Goal: Information Seeking & Learning: Learn about a topic

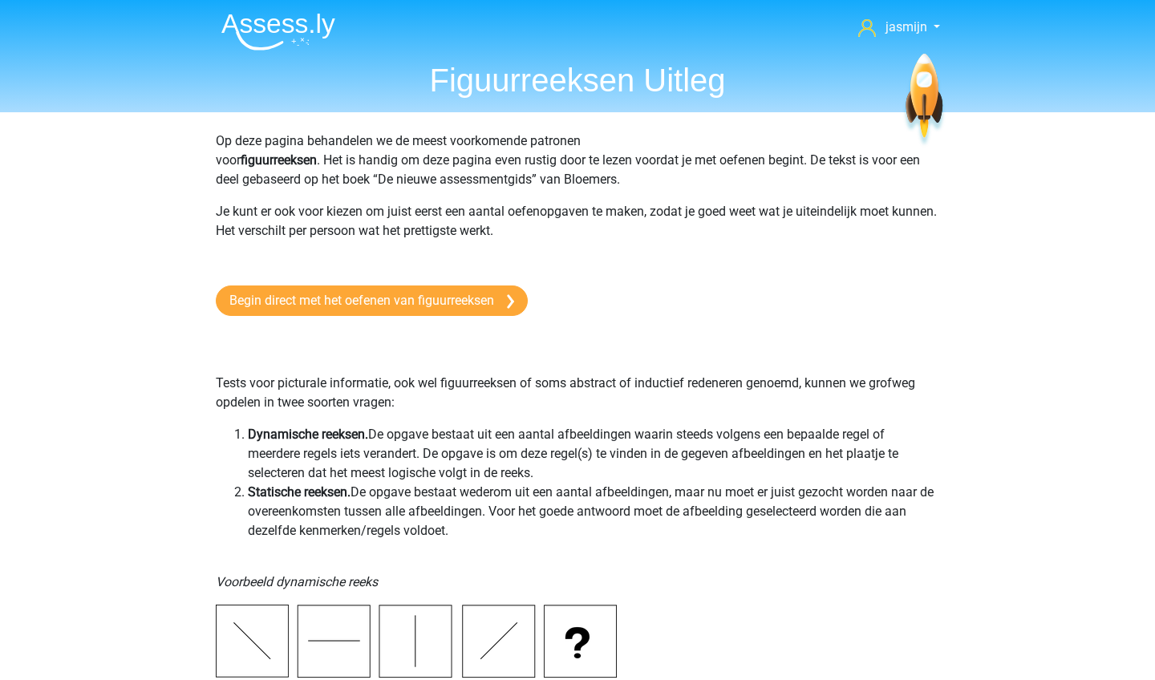
scroll to position [1247, 0]
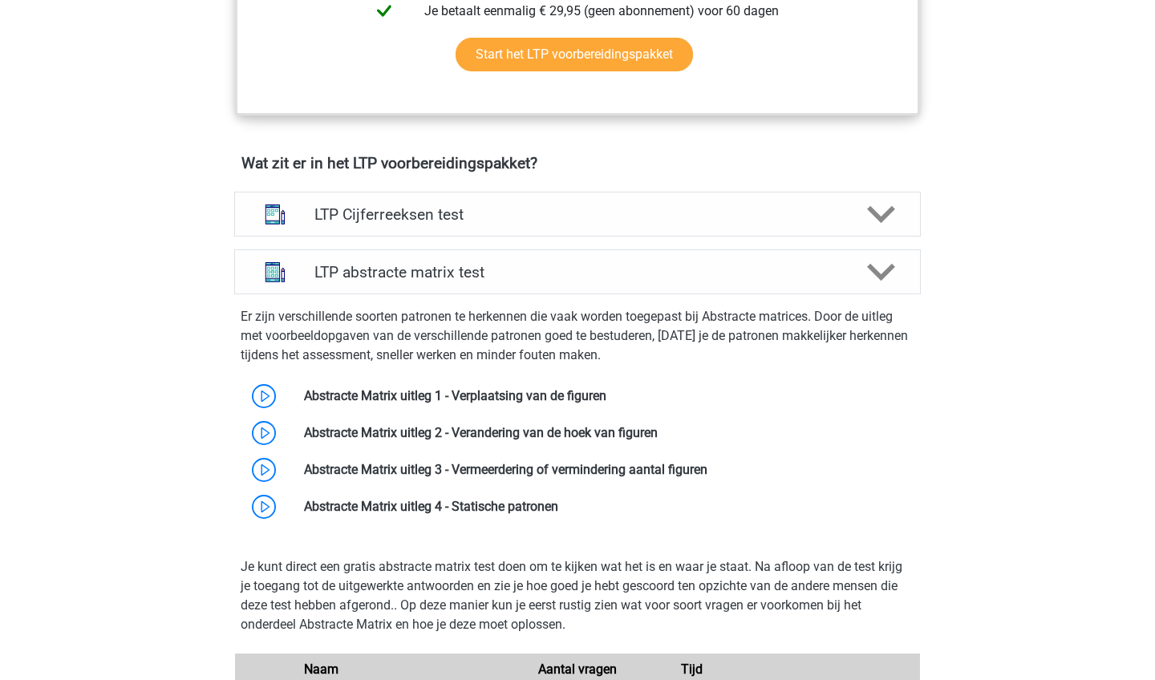
scroll to position [892, 0]
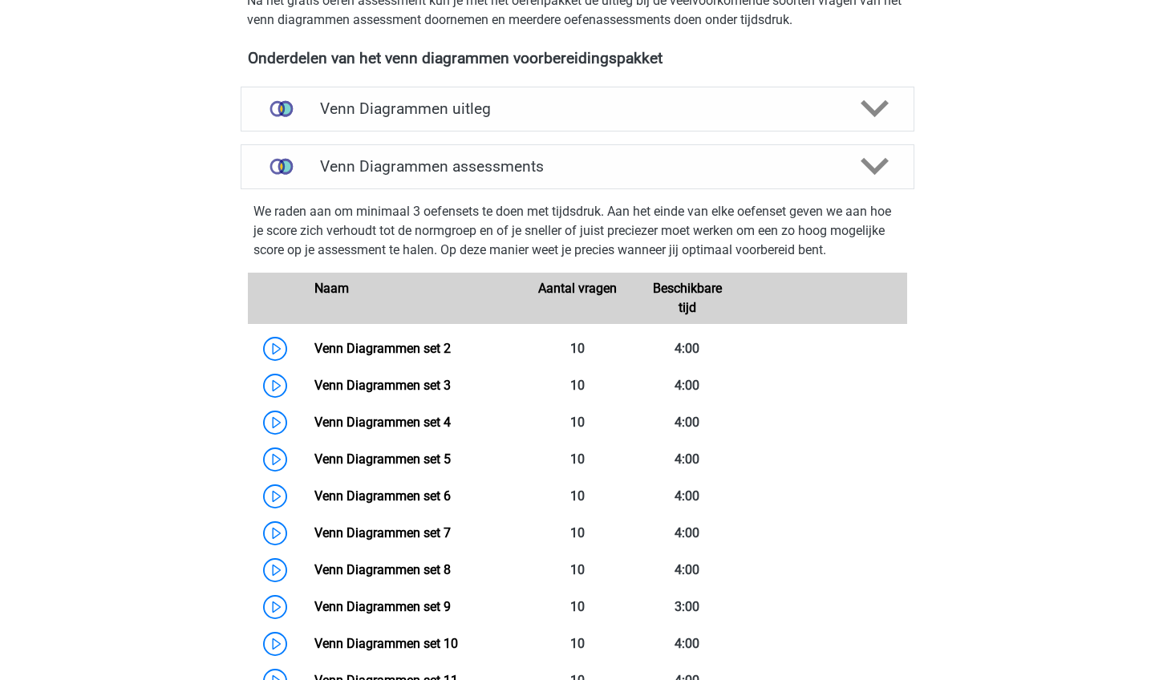
scroll to position [553, 0]
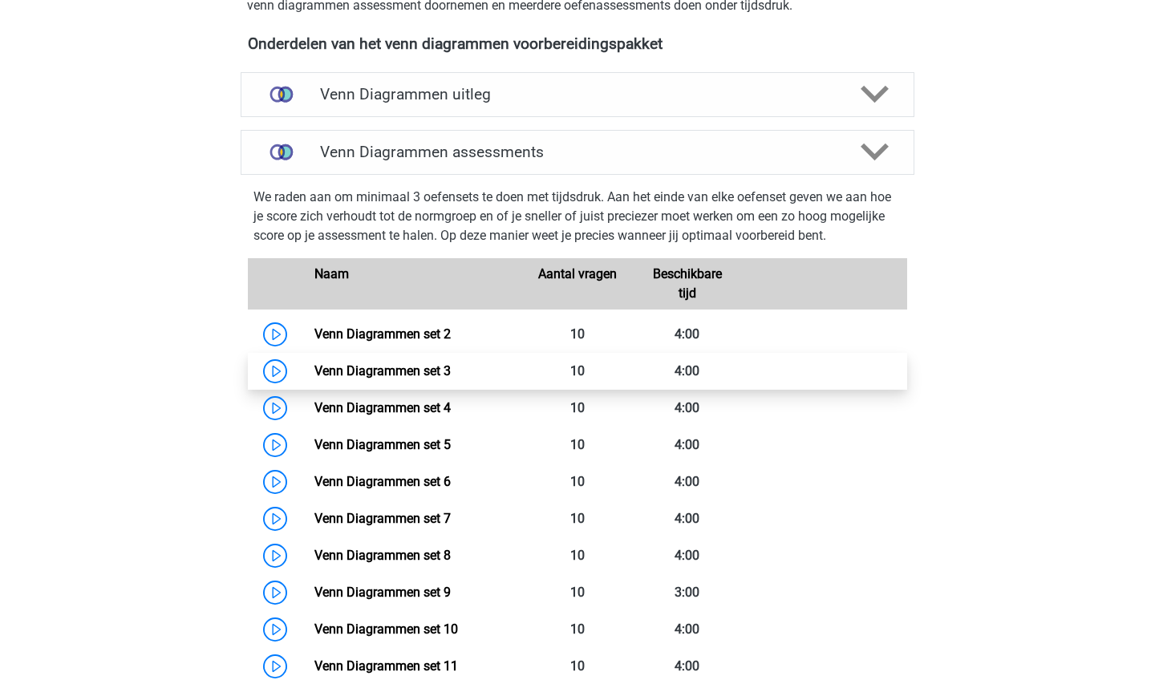
click at [434, 363] on link "Venn Diagrammen set 3" at bounding box center [382, 370] width 136 height 15
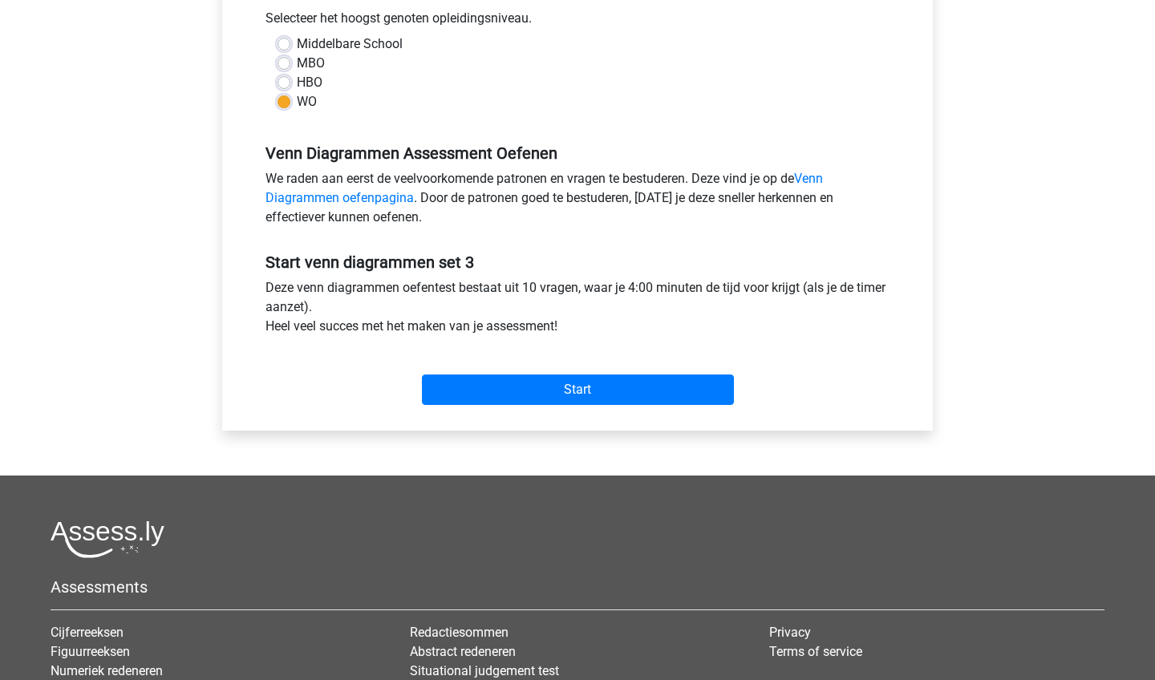
scroll to position [446, 0]
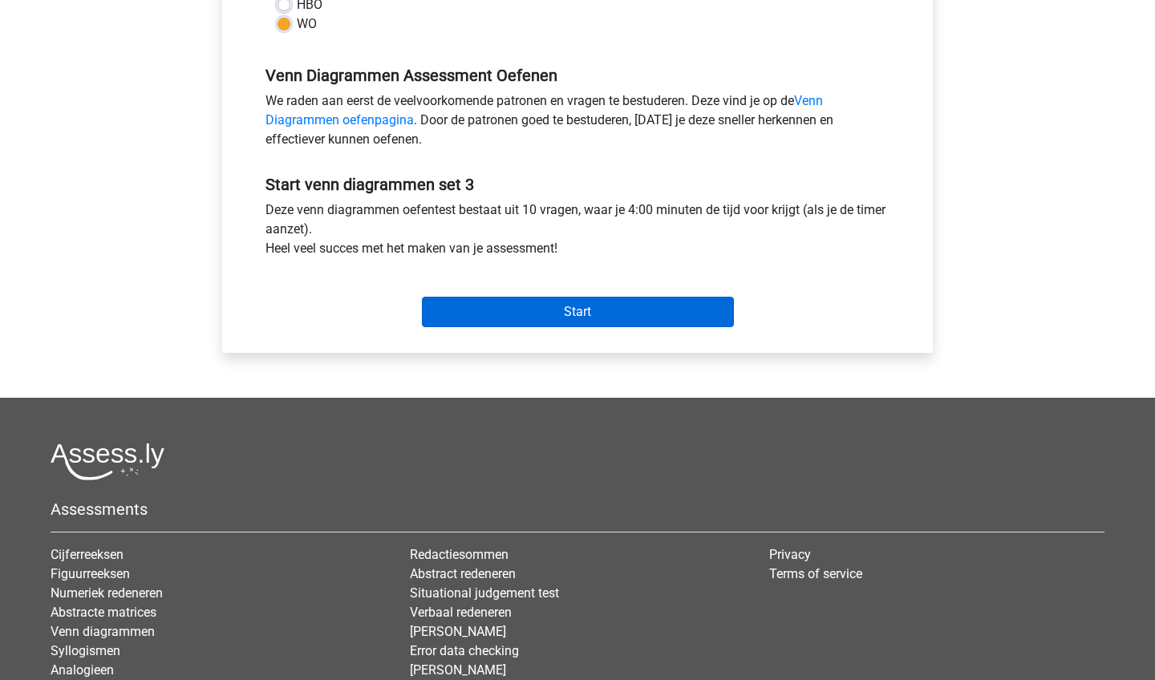
click at [496, 318] on input "Start" at bounding box center [578, 312] width 312 height 30
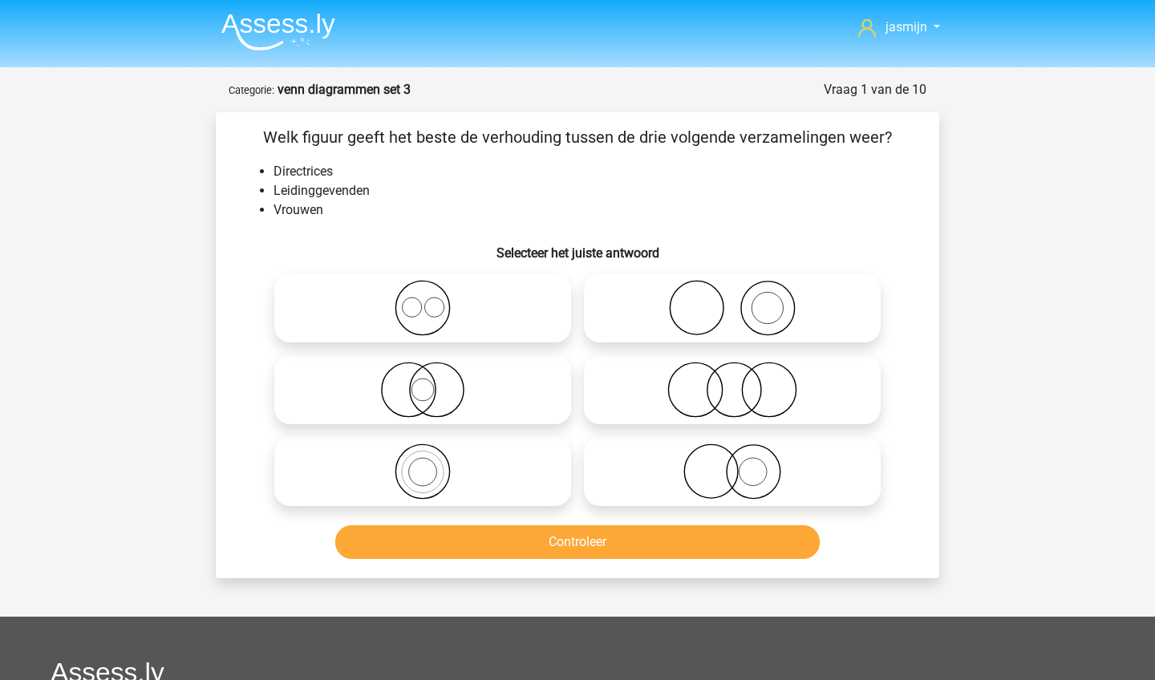
click at [438, 398] on icon at bounding box center [423, 390] width 284 height 56
click at [433, 382] on input "radio" at bounding box center [428, 376] width 10 height 10
radio input "true"
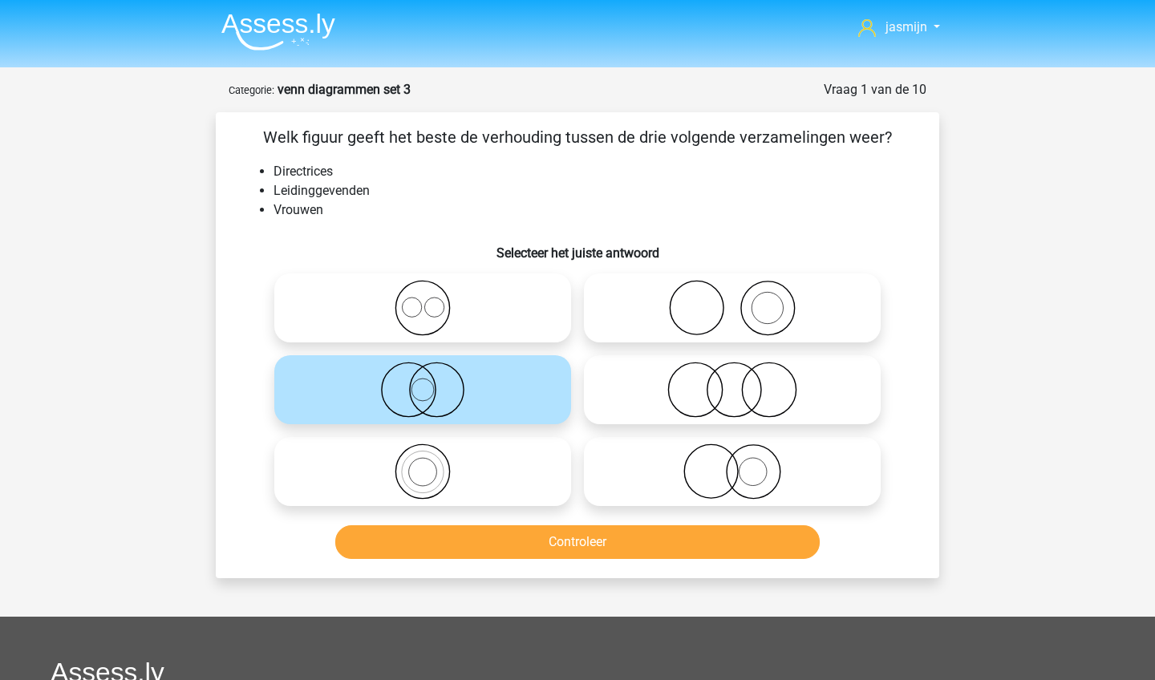
click at [458, 532] on button "Controleer" at bounding box center [577, 542] width 485 height 34
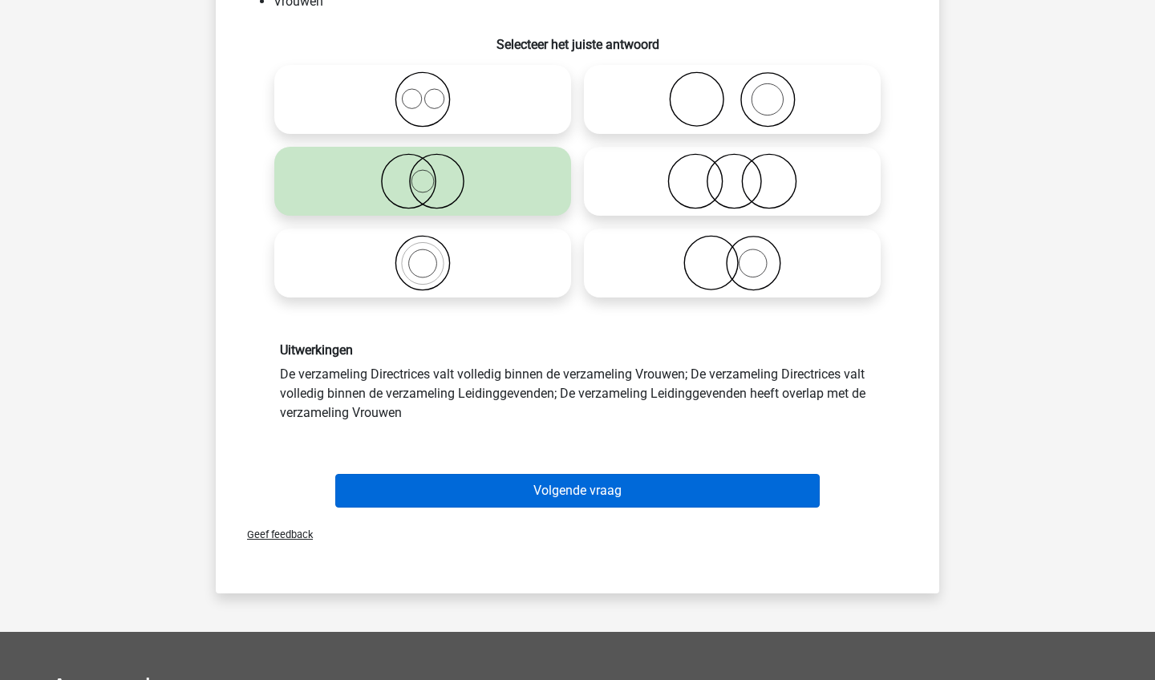
click at [463, 503] on button "Volgende vraag" at bounding box center [577, 491] width 485 height 34
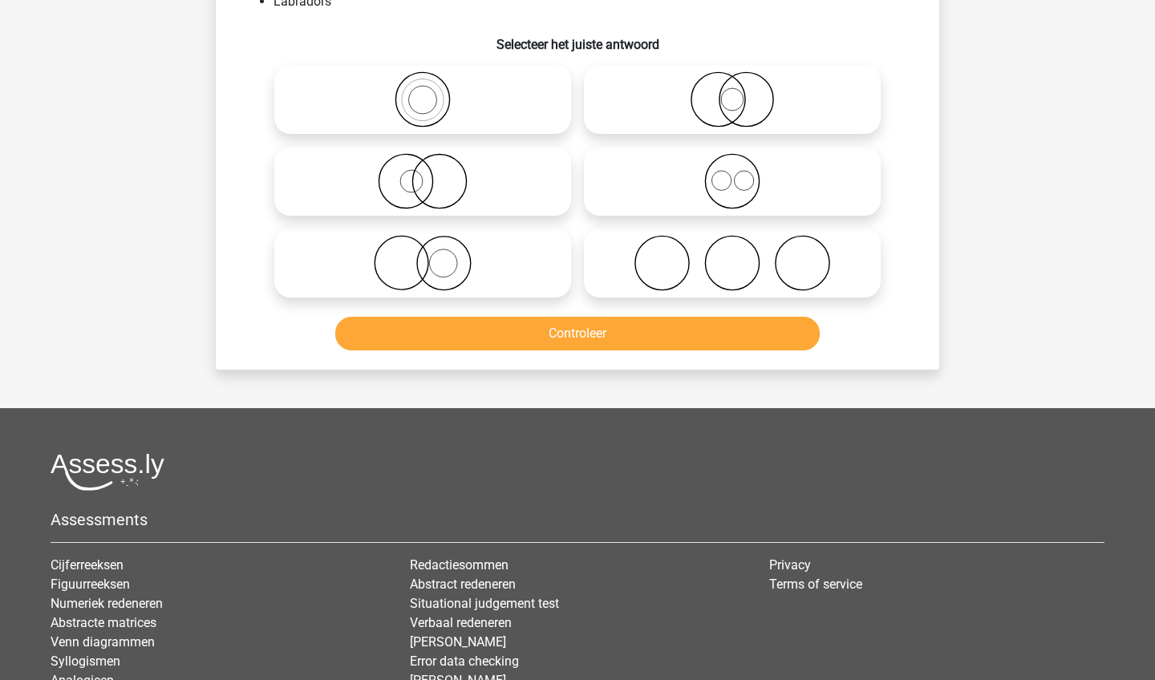
scroll to position [80, 0]
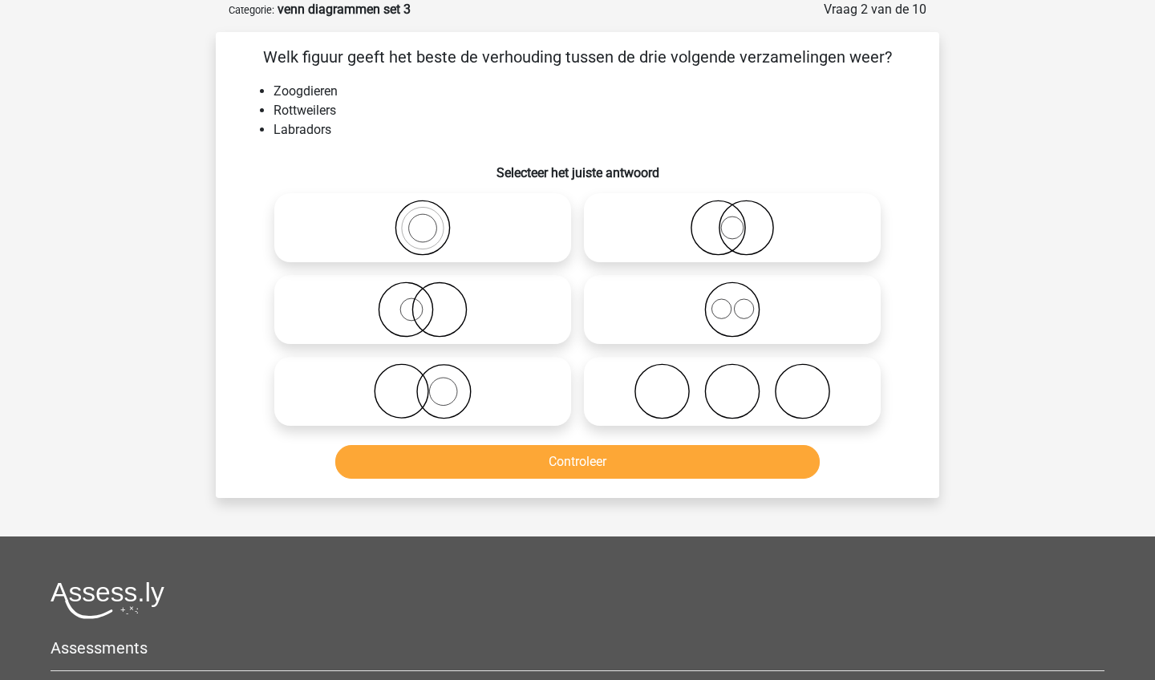
click at [847, 311] on icon at bounding box center [732, 309] width 284 height 56
click at [742, 301] on input "radio" at bounding box center [737, 296] width 10 height 10
radio input "true"
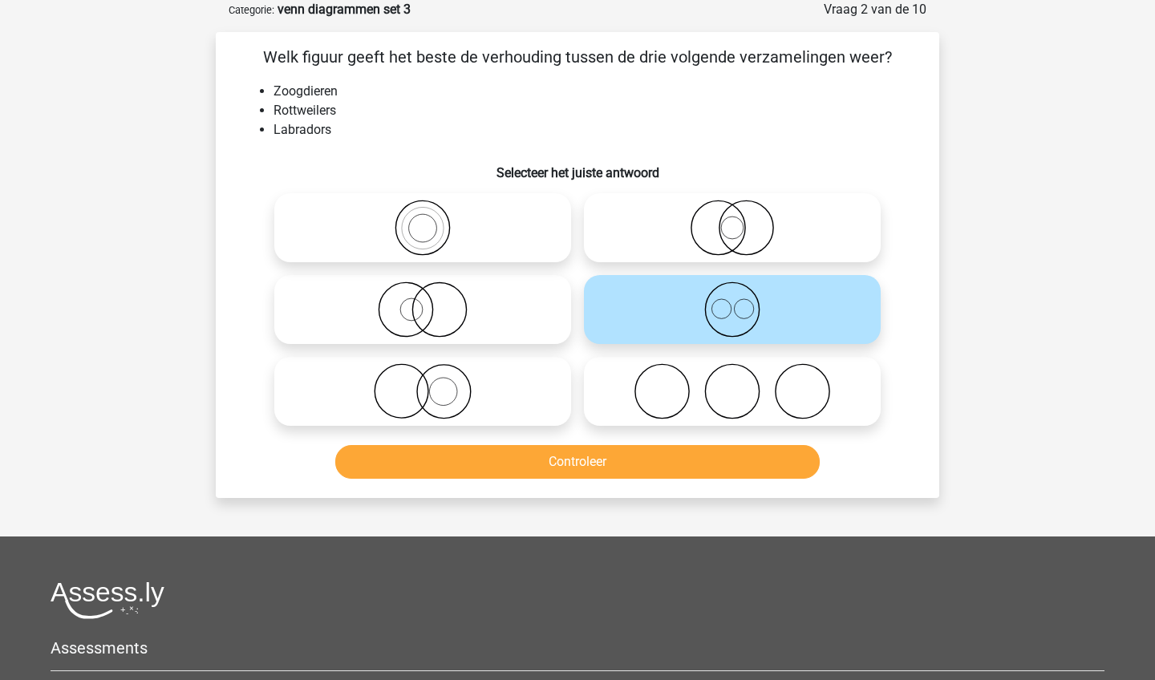
click at [679, 470] on button "Controleer" at bounding box center [577, 462] width 485 height 34
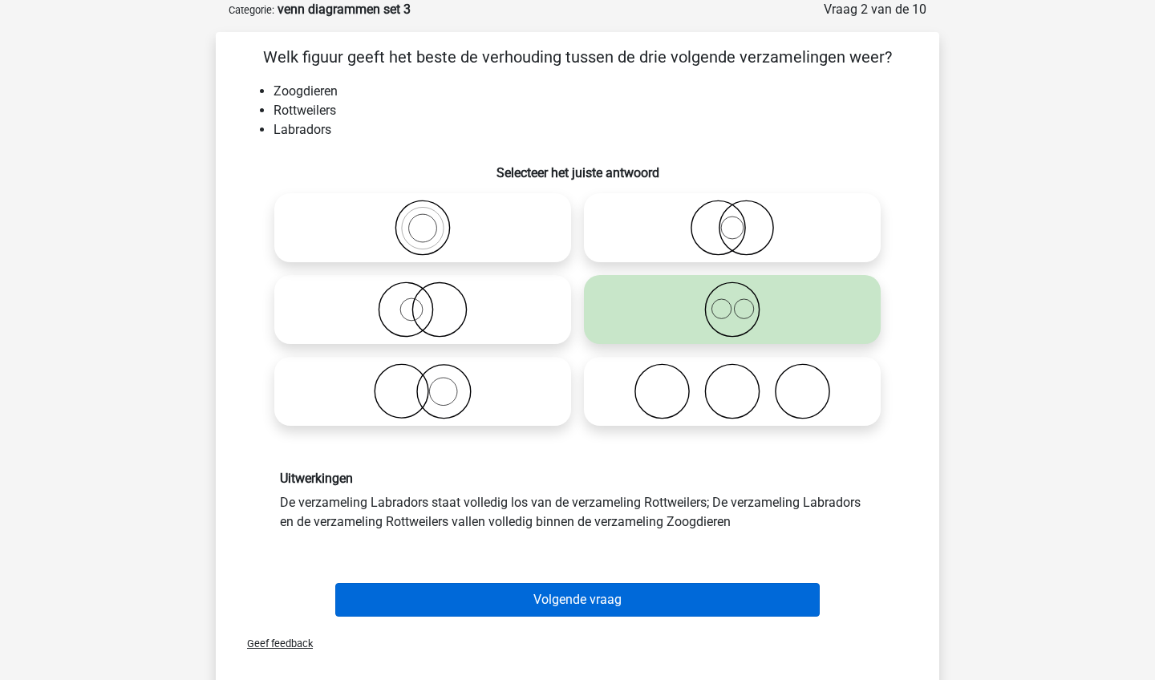
click at [633, 609] on button "Volgende vraag" at bounding box center [577, 600] width 485 height 34
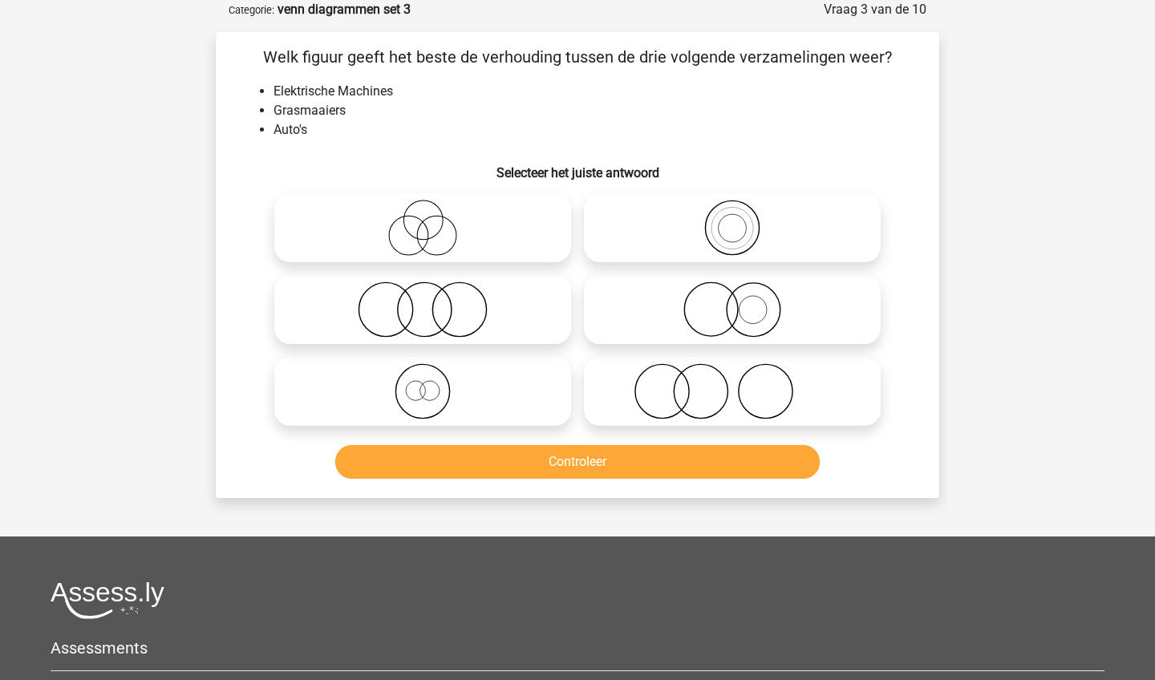
click at [491, 383] on icon at bounding box center [423, 391] width 284 height 56
click at [433, 383] on input "radio" at bounding box center [428, 378] width 10 height 10
radio input "true"
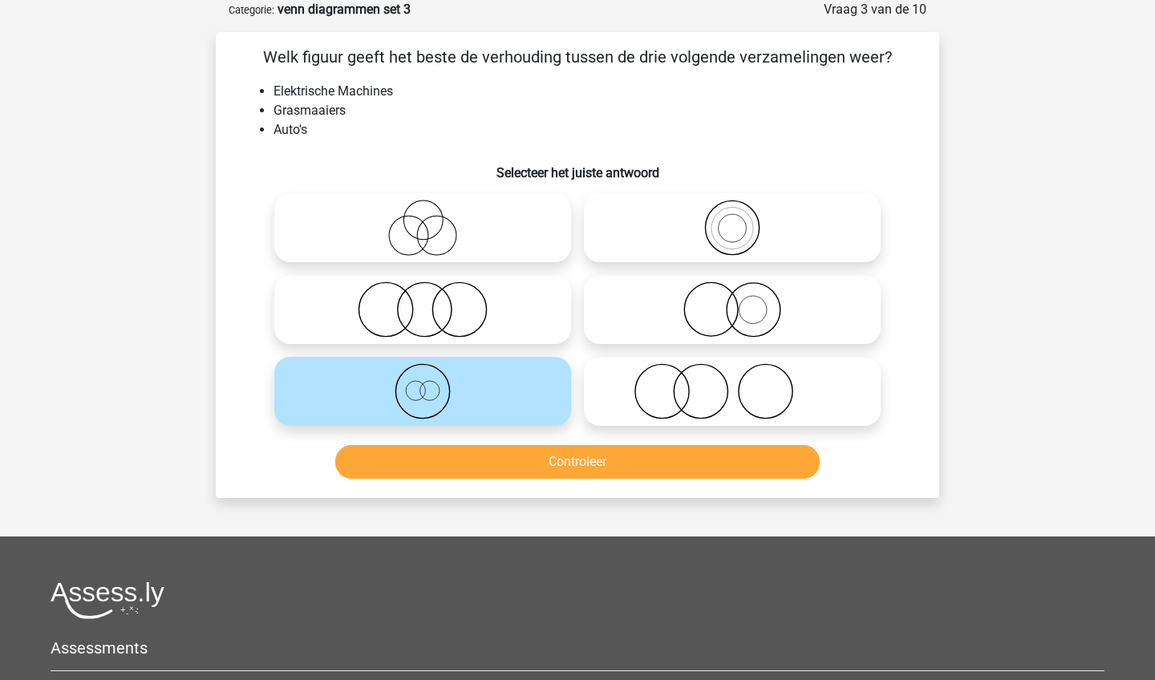
click at [534, 293] on icon at bounding box center [423, 309] width 284 height 56
click at [433, 293] on input "radio" at bounding box center [428, 296] width 10 height 10
radio input "true"
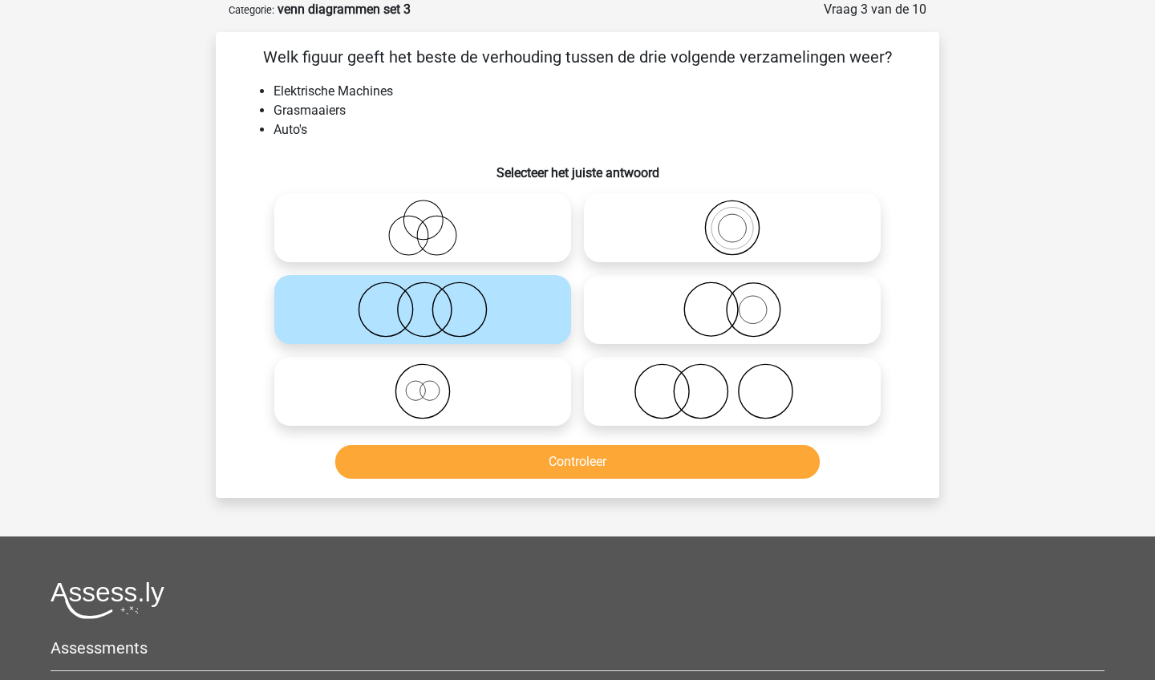
click at [701, 405] on icon at bounding box center [732, 391] width 284 height 56
click at [732, 383] on input "radio" at bounding box center [737, 378] width 10 height 10
radio input "true"
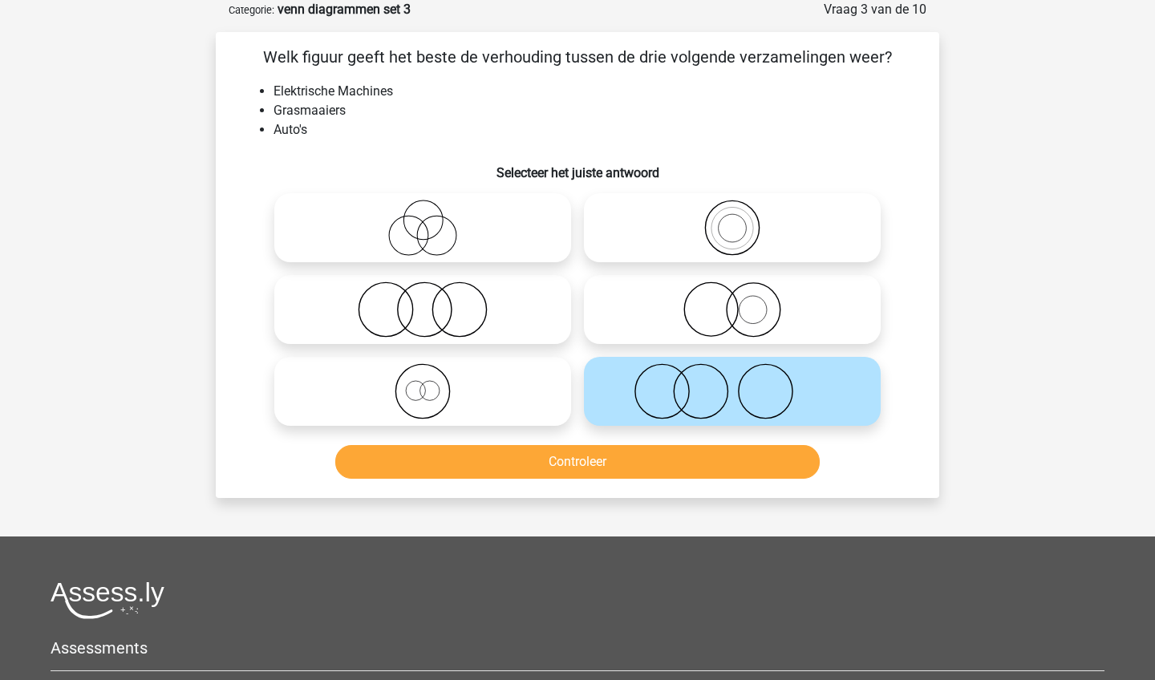
click at [716, 318] on icon at bounding box center [732, 309] width 284 height 56
click at [732, 301] on input "radio" at bounding box center [737, 296] width 10 height 10
radio input "true"
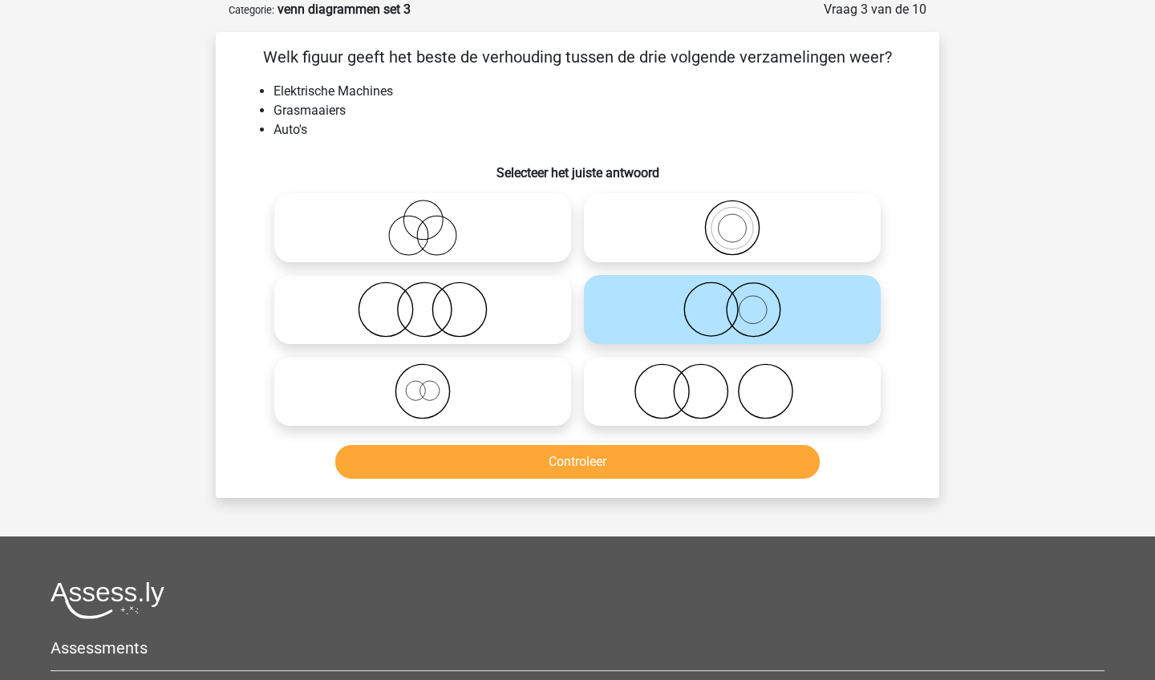
click at [517, 245] on icon at bounding box center [423, 228] width 284 height 56
click at [433, 220] on input "radio" at bounding box center [428, 214] width 10 height 10
radio input "true"
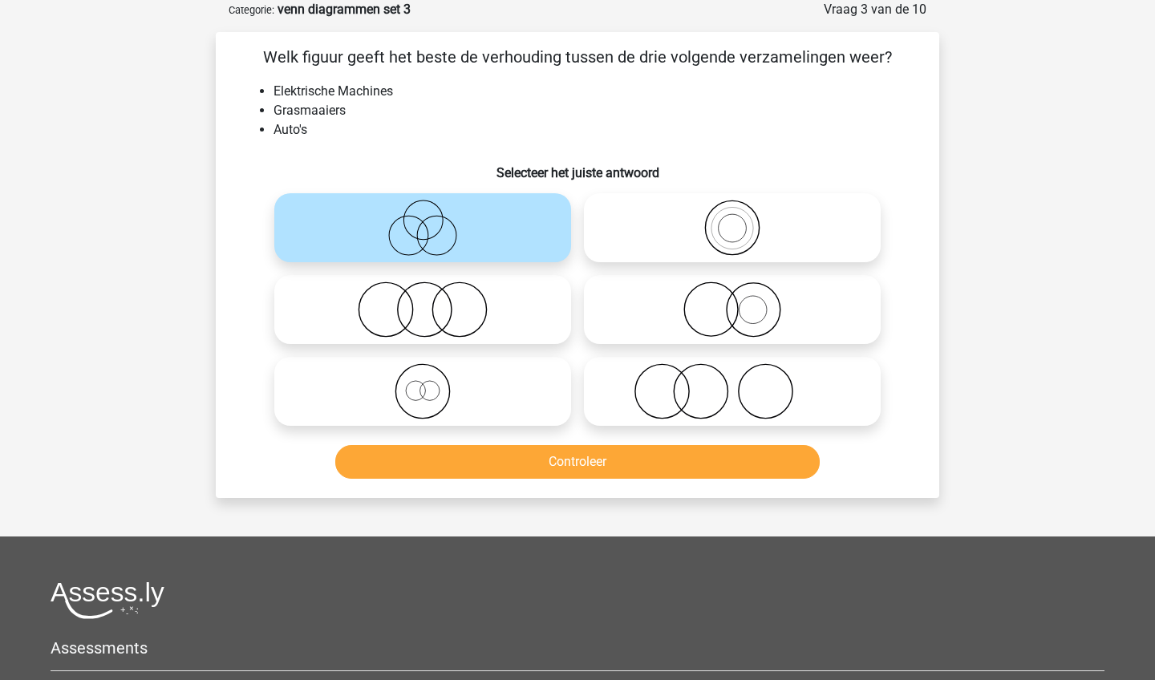
click at [520, 455] on button "Controleer" at bounding box center [577, 462] width 485 height 34
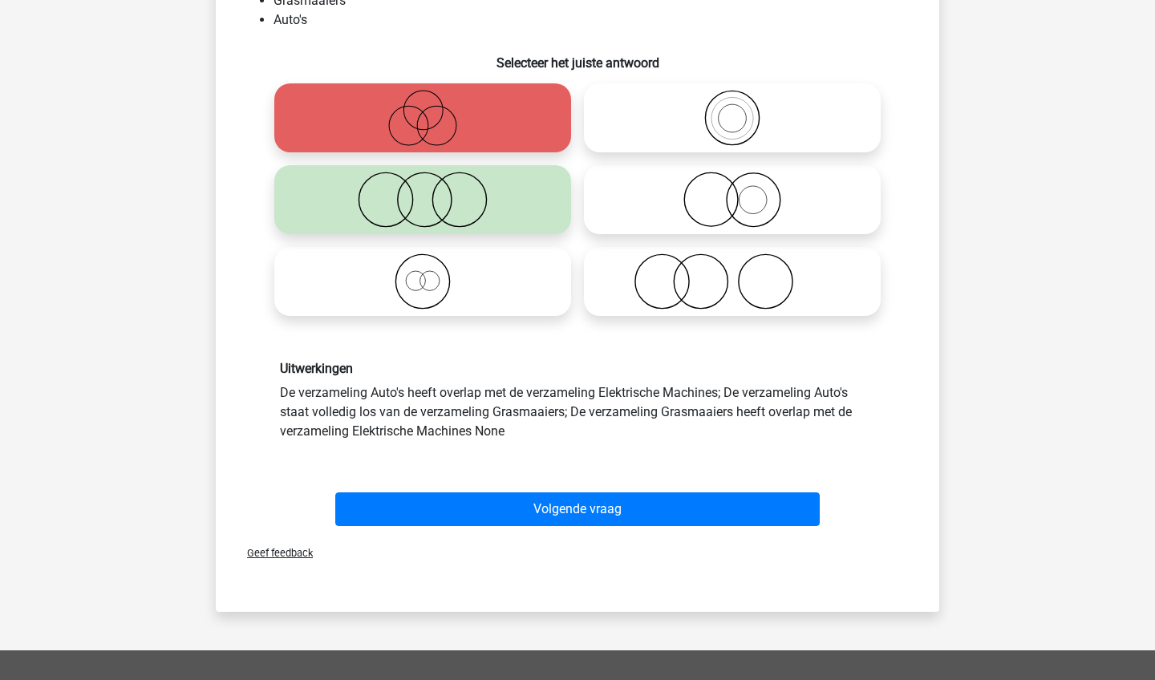
scroll to position [191, 0]
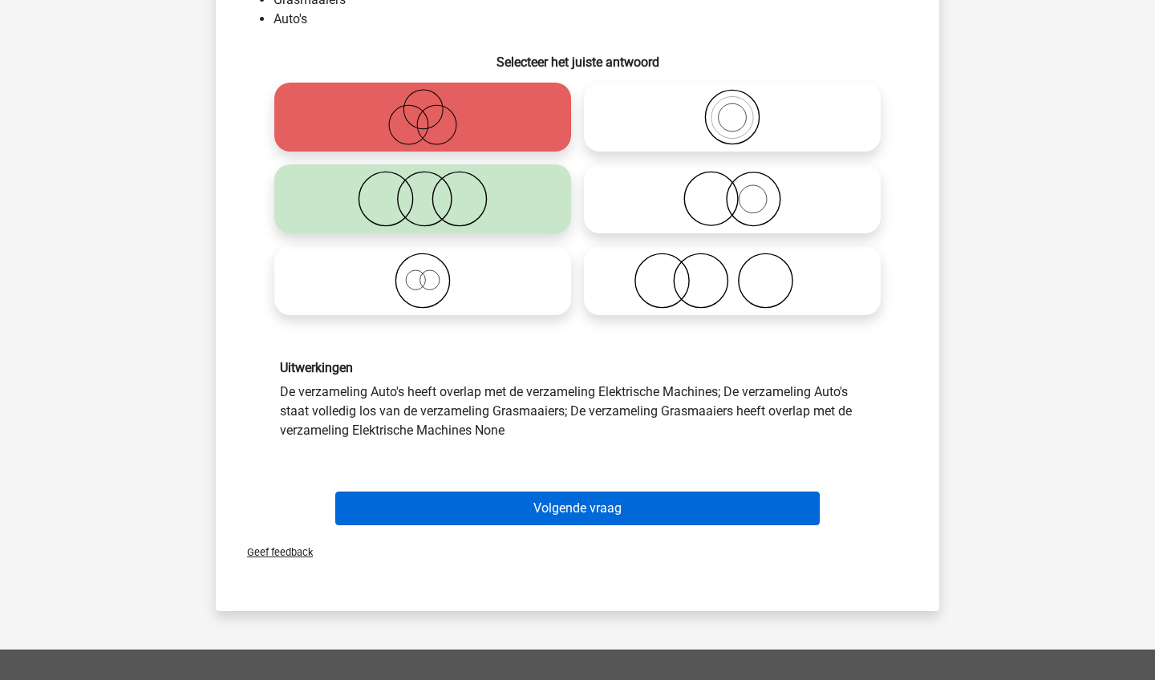
click at [518, 509] on button "Volgende vraag" at bounding box center [577, 508] width 485 height 34
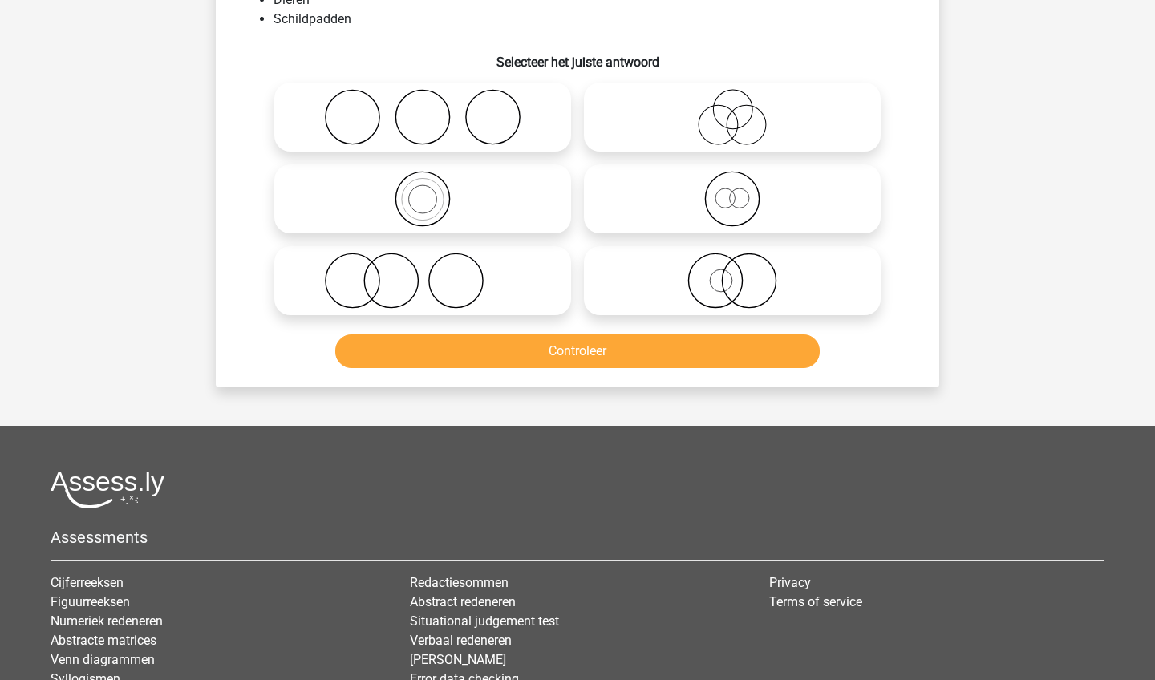
scroll to position [80, 0]
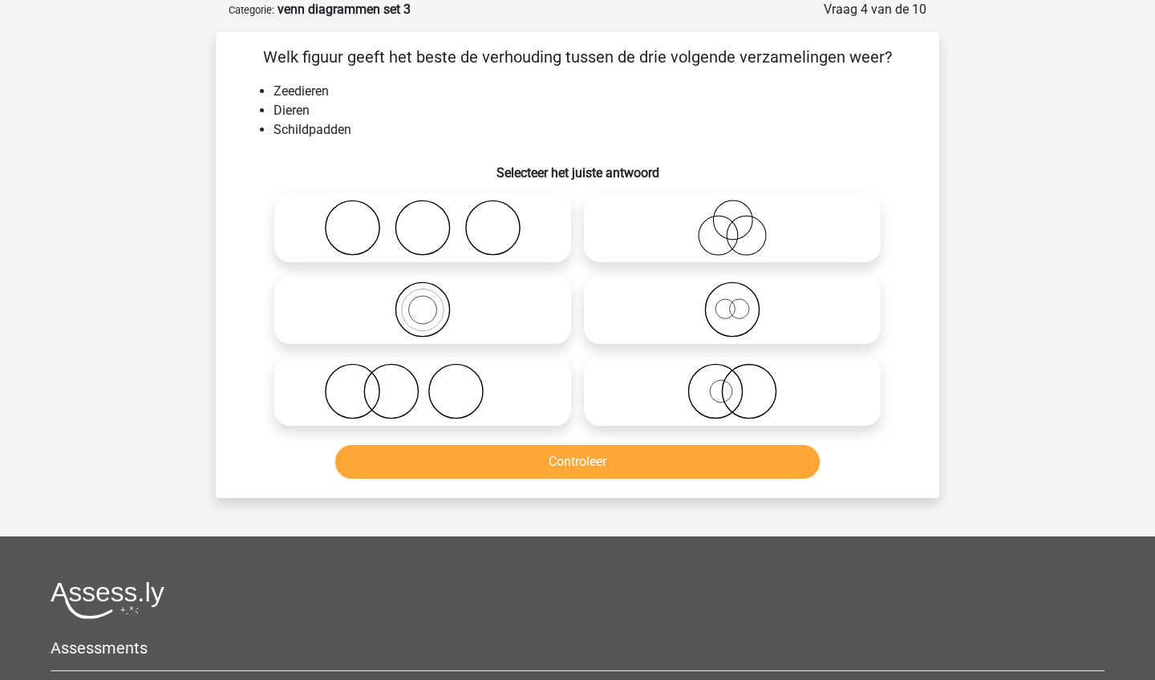
click at [552, 306] on icon at bounding box center [423, 309] width 284 height 56
click at [433, 301] on input "radio" at bounding box center [428, 296] width 10 height 10
radio input "true"
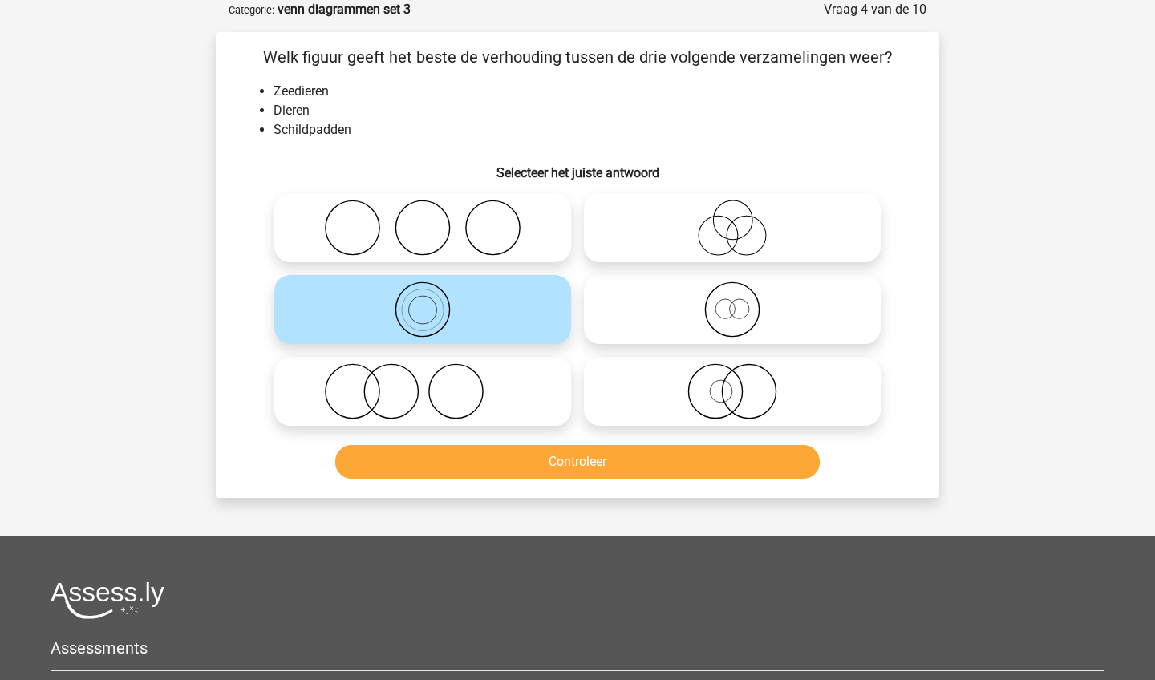
click at [565, 475] on button "Controleer" at bounding box center [577, 462] width 485 height 34
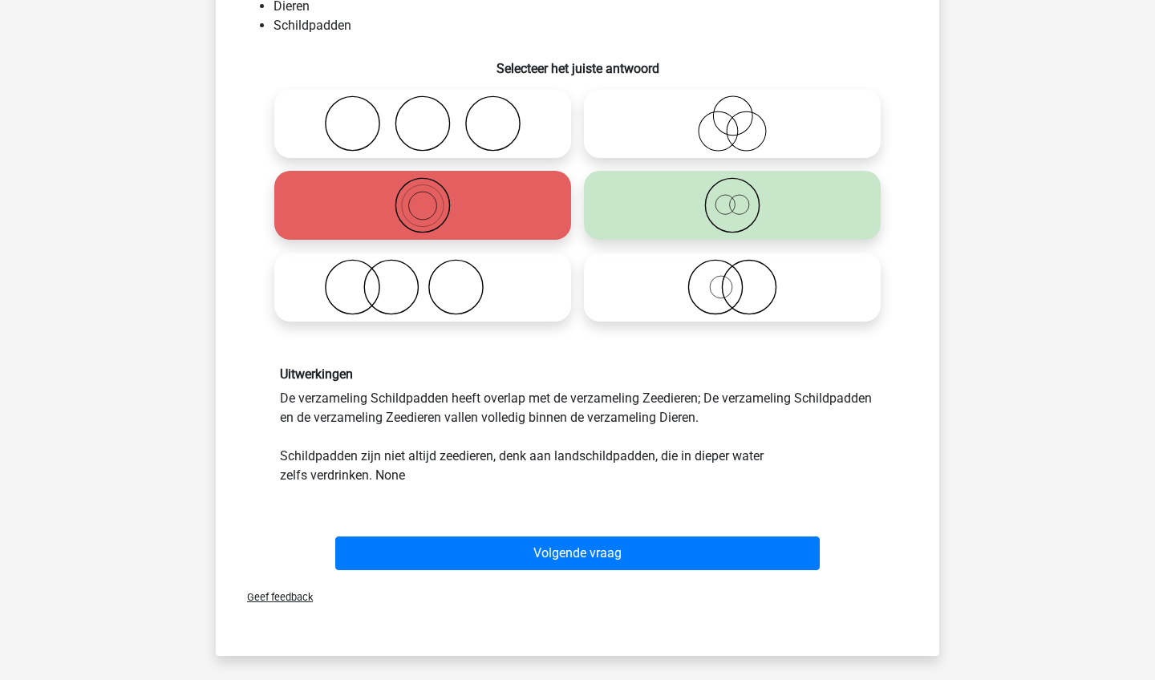
scroll to position [185, 0]
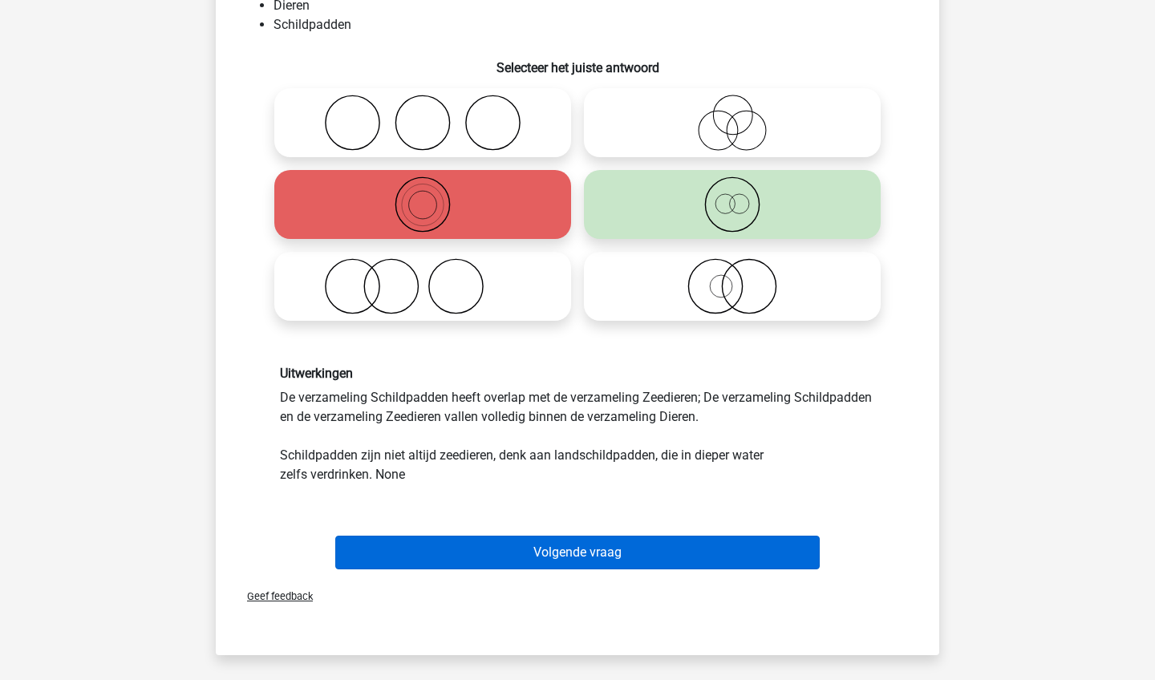
click at [441, 558] on button "Volgende vraag" at bounding box center [577, 553] width 485 height 34
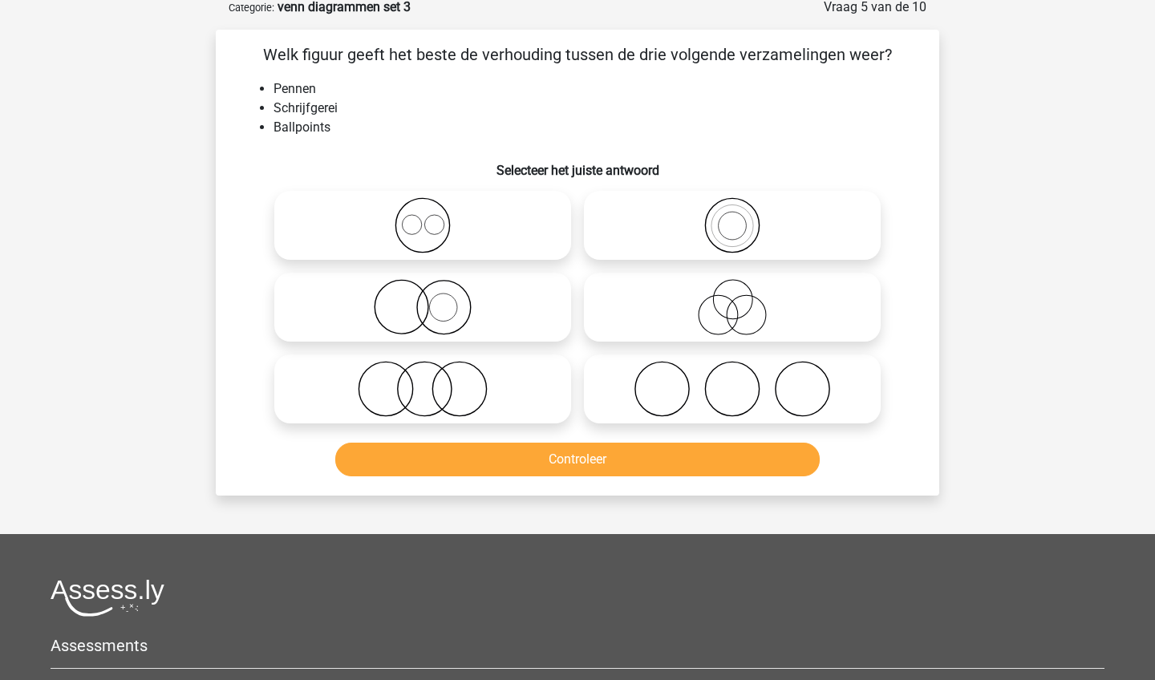
scroll to position [80, 0]
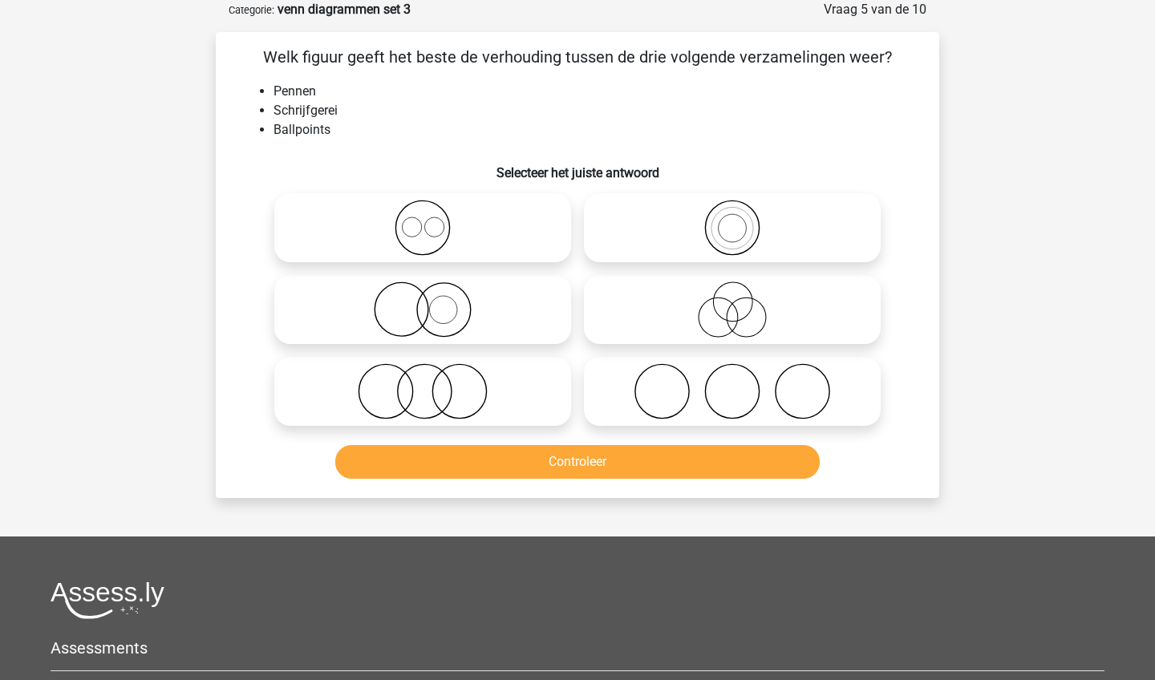
click at [699, 234] on icon at bounding box center [732, 228] width 284 height 56
click at [732, 220] on input "radio" at bounding box center [737, 214] width 10 height 10
radio input "true"
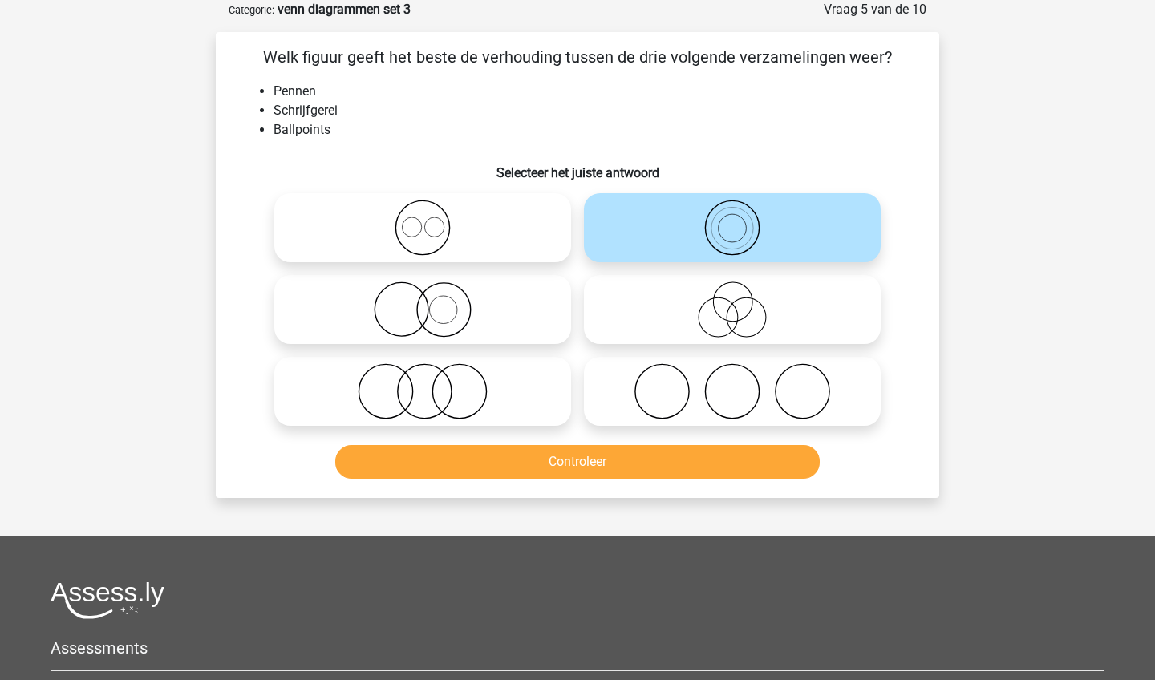
click at [683, 460] on button "Controleer" at bounding box center [577, 462] width 485 height 34
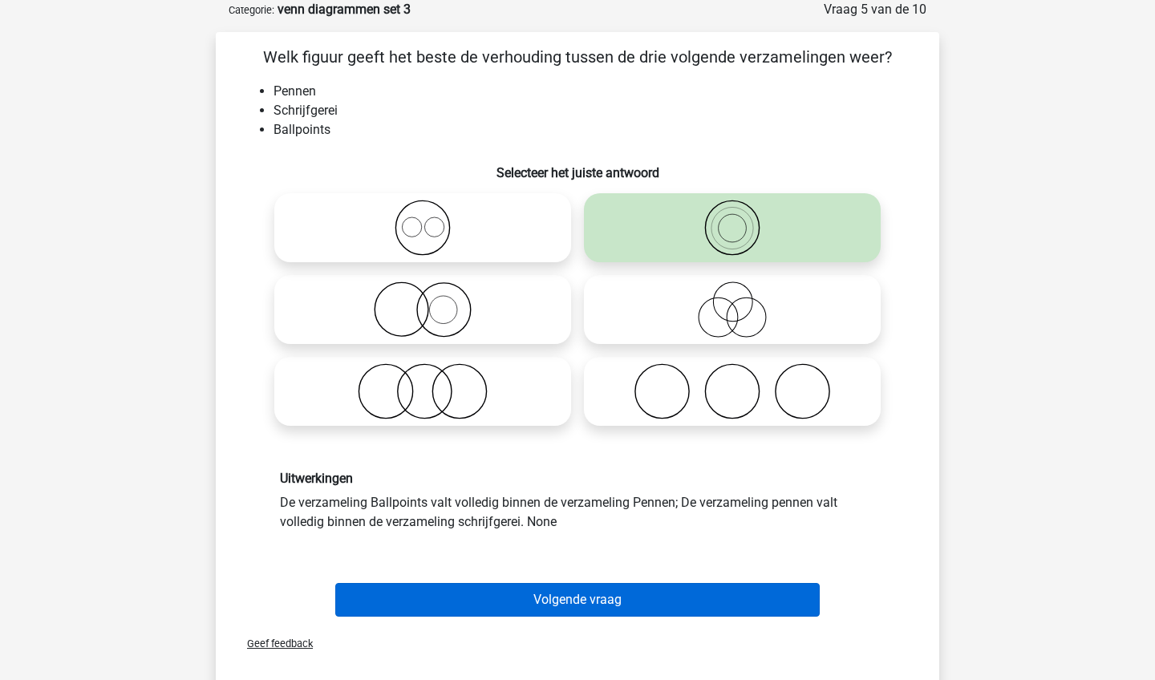
click at [657, 593] on button "Volgende vraag" at bounding box center [577, 600] width 485 height 34
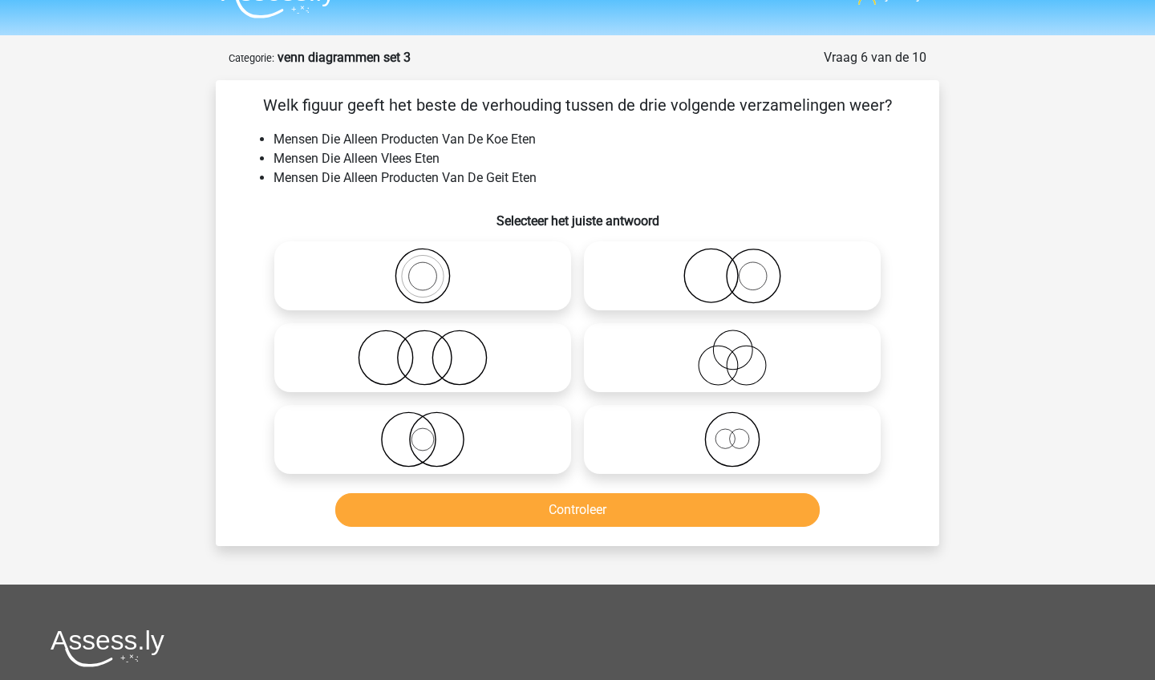
scroll to position [32, 0]
click at [787, 284] on icon at bounding box center [732, 276] width 284 height 56
click at [742, 268] on input "radio" at bounding box center [737, 262] width 10 height 10
radio input "true"
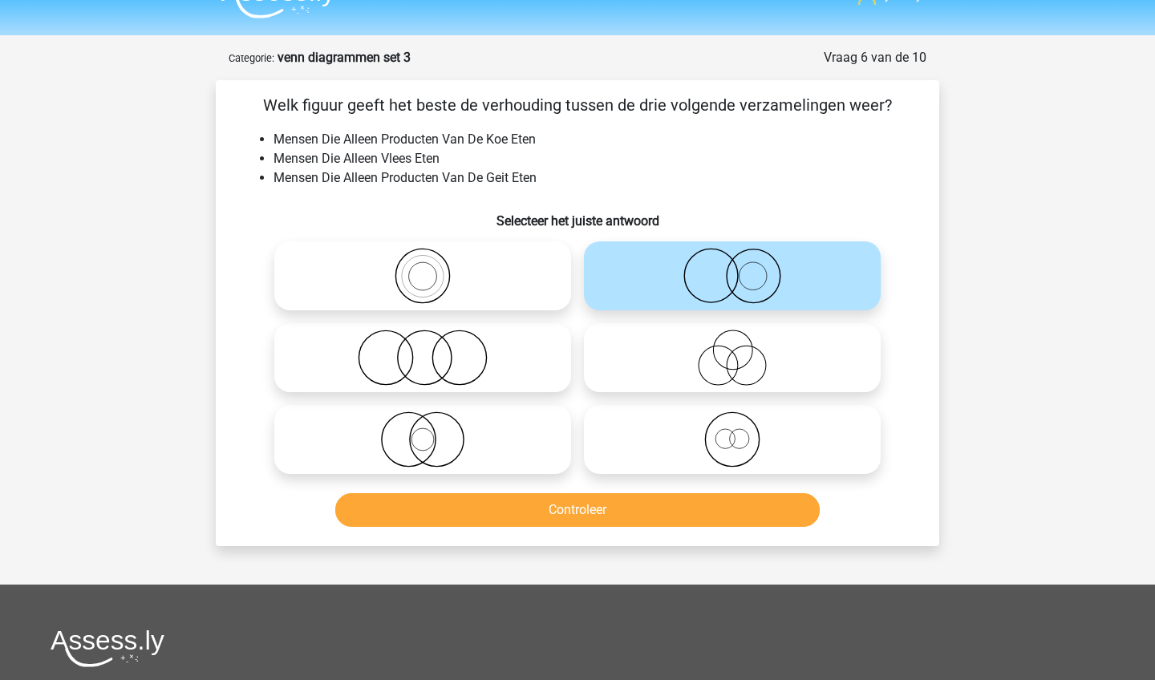
click at [484, 415] on icon at bounding box center [423, 439] width 284 height 56
click at [433, 421] on input "radio" at bounding box center [428, 426] width 10 height 10
radio input "true"
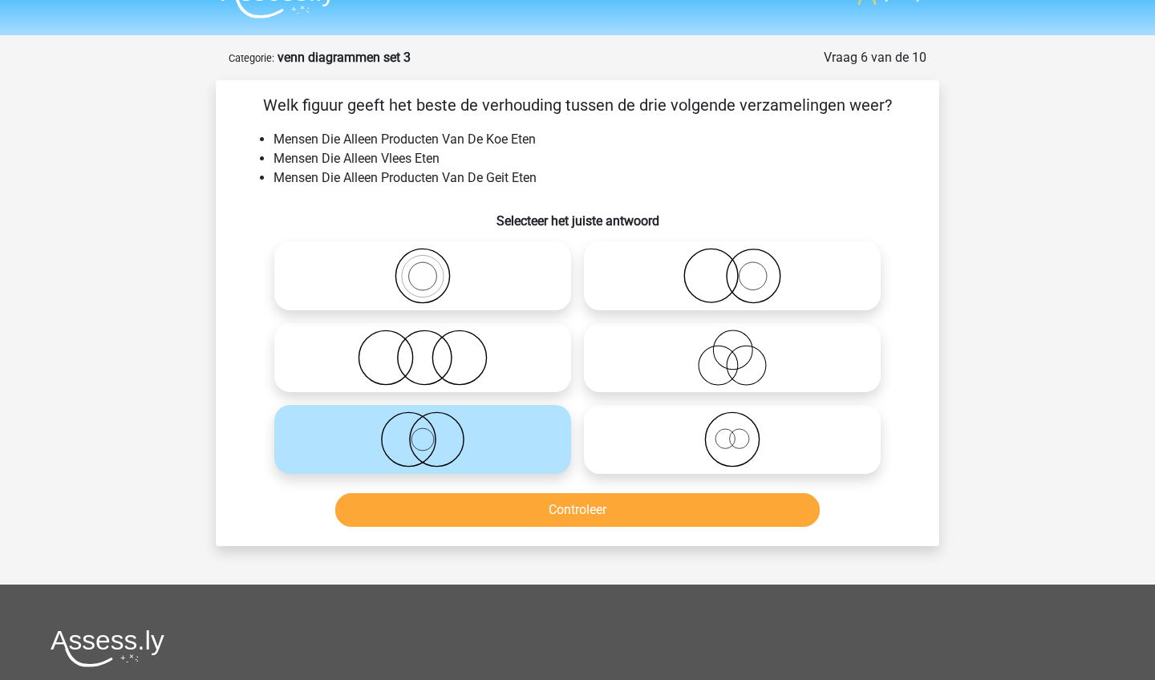
click at [508, 348] on icon at bounding box center [423, 358] width 284 height 56
click at [433, 348] on input "radio" at bounding box center [428, 344] width 10 height 10
radio input "true"
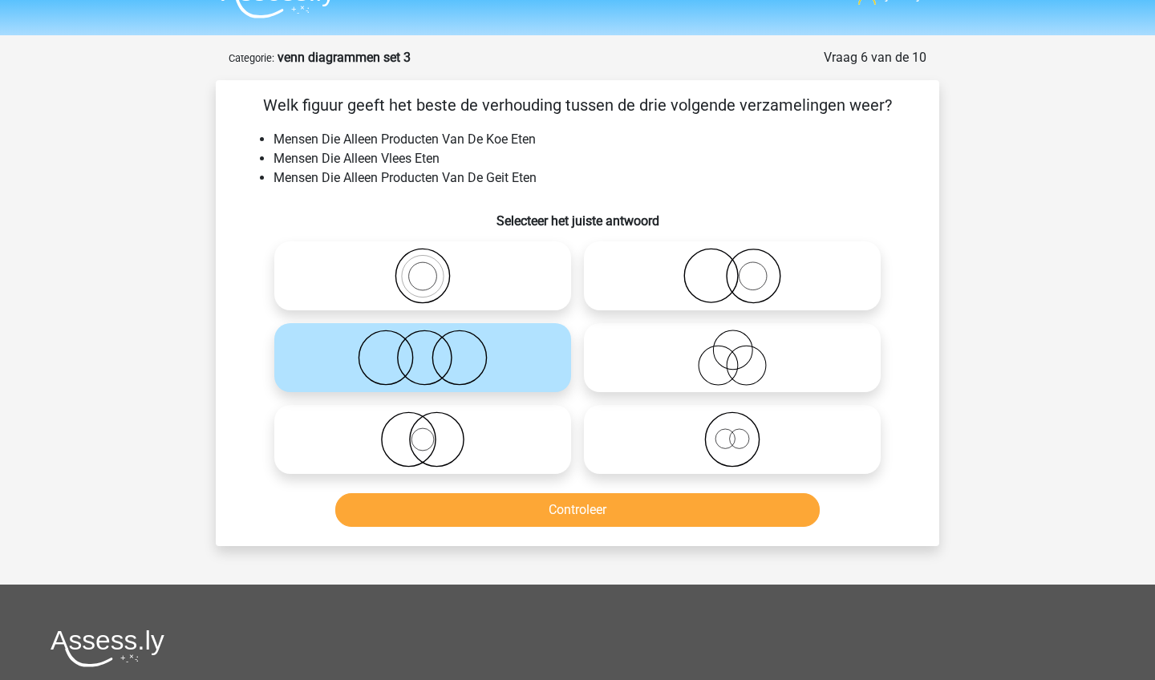
click at [529, 515] on button "Controleer" at bounding box center [577, 510] width 485 height 34
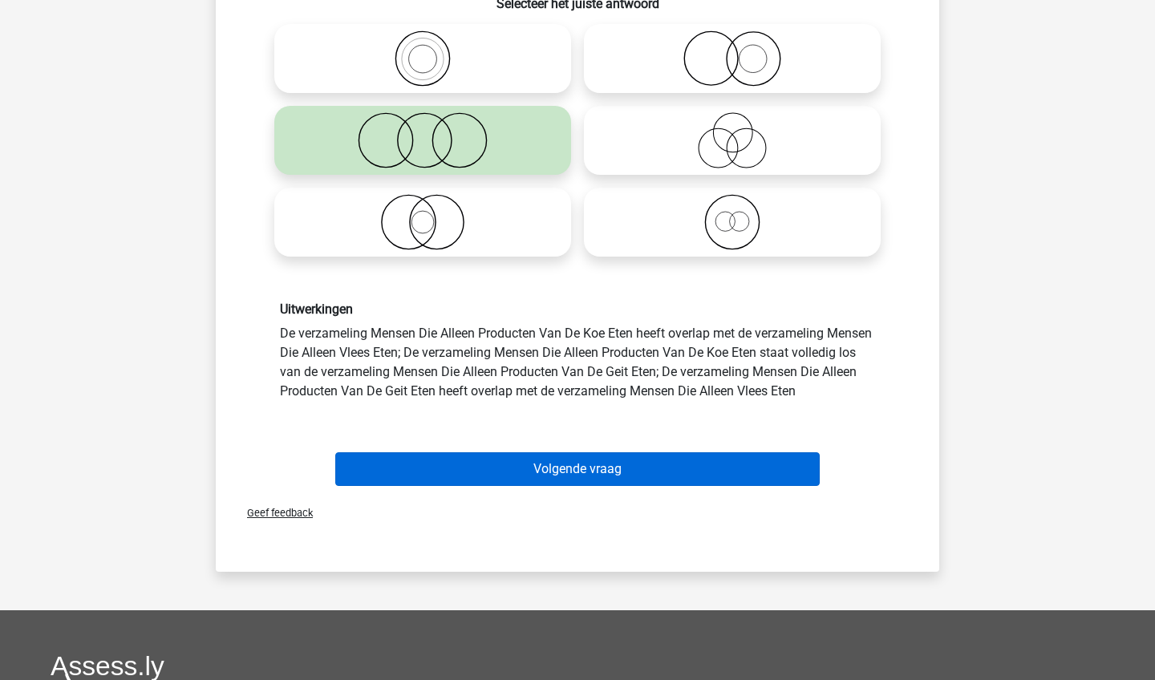
click at [529, 467] on button "Volgende vraag" at bounding box center [577, 469] width 485 height 34
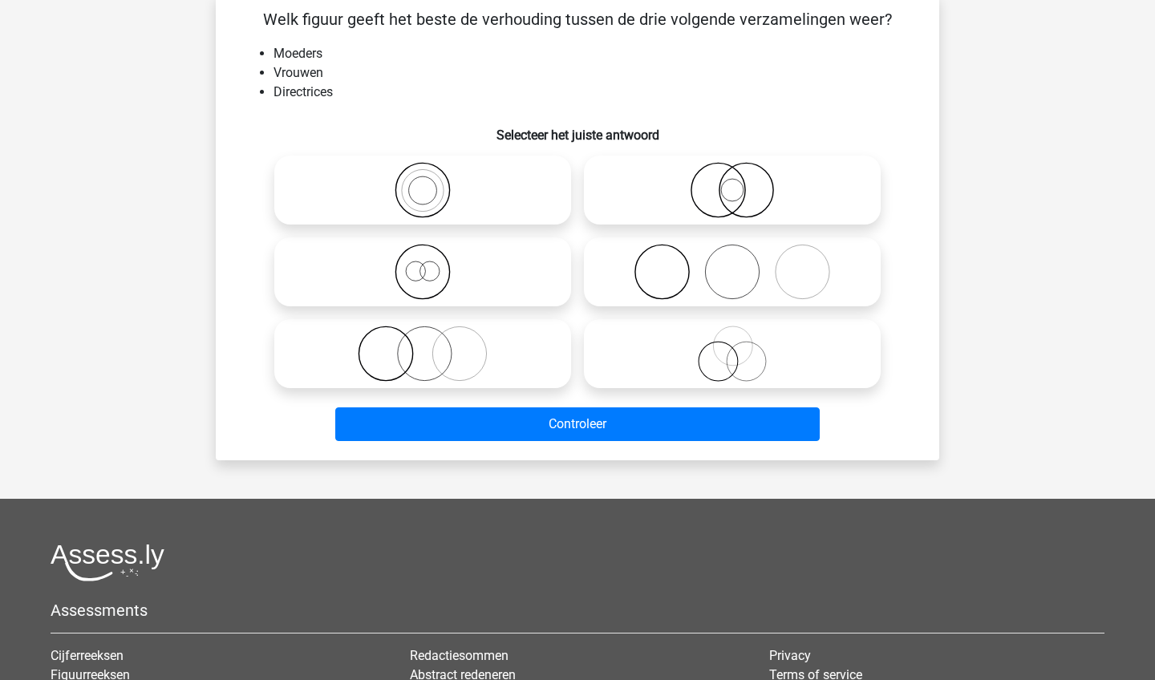
scroll to position [80, 0]
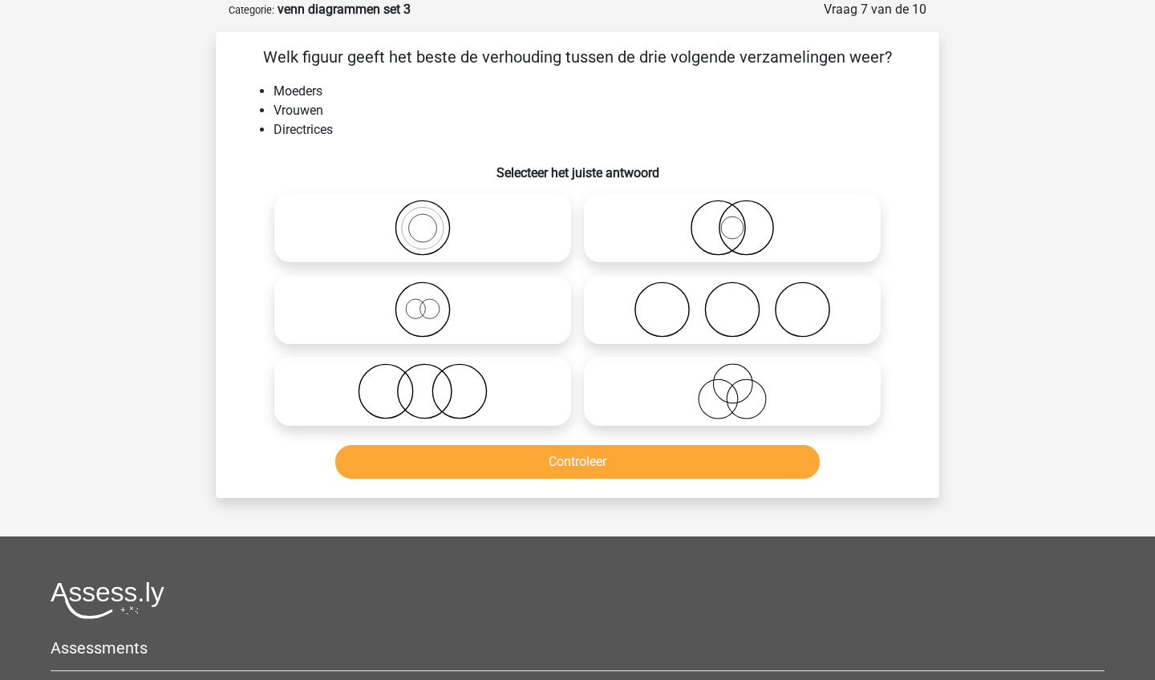
click at [468, 251] on icon at bounding box center [423, 228] width 284 height 56
click at [433, 220] on input "radio" at bounding box center [428, 214] width 10 height 10
radio input "true"
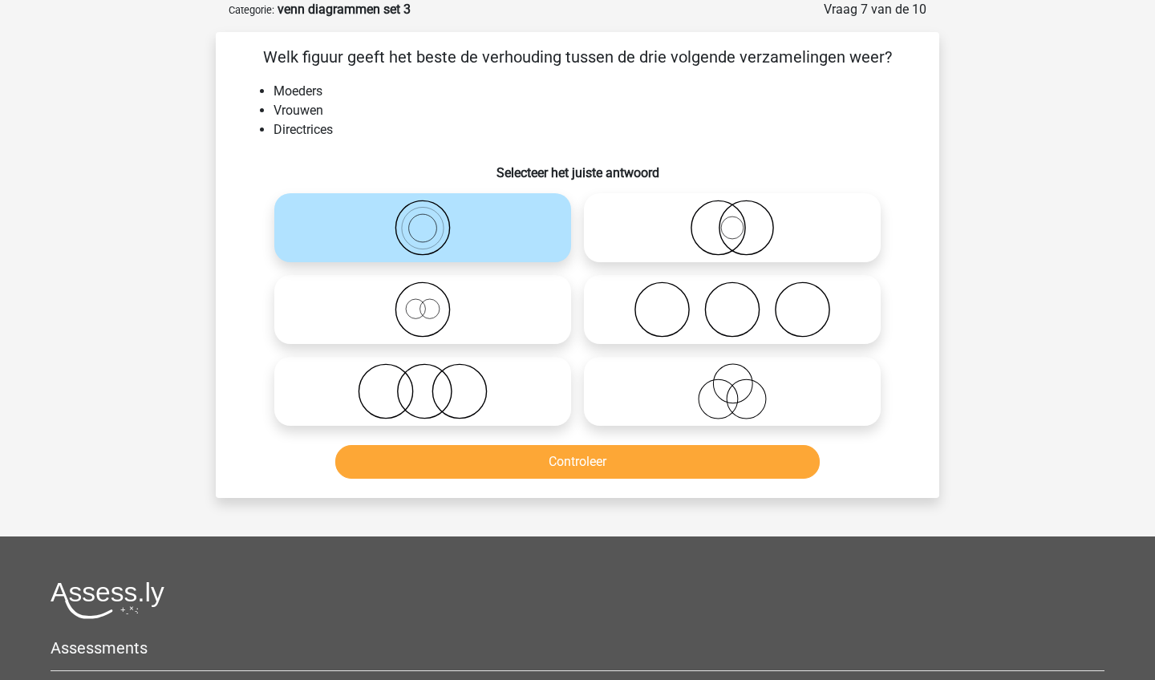
click at [512, 466] on button "Controleer" at bounding box center [577, 462] width 485 height 34
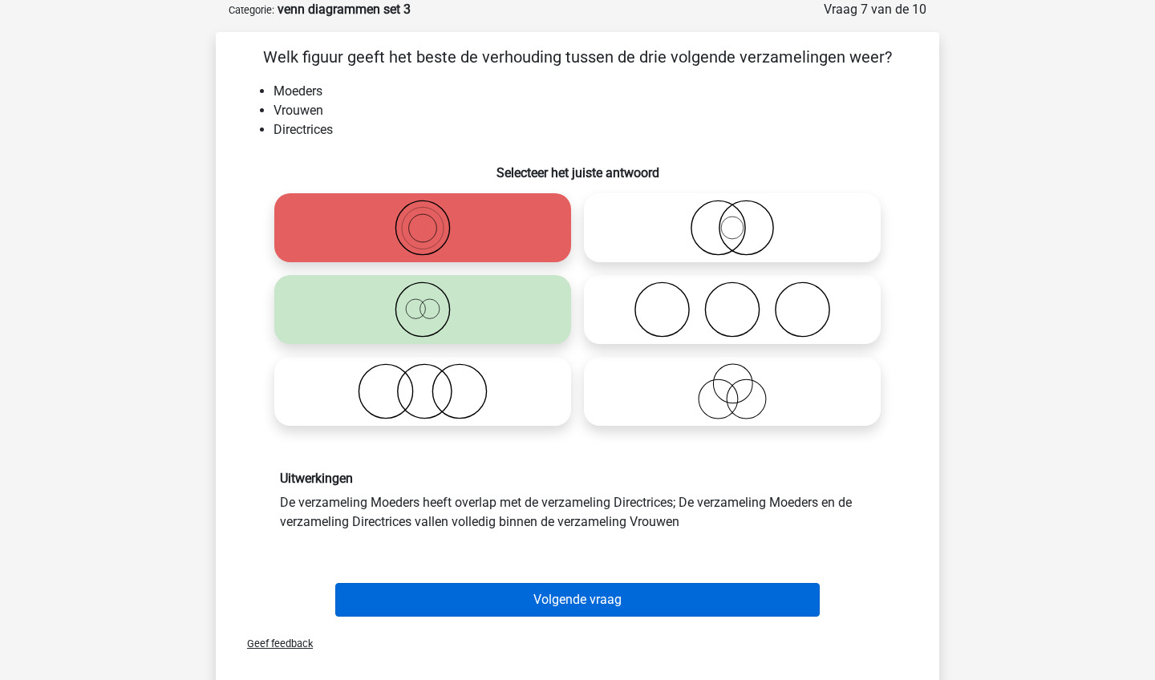
click at [522, 593] on button "Volgende vraag" at bounding box center [577, 600] width 485 height 34
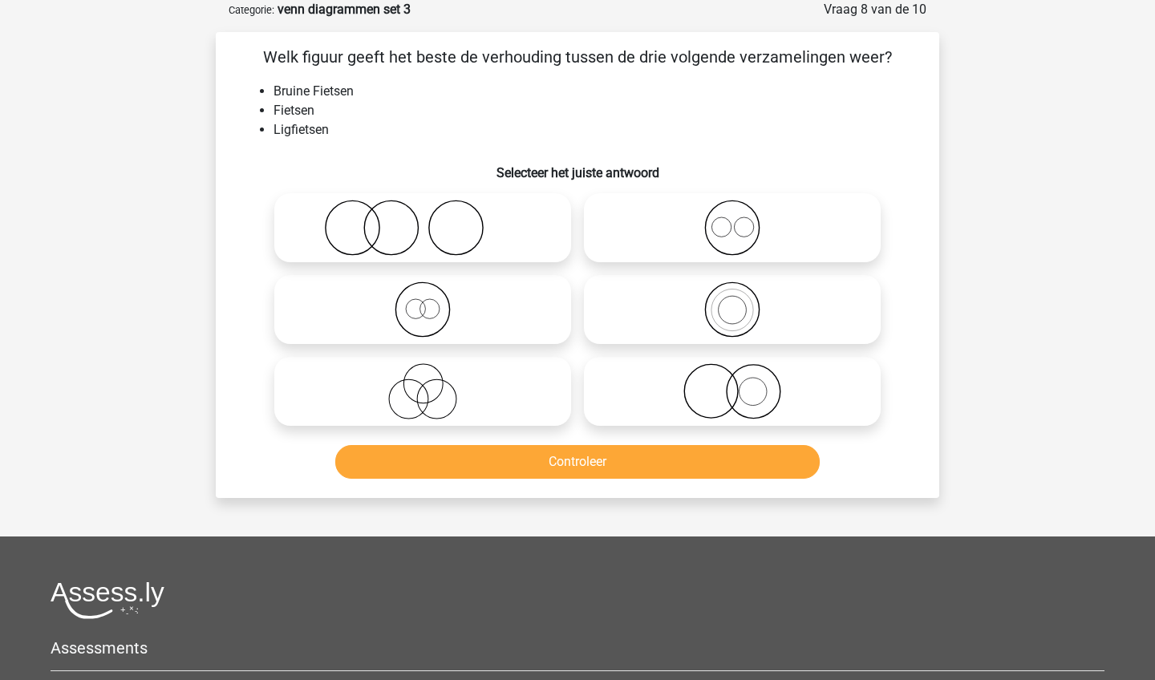
click at [486, 334] on icon at bounding box center [423, 309] width 284 height 56
click at [433, 301] on input "radio" at bounding box center [428, 296] width 10 height 10
radio input "true"
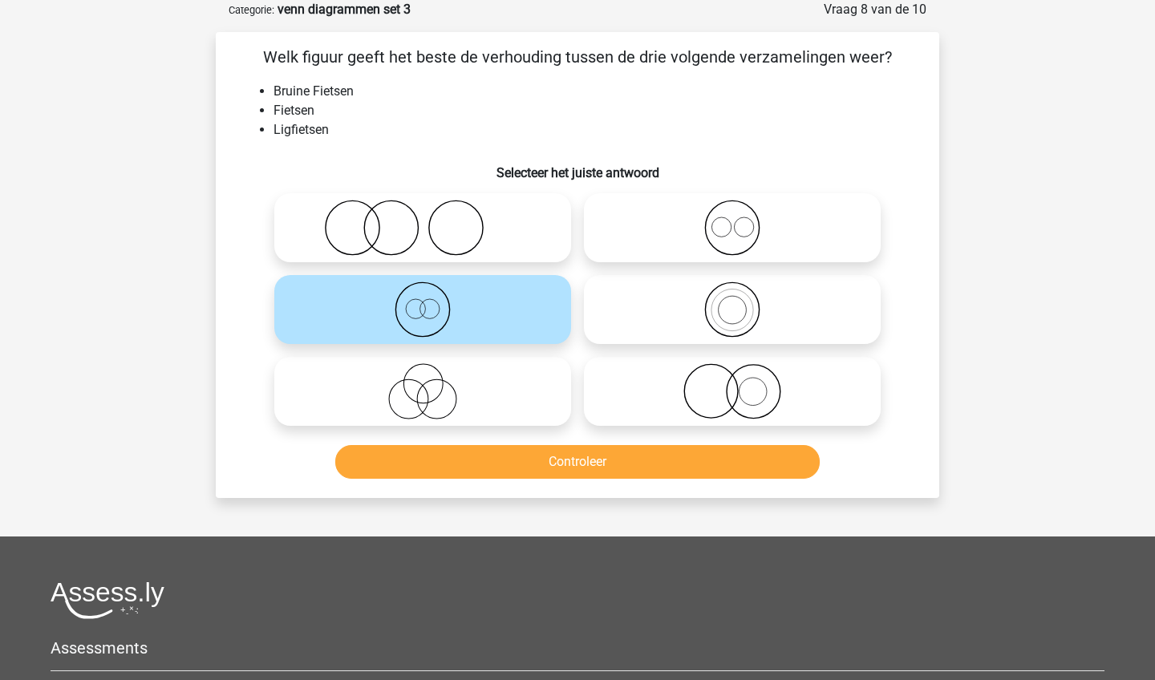
click at [487, 472] on button "Controleer" at bounding box center [577, 462] width 485 height 34
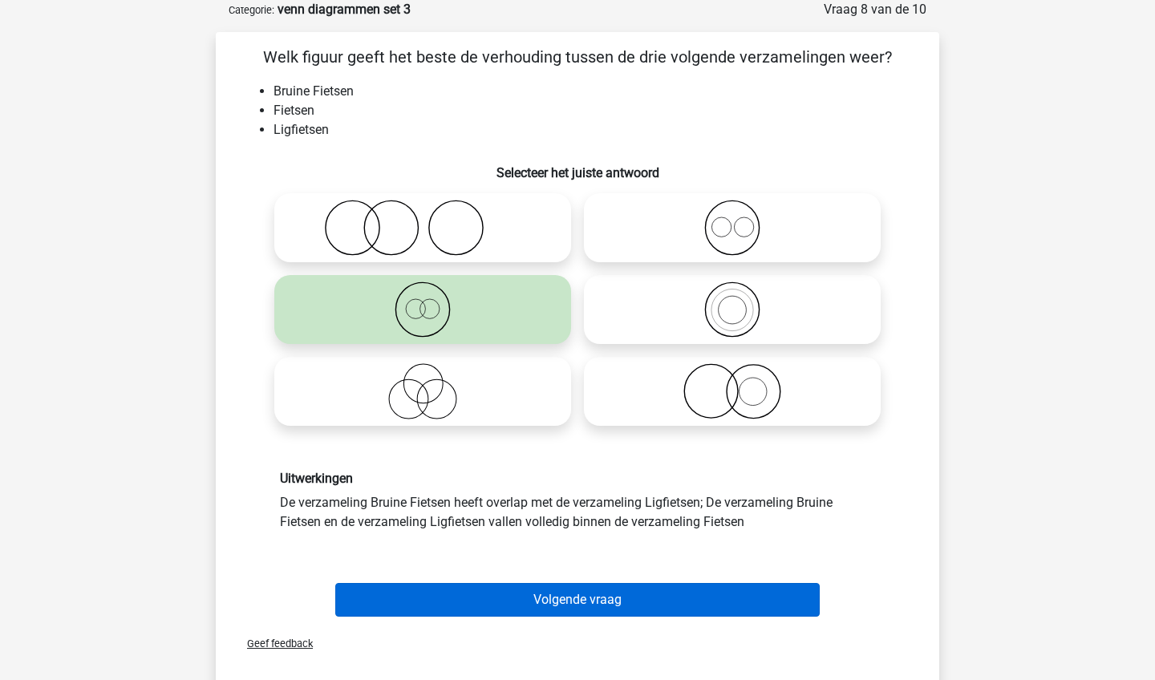
click at [518, 599] on button "Volgende vraag" at bounding box center [577, 600] width 485 height 34
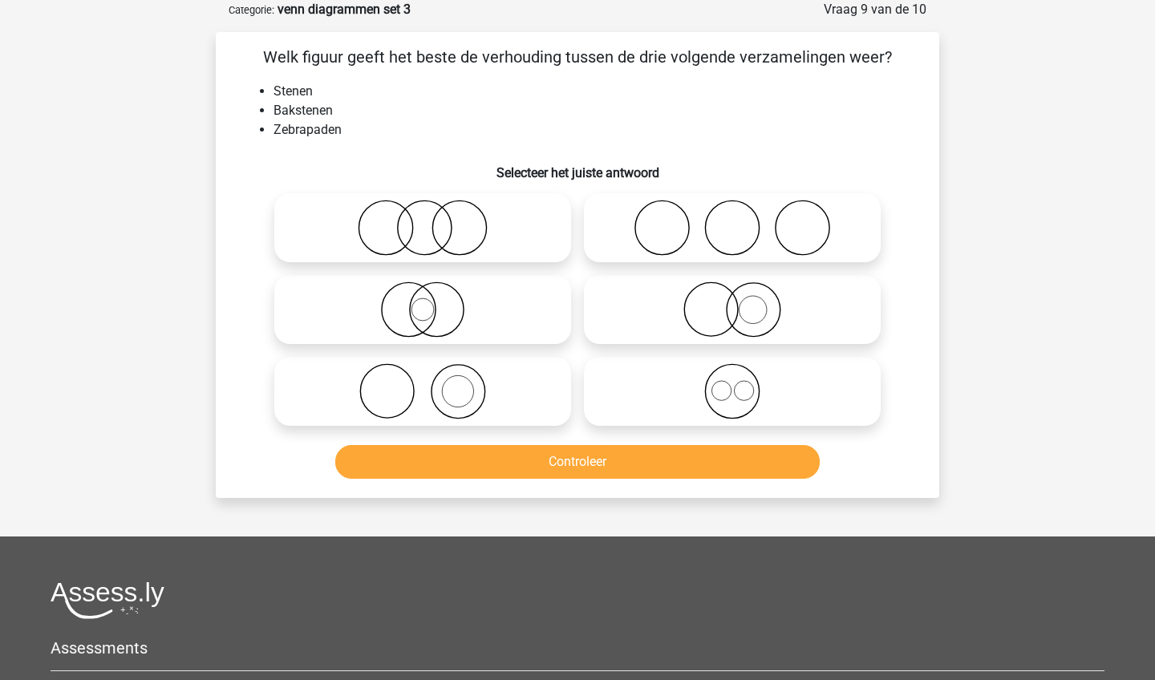
click at [471, 297] on icon at bounding box center [423, 309] width 284 height 56
click at [433, 297] on input "radio" at bounding box center [428, 296] width 10 height 10
radio input "true"
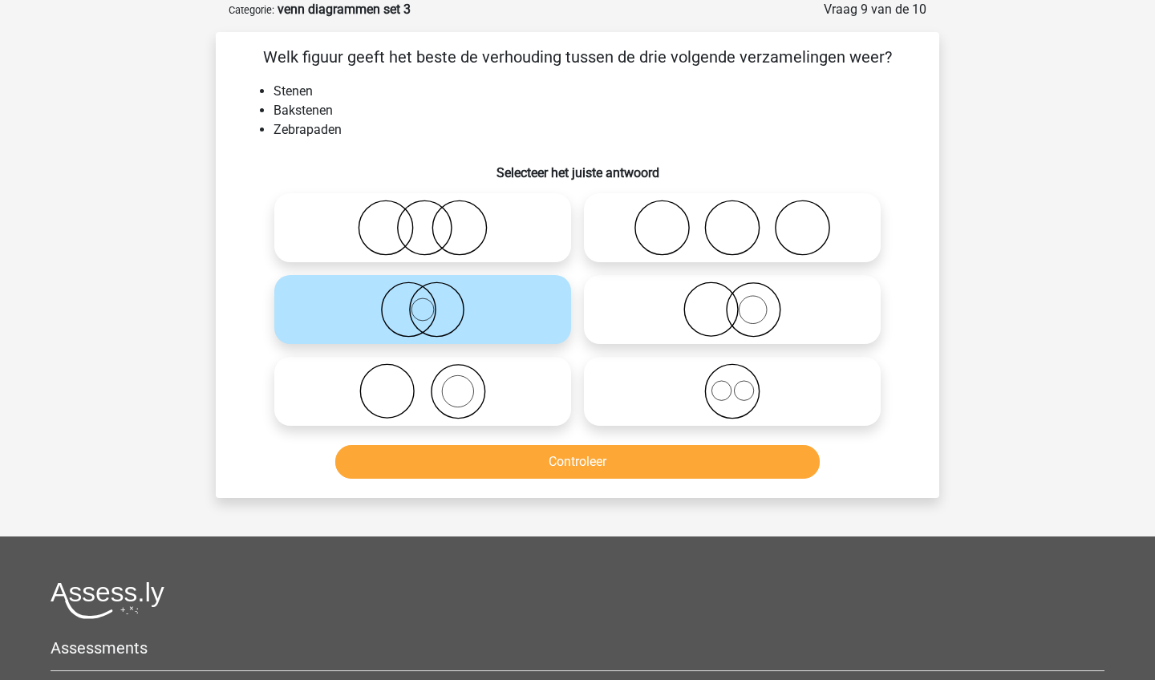
click at [615, 322] on icon at bounding box center [732, 309] width 284 height 56
click at [732, 301] on input "radio" at bounding box center [737, 296] width 10 height 10
radio input "true"
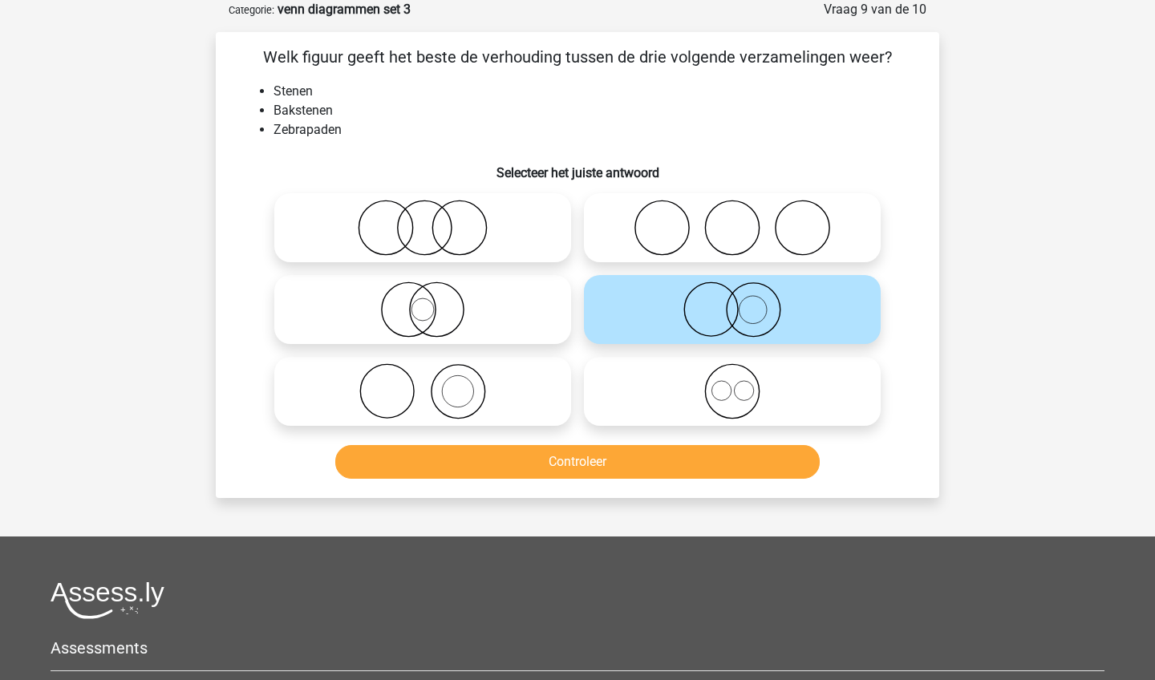
click at [609, 466] on button "Controleer" at bounding box center [577, 462] width 485 height 34
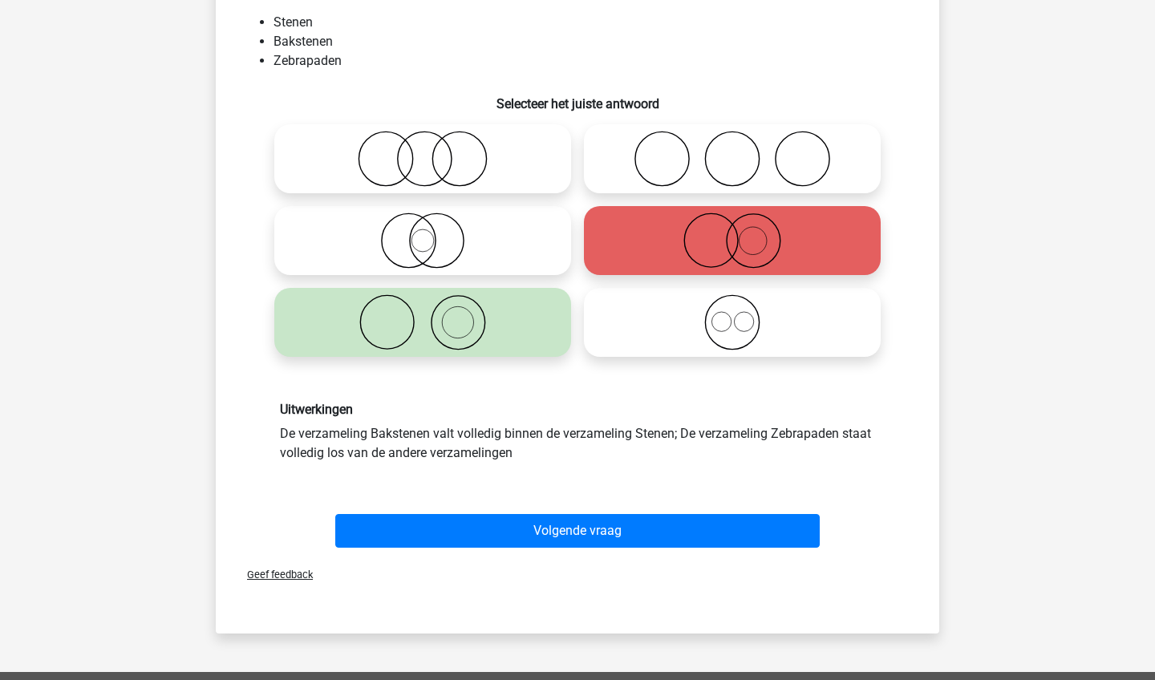
scroll to position [151, 0]
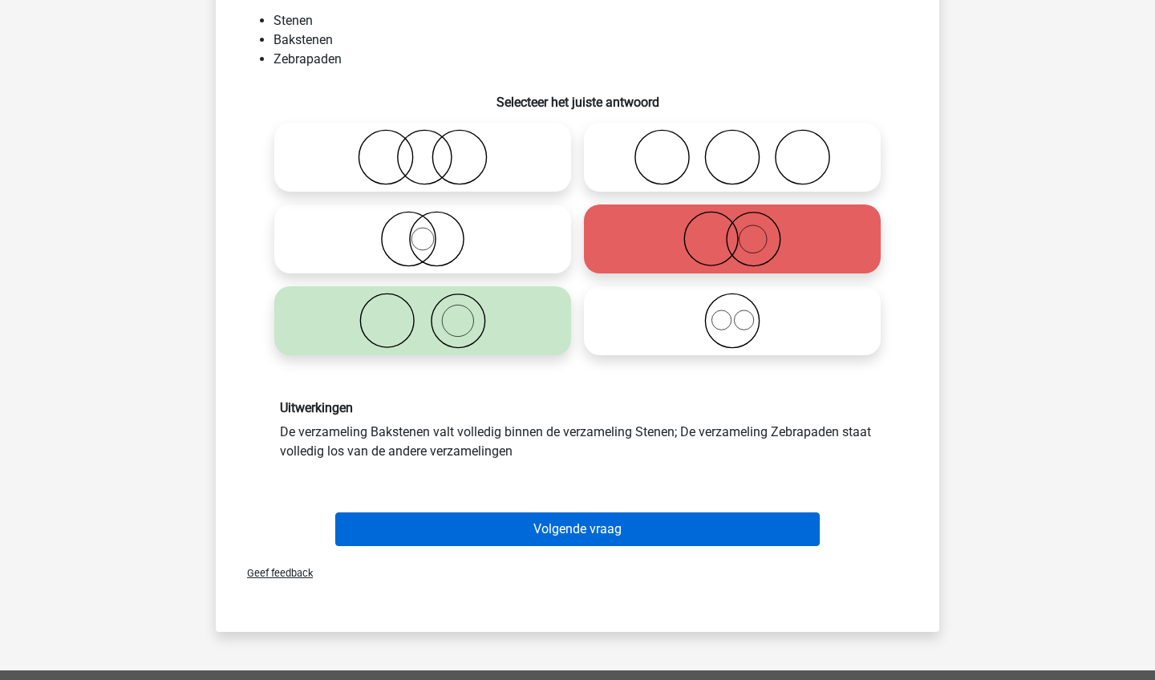
click at [605, 532] on button "Volgende vraag" at bounding box center [577, 529] width 485 height 34
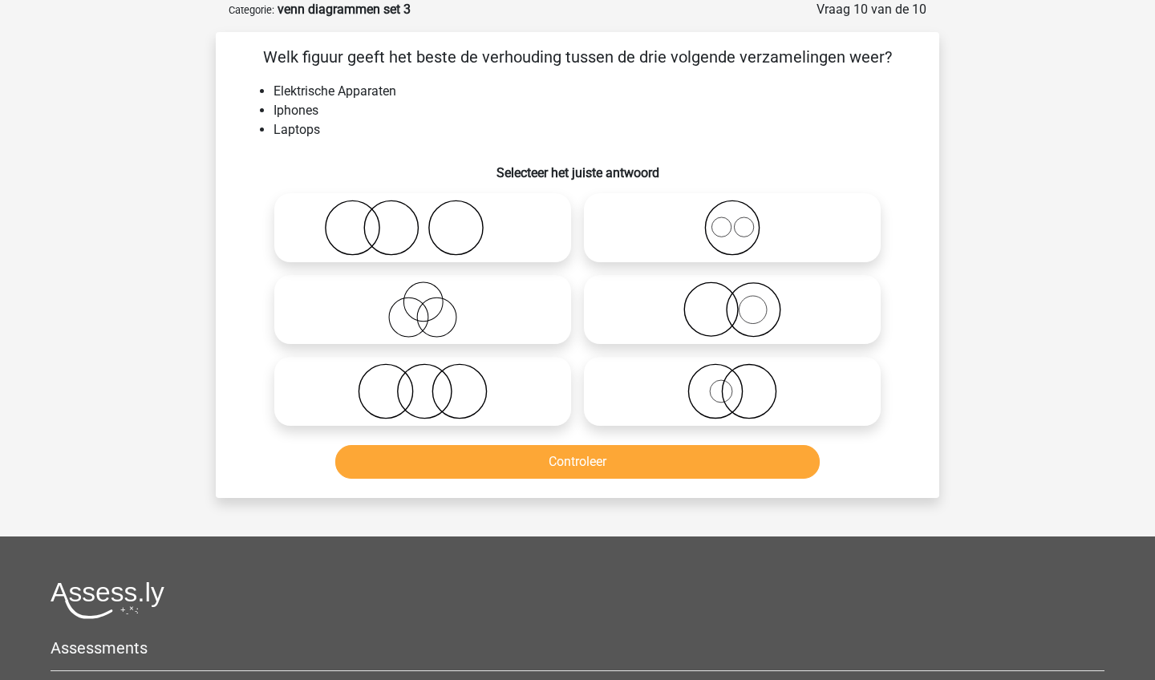
click at [715, 238] on icon at bounding box center [732, 228] width 284 height 56
click at [732, 220] on input "radio" at bounding box center [737, 214] width 10 height 10
radio input "true"
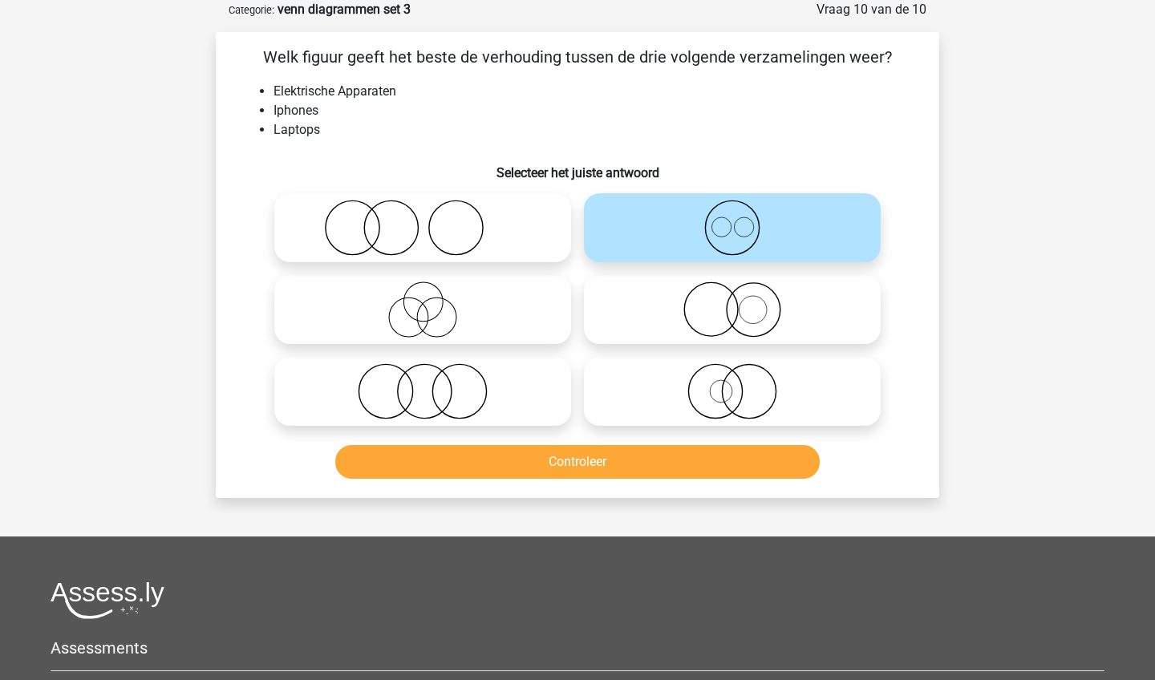
click at [675, 470] on button "Controleer" at bounding box center [577, 462] width 485 height 34
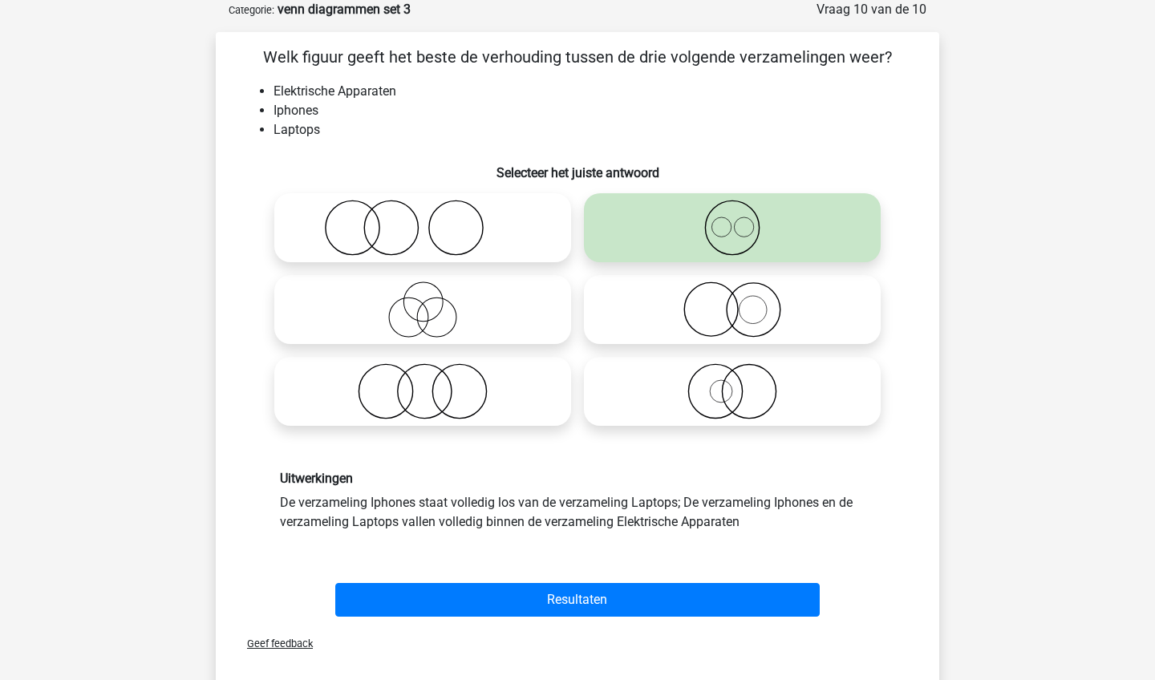
click at [673, 577] on div "Resultaten" at bounding box center [577, 596] width 672 height 53
click at [677, 618] on div "Resultaten" at bounding box center [577, 603] width 619 height 40
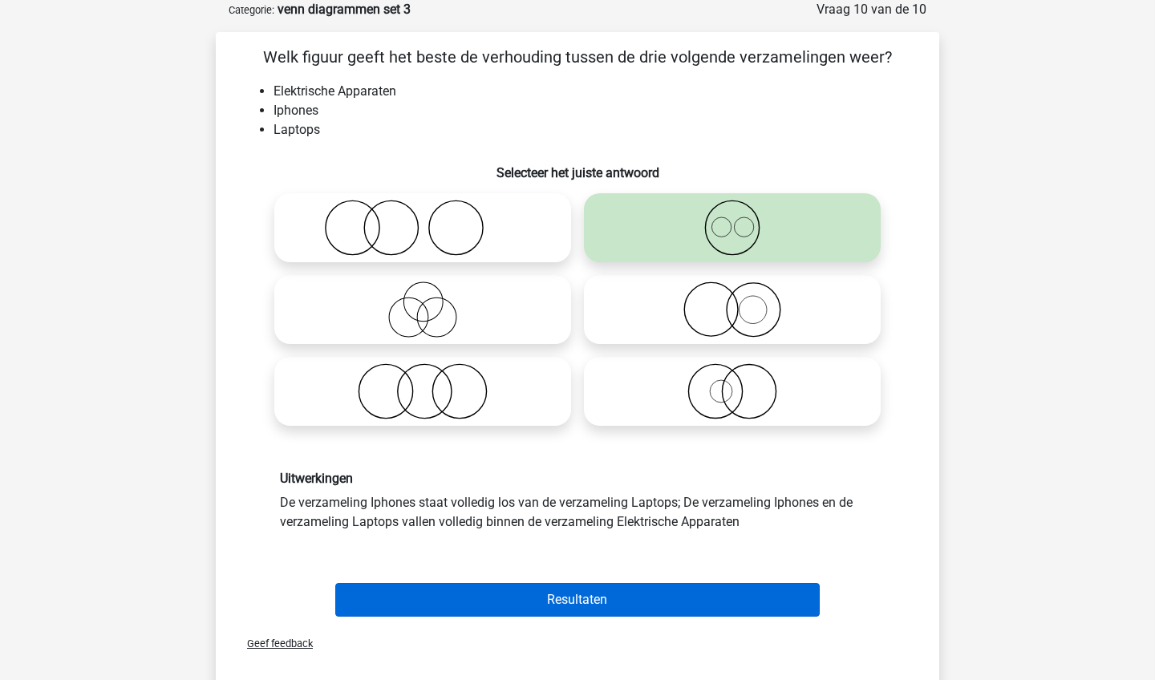
click at [722, 594] on button "Resultaten" at bounding box center [577, 600] width 485 height 34
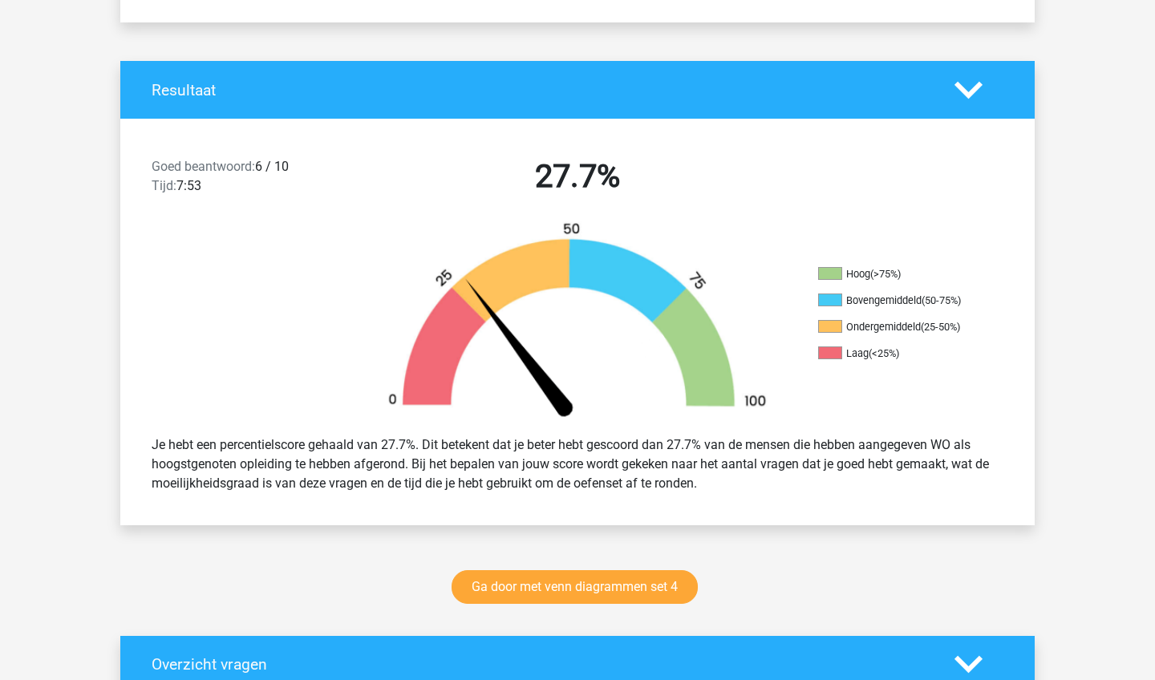
scroll to position [294, 0]
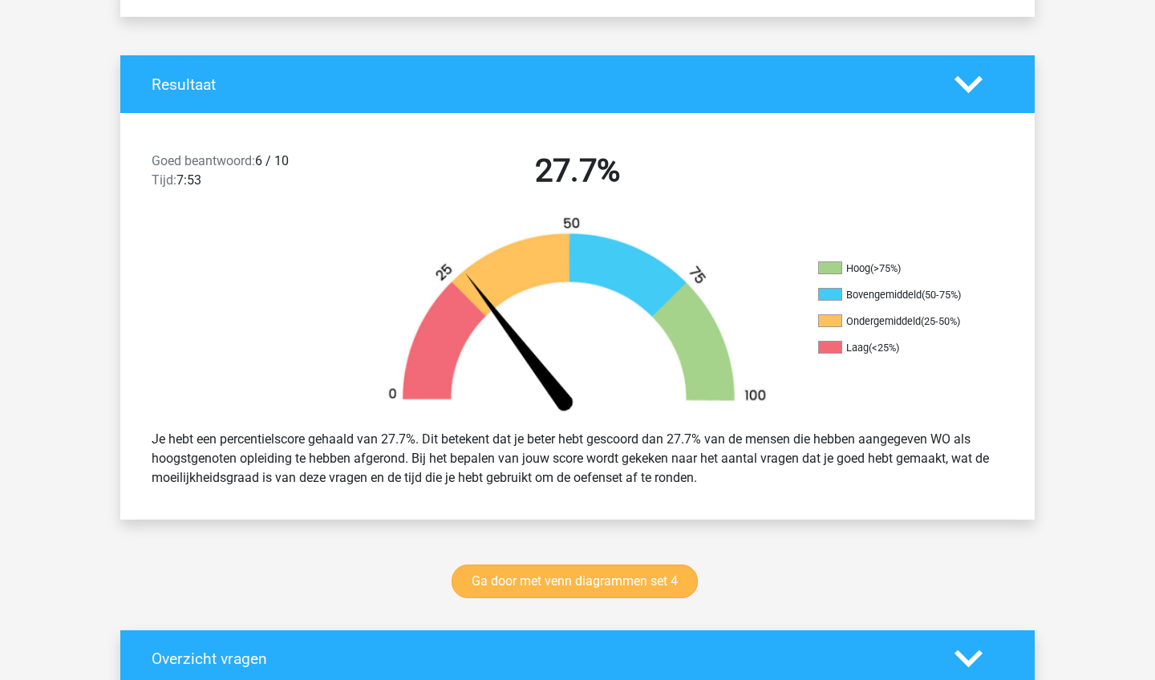
click at [675, 580] on link "Ga door met venn diagrammen set 4" at bounding box center [574, 581] width 246 height 34
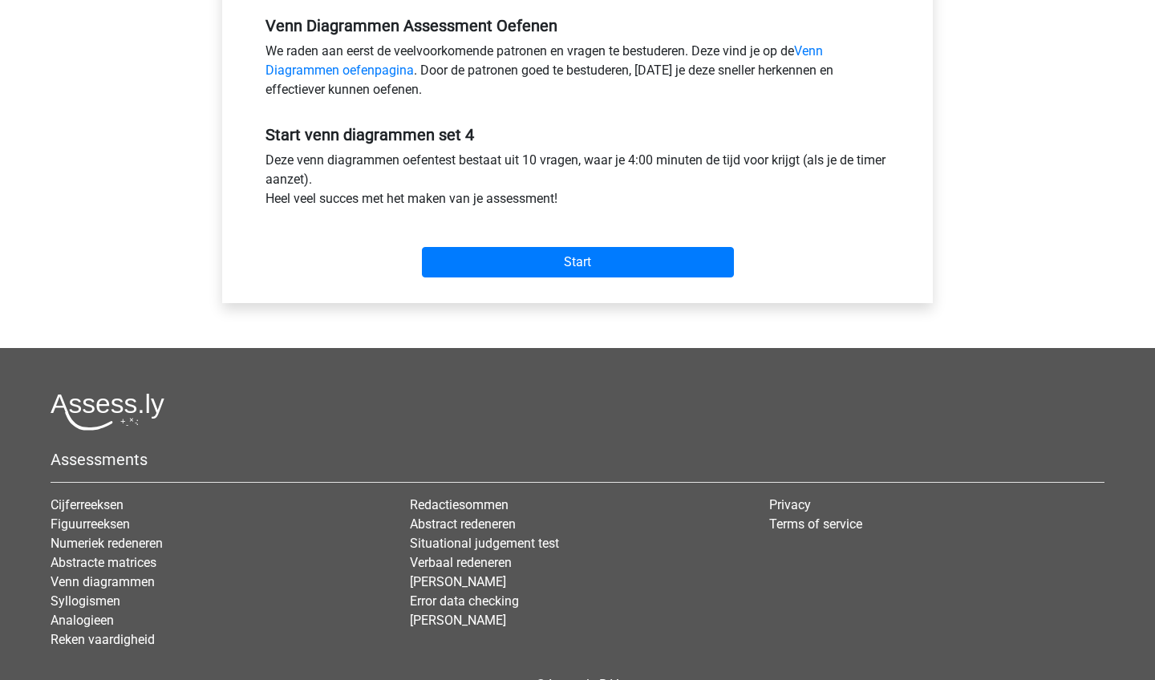
scroll to position [388, 0]
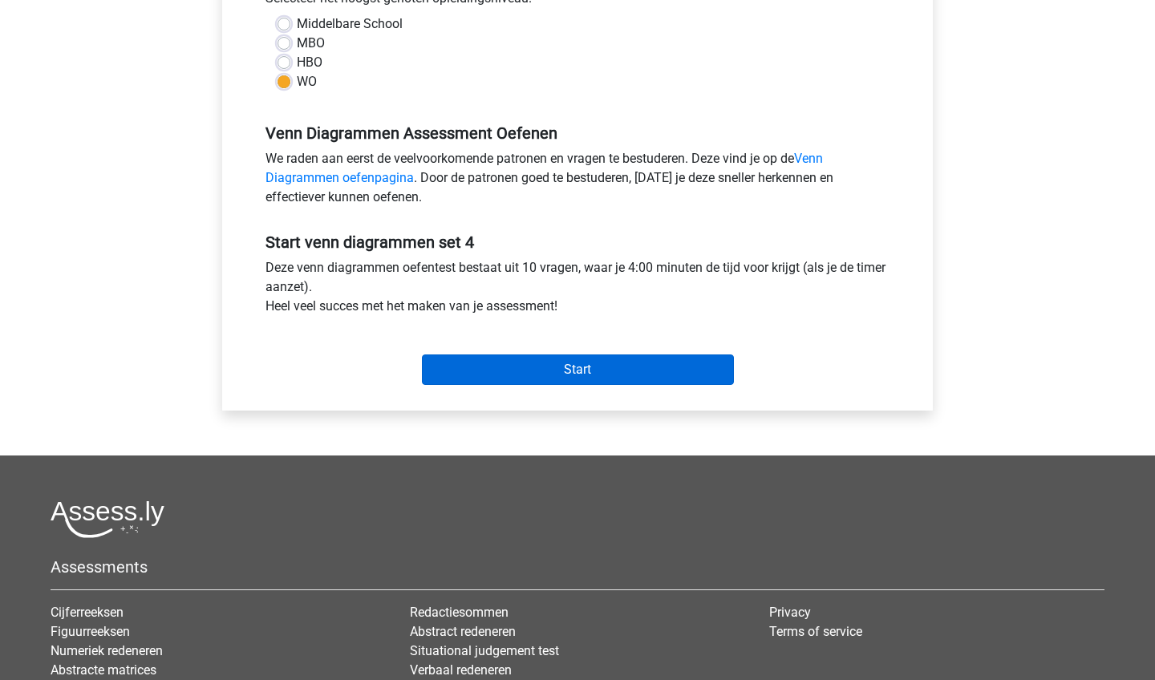
click at [634, 371] on input "Start" at bounding box center [578, 369] width 312 height 30
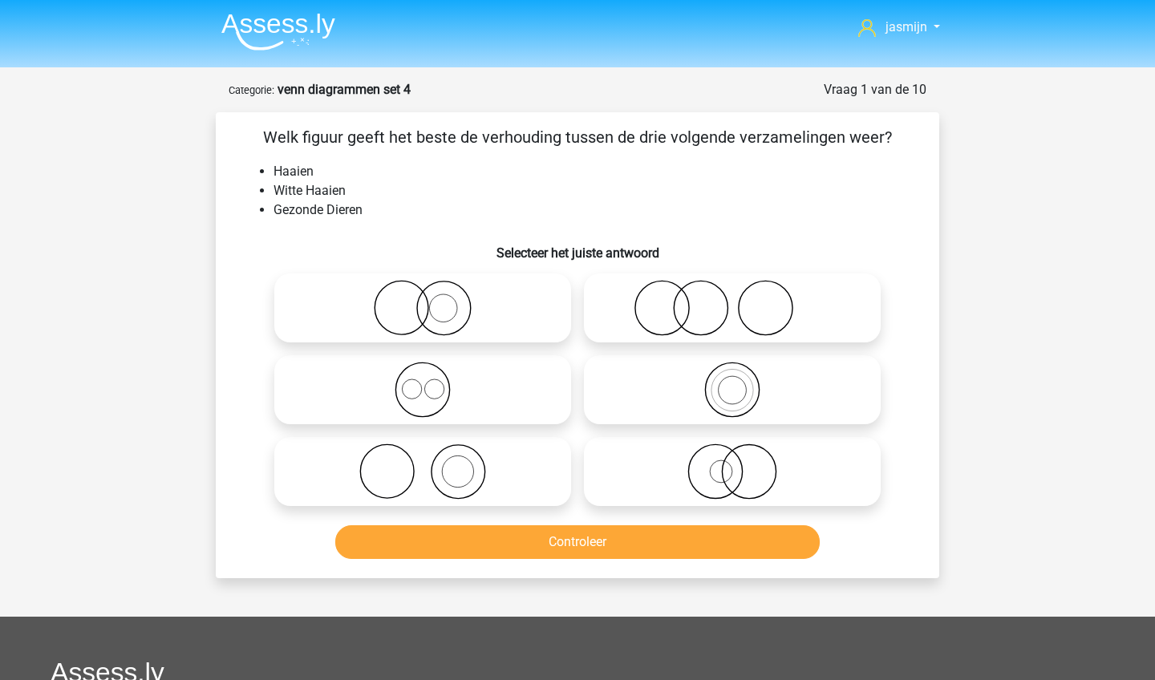
click at [714, 478] on icon at bounding box center [732, 471] width 284 height 56
click at [732, 463] on input "radio" at bounding box center [737, 458] width 10 height 10
radio input "true"
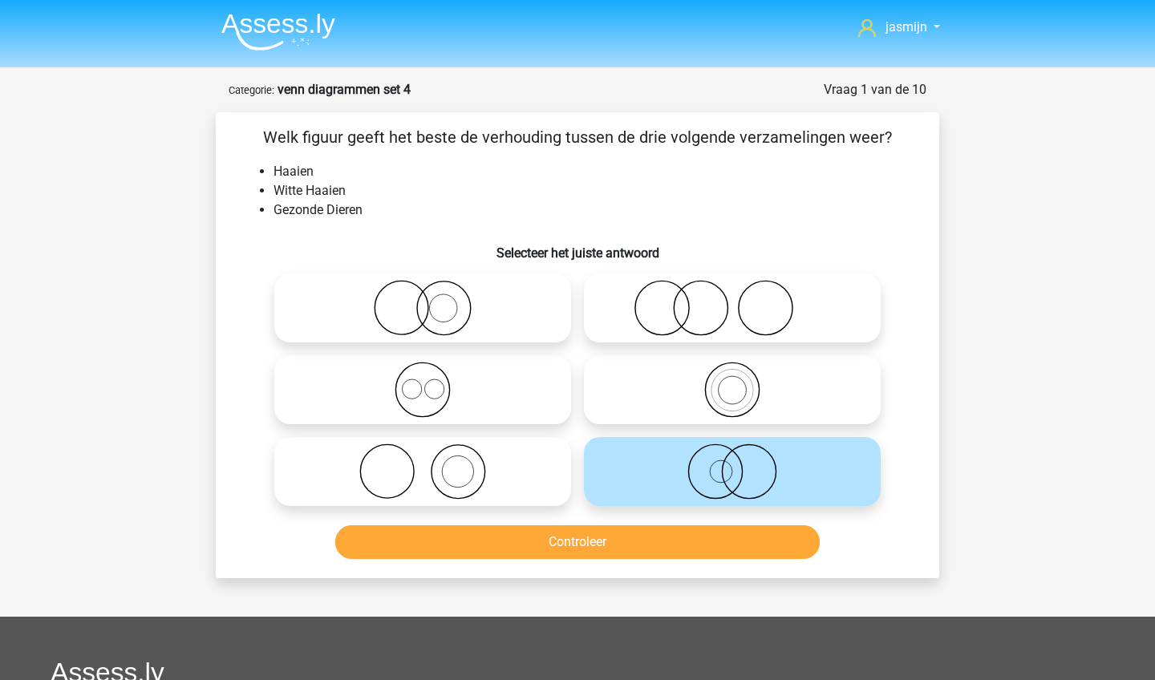
click at [710, 549] on button "Controleer" at bounding box center [577, 542] width 485 height 34
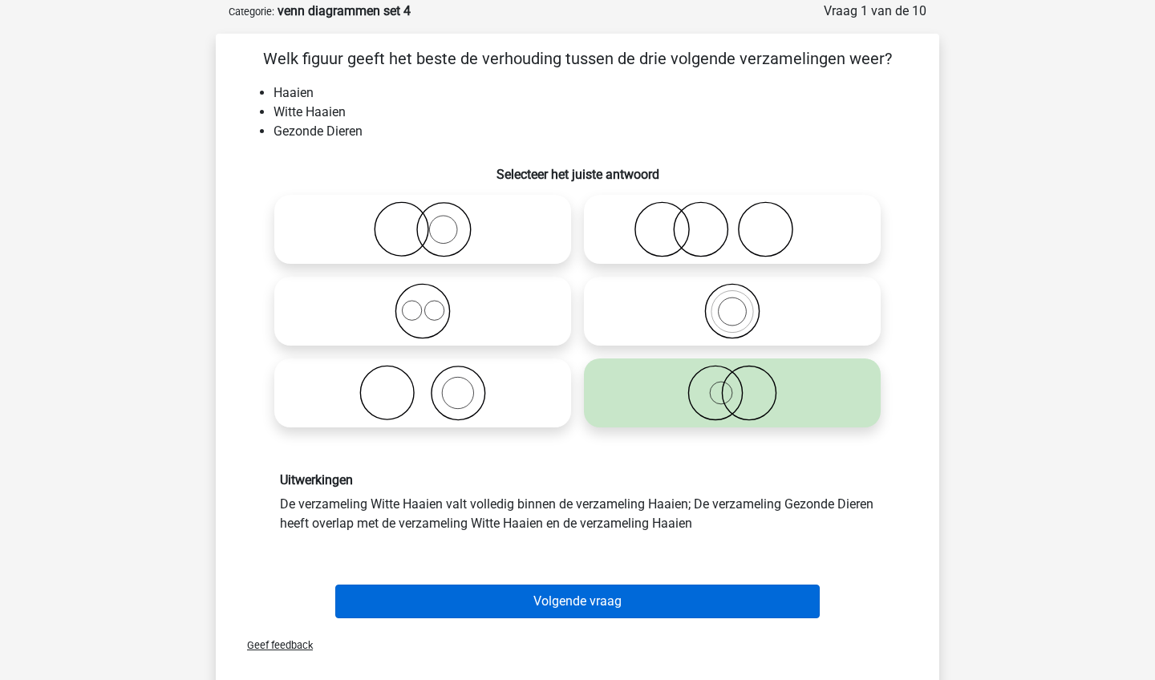
click at [713, 598] on button "Volgende vraag" at bounding box center [577, 601] width 485 height 34
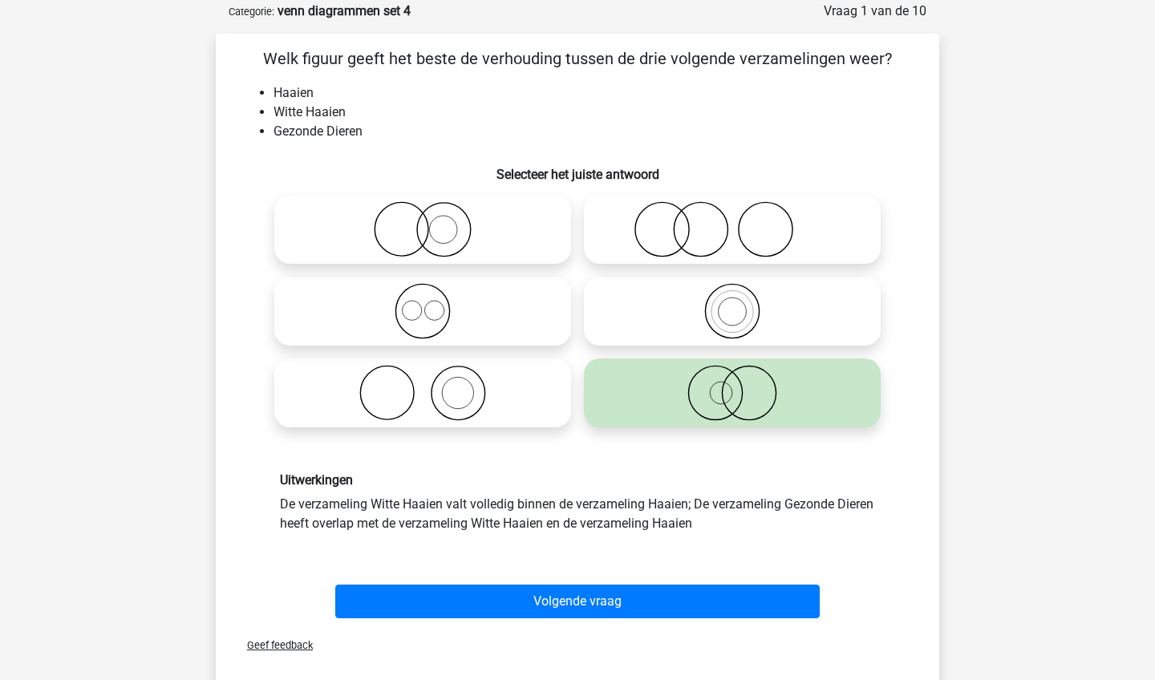
scroll to position [80, 0]
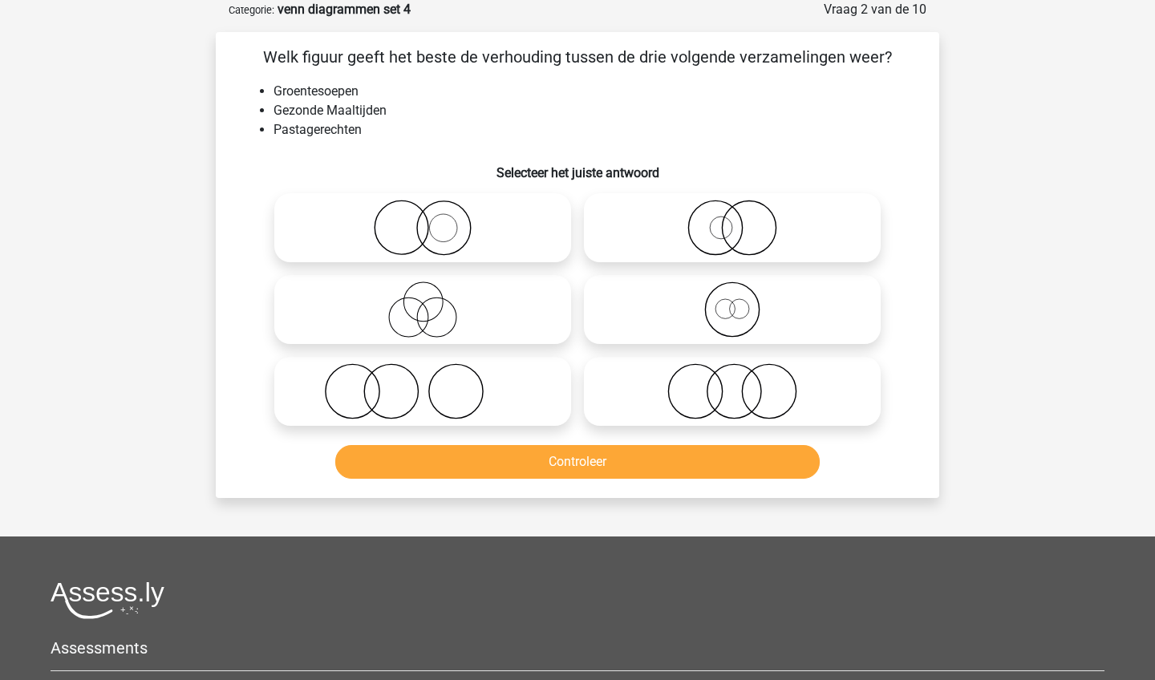
click at [746, 392] on icon at bounding box center [732, 391] width 284 height 56
click at [742, 383] on input "radio" at bounding box center [737, 378] width 10 height 10
radio input "true"
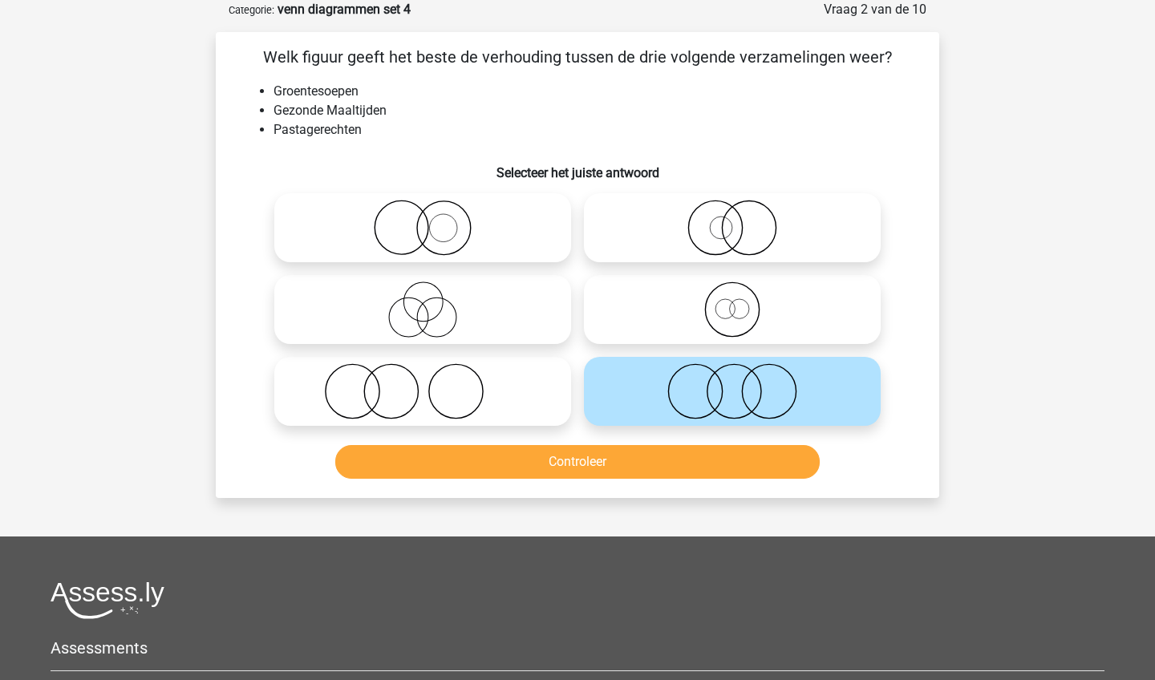
click at [746, 484] on div "Controleer" at bounding box center [577, 465] width 619 height 40
click at [746, 472] on button "Controleer" at bounding box center [577, 462] width 485 height 34
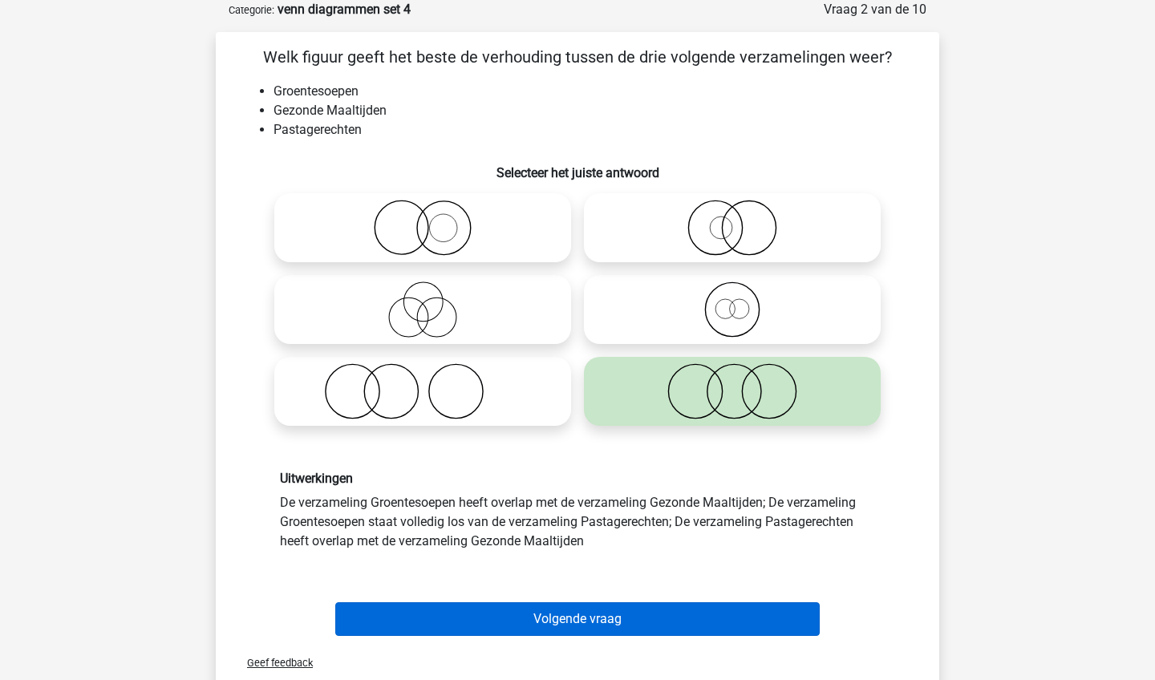
click at [709, 605] on button "Volgende vraag" at bounding box center [577, 619] width 485 height 34
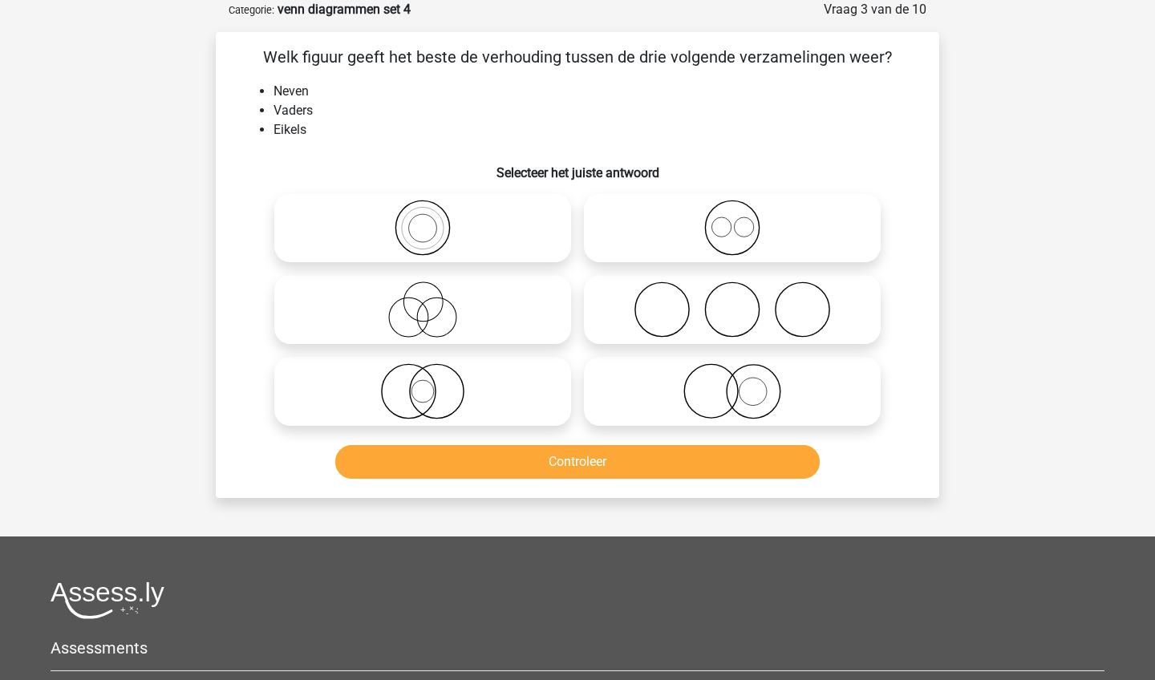
click at [543, 293] on icon at bounding box center [423, 309] width 284 height 56
click at [433, 293] on input "radio" at bounding box center [428, 296] width 10 height 10
radio input "true"
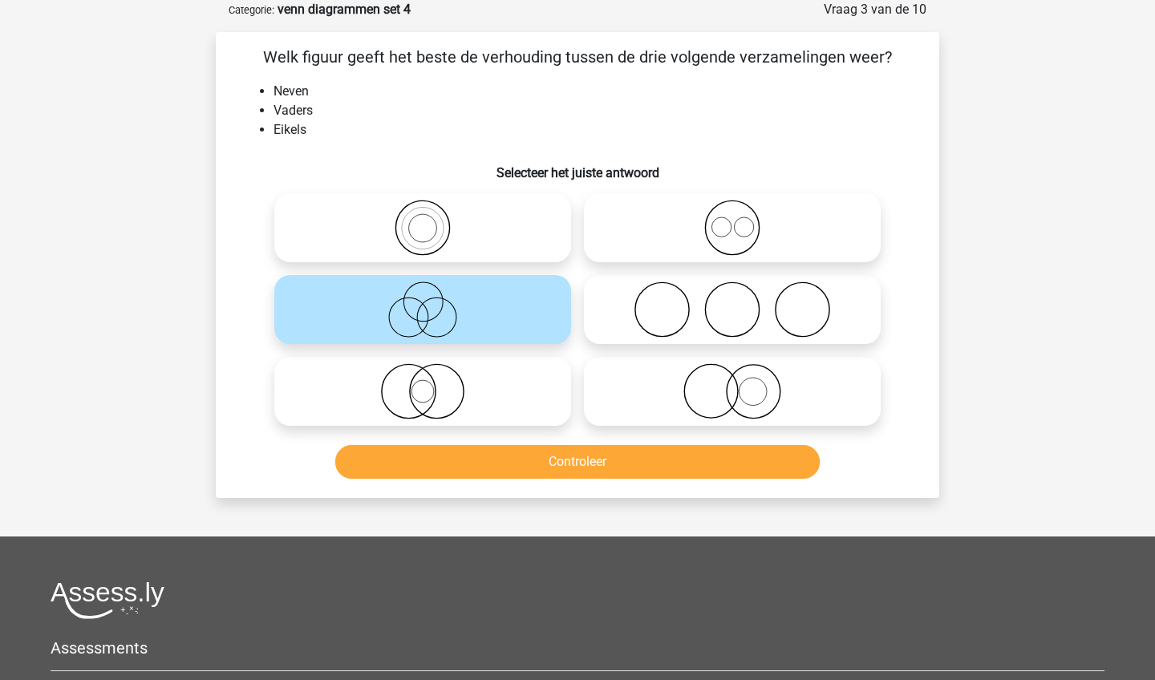
click at [572, 464] on button "Controleer" at bounding box center [577, 462] width 485 height 34
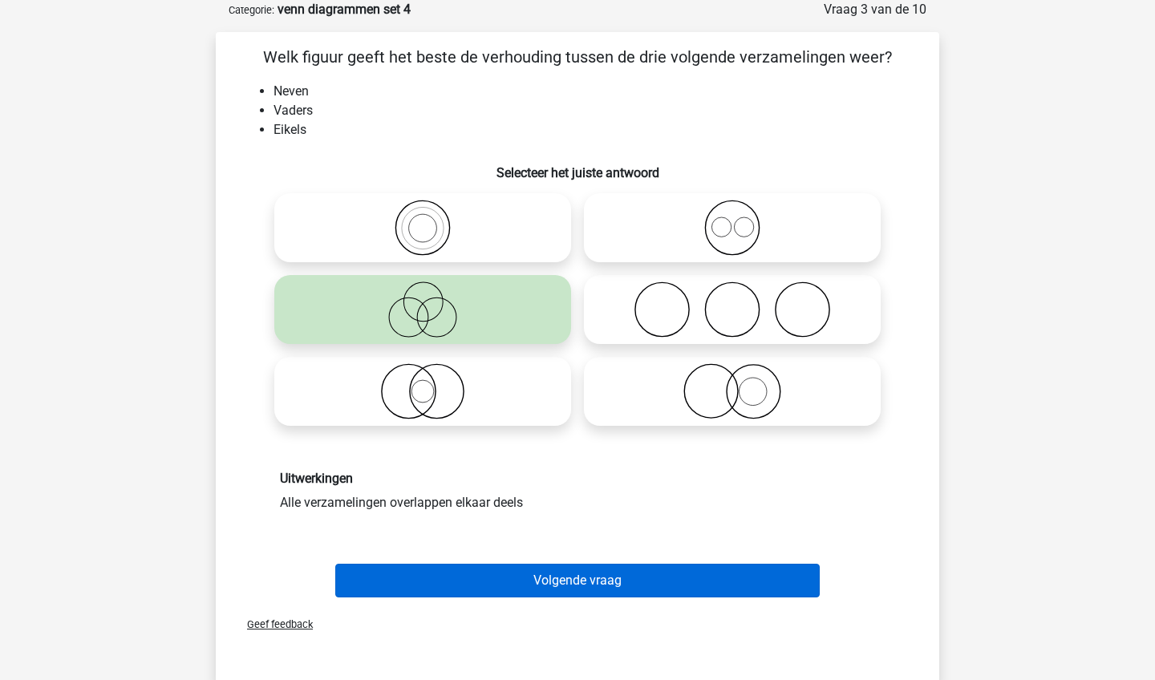
click at [572, 589] on button "Volgende vraag" at bounding box center [577, 581] width 485 height 34
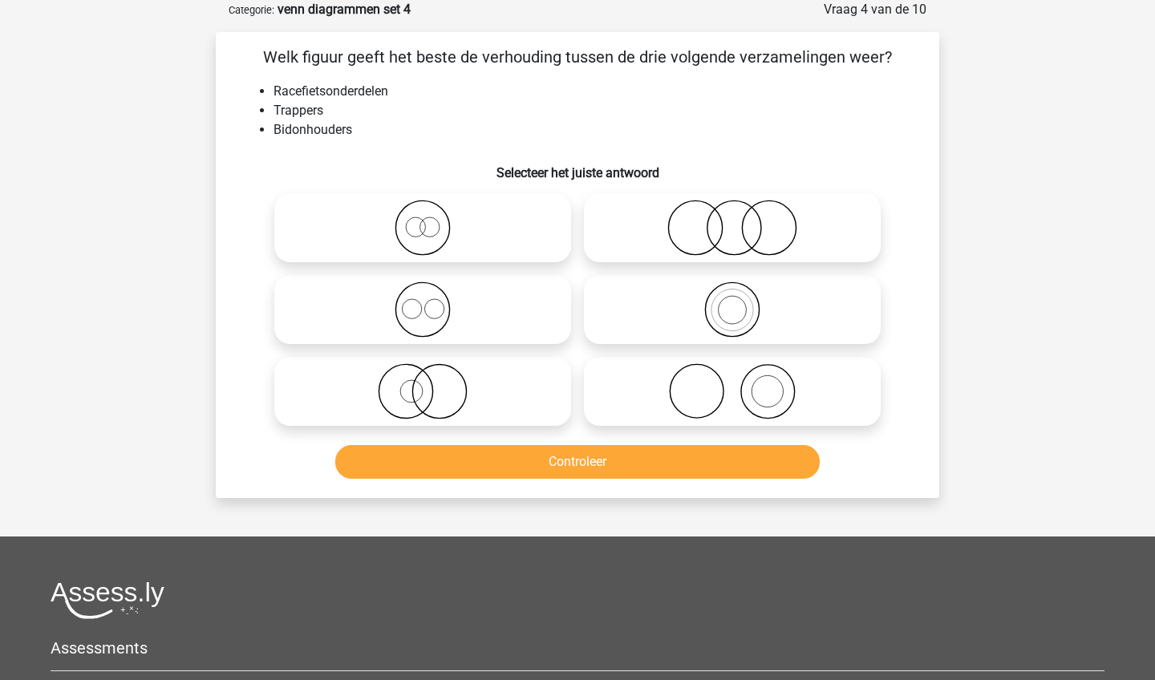
click at [516, 312] on icon at bounding box center [423, 309] width 284 height 56
click at [433, 301] on input "radio" at bounding box center [428, 296] width 10 height 10
radio input "true"
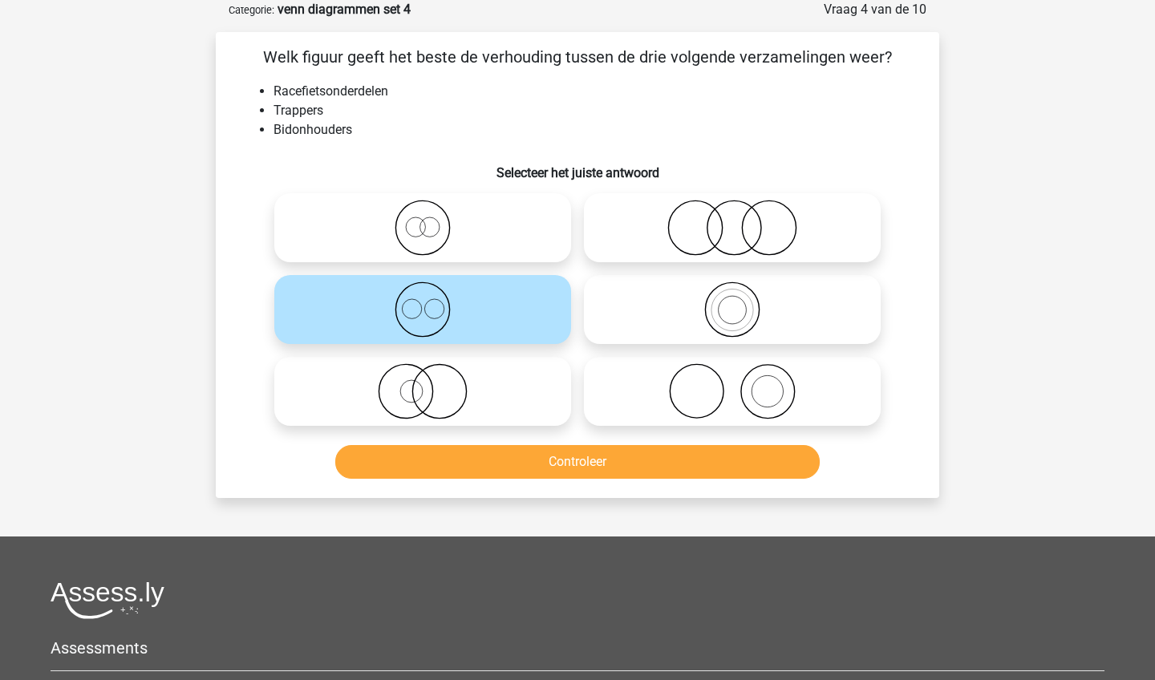
click at [528, 459] on button "Controleer" at bounding box center [577, 462] width 485 height 34
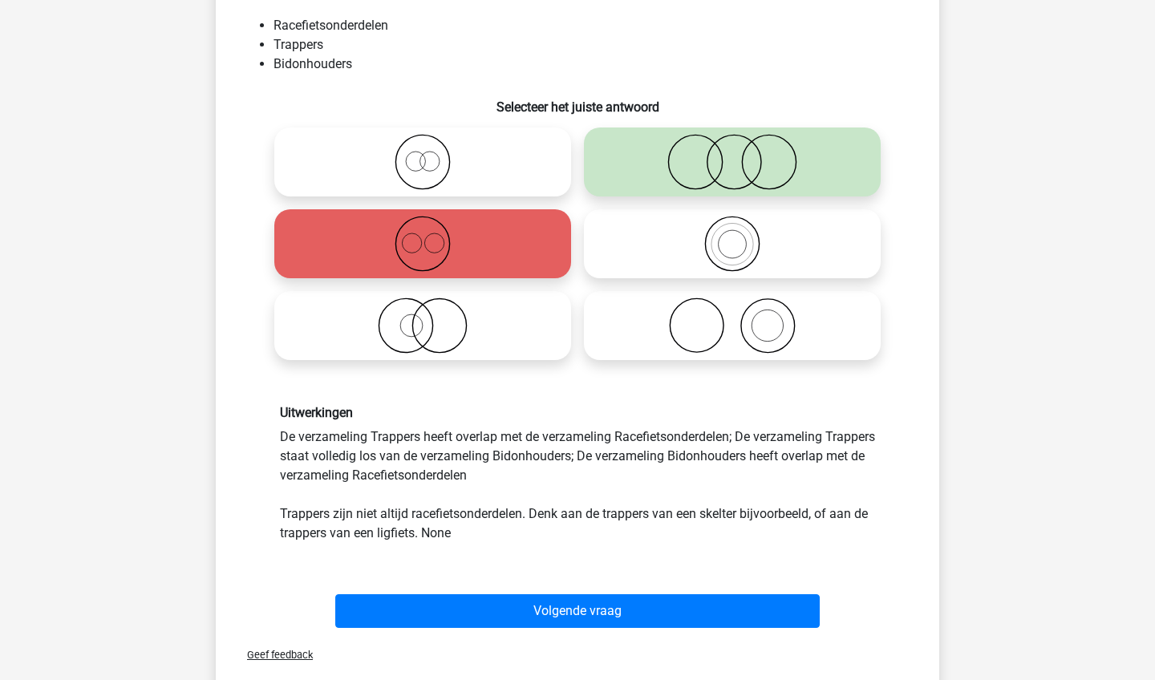
scroll to position [150, 0]
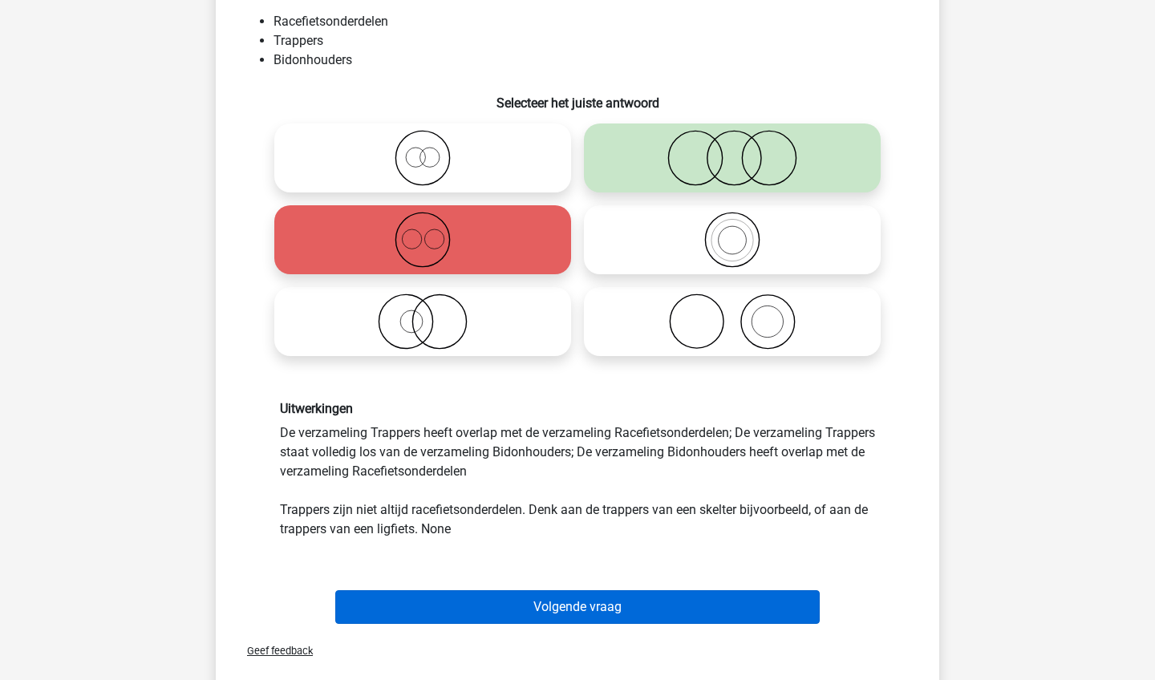
click at [535, 605] on button "Volgende vraag" at bounding box center [577, 607] width 485 height 34
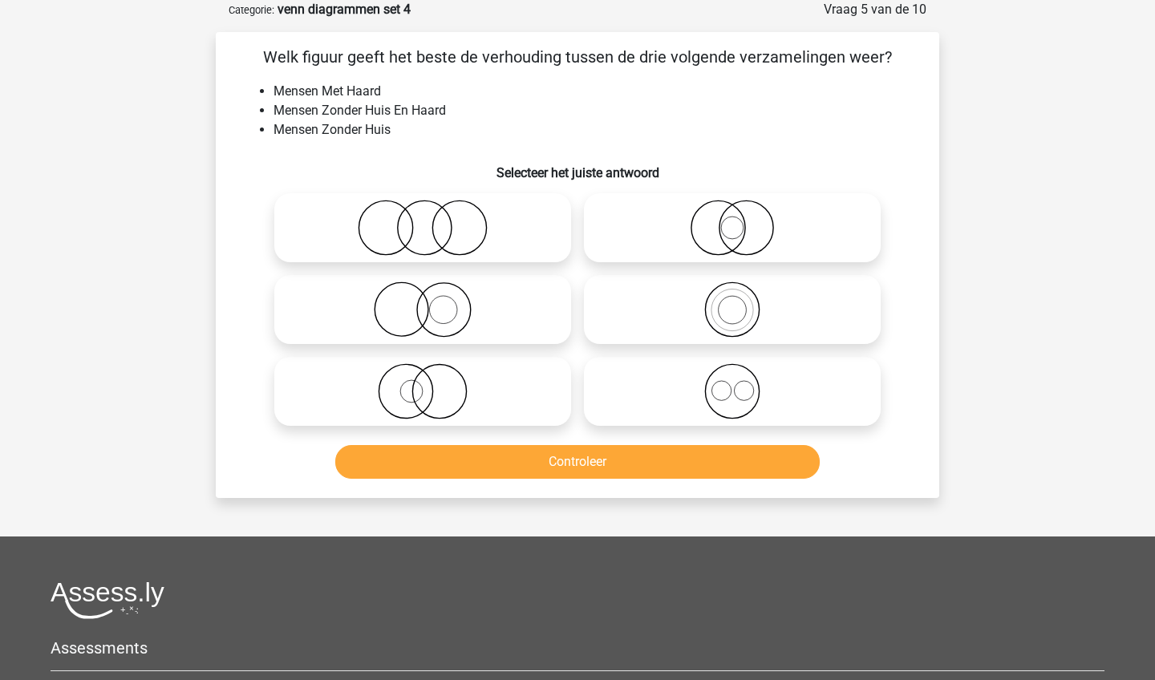
click at [699, 319] on icon at bounding box center [732, 309] width 284 height 56
click at [732, 301] on input "radio" at bounding box center [737, 296] width 10 height 10
radio input "true"
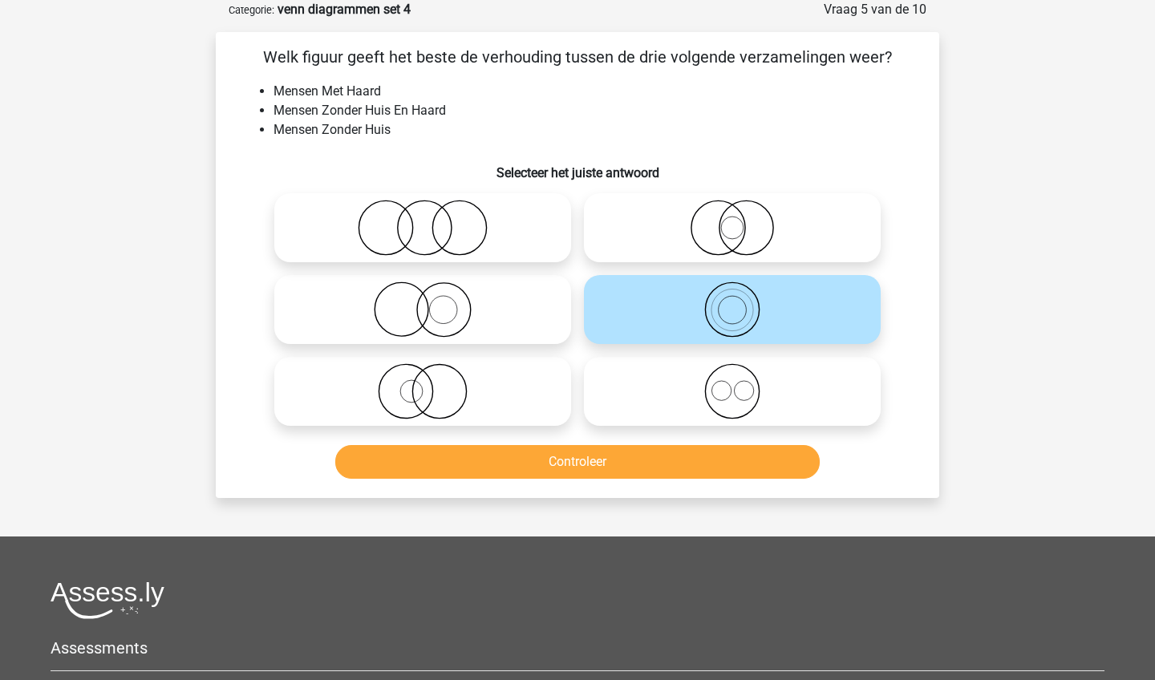
click at [530, 382] on icon at bounding box center [423, 391] width 284 height 56
click at [433, 382] on input "radio" at bounding box center [428, 378] width 10 height 10
radio input "true"
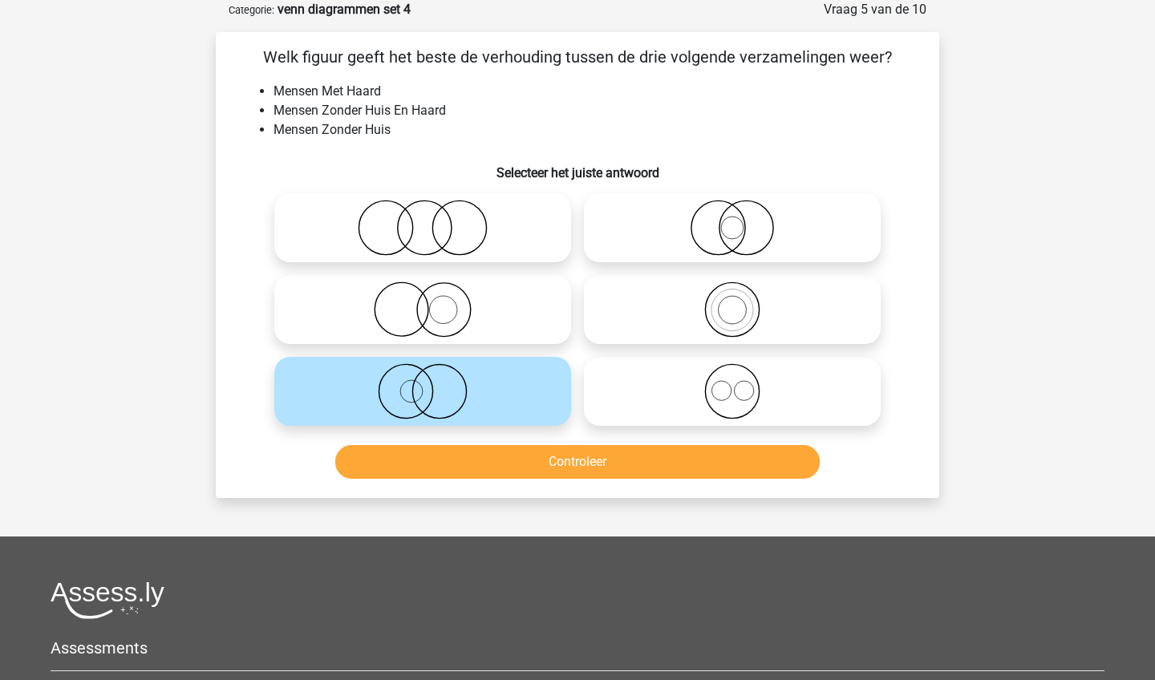
click at [475, 299] on icon at bounding box center [423, 309] width 284 height 56
click at [433, 299] on input "radio" at bounding box center [428, 296] width 10 height 10
radio input "true"
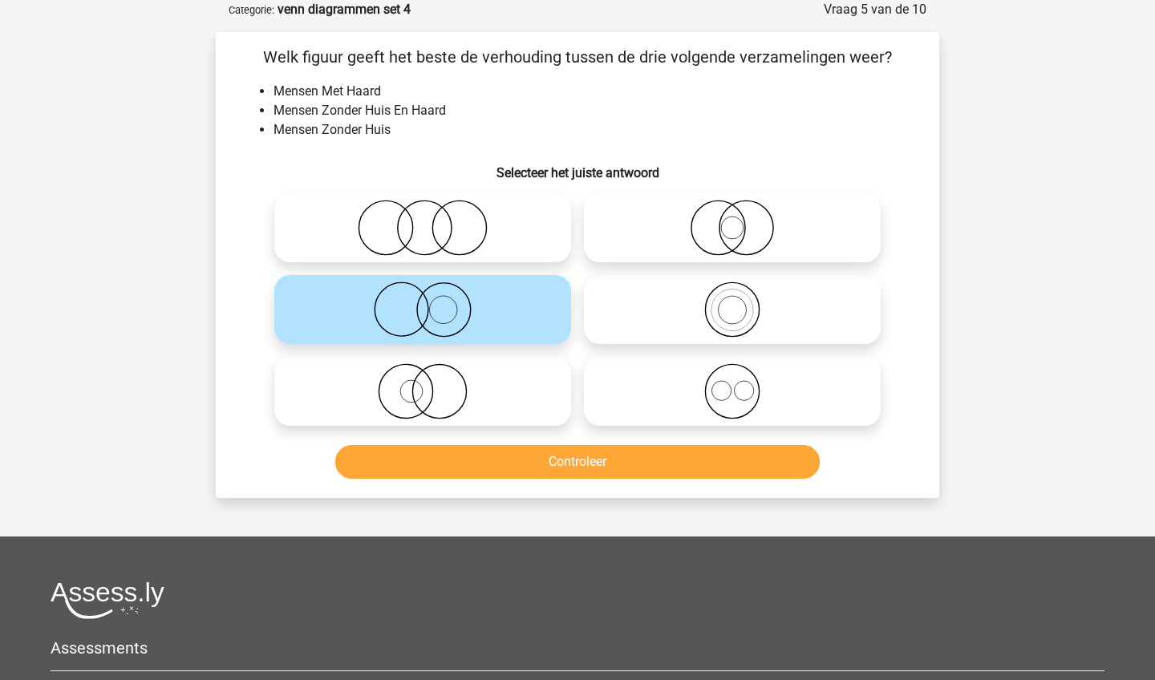
click at [469, 459] on button "Controleer" at bounding box center [577, 462] width 485 height 34
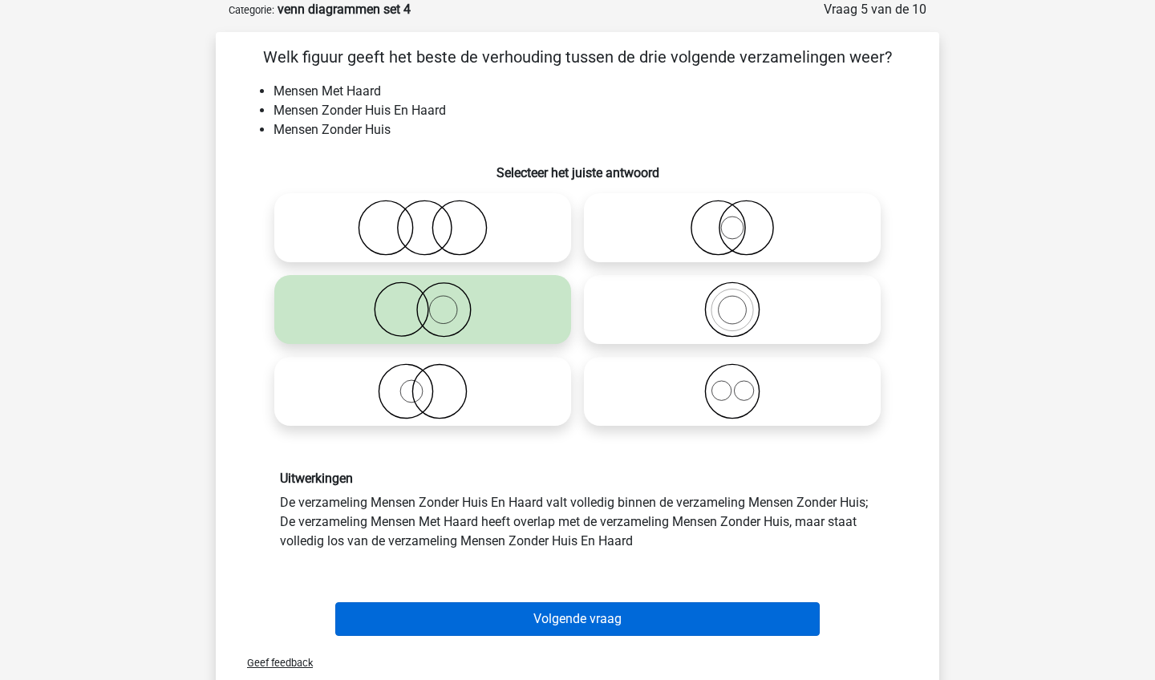
click at [504, 618] on button "Volgende vraag" at bounding box center [577, 619] width 485 height 34
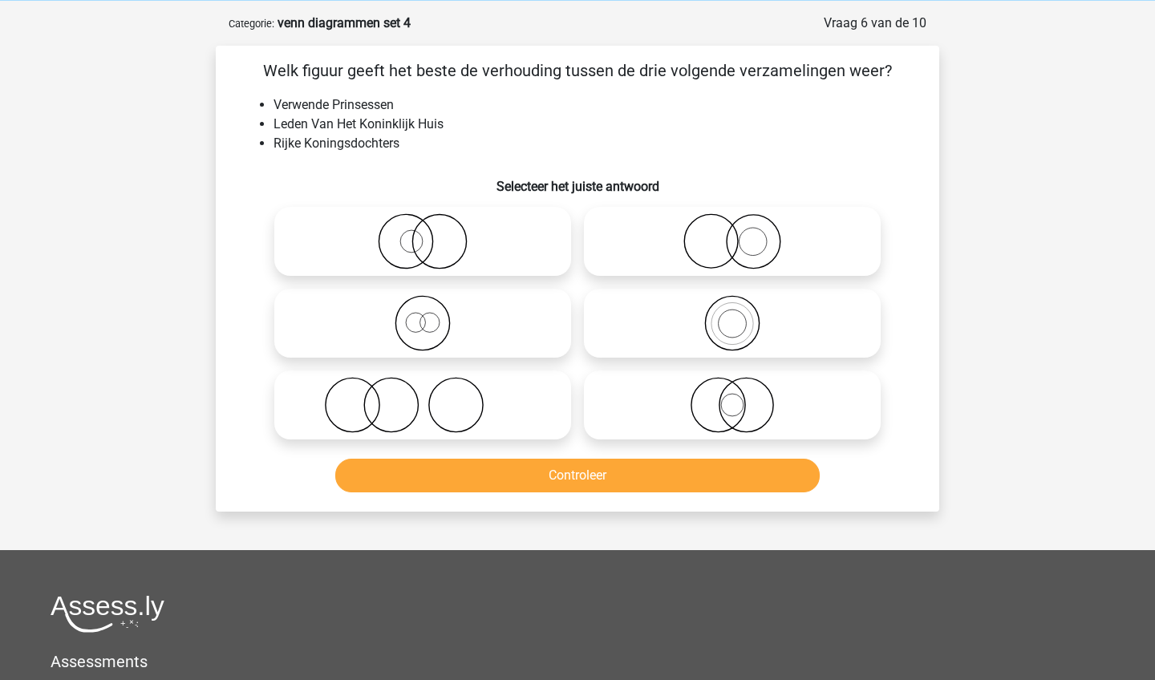
scroll to position [67, 0]
click at [661, 353] on label at bounding box center [732, 323] width 297 height 69
click at [732, 315] on input "radio" at bounding box center [737, 310] width 10 height 10
radio input "true"
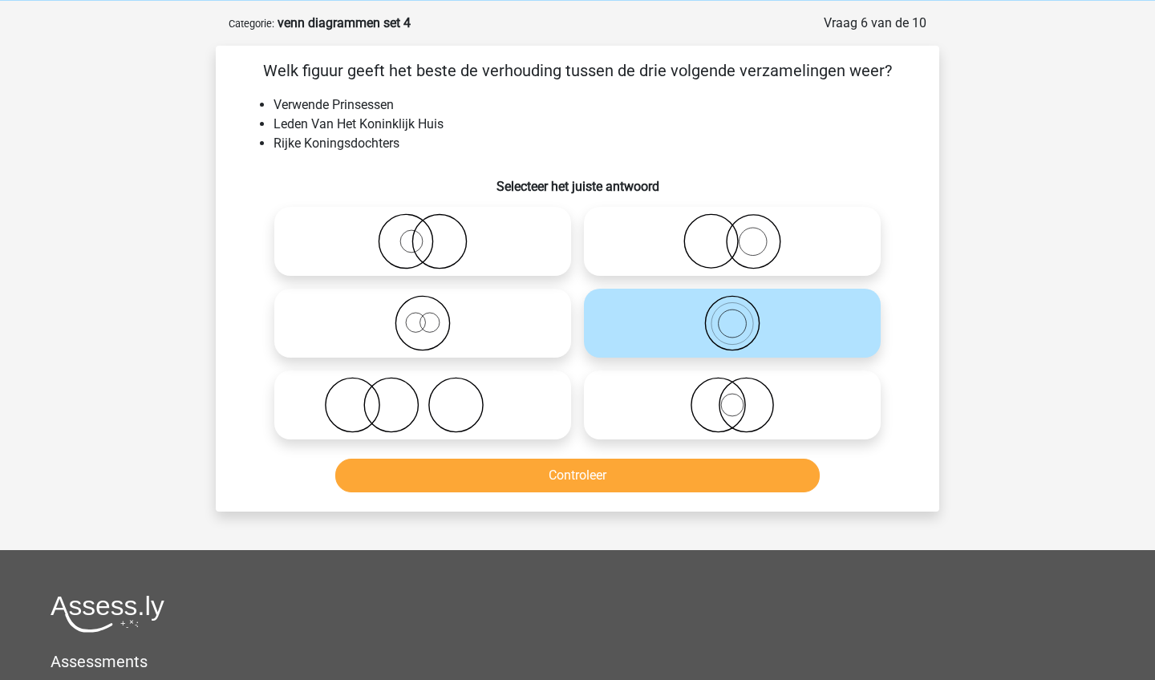
click at [659, 467] on button "Controleer" at bounding box center [577, 476] width 485 height 34
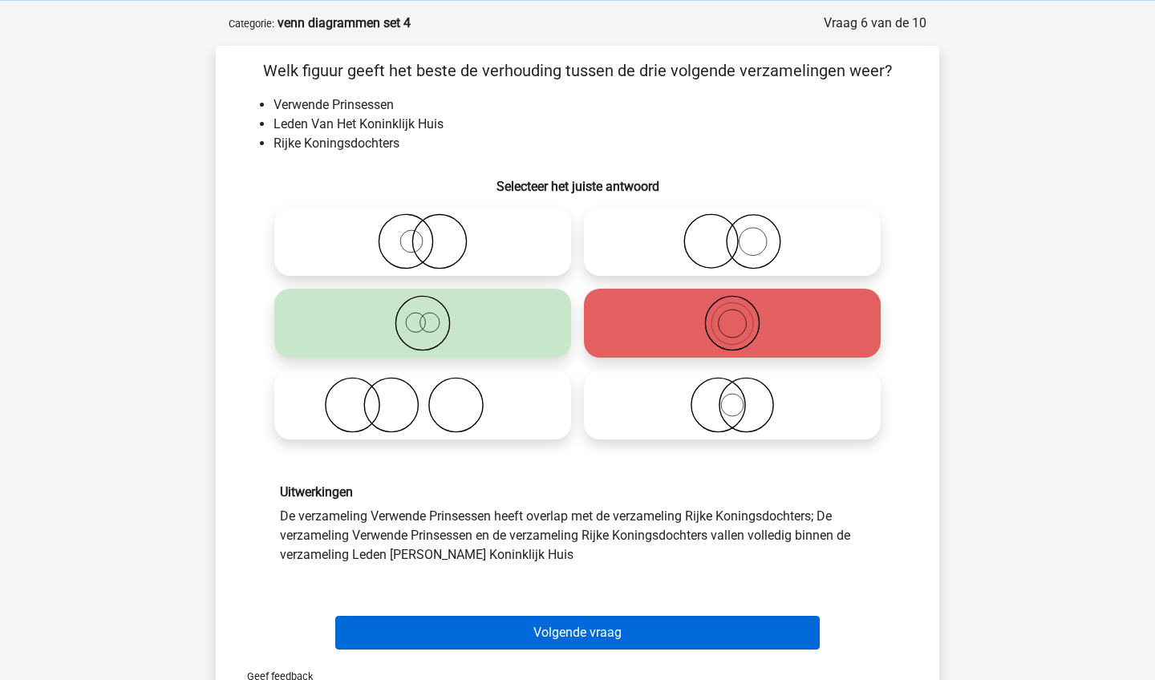
click at [641, 635] on button "Volgende vraag" at bounding box center [577, 633] width 485 height 34
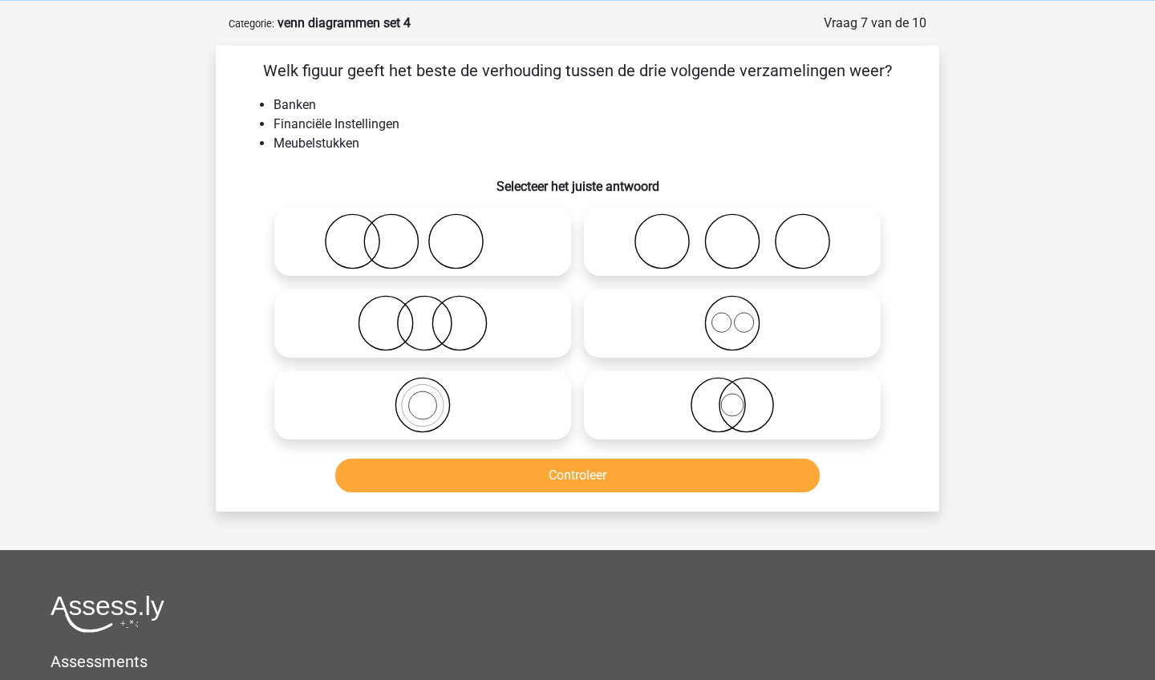
scroll to position [80, 0]
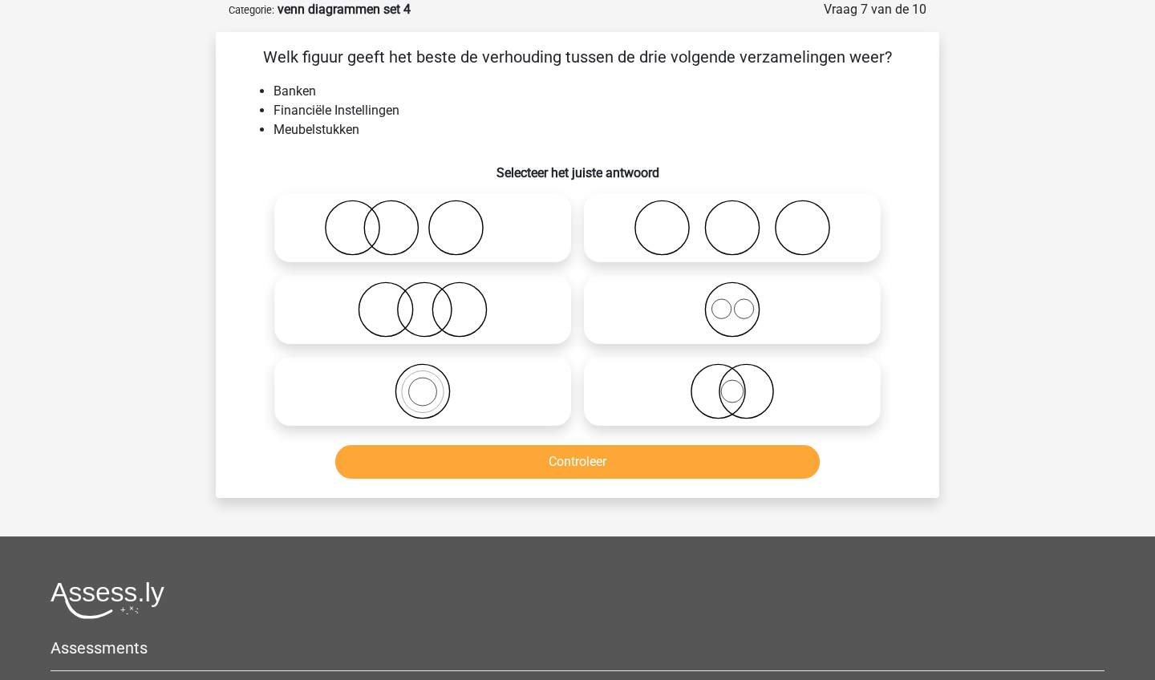
click at [523, 326] on icon at bounding box center [423, 309] width 284 height 56
click at [433, 301] on input "radio" at bounding box center [428, 296] width 10 height 10
radio input "true"
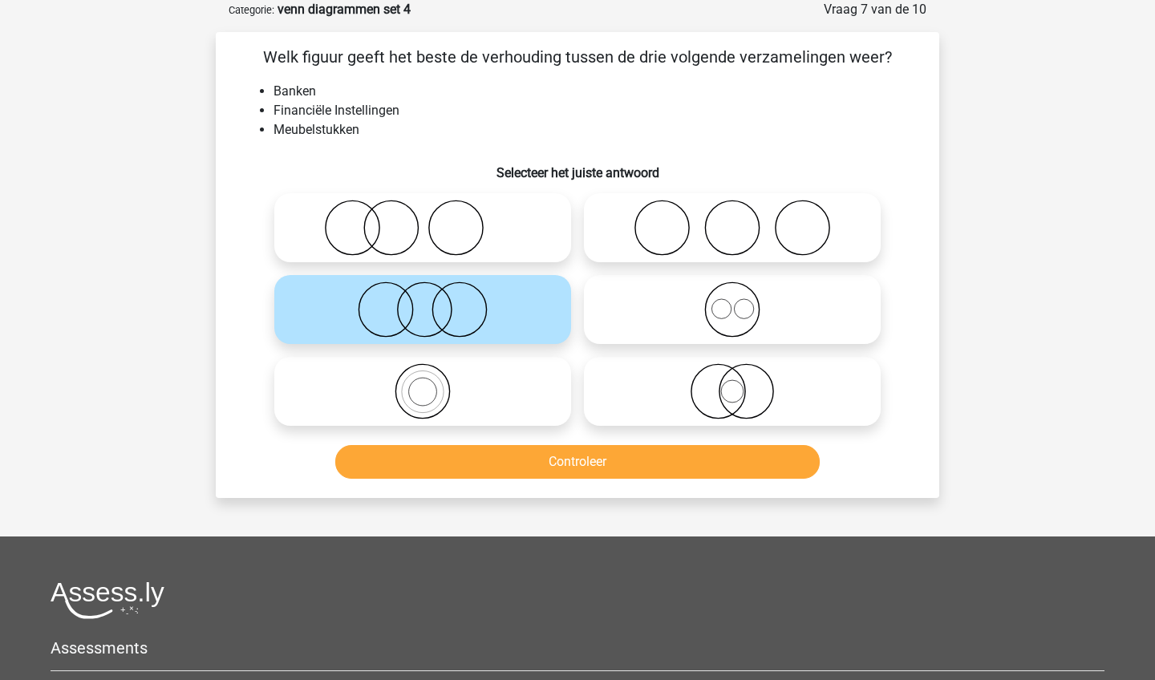
click at [533, 467] on button "Controleer" at bounding box center [577, 462] width 485 height 34
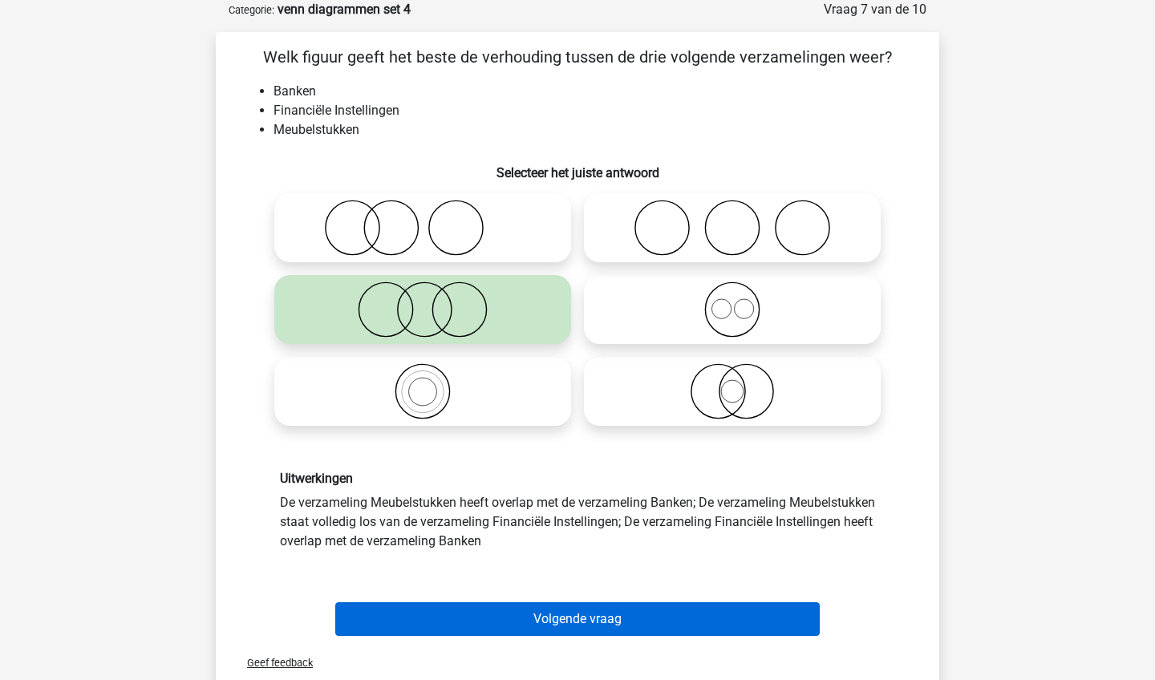
click at [536, 613] on button "Volgende vraag" at bounding box center [577, 619] width 485 height 34
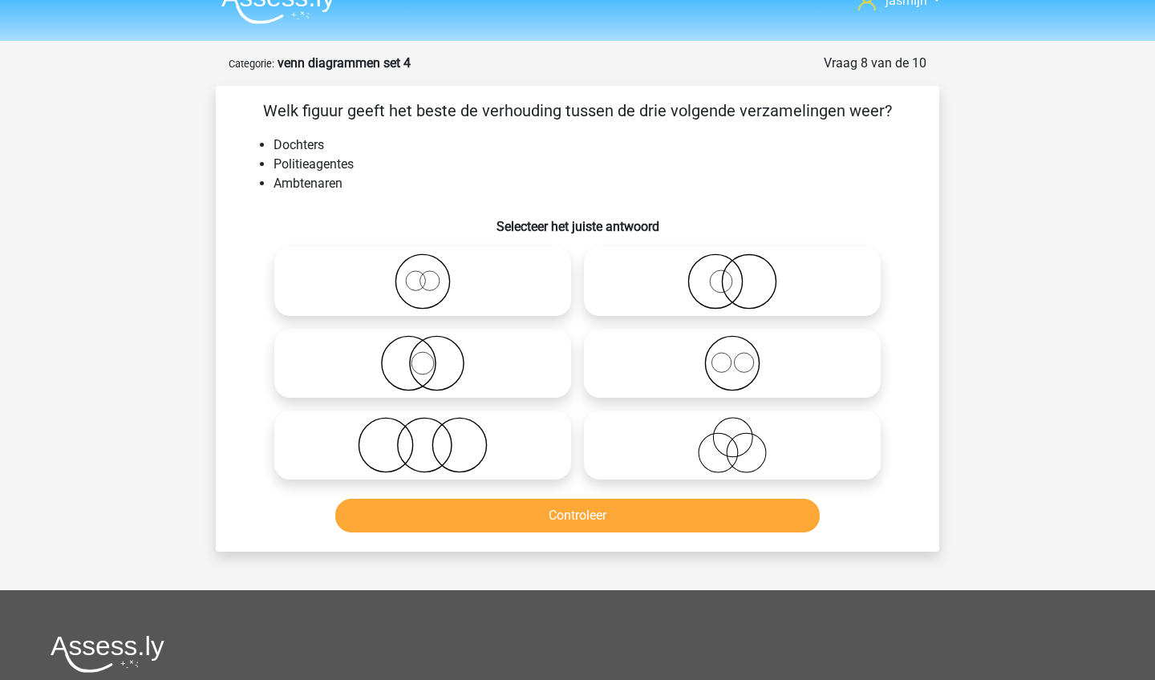
scroll to position [22, 0]
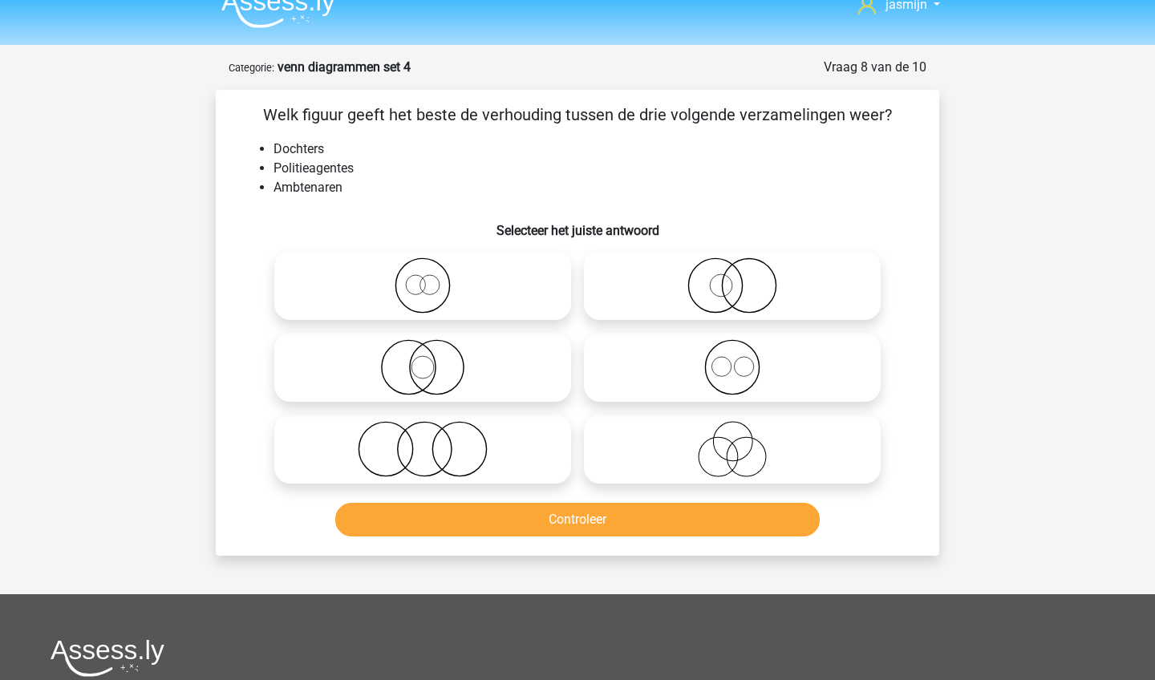
click at [528, 473] on icon at bounding box center [423, 449] width 284 height 56
click at [433, 441] on input "radio" at bounding box center [428, 436] width 10 height 10
radio input "true"
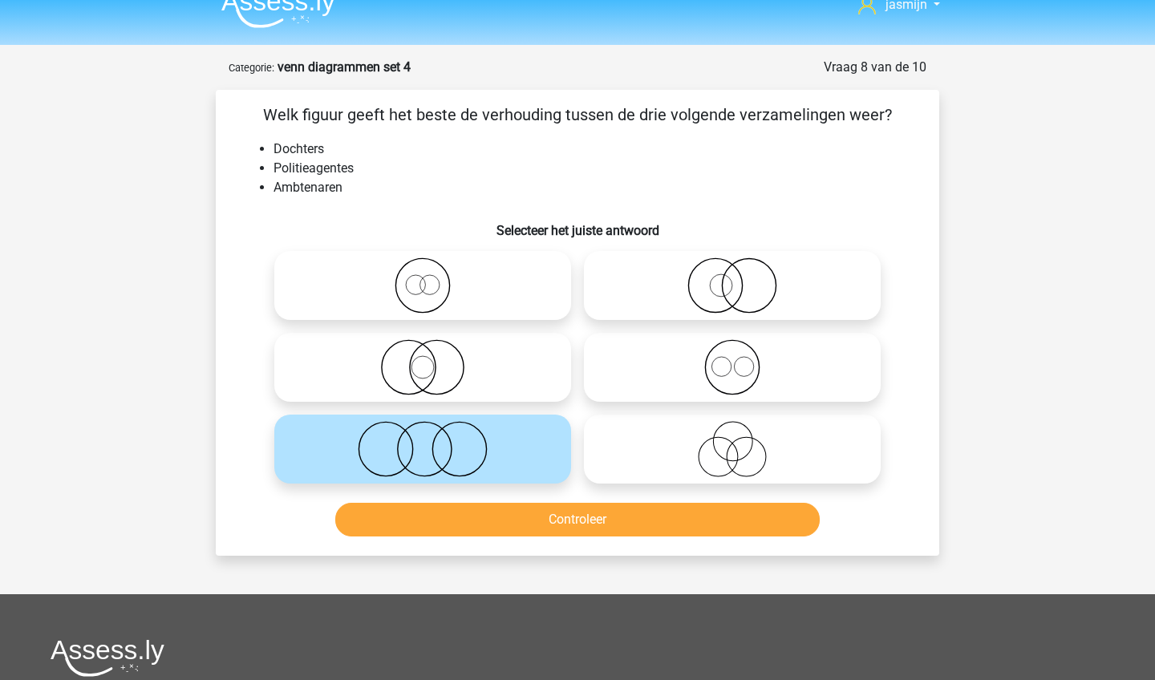
click at [651, 476] on icon at bounding box center [732, 449] width 284 height 56
click at [732, 441] on input "radio" at bounding box center [737, 436] width 10 height 10
radio input "true"
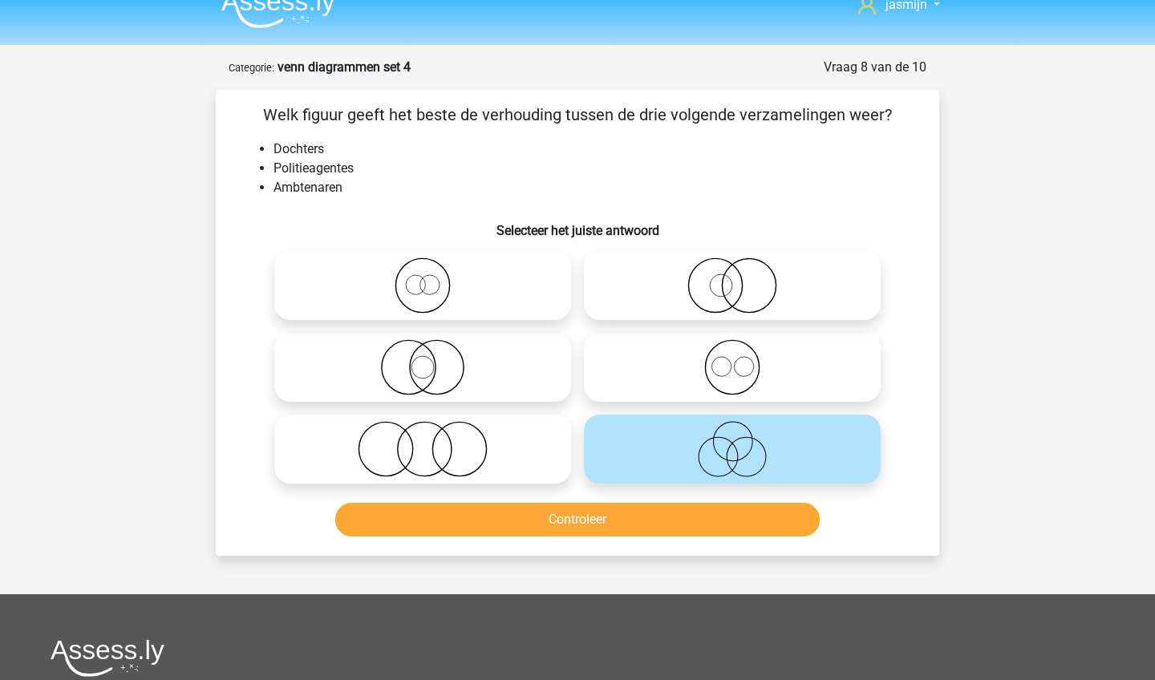
click at [638, 520] on button "Controleer" at bounding box center [577, 520] width 485 height 34
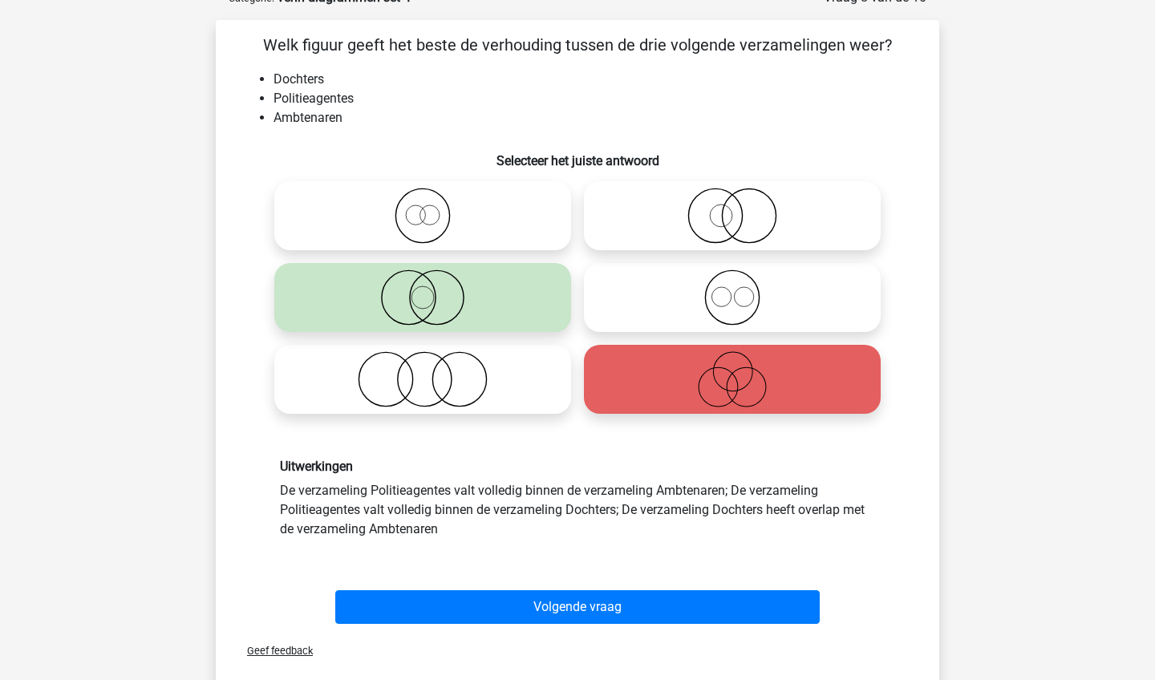
scroll to position [106, 0]
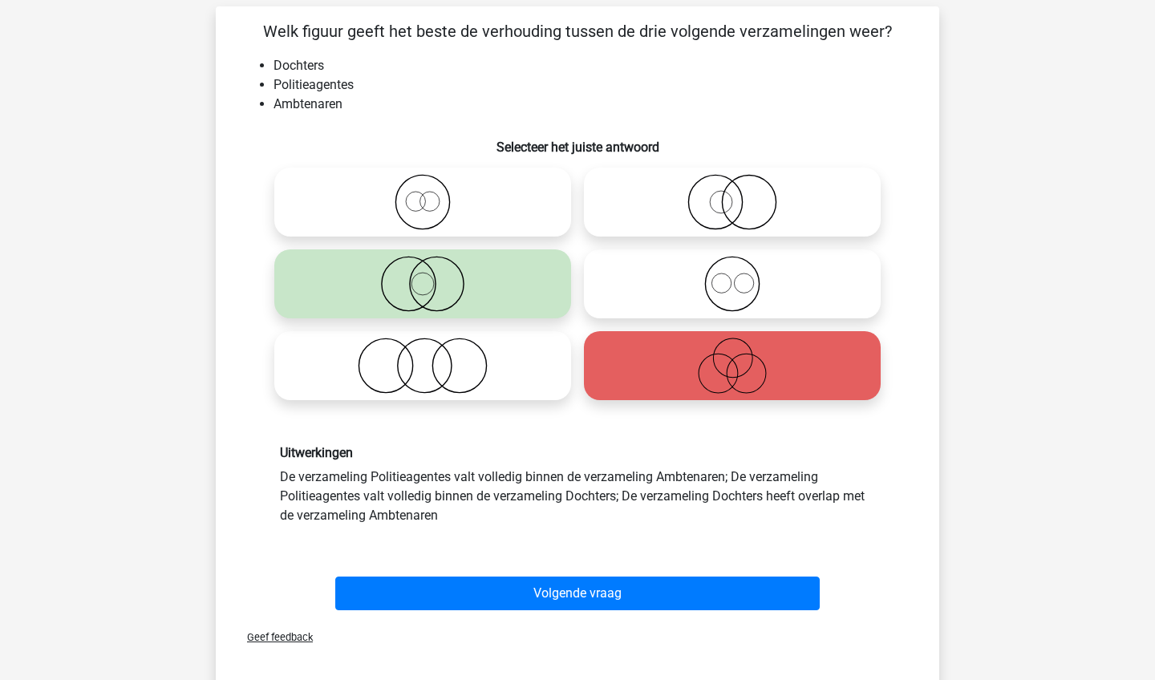
click at [613, 565] on div "Volgende vraag" at bounding box center [577, 590] width 672 height 53
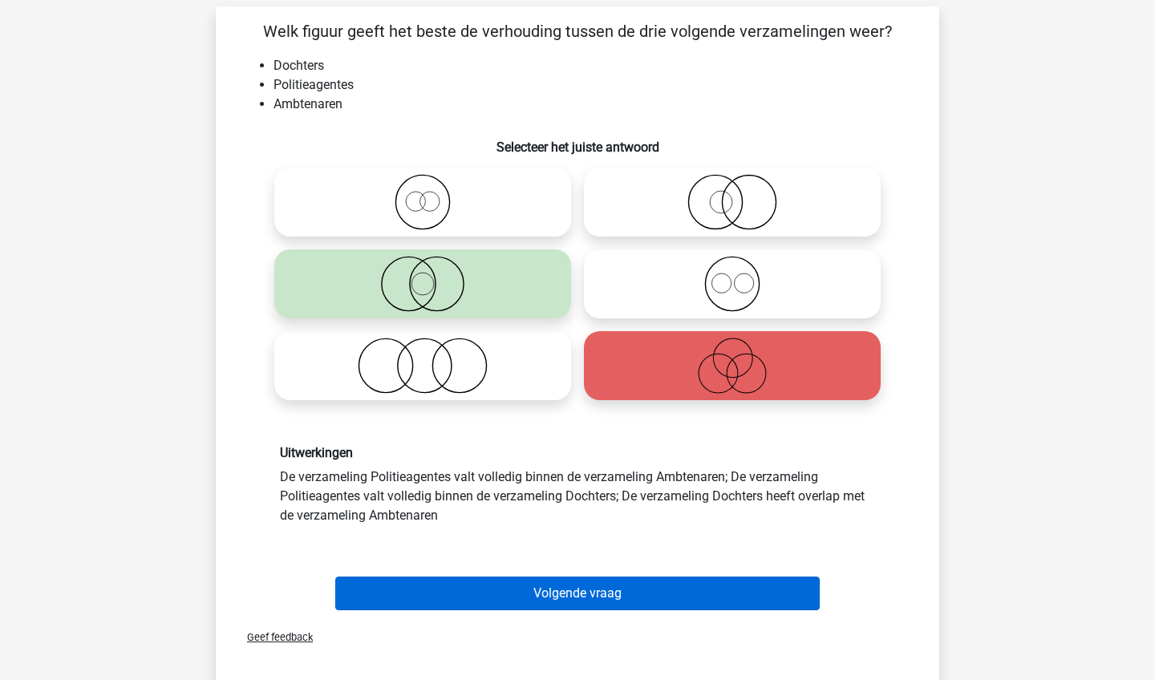
click at [615, 597] on button "Volgende vraag" at bounding box center [577, 593] width 485 height 34
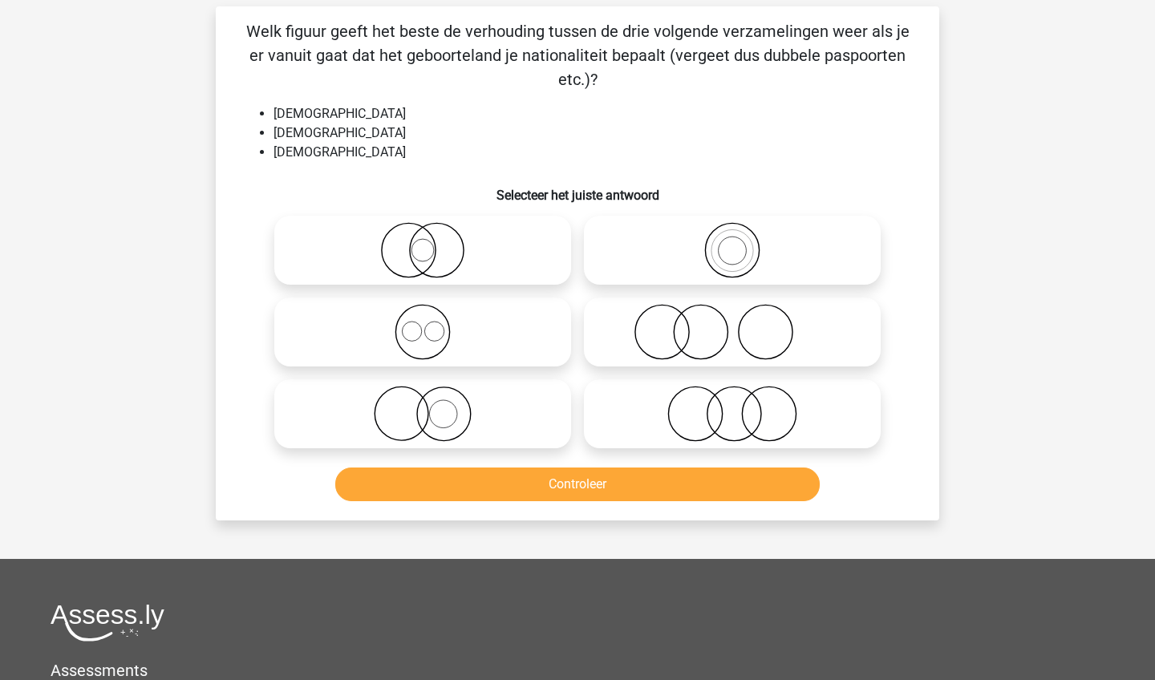
scroll to position [80, 0]
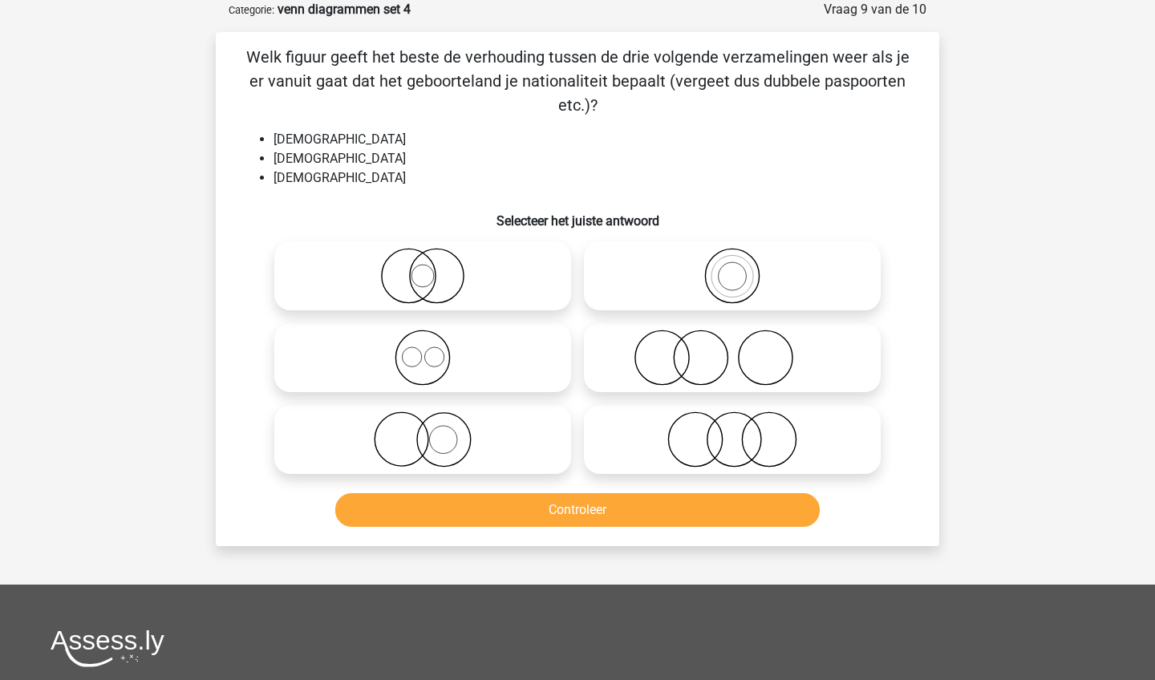
click at [706, 460] on icon at bounding box center [732, 439] width 284 height 56
click at [732, 431] on input "radio" at bounding box center [737, 426] width 10 height 10
radio input "true"
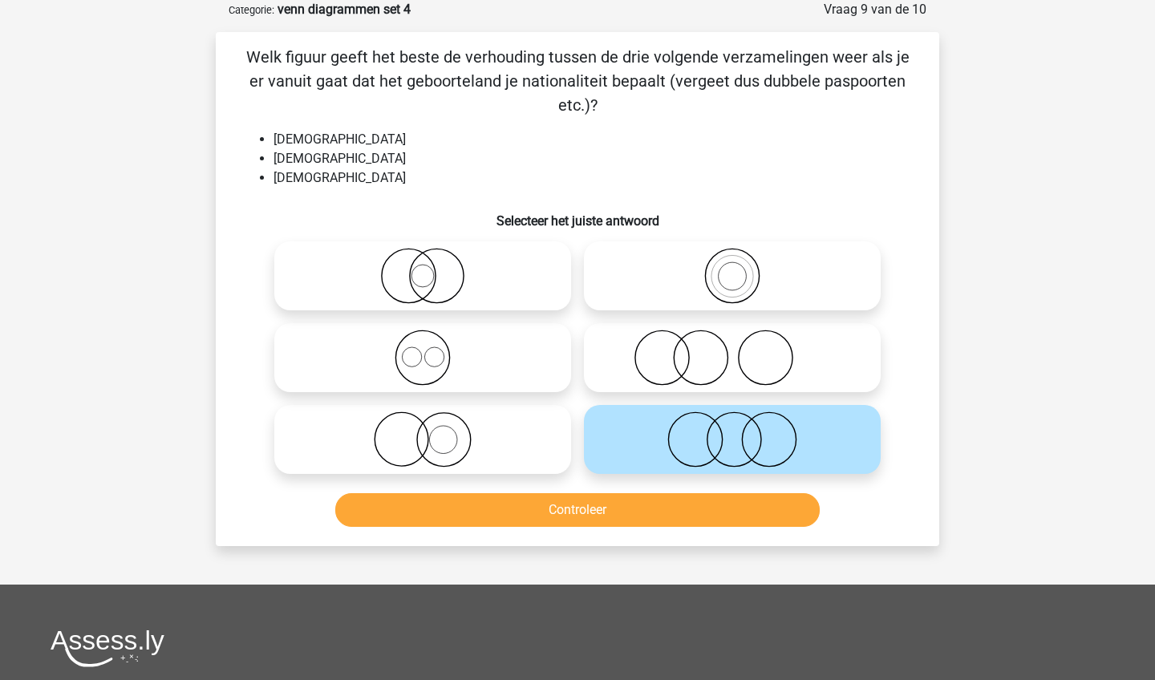
click at [530, 391] on label at bounding box center [422, 357] width 297 height 69
click at [433, 350] on input "radio" at bounding box center [428, 344] width 10 height 10
radio input "true"
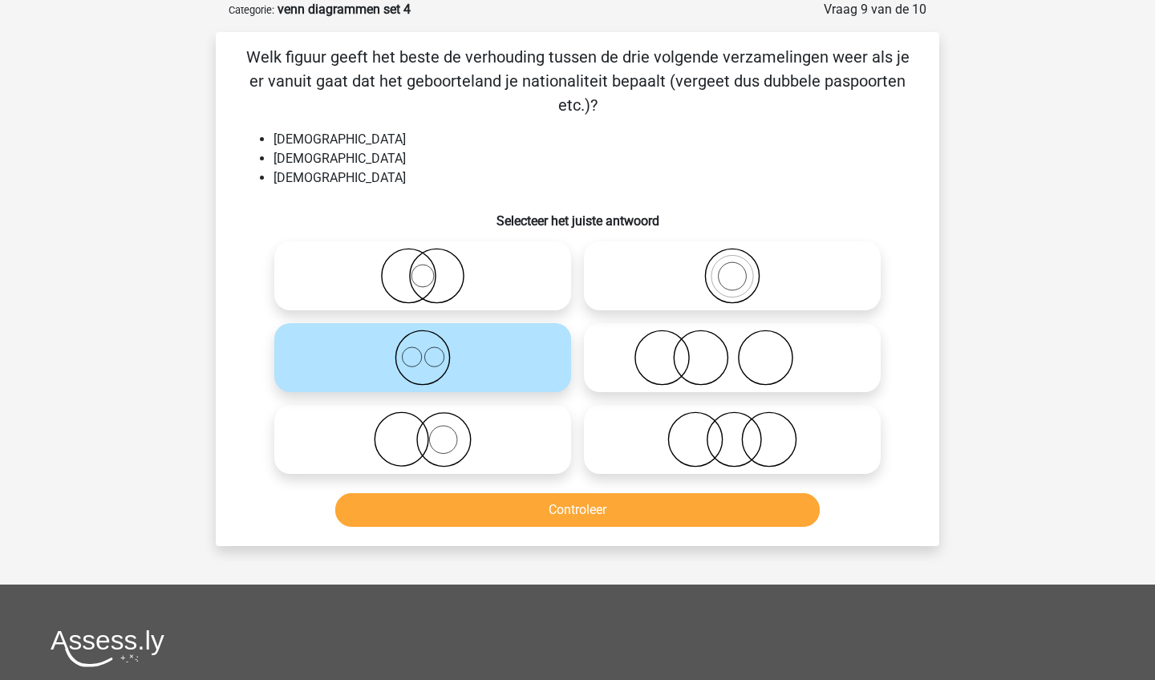
click at [562, 504] on button "Controleer" at bounding box center [577, 510] width 485 height 34
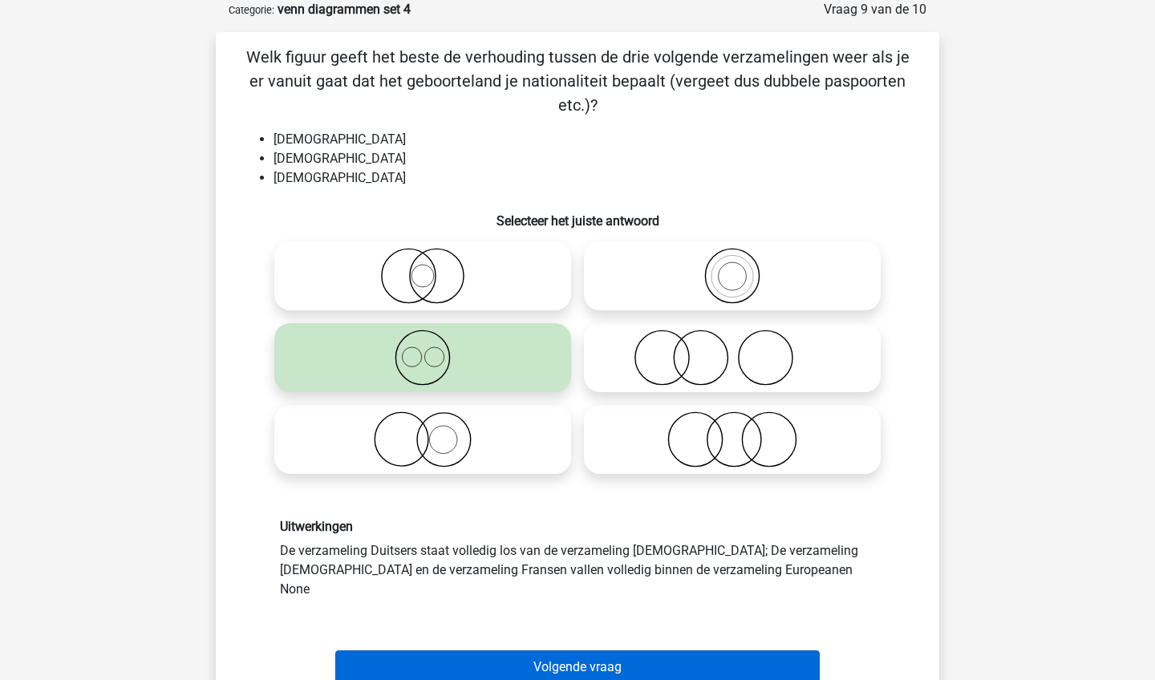
click at [577, 652] on button "Volgende vraag" at bounding box center [577, 667] width 485 height 34
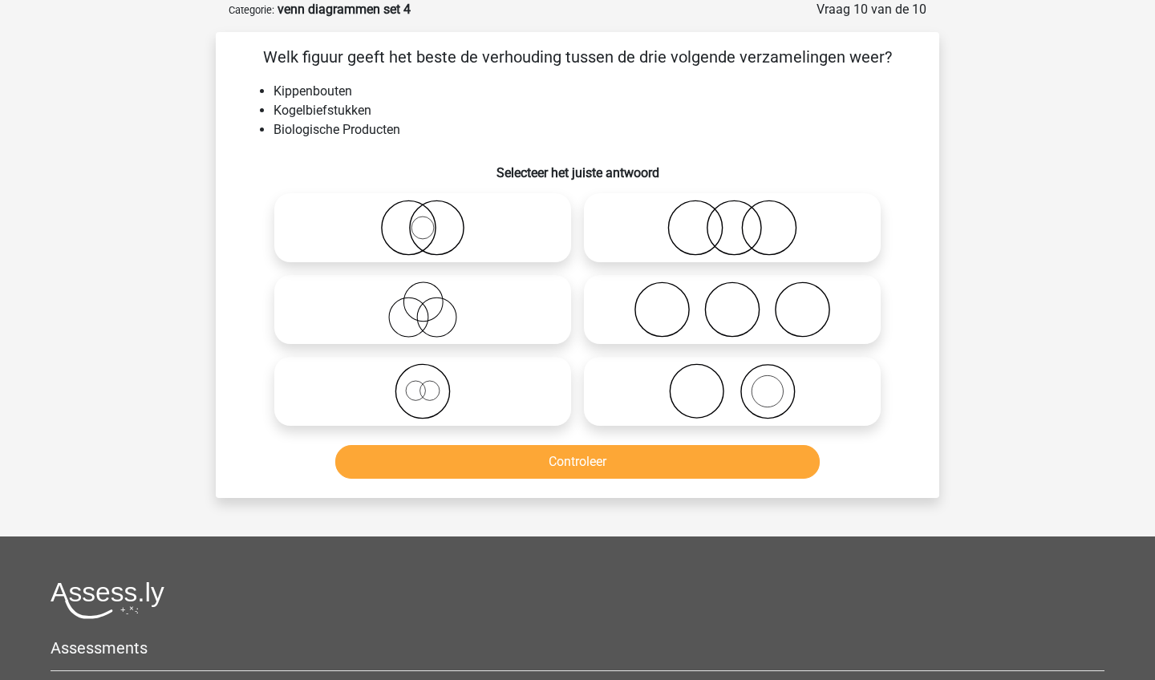
click at [722, 226] on circle at bounding box center [695, 228] width 54 height 54
click at [732, 220] on input "radio" at bounding box center [737, 214] width 10 height 10
radio input "true"
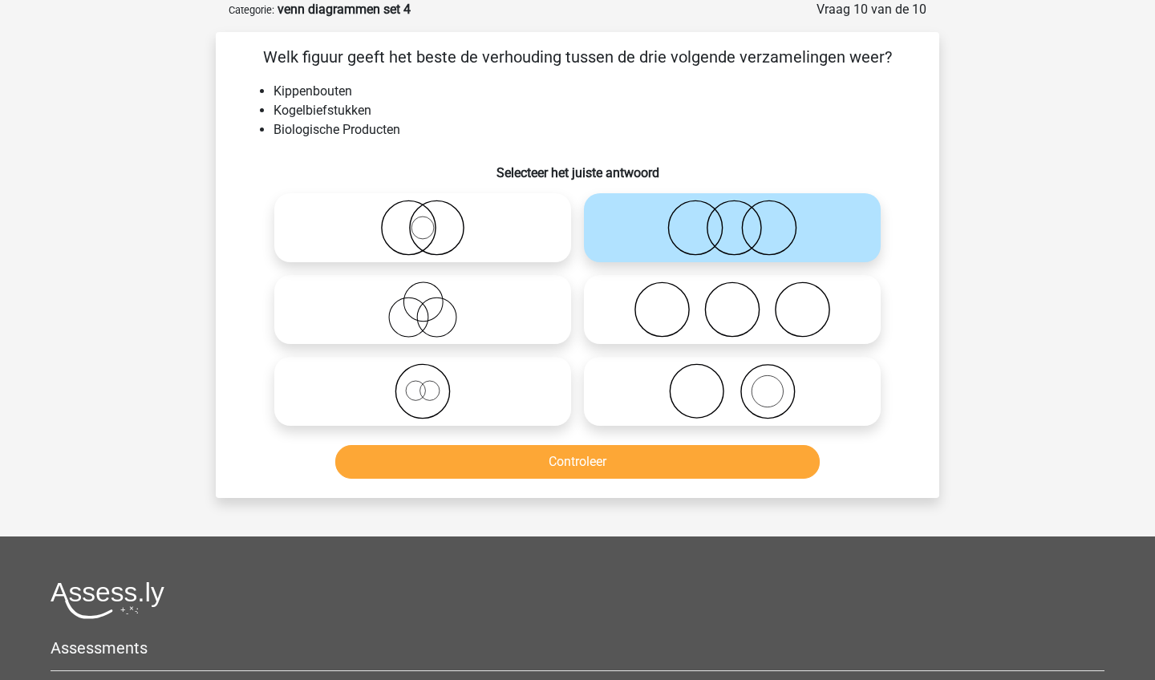
click at [697, 457] on button "Controleer" at bounding box center [577, 462] width 485 height 34
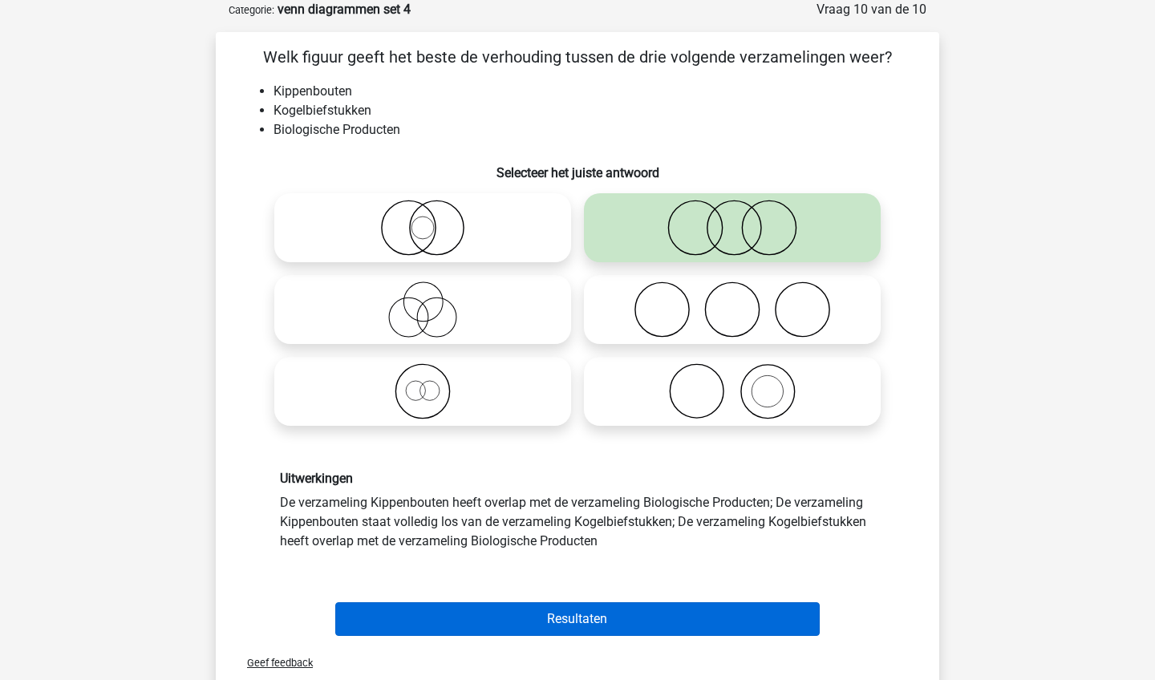
click at [665, 613] on button "Resultaten" at bounding box center [577, 619] width 485 height 34
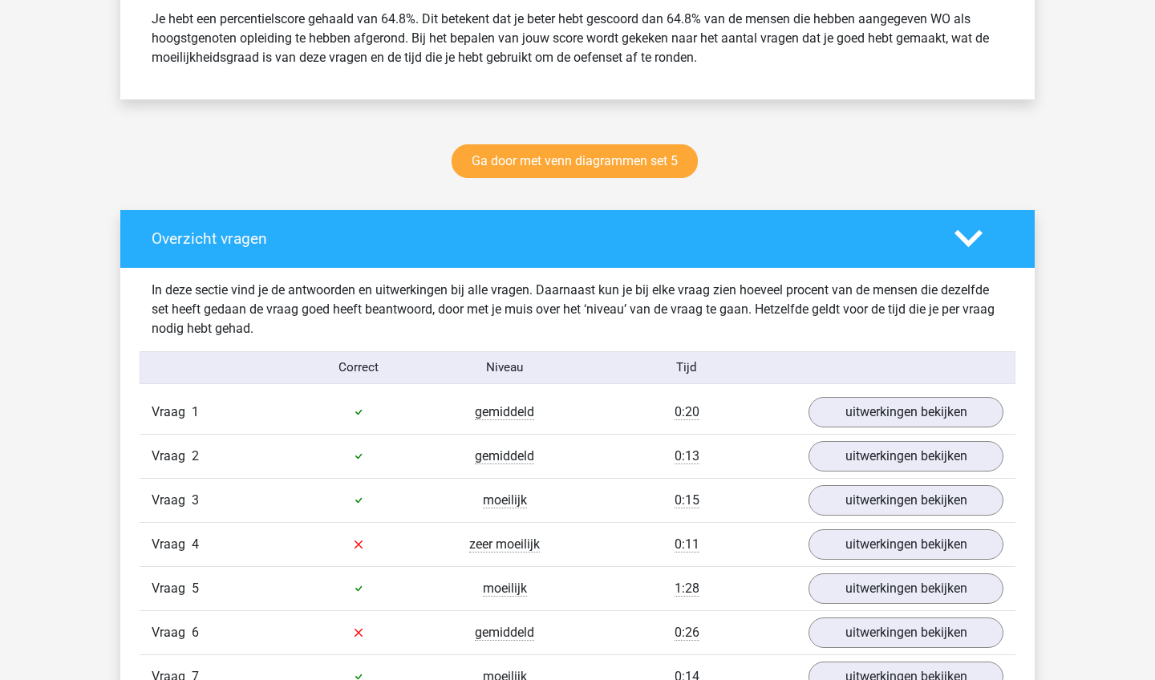
scroll to position [613, 0]
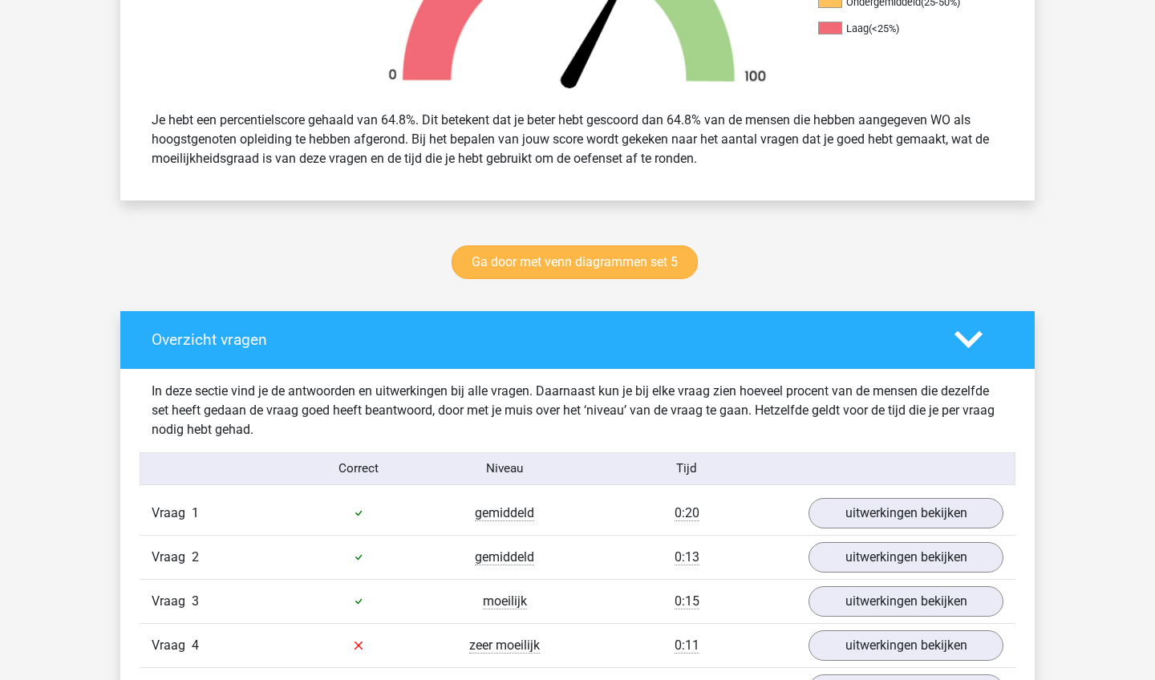
click at [665, 256] on link "Ga door met venn diagrammen set 5" at bounding box center [574, 262] width 246 height 34
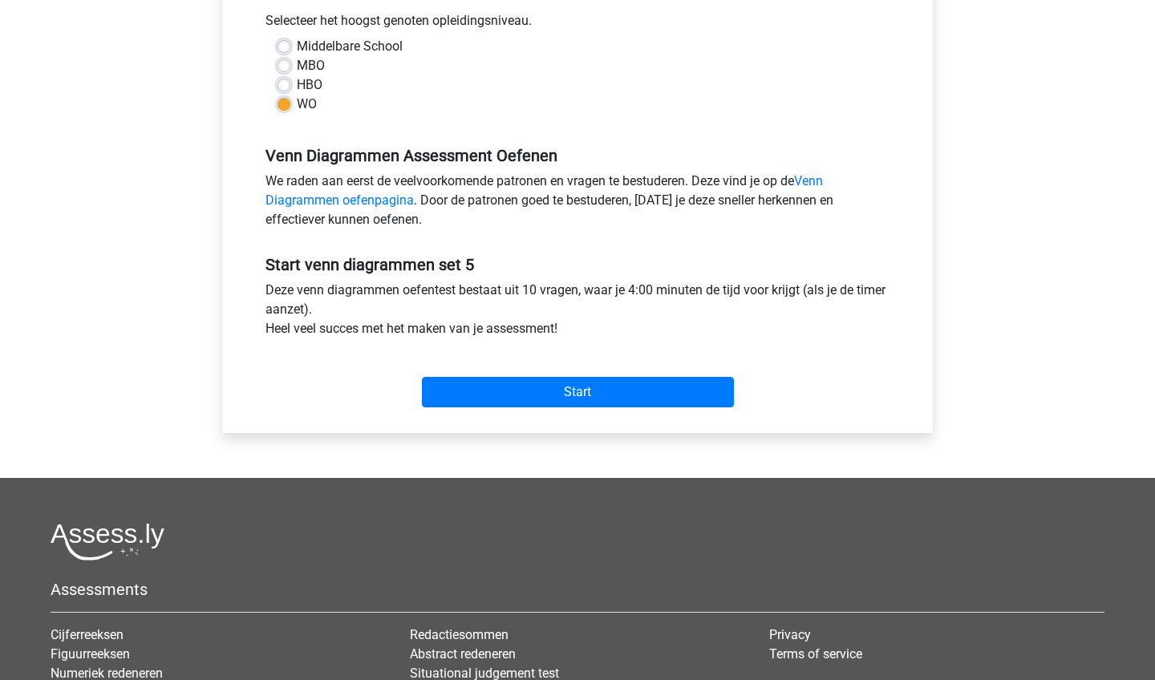
scroll to position [462, 0]
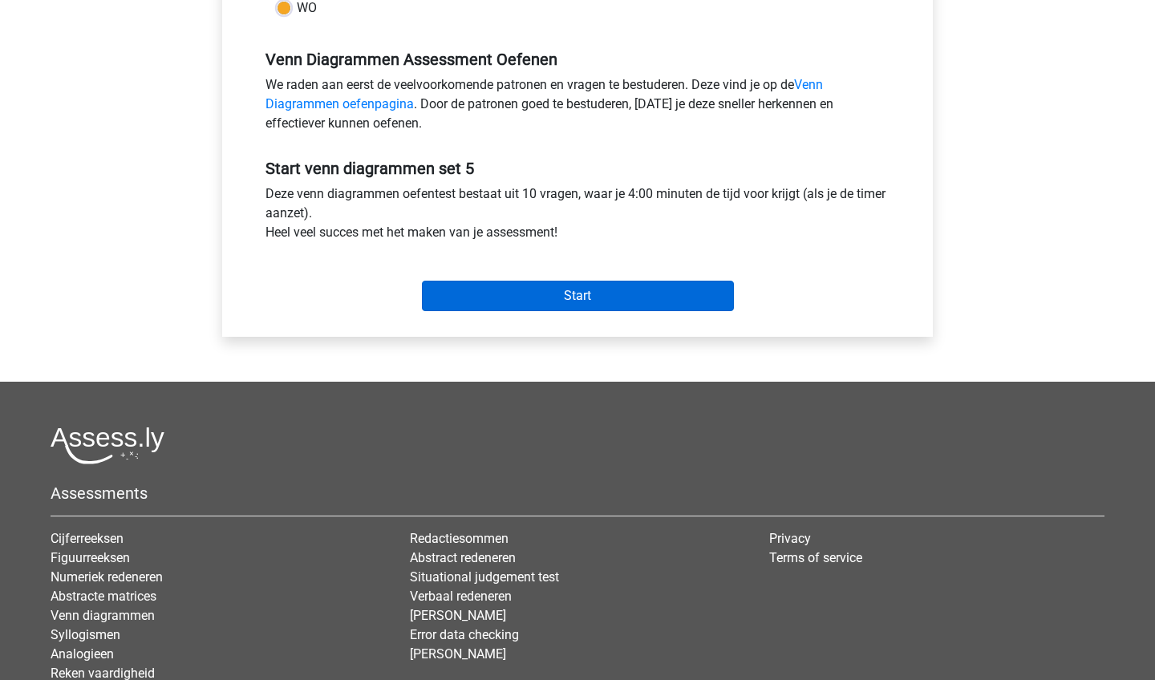
click at [641, 289] on input "Start" at bounding box center [578, 296] width 312 height 30
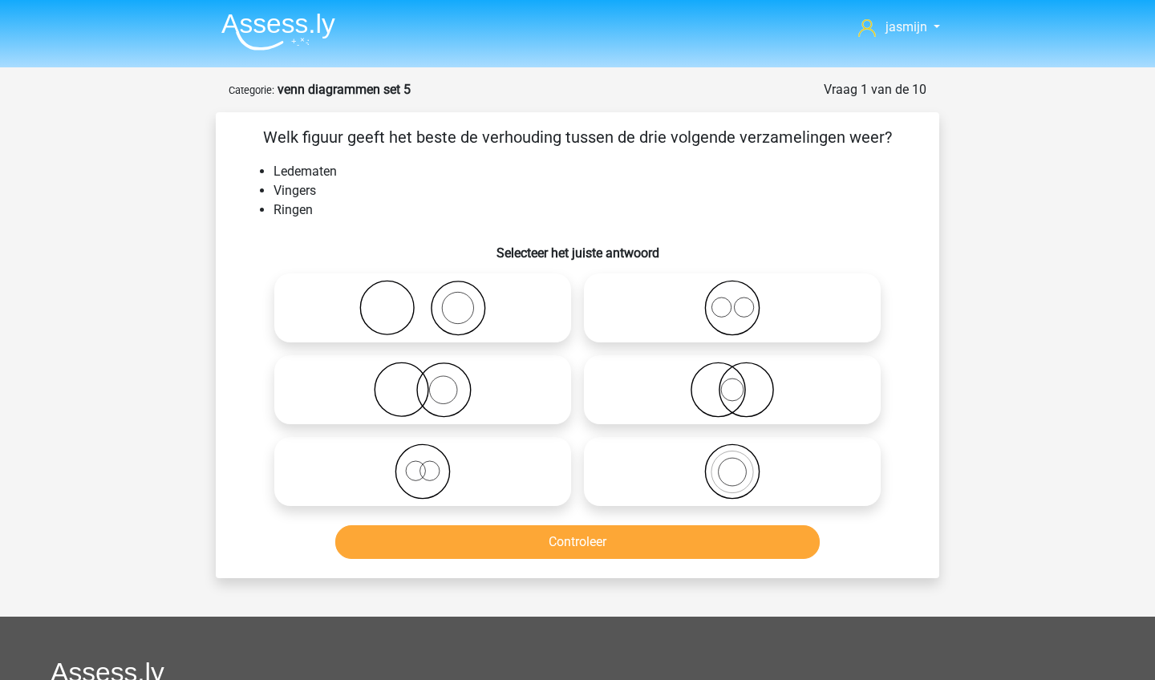
click at [558, 303] on icon at bounding box center [423, 308] width 284 height 56
click at [433, 300] on input "radio" at bounding box center [428, 294] width 10 height 10
radio input "true"
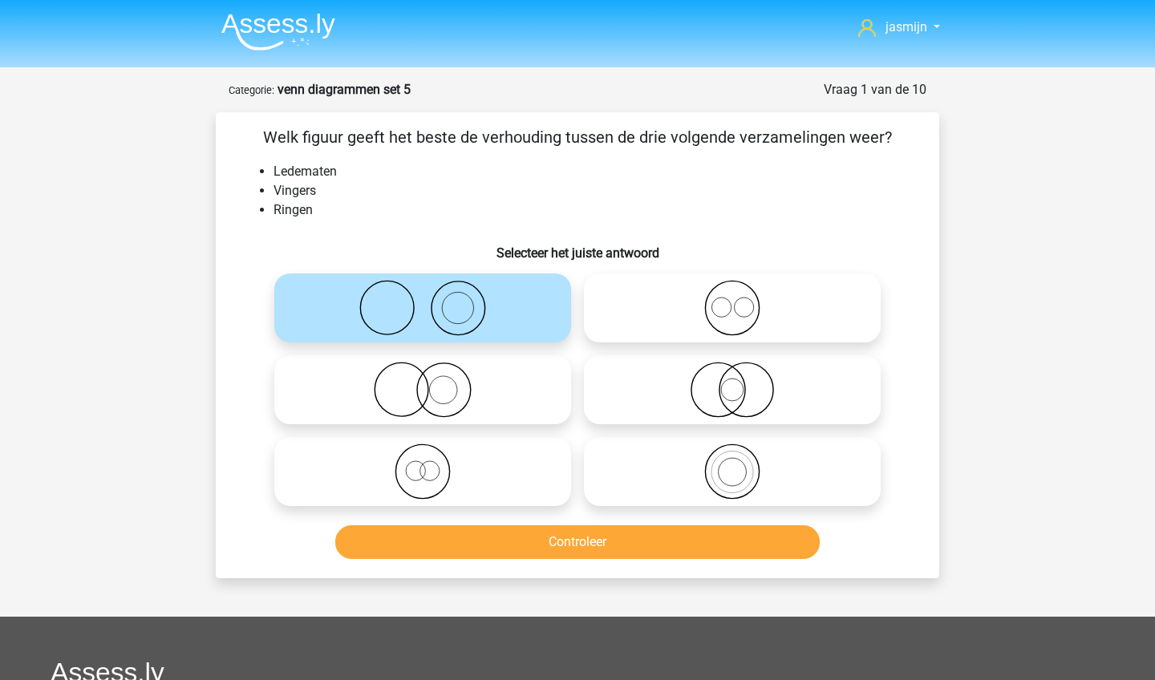
click at [576, 552] on button "Controleer" at bounding box center [577, 542] width 485 height 34
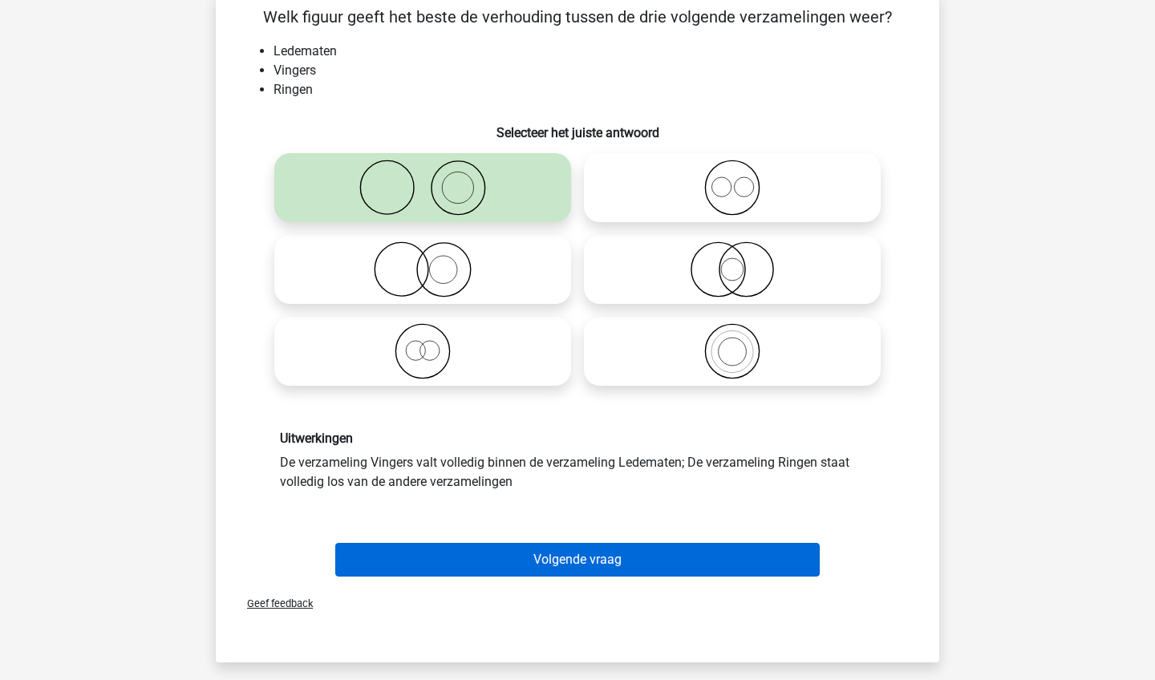
click at [576, 552] on button "Volgende vraag" at bounding box center [577, 560] width 485 height 34
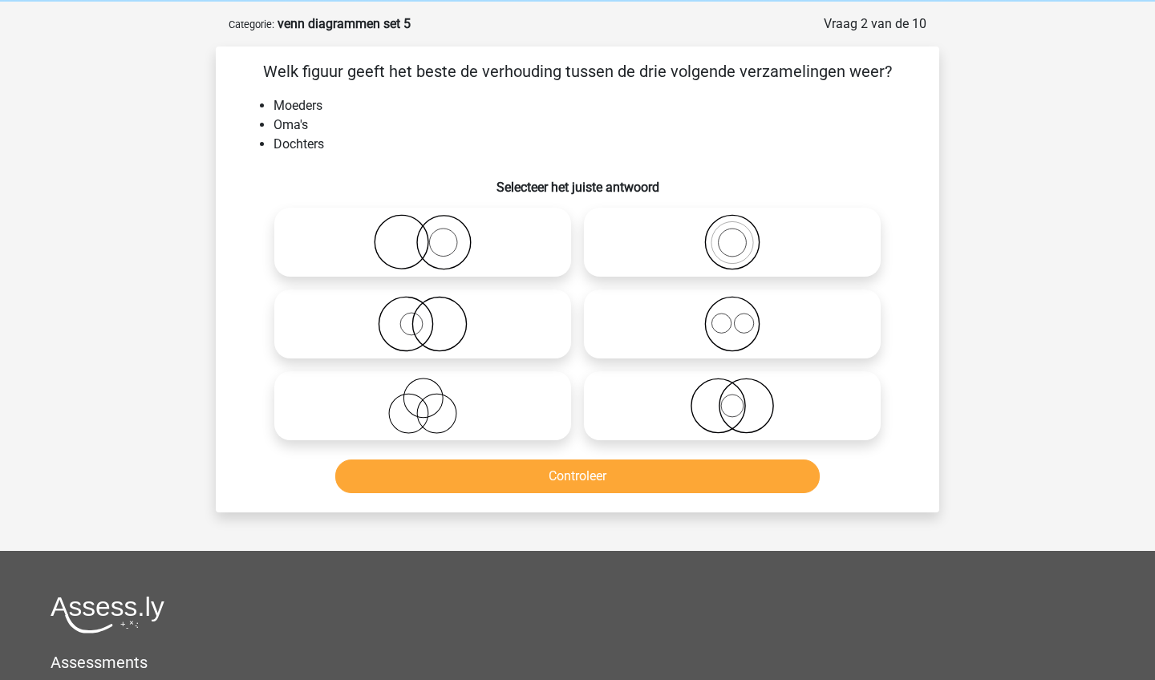
scroll to position [66, 0]
click at [516, 342] on icon at bounding box center [423, 324] width 284 height 56
click at [433, 316] on input "radio" at bounding box center [428, 310] width 10 height 10
radio input "true"
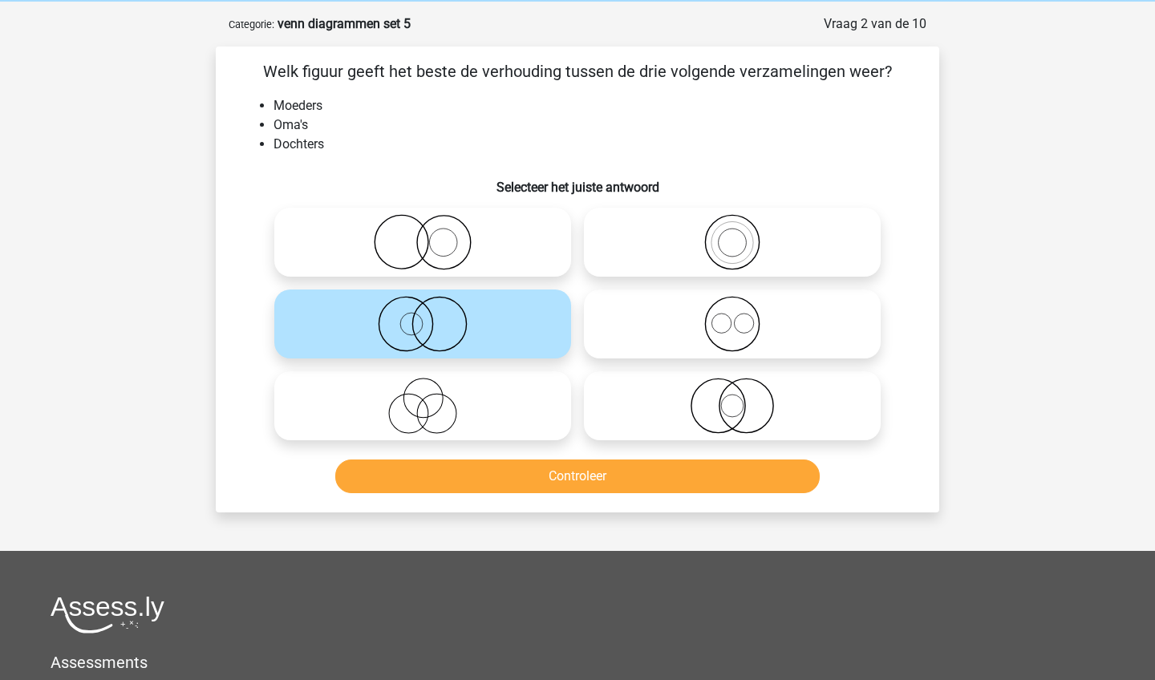
click at [528, 478] on button "Controleer" at bounding box center [577, 476] width 485 height 34
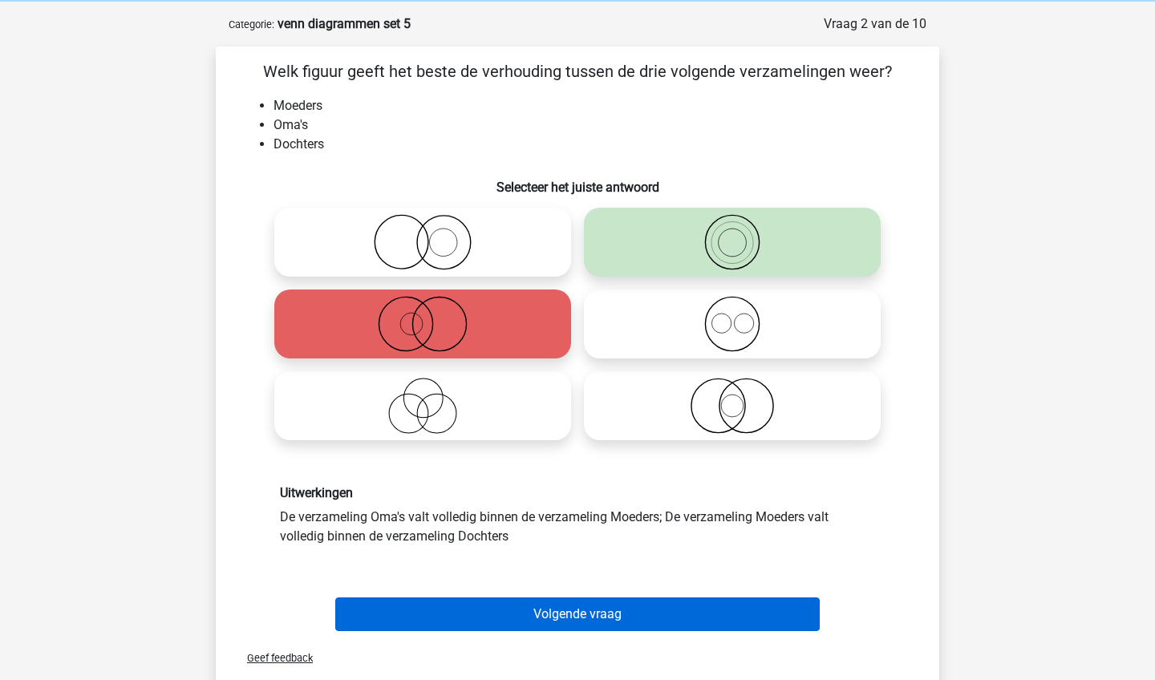
click at [525, 629] on button "Volgende vraag" at bounding box center [577, 614] width 485 height 34
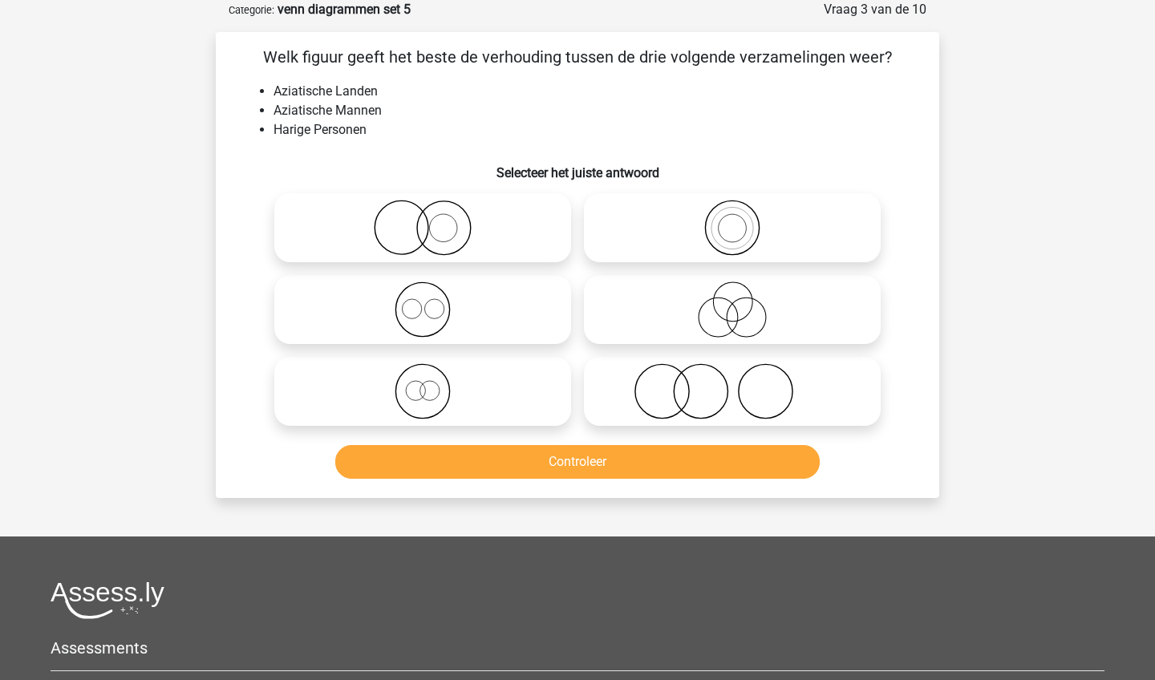
click at [669, 329] on icon at bounding box center [732, 309] width 284 height 56
click at [732, 301] on input "radio" at bounding box center [737, 296] width 10 height 10
radio input "true"
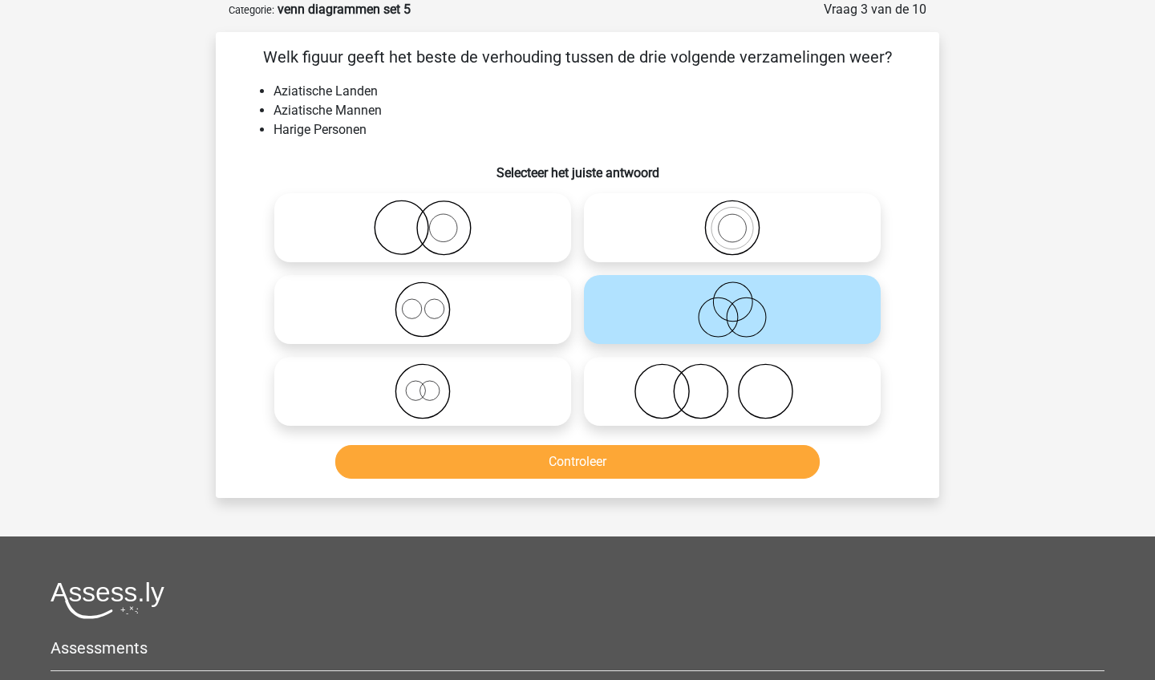
click at [524, 251] on icon at bounding box center [423, 228] width 284 height 56
click at [433, 220] on input "radio" at bounding box center [428, 214] width 10 height 10
radio input "true"
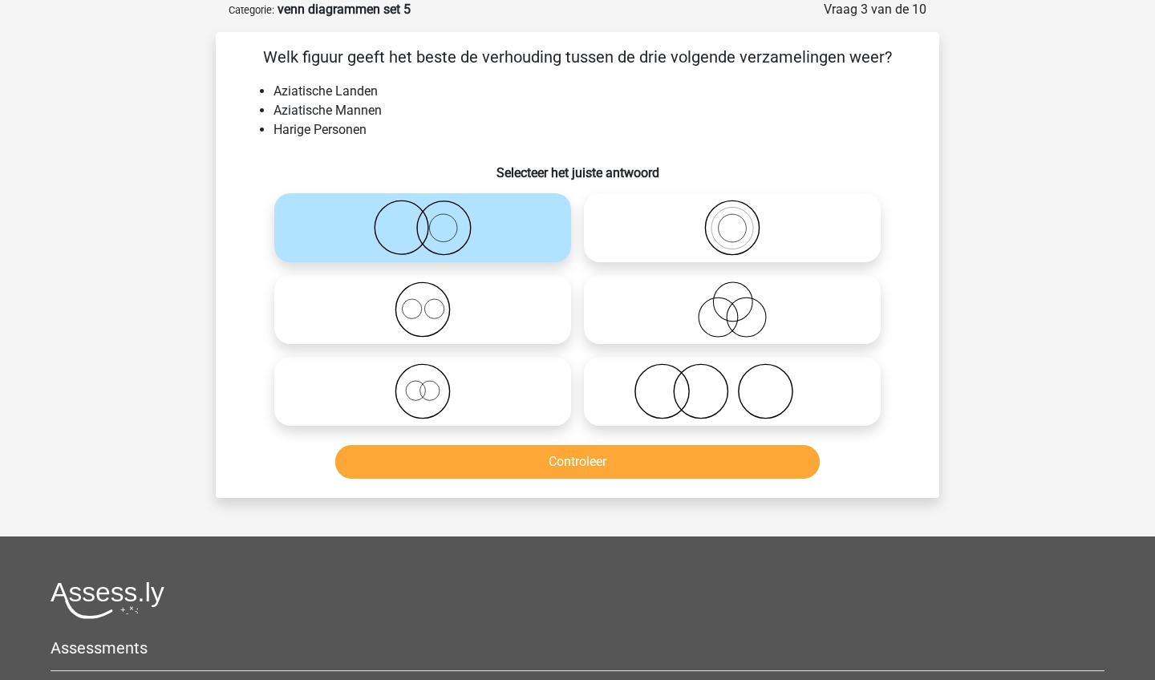
click at [645, 419] on icon at bounding box center [732, 391] width 284 height 56
click at [732, 383] on input "radio" at bounding box center [737, 378] width 10 height 10
radio input "true"
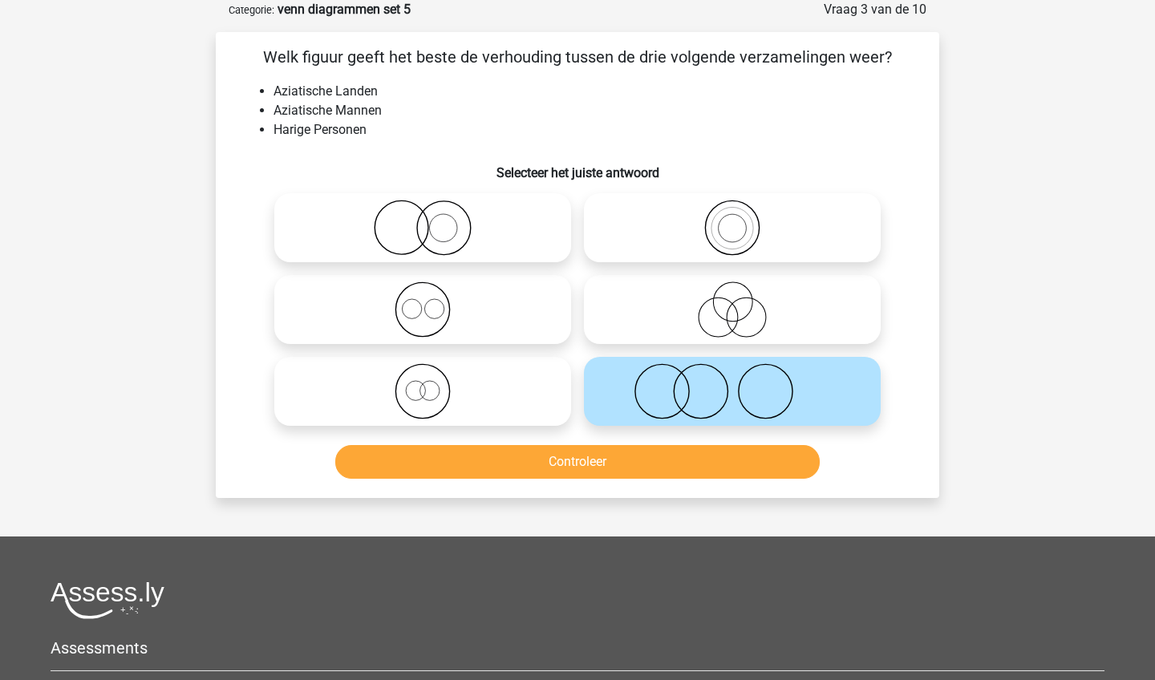
click at [611, 463] on button "Controleer" at bounding box center [577, 462] width 485 height 34
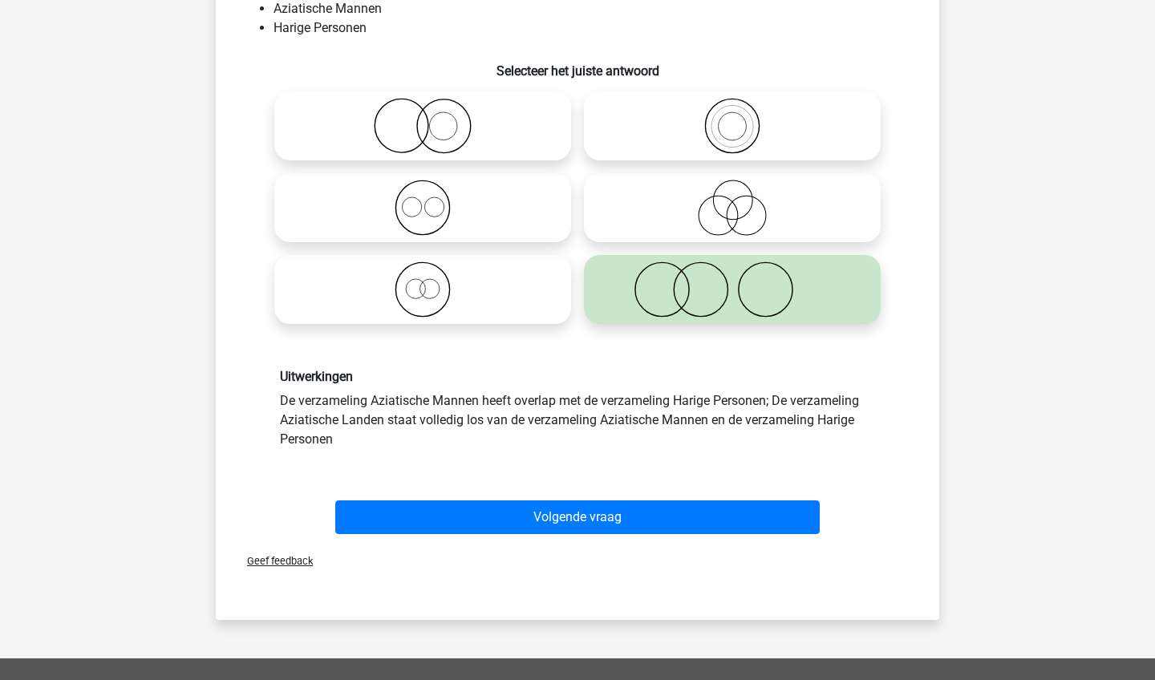
scroll to position [185, 0]
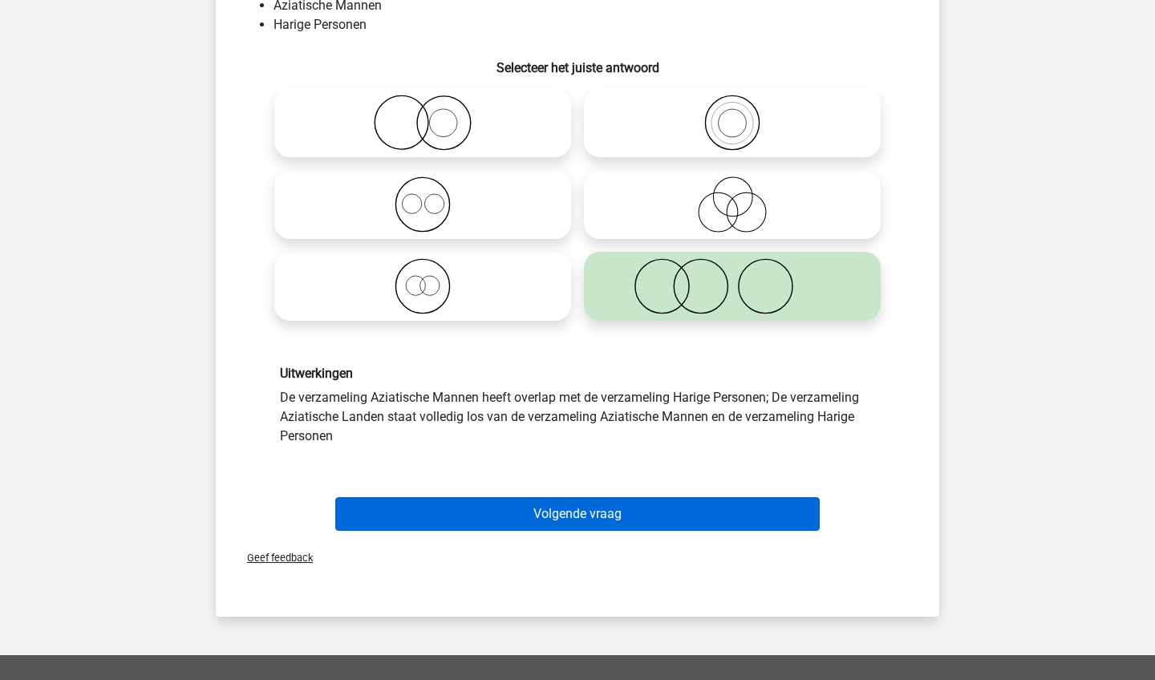
click at [605, 512] on button "Volgende vraag" at bounding box center [577, 514] width 485 height 34
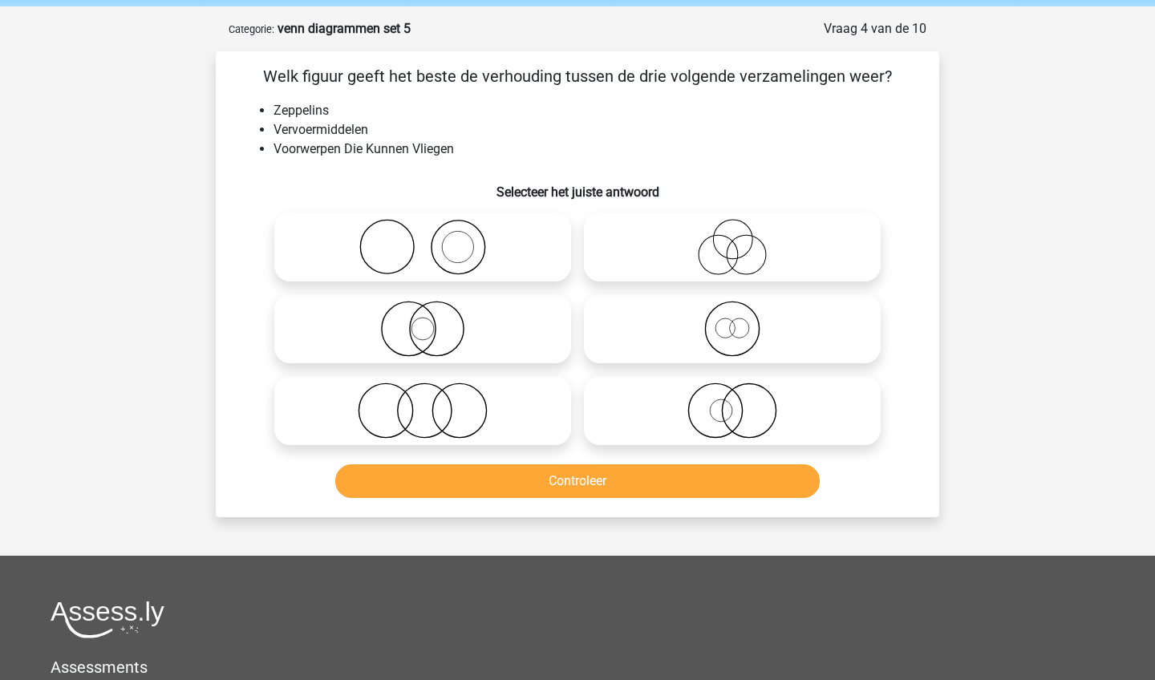
scroll to position [65, 0]
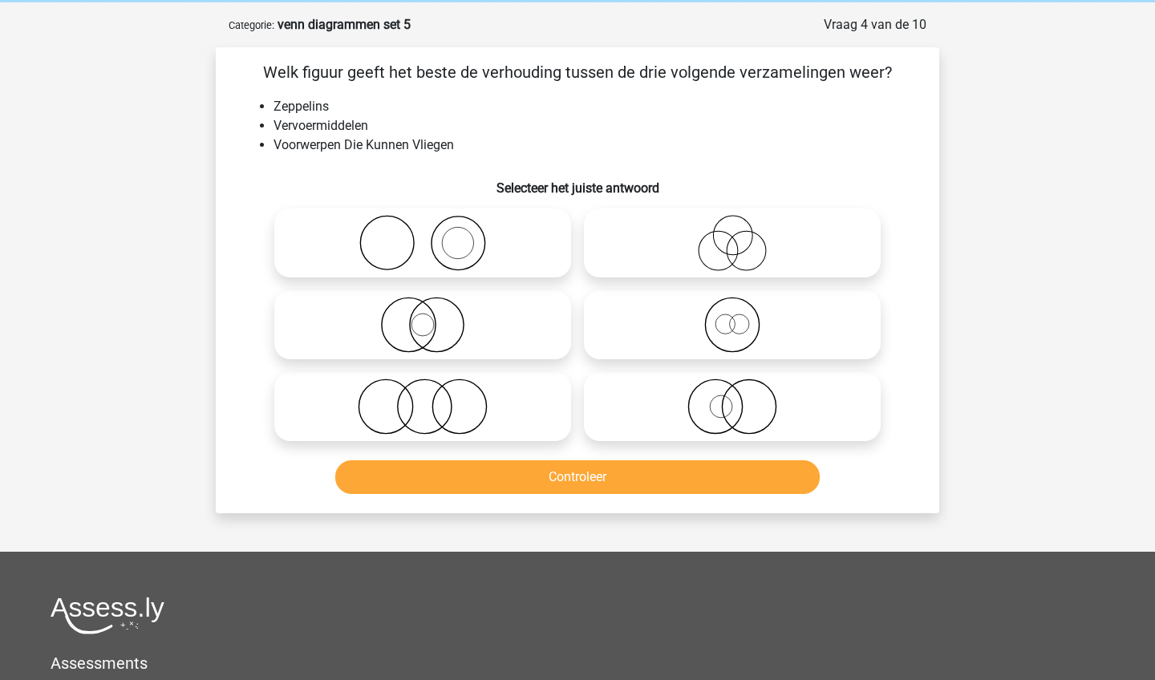
click at [791, 408] on icon at bounding box center [732, 406] width 284 height 56
click at [742, 398] on input "radio" at bounding box center [737, 393] width 10 height 10
radio input "true"
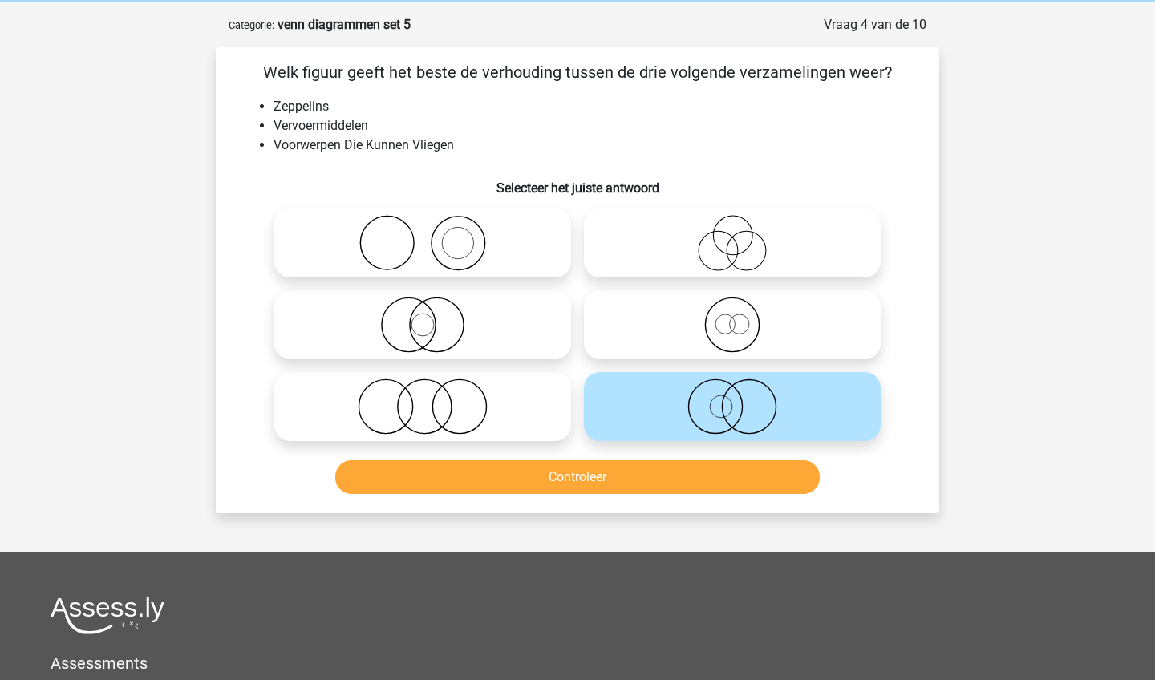
click at [722, 477] on button "Controleer" at bounding box center [577, 477] width 485 height 34
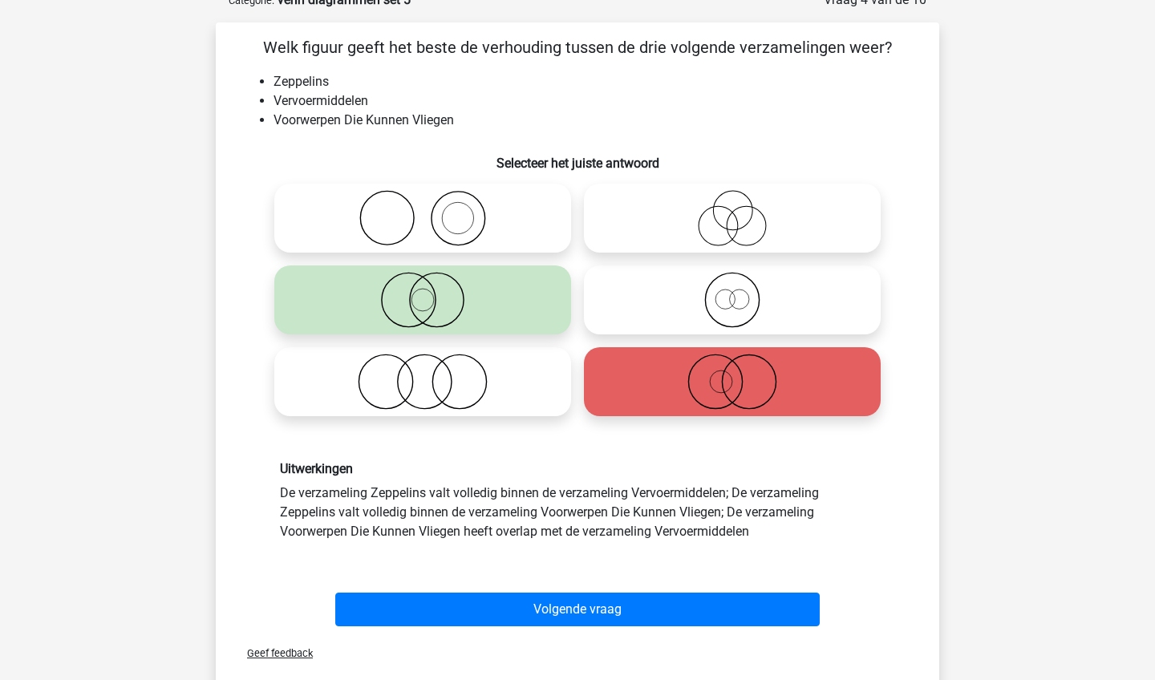
scroll to position [93, 0]
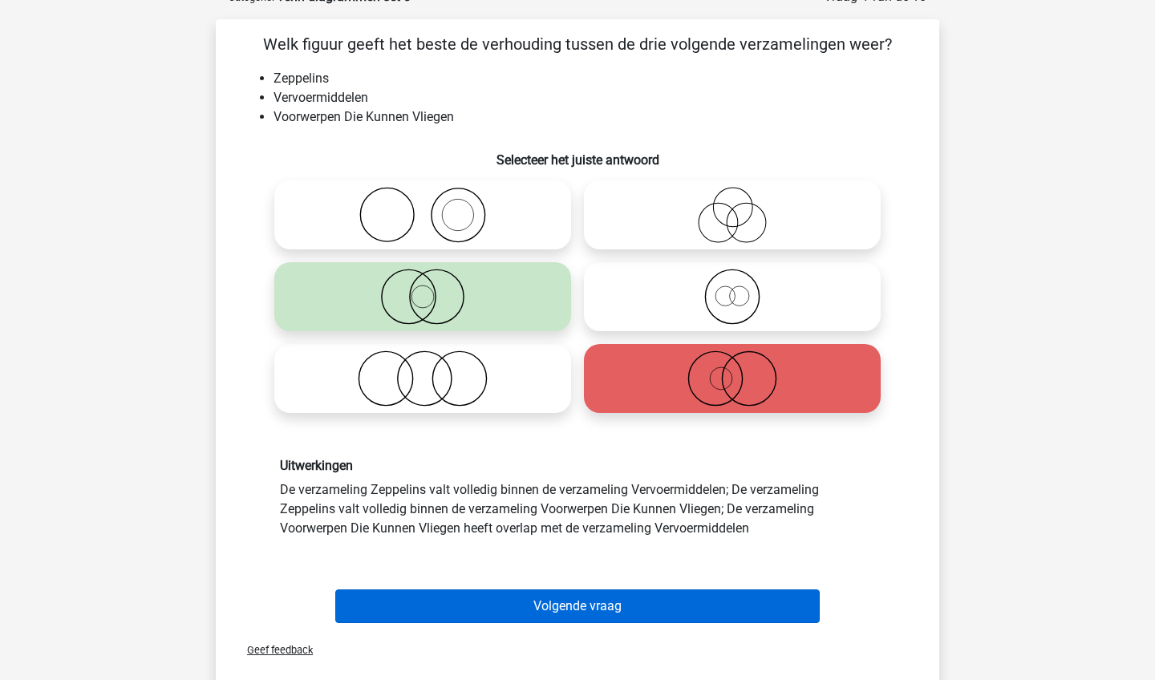
click at [519, 598] on button "Volgende vraag" at bounding box center [577, 606] width 485 height 34
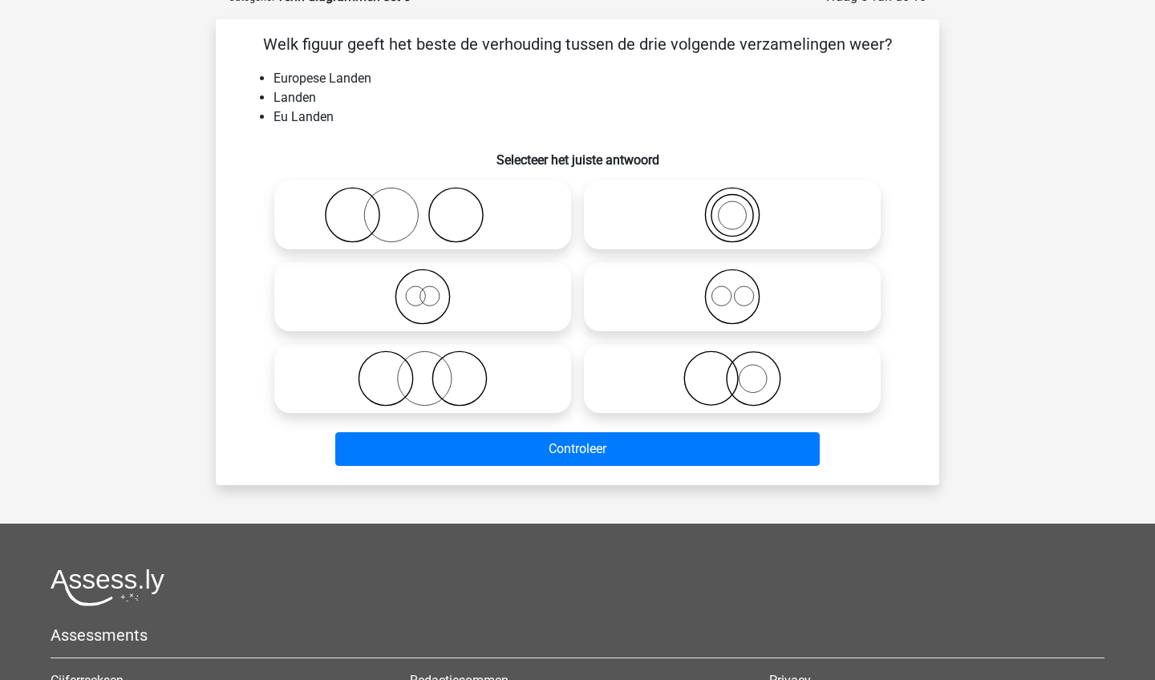
scroll to position [80, 0]
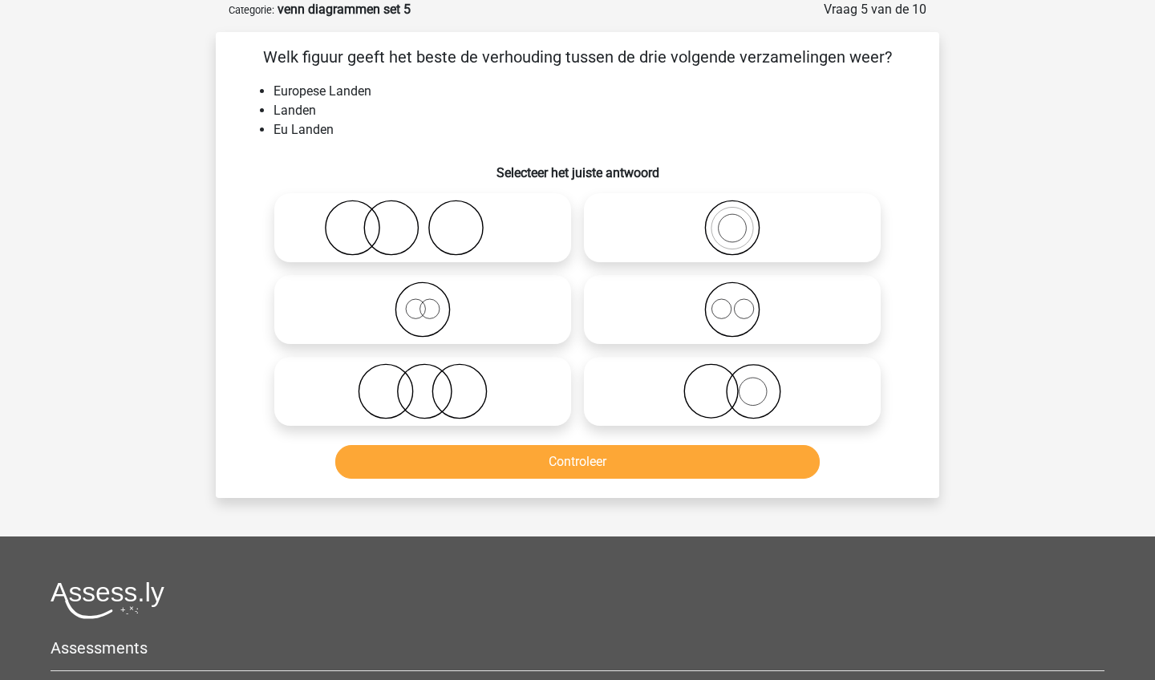
click at [469, 309] on icon at bounding box center [423, 309] width 284 height 56
click at [433, 301] on input "radio" at bounding box center [428, 296] width 10 height 10
radio input "true"
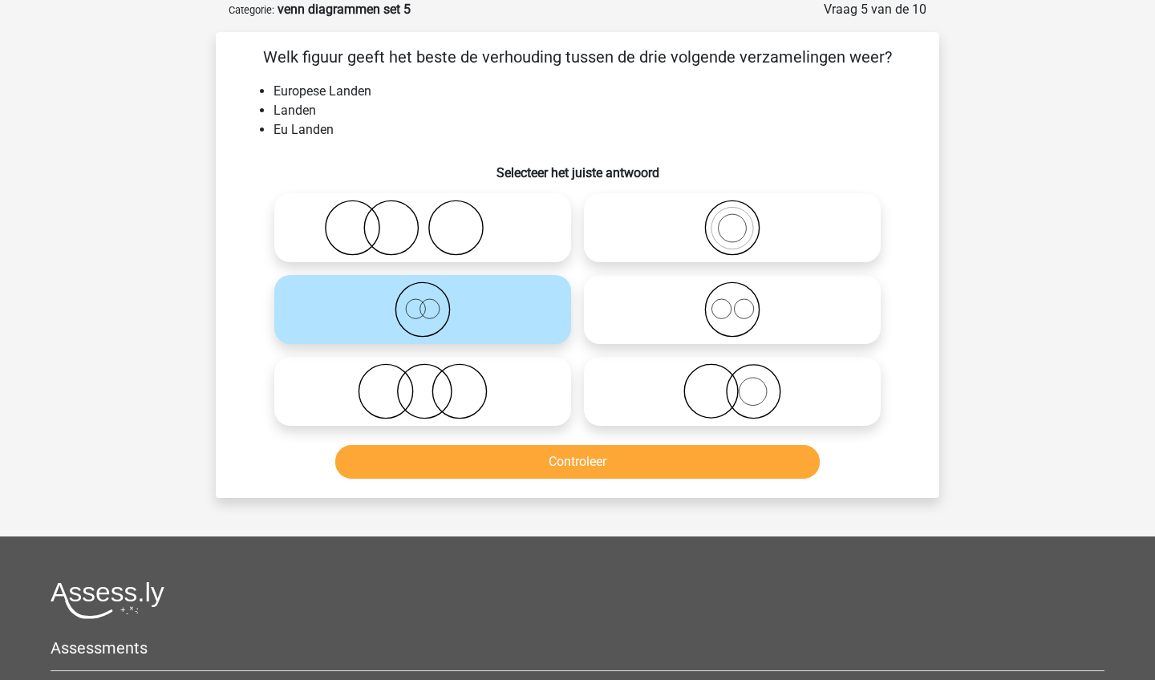
click at [470, 463] on button "Controleer" at bounding box center [577, 462] width 485 height 34
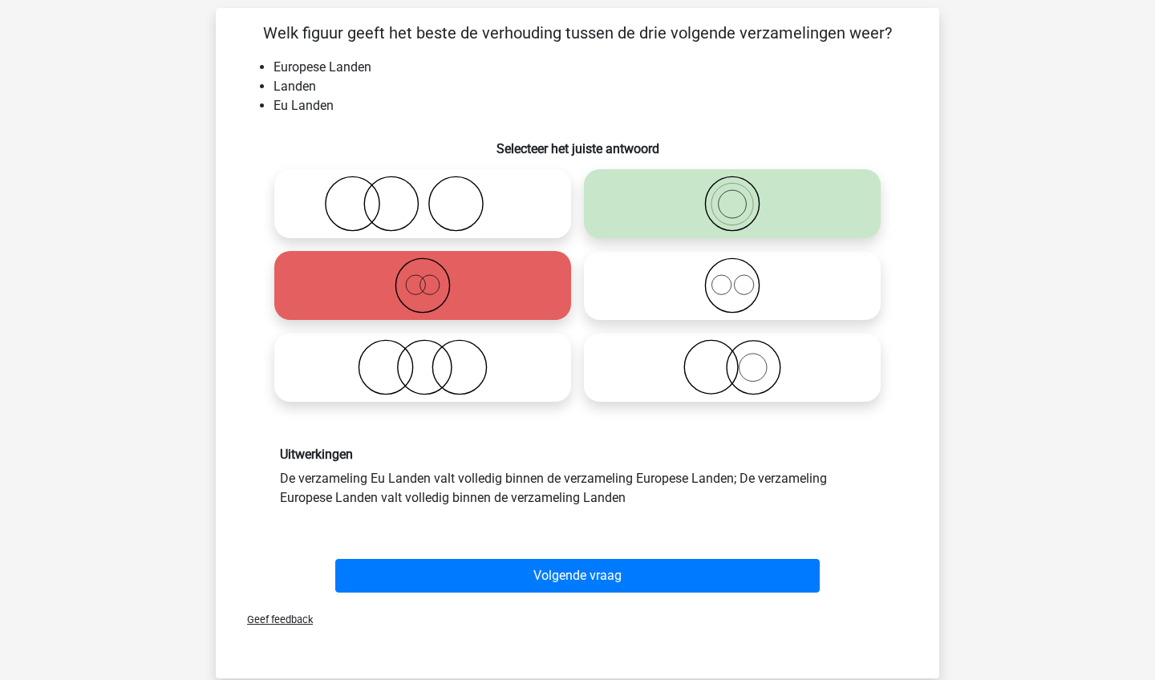
scroll to position [105, 0]
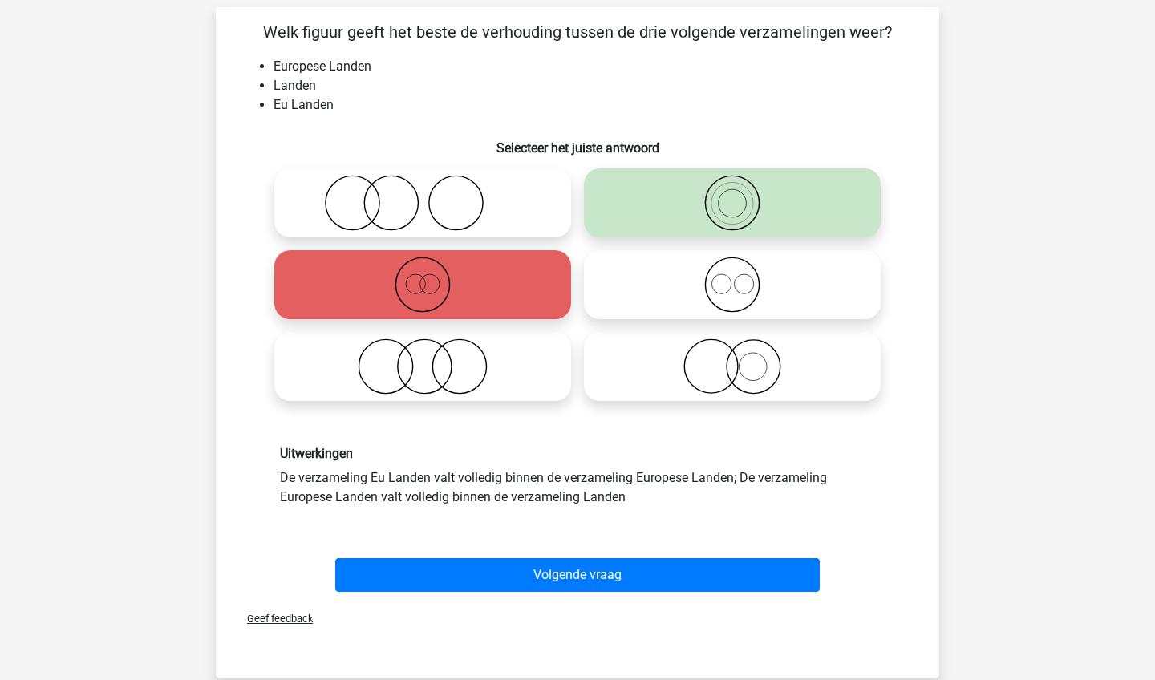
click at [353, 552] on div "Volgende vraag" at bounding box center [577, 571] width 672 height 53
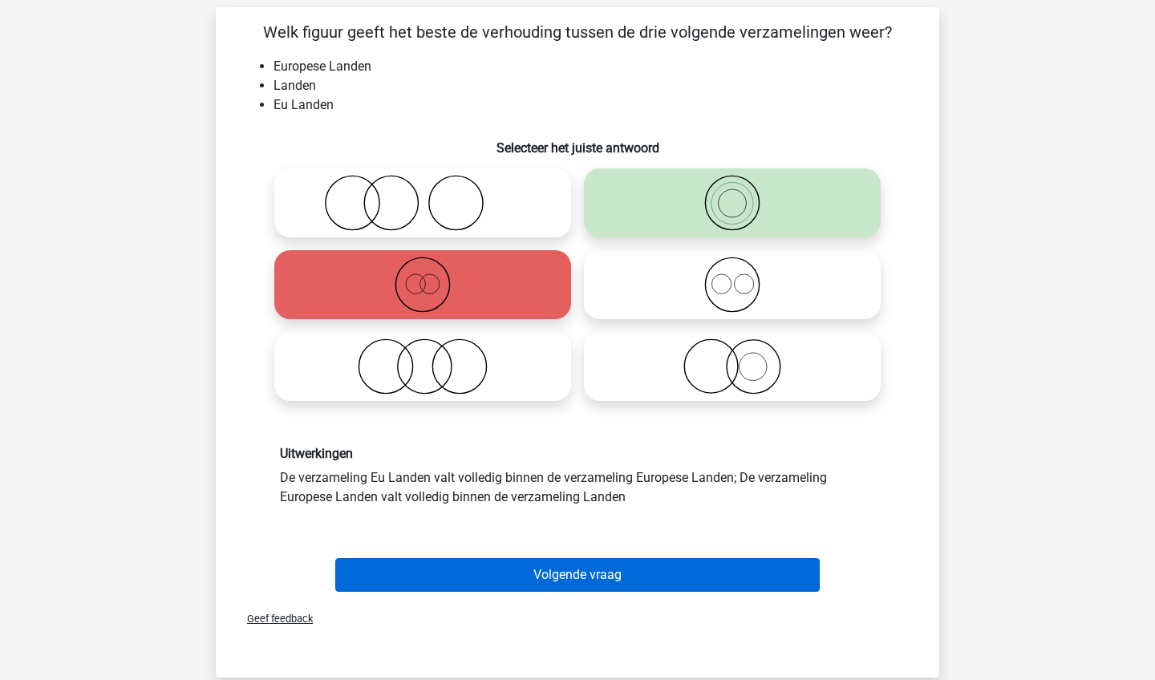
click at [361, 561] on button "Volgende vraag" at bounding box center [577, 575] width 485 height 34
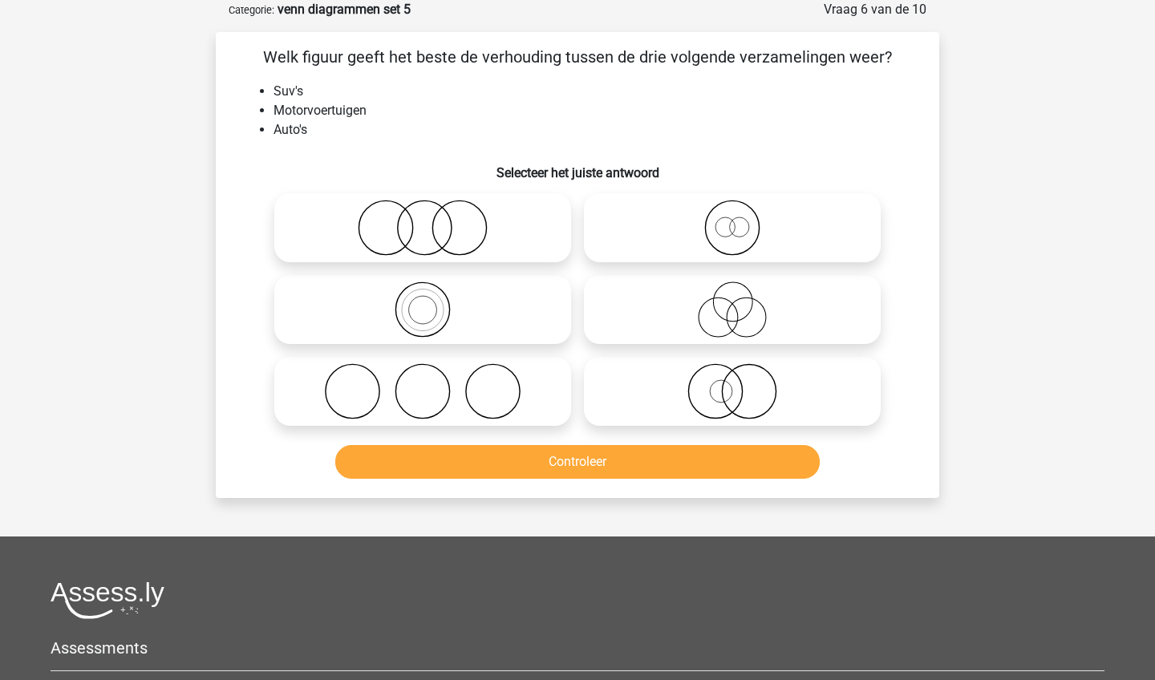
click at [452, 326] on icon at bounding box center [423, 309] width 284 height 56
click at [433, 301] on input "radio" at bounding box center [428, 296] width 10 height 10
radio input "true"
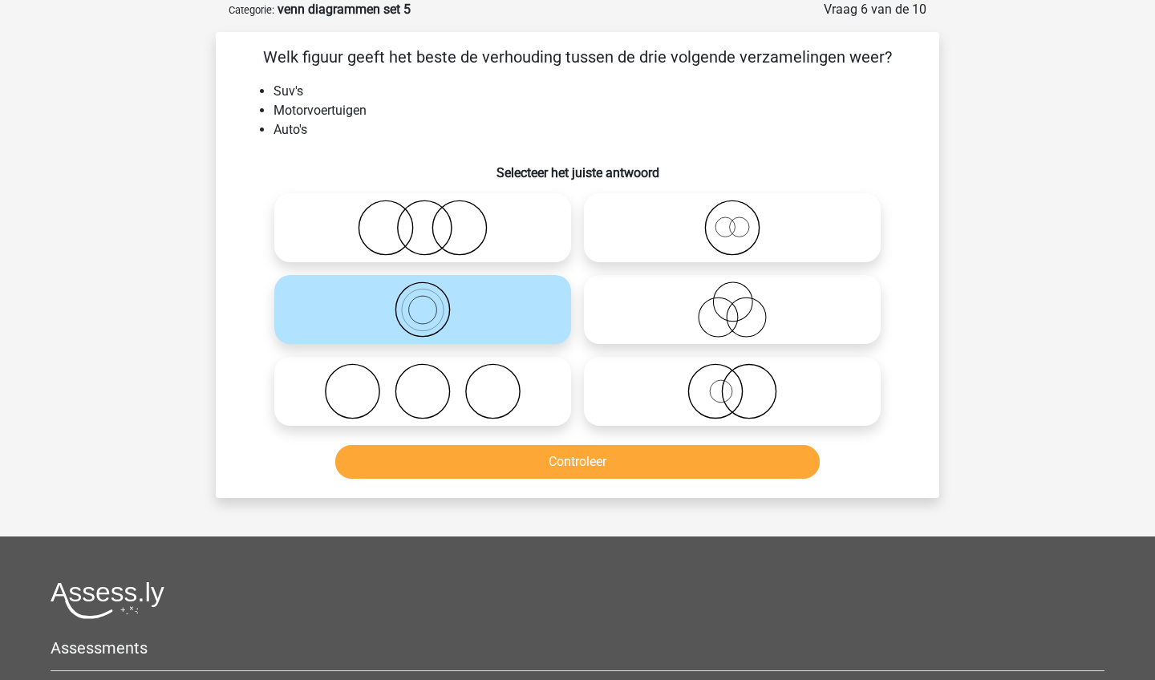
click at [463, 480] on div "Controleer" at bounding box center [577, 465] width 619 height 40
click at [474, 461] on button "Controleer" at bounding box center [577, 462] width 485 height 34
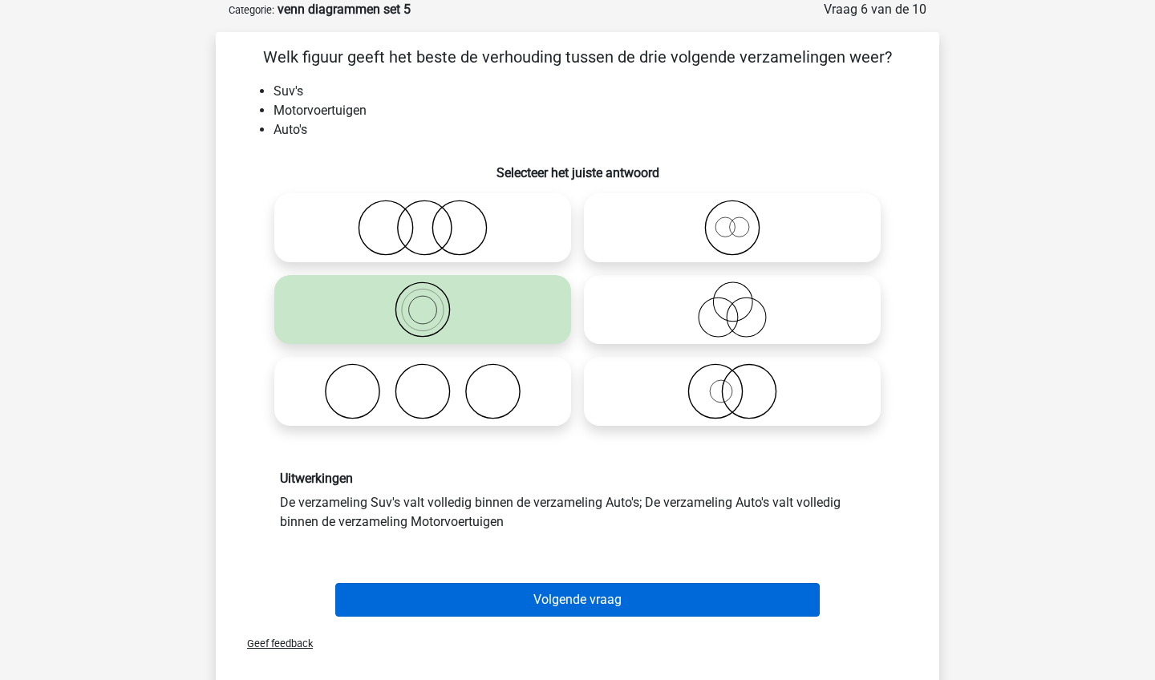
click at [520, 599] on button "Volgende vraag" at bounding box center [577, 600] width 485 height 34
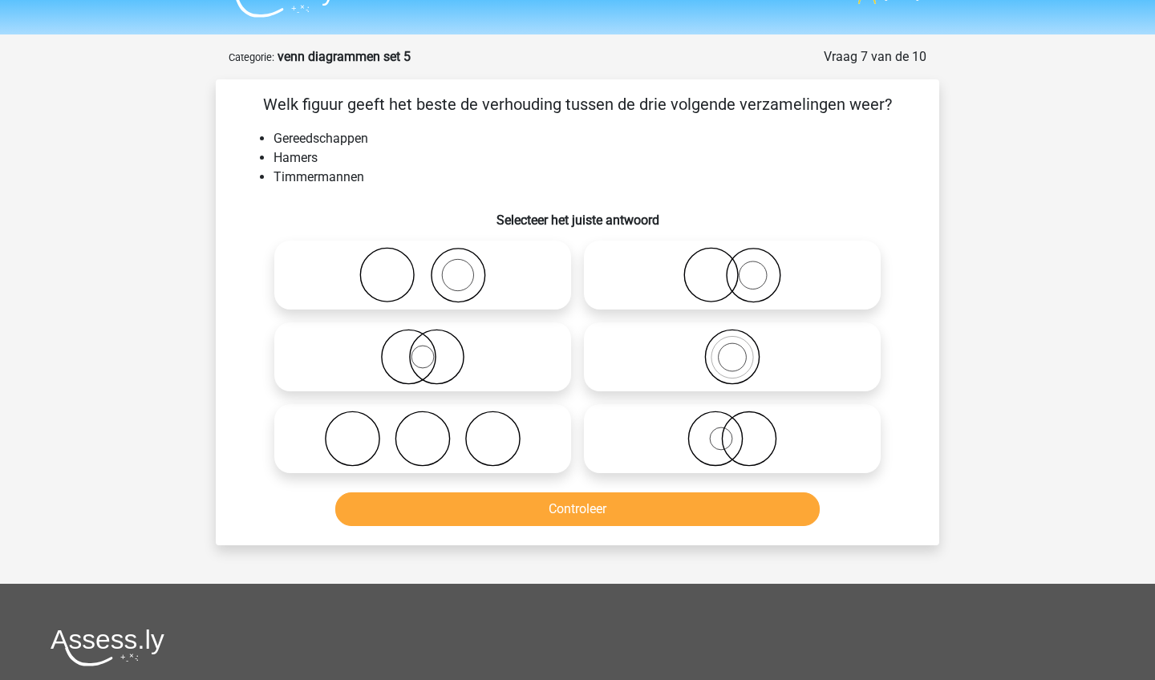
scroll to position [36, 0]
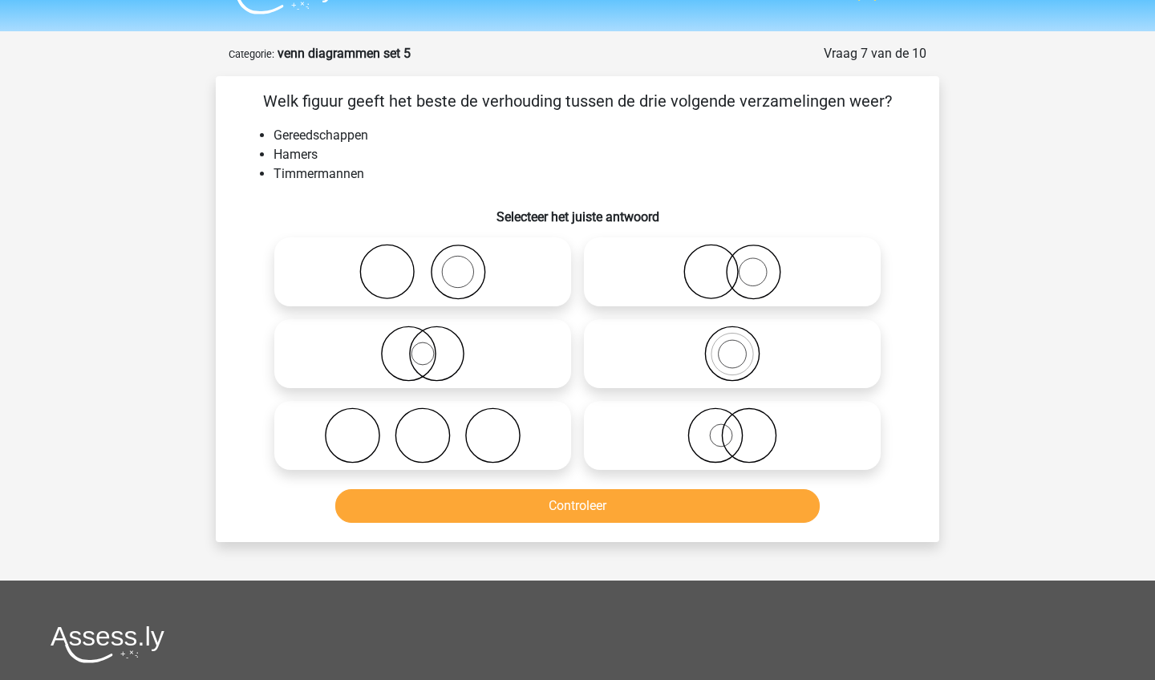
click at [515, 278] on icon at bounding box center [423, 272] width 284 height 56
click at [433, 264] on input "radio" at bounding box center [428, 258] width 10 height 10
radio input "true"
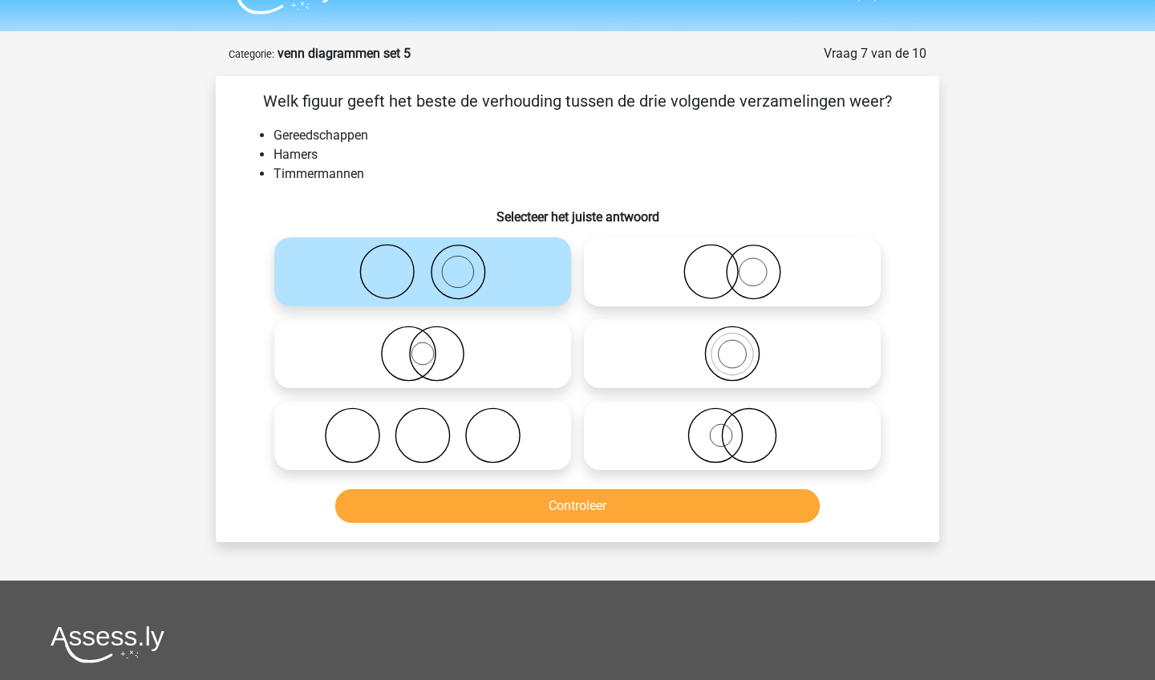
click at [535, 504] on button "Controleer" at bounding box center [577, 506] width 485 height 34
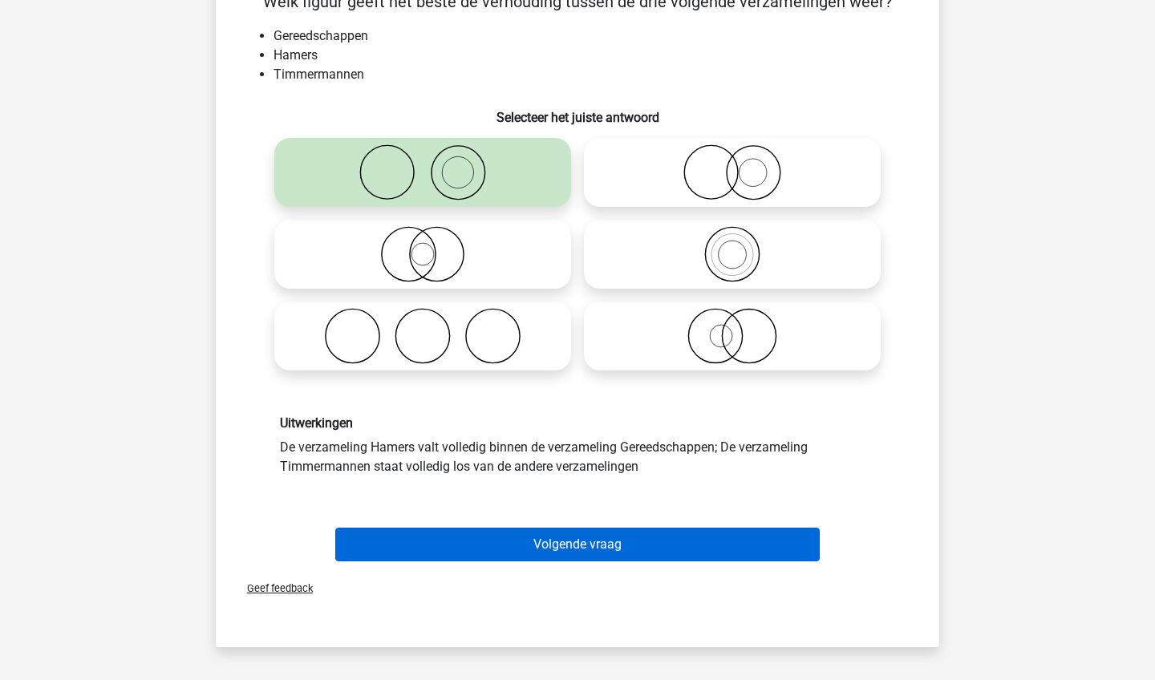
click at [541, 538] on button "Volgende vraag" at bounding box center [577, 545] width 485 height 34
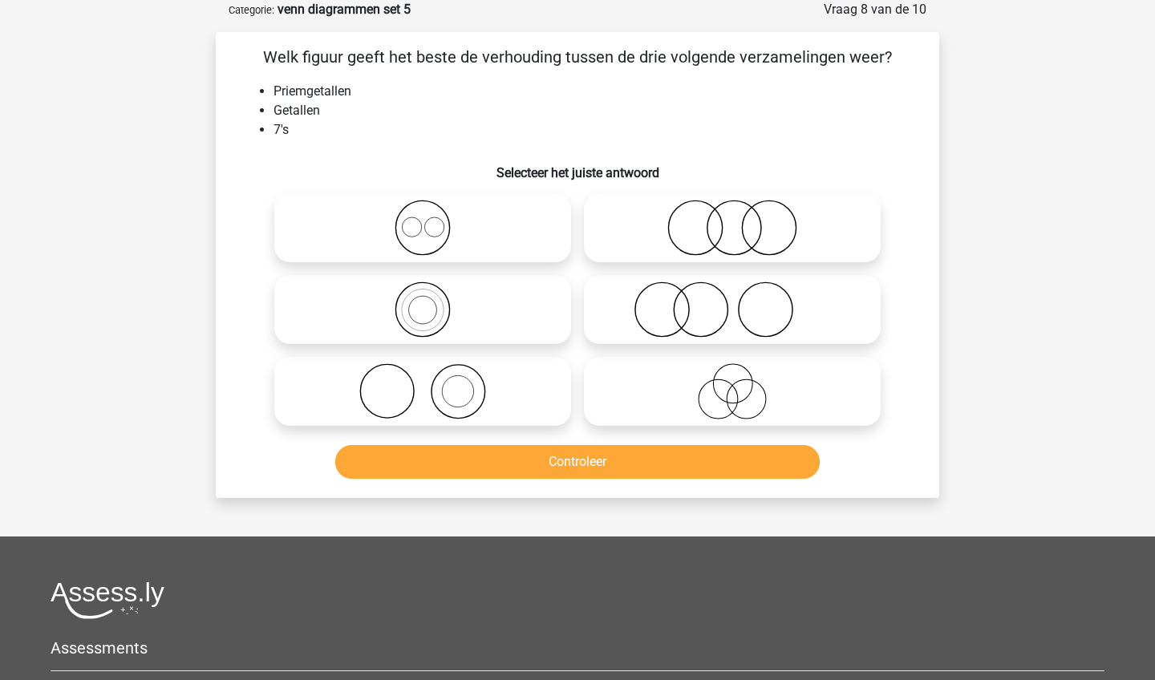
click at [525, 333] on icon at bounding box center [423, 309] width 284 height 56
click at [433, 301] on input "radio" at bounding box center [428, 296] width 10 height 10
radio input "true"
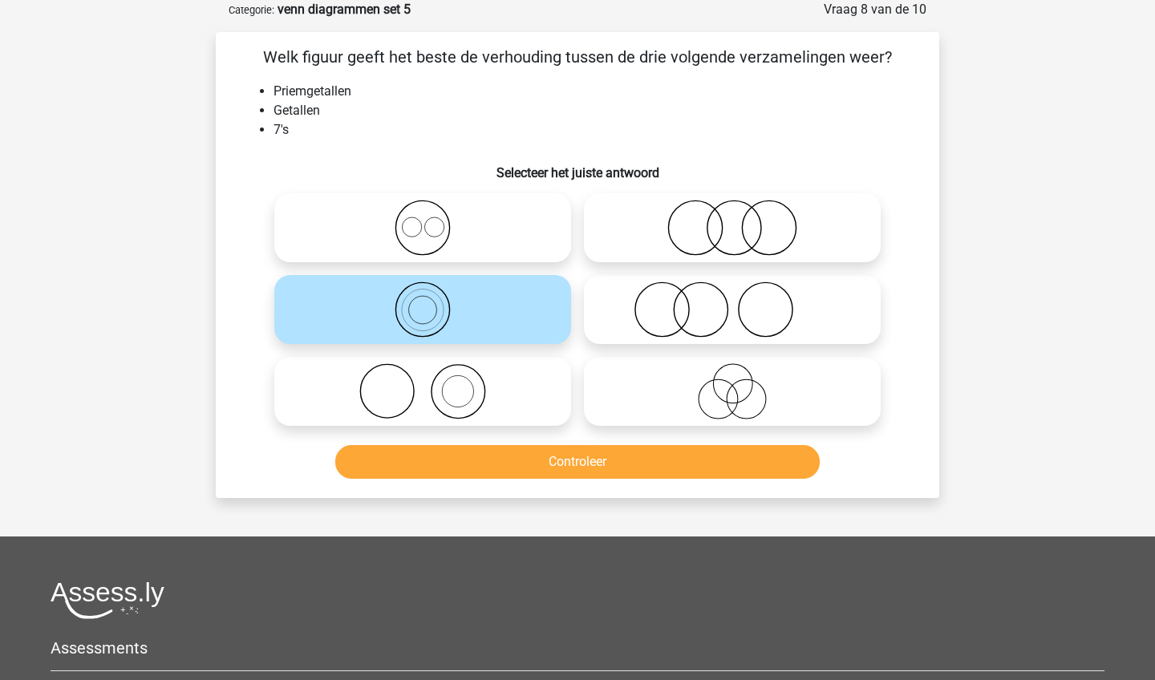
click at [529, 481] on div "Controleer" at bounding box center [577, 465] width 619 height 40
click at [531, 470] on button "Controleer" at bounding box center [577, 462] width 485 height 34
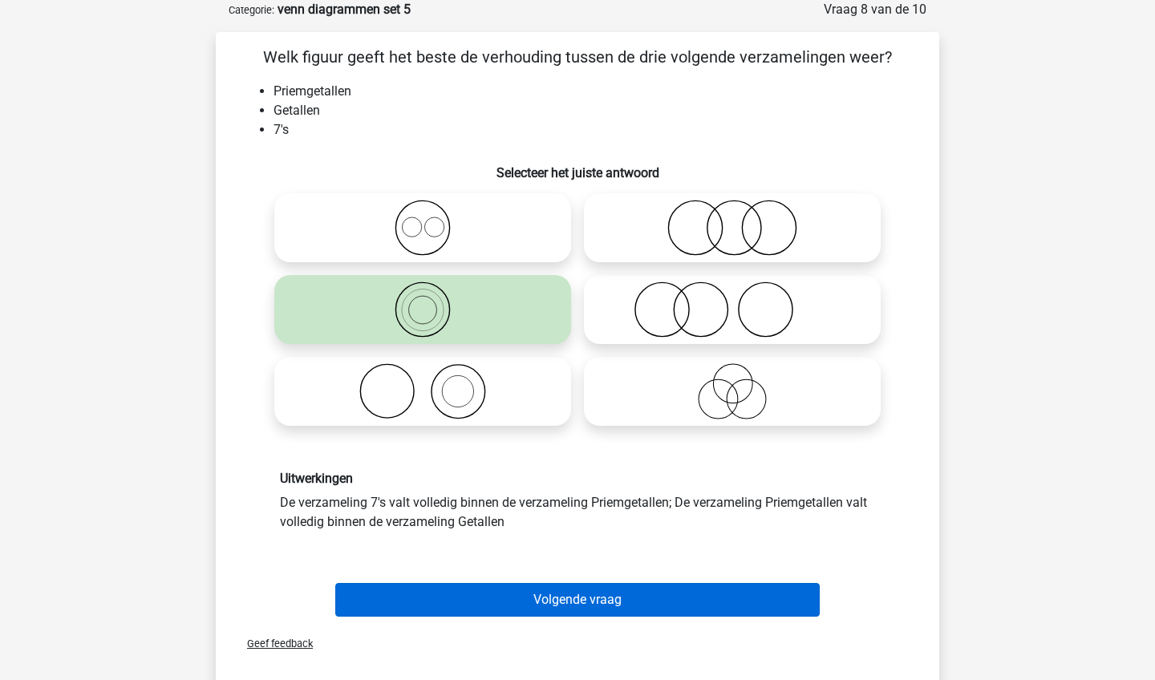
click at [548, 600] on button "Volgende vraag" at bounding box center [577, 600] width 485 height 34
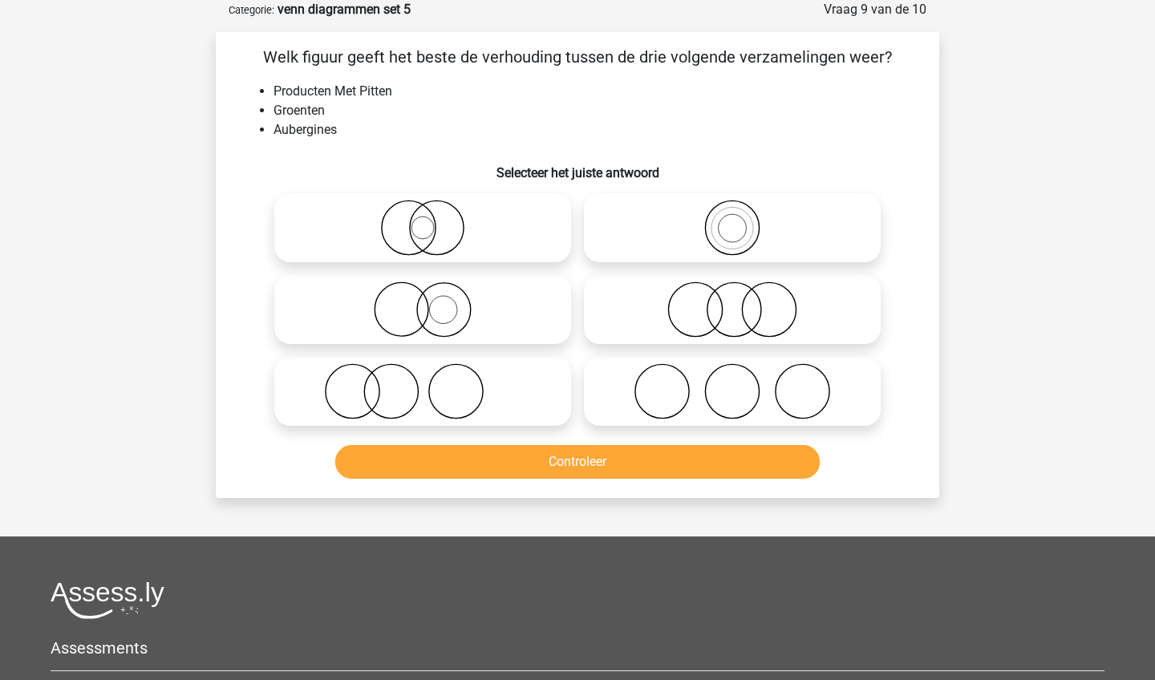
click at [472, 342] on label at bounding box center [422, 309] width 297 height 69
click at [433, 301] on input "radio" at bounding box center [428, 296] width 10 height 10
radio input "true"
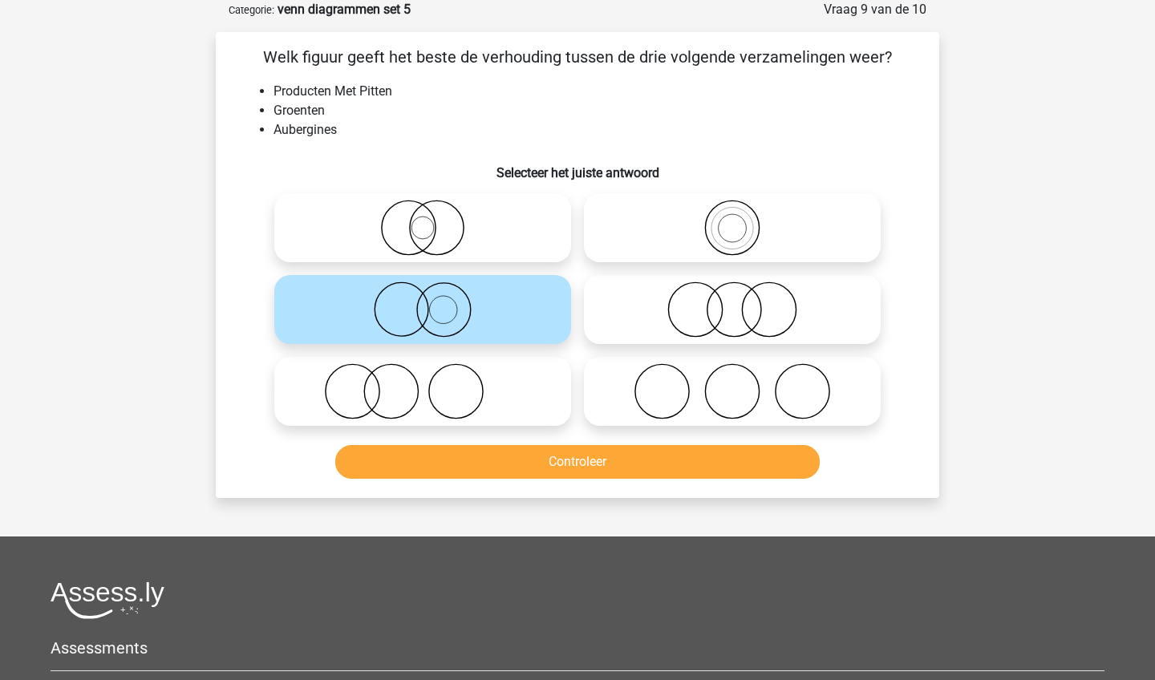
click at [508, 471] on button "Controleer" at bounding box center [577, 462] width 485 height 34
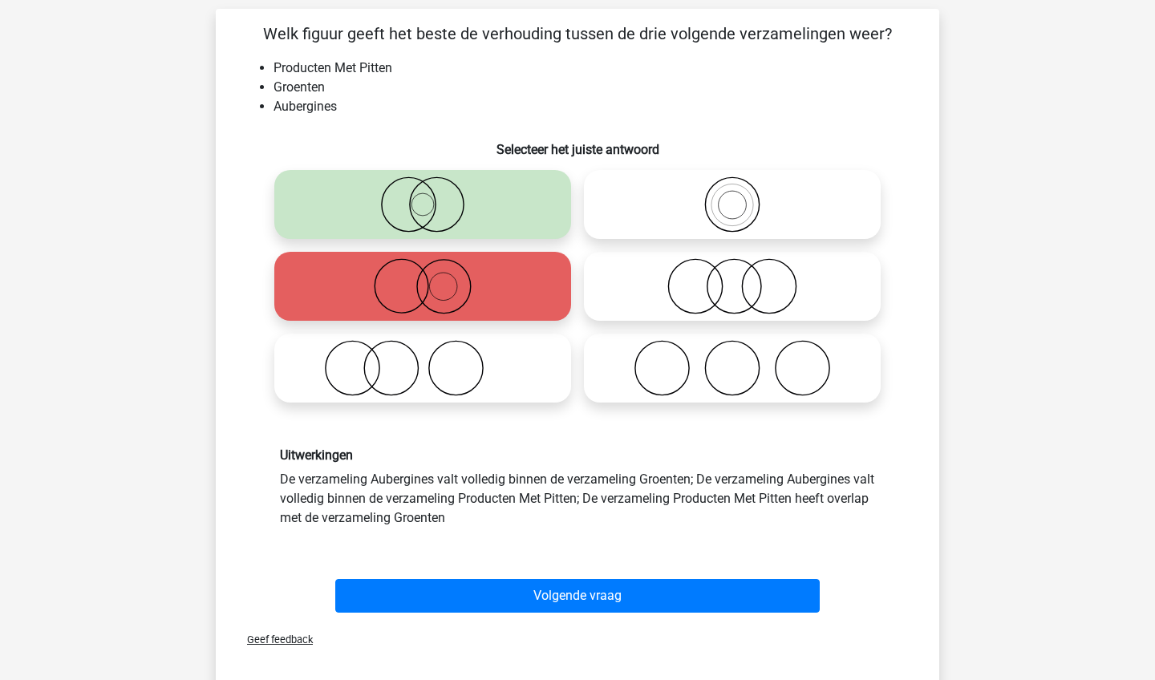
scroll to position [106, 0]
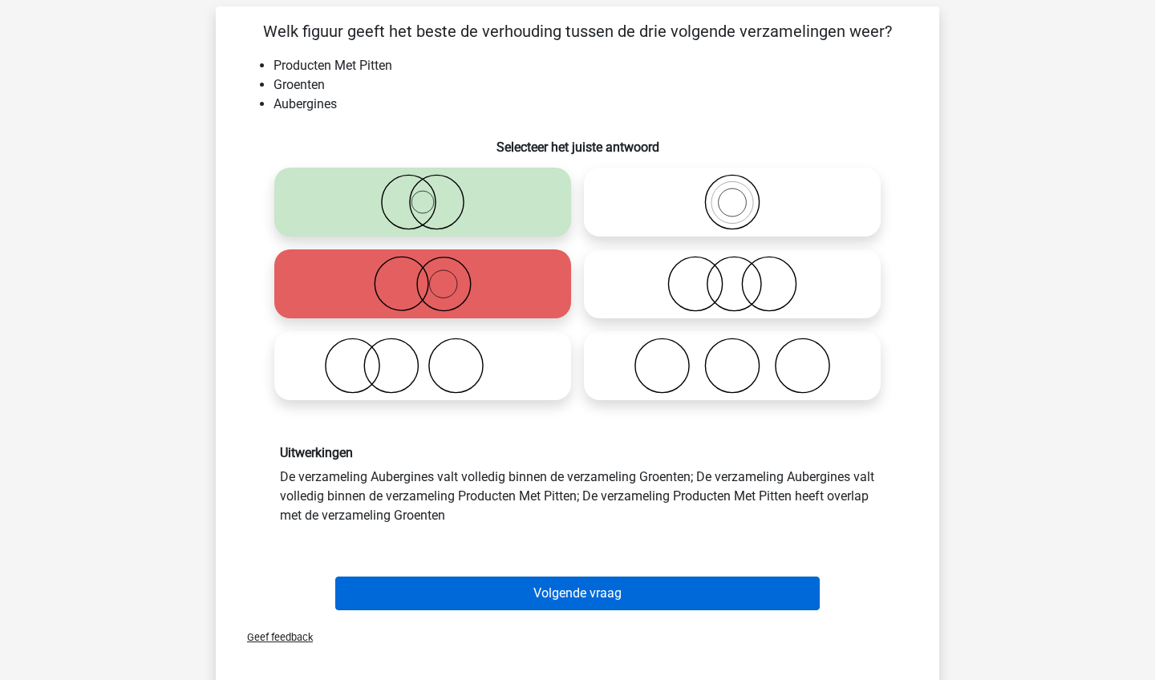
click at [511, 586] on button "Volgende vraag" at bounding box center [577, 593] width 485 height 34
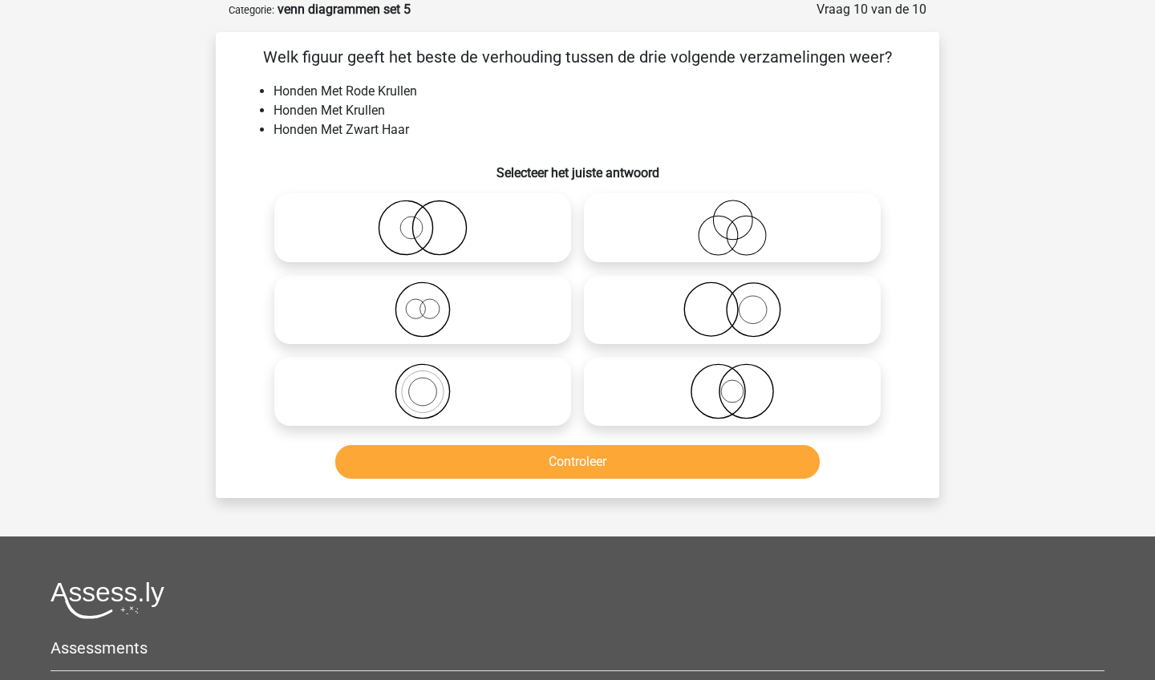
click at [720, 321] on icon at bounding box center [732, 309] width 284 height 56
click at [732, 301] on input "radio" at bounding box center [737, 296] width 10 height 10
radio input "true"
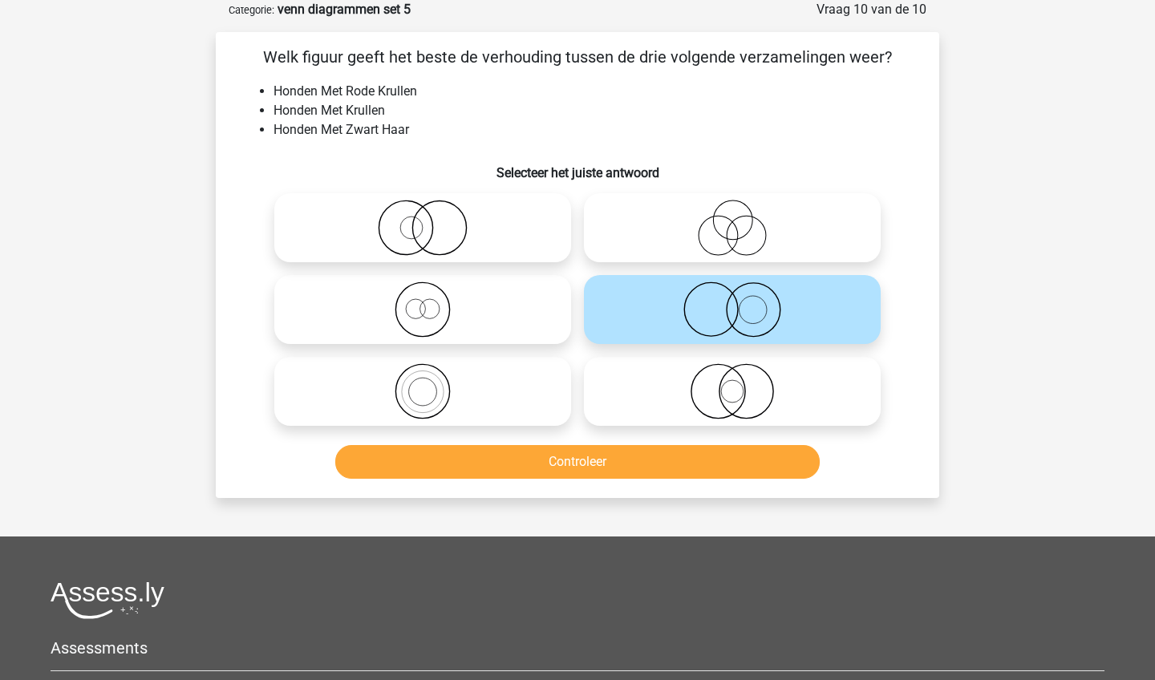
click at [715, 462] on button "Controleer" at bounding box center [577, 462] width 485 height 34
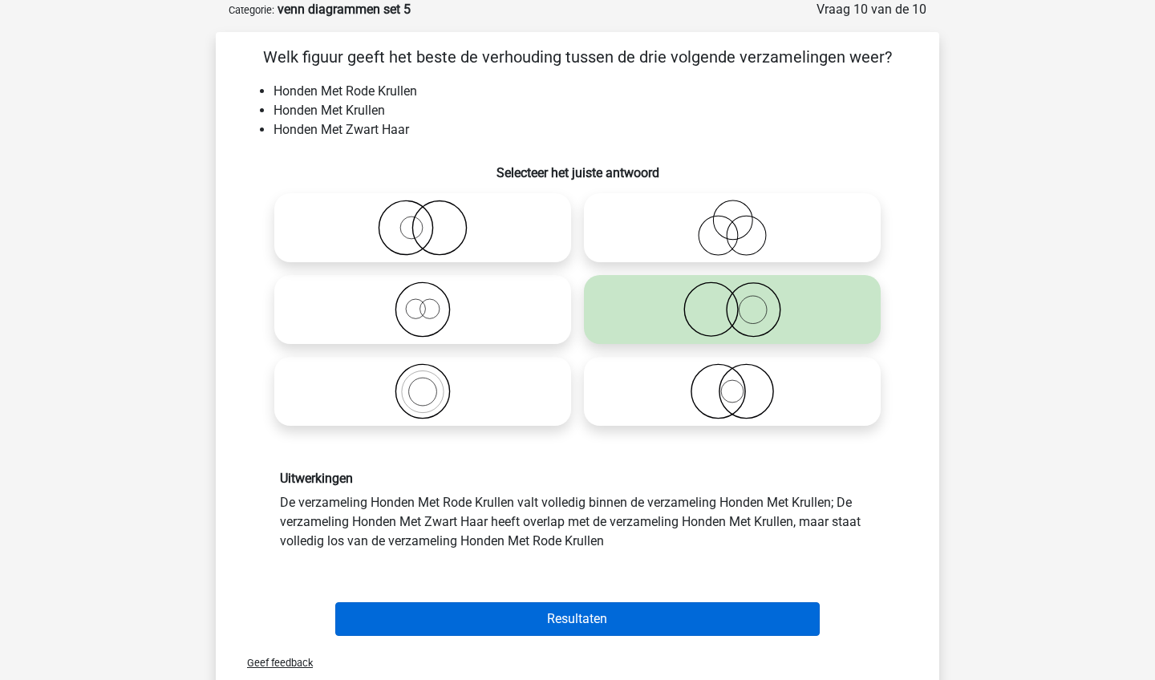
click at [670, 630] on button "Resultaten" at bounding box center [577, 619] width 485 height 34
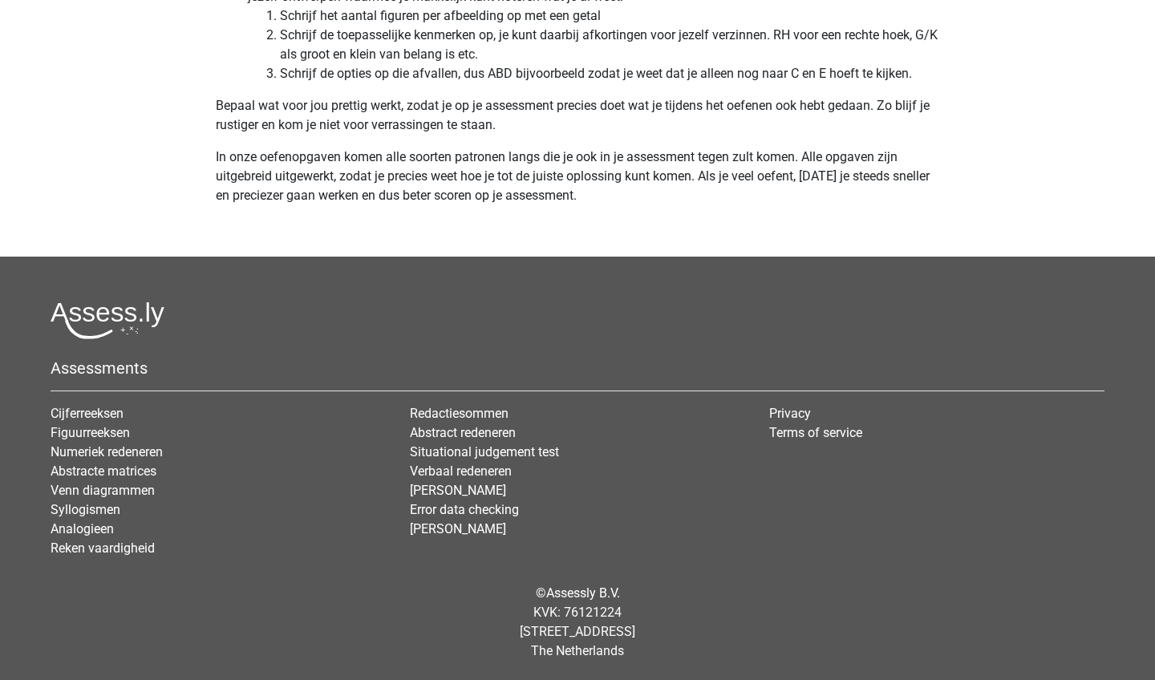
scroll to position [5007, 0]
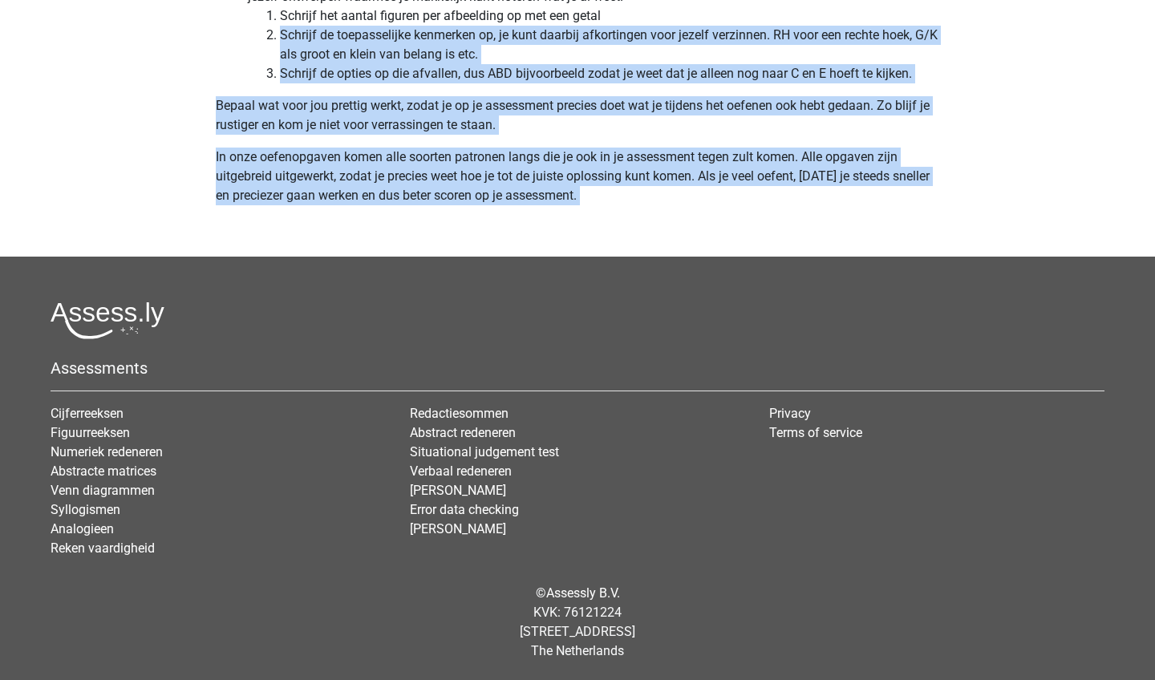
drag, startPoint x: 280, startPoint y: 31, endPoint x: 278, endPoint y: 218, distance: 186.8
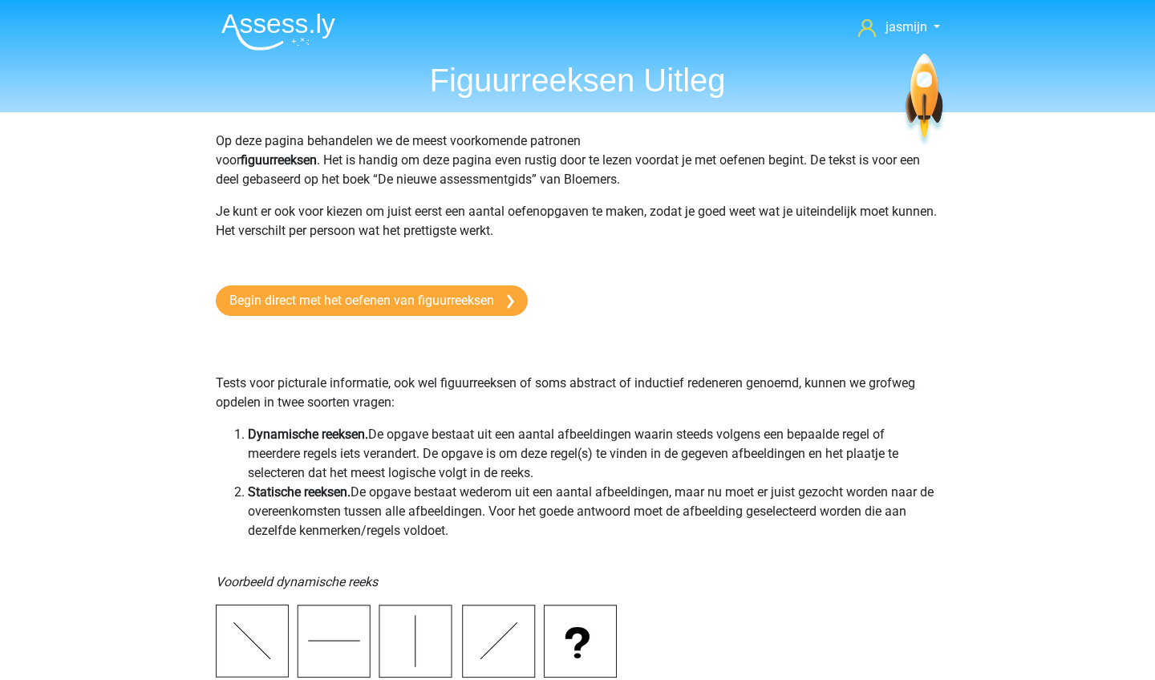
scroll to position [0, 0]
click at [383, 304] on link "Begin direct met het oefenen van figuurreeksen" at bounding box center [372, 300] width 312 height 30
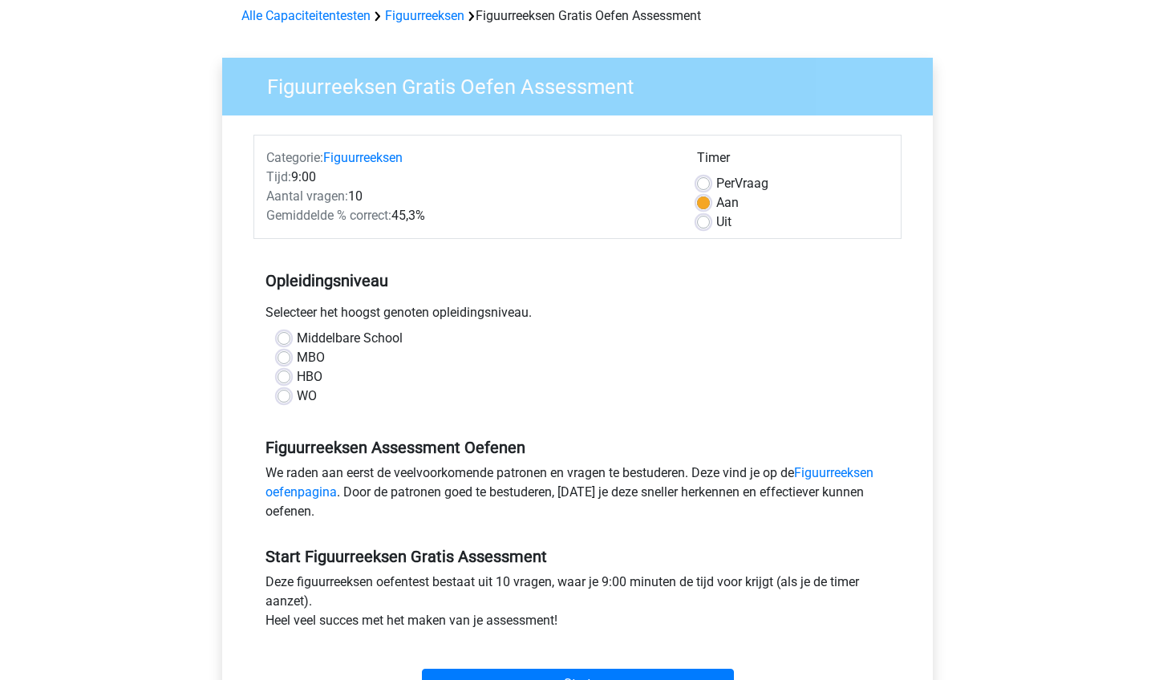
scroll to position [78, 0]
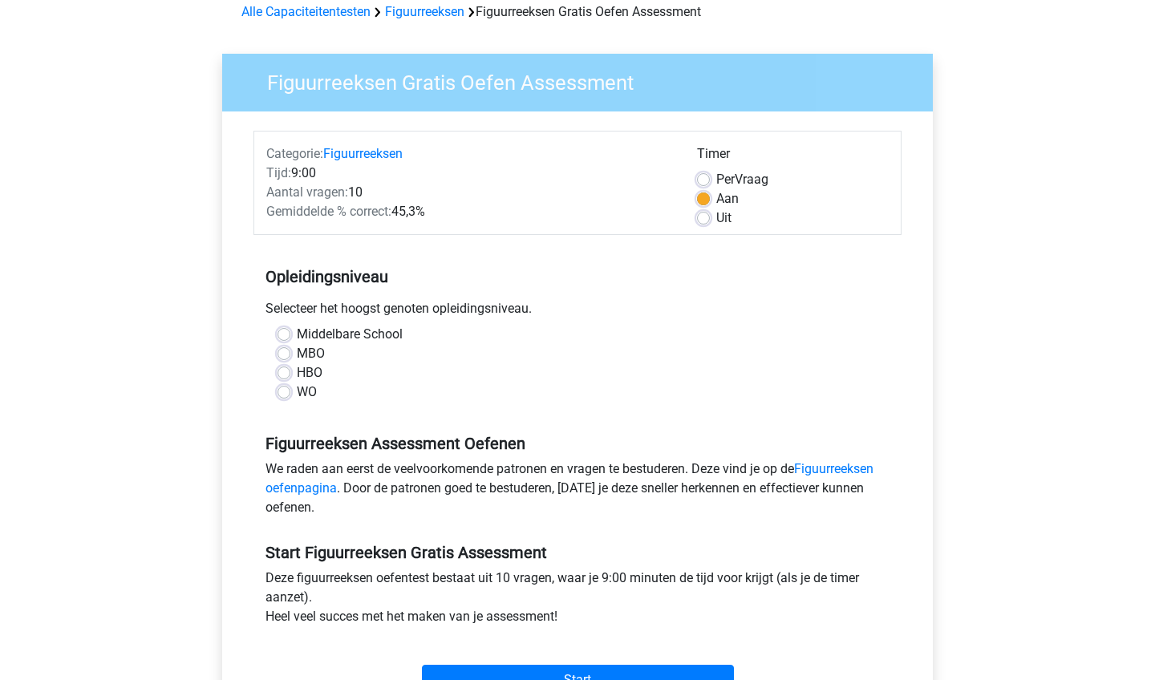
click at [714, 218] on div "Uit" at bounding box center [793, 217] width 192 height 19
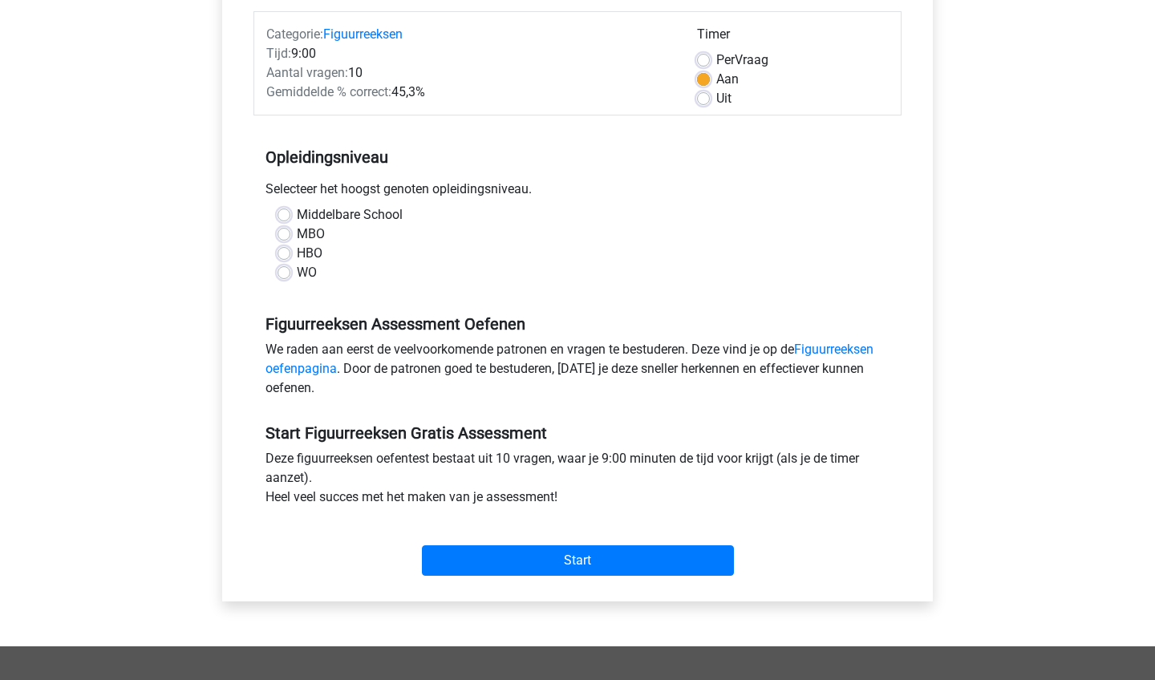
scroll to position [200, 0]
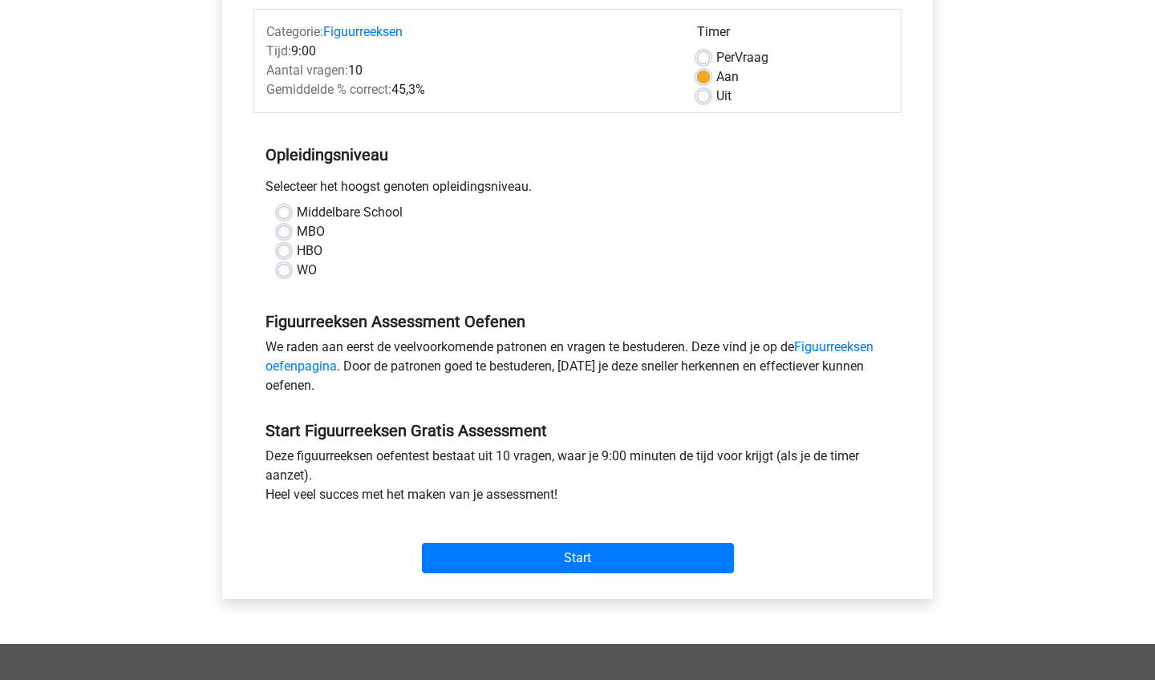
click at [309, 267] on label "WO" at bounding box center [307, 270] width 20 height 19
click at [290, 267] on input "WO" at bounding box center [283, 269] width 13 height 16
radio input "true"
click at [716, 95] on label "Uit" at bounding box center [723, 96] width 15 height 19
click at [710, 95] on input "Uit" at bounding box center [703, 95] width 13 height 16
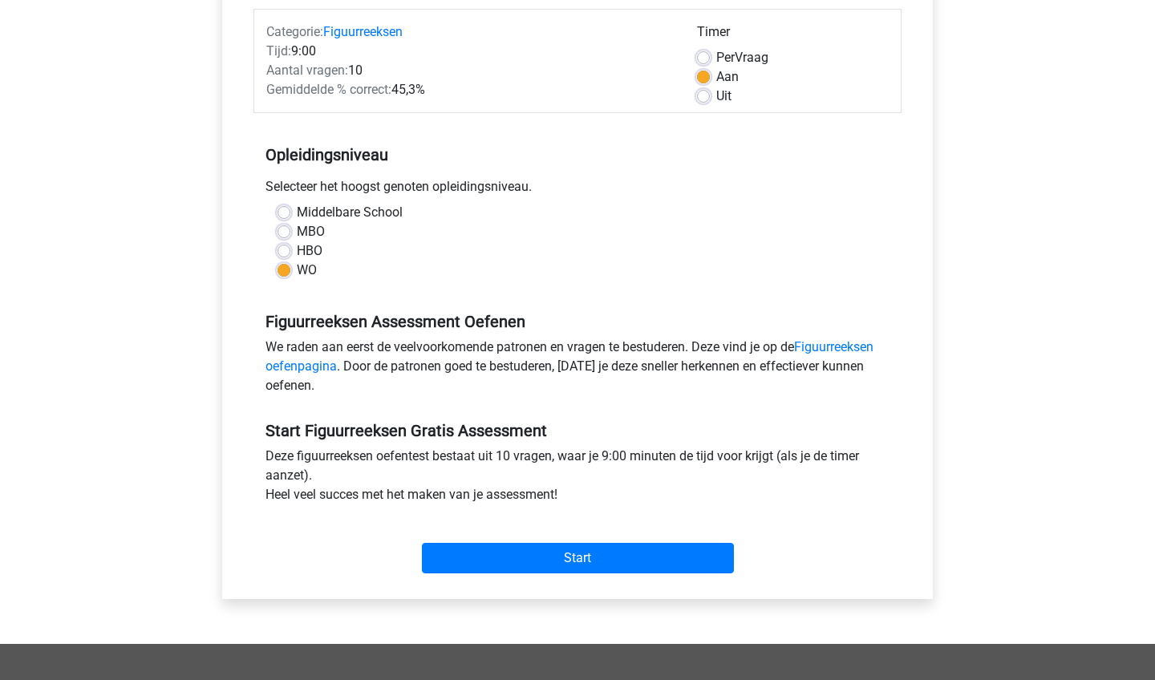
radio input "true"
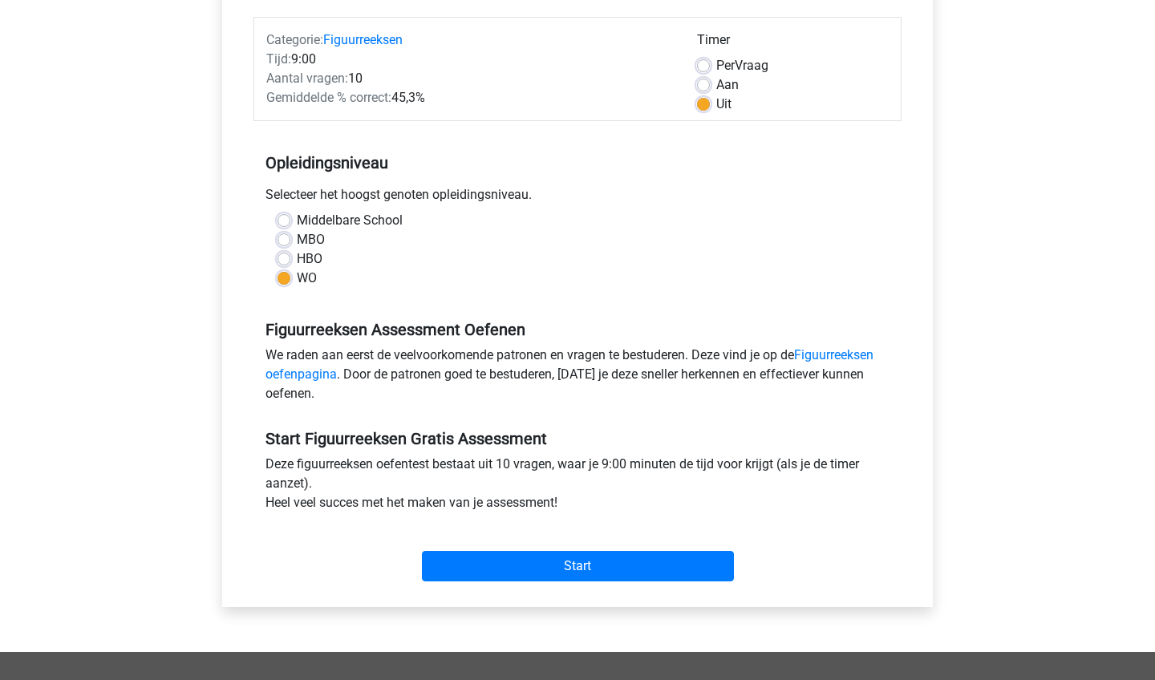
scroll to position [190, 0]
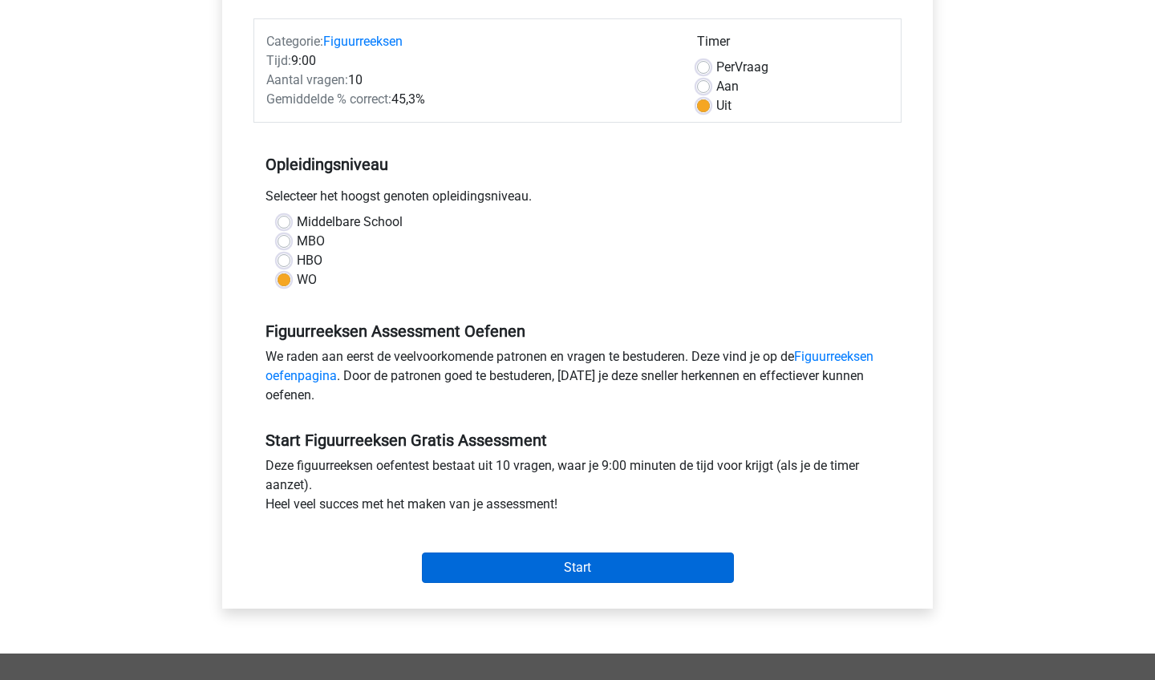
click at [580, 570] on input "Start" at bounding box center [578, 567] width 312 height 30
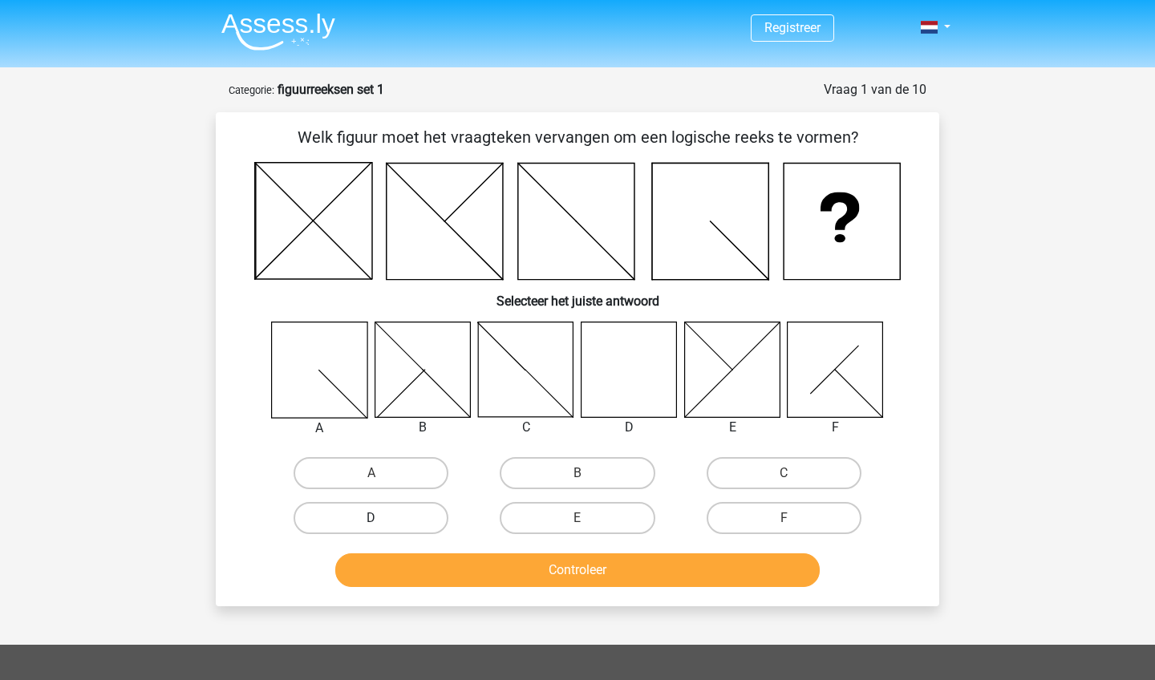
click at [402, 513] on label "D" at bounding box center [370, 518] width 155 height 32
click at [382, 518] on input "D" at bounding box center [376, 523] width 10 height 10
radio input "true"
click at [455, 573] on button "Controleer" at bounding box center [577, 570] width 485 height 34
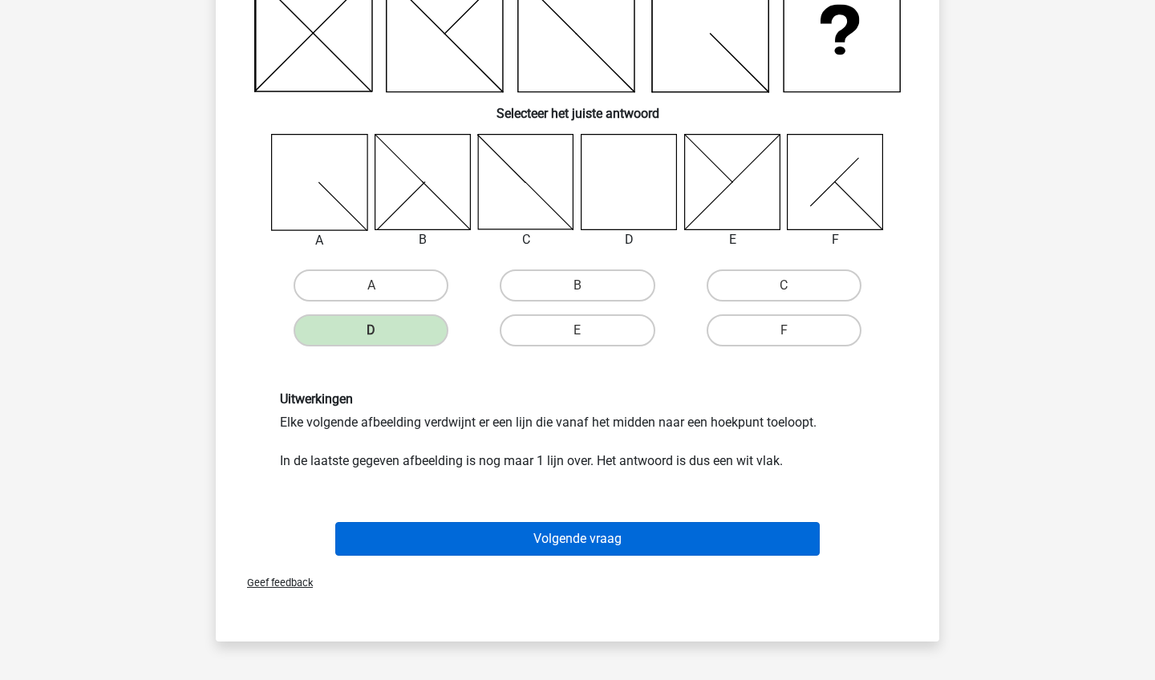
click at [479, 540] on button "Volgende vraag" at bounding box center [577, 539] width 485 height 34
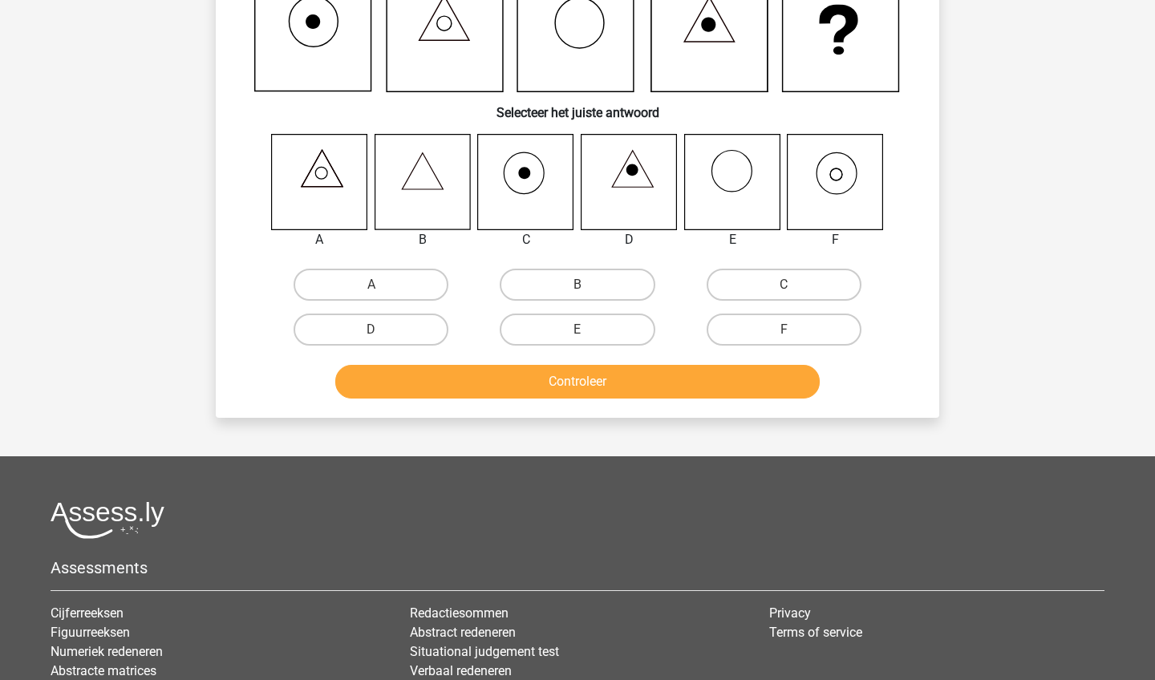
scroll to position [80, 0]
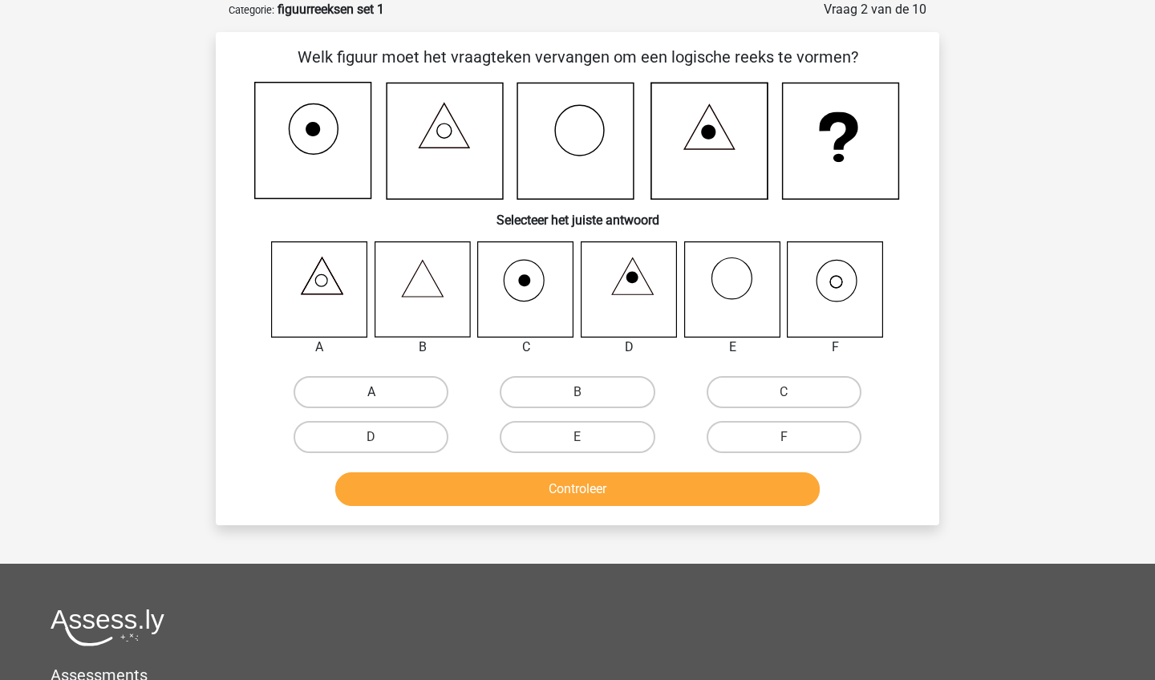
click at [362, 406] on label "A" at bounding box center [370, 392] width 155 height 32
click at [371, 402] on input "A" at bounding box center [376, 397] width 10 height 10
radio input "true"
click at [402, 498] on button "Controleer" at bounding box center [577, 489] width 485 height 34
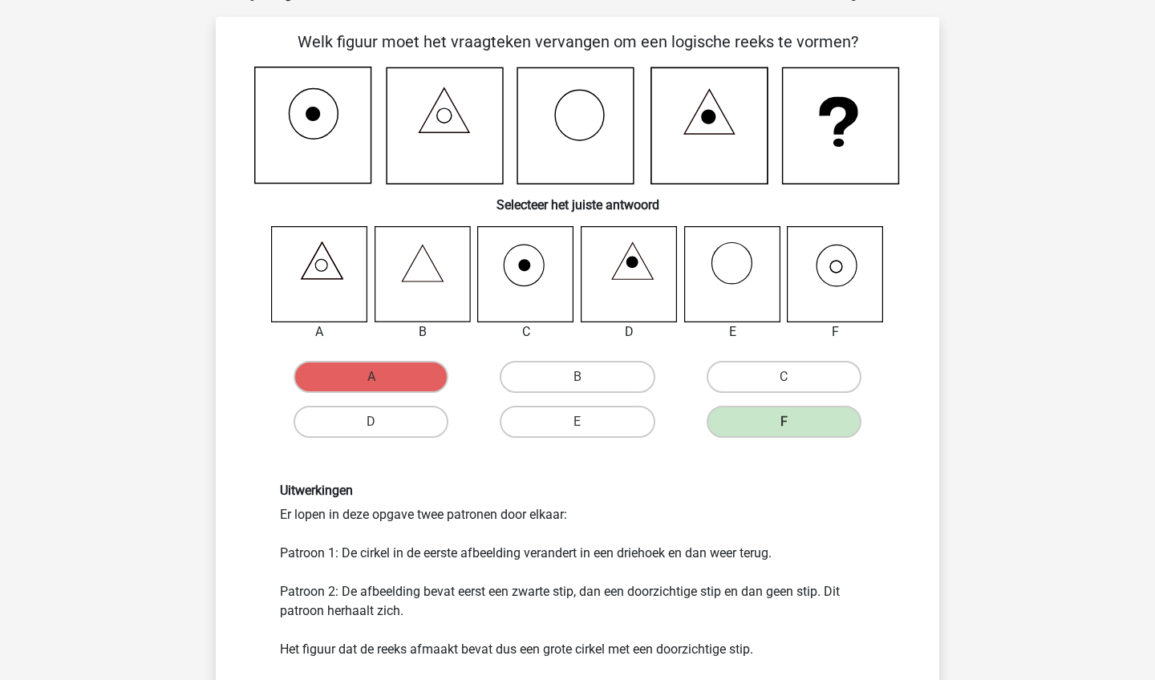
scroll to position [95, 0]
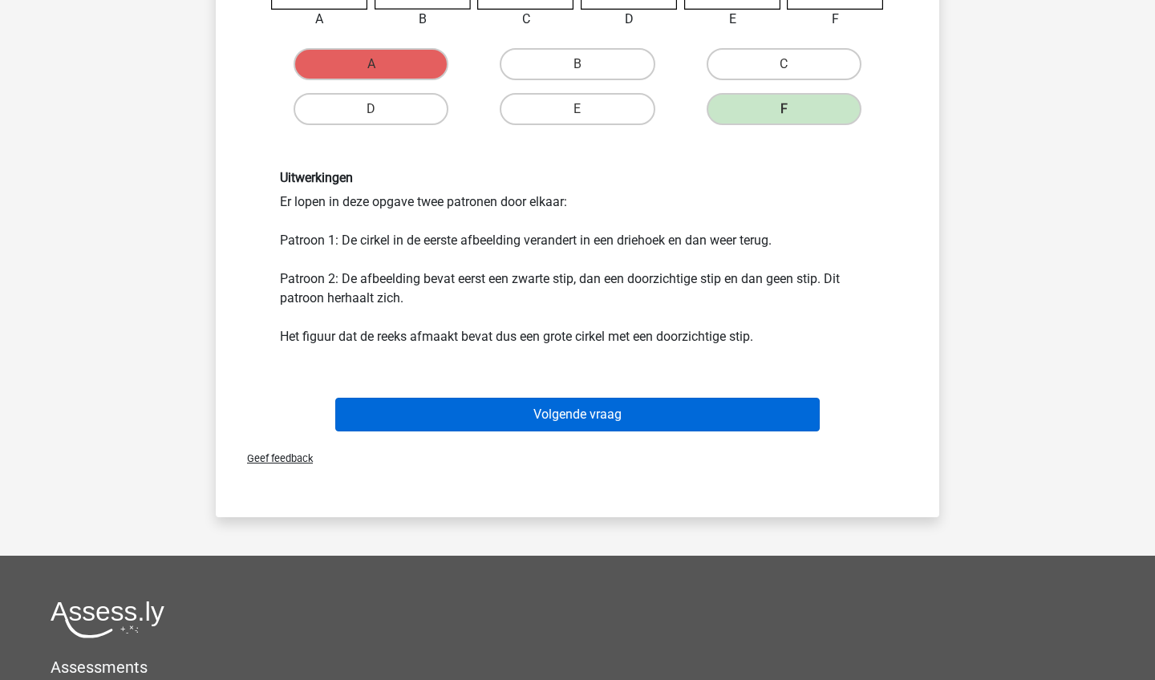
click at [589, 426] on button "Volgende vraag" at bounding box center [577, 415] width 485 height 34
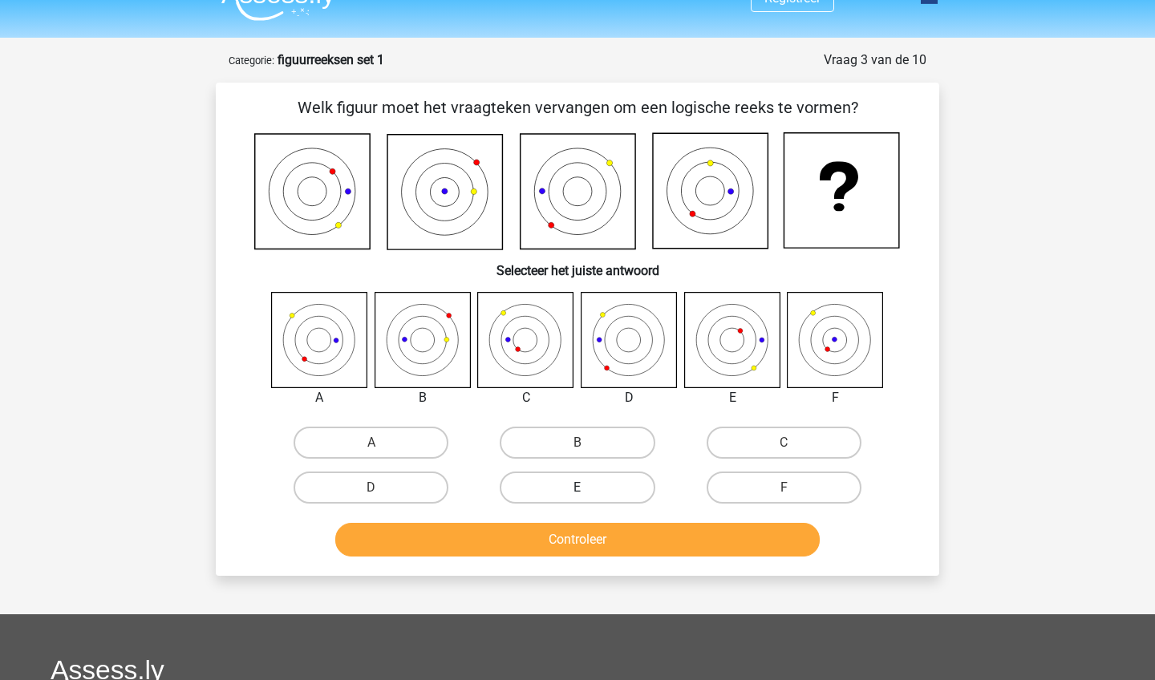
scroll to position [21, 0]
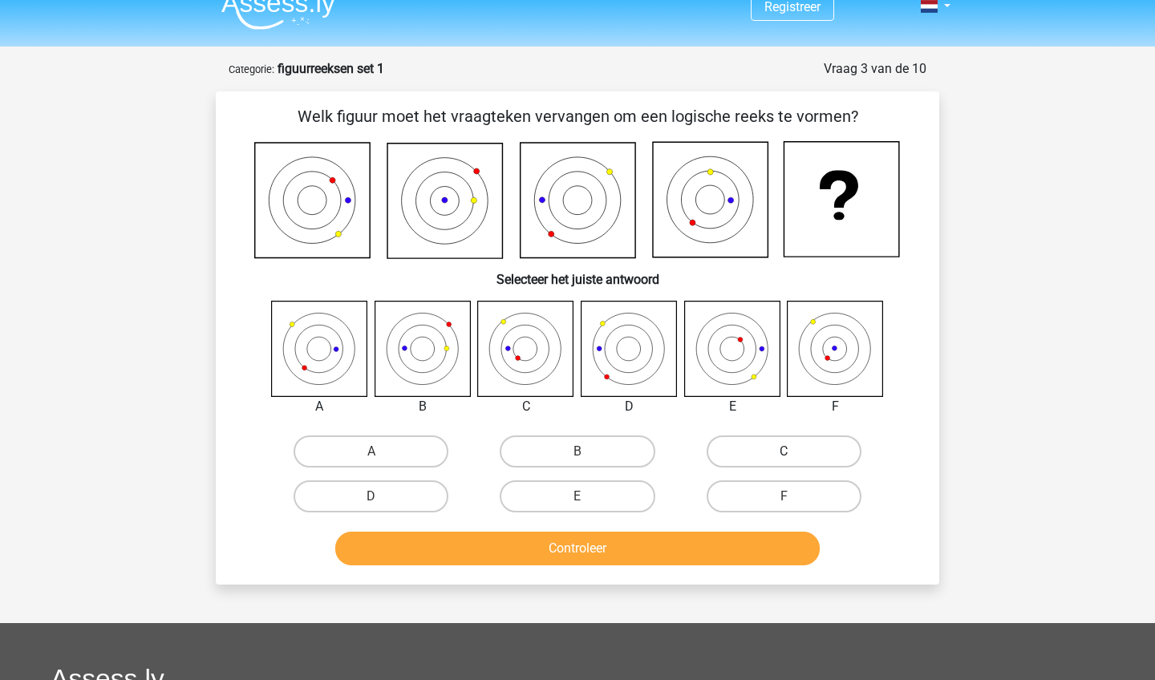
click at [748, 459] on label "C" at bounding box center [783, 451] width 155 height 32
click at [783, 459] on input "C" at bounding box center [788, 456] width 10 height 10
radio input "true"
click at [702, 543] on button "Controleer" at bounding box center [577, 549] width 485 height 34
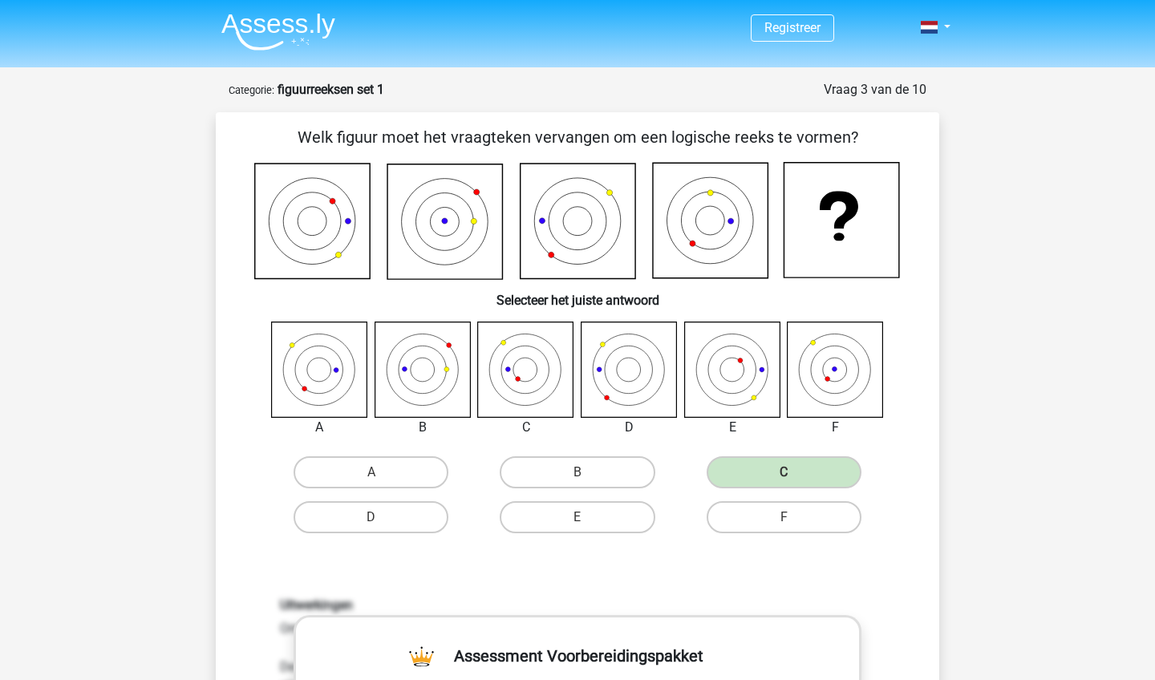
scroll to position [0, 0]
click at [941, 25] on link at bounding box center [930, 27] width 32 height 19
click at [892, 114] on link "Login" at bounding box center [888, 116] width 111 height 26
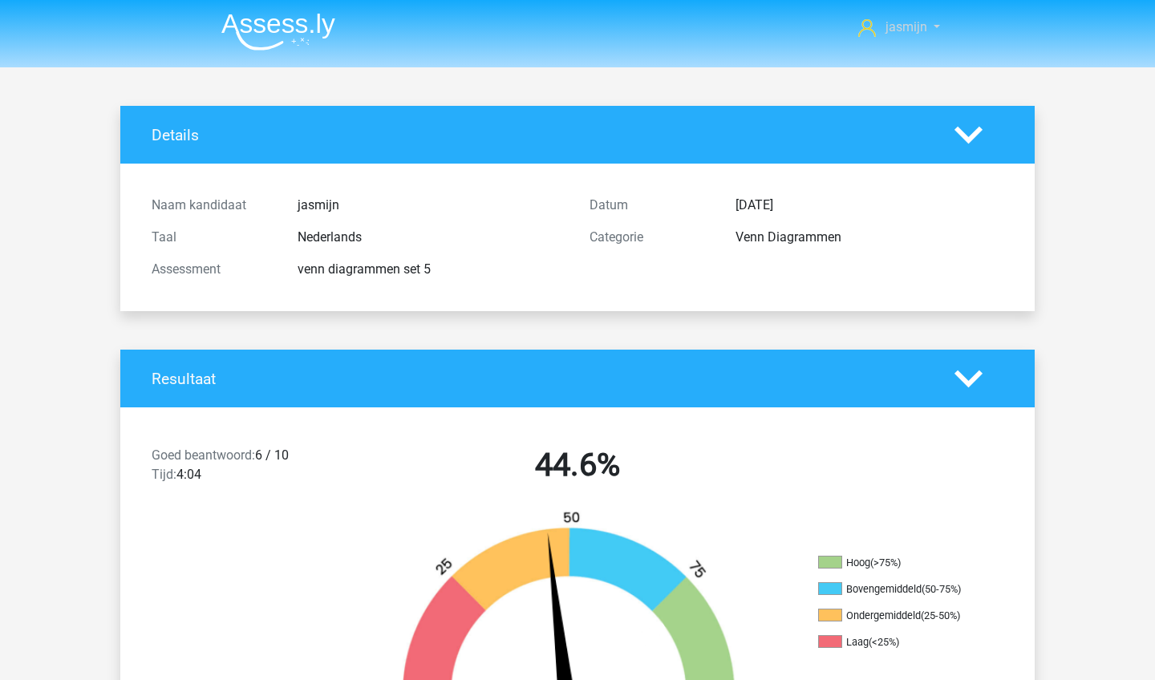
click at [870, 30] on icon at bounding box center [867, 28] width 18 height 18
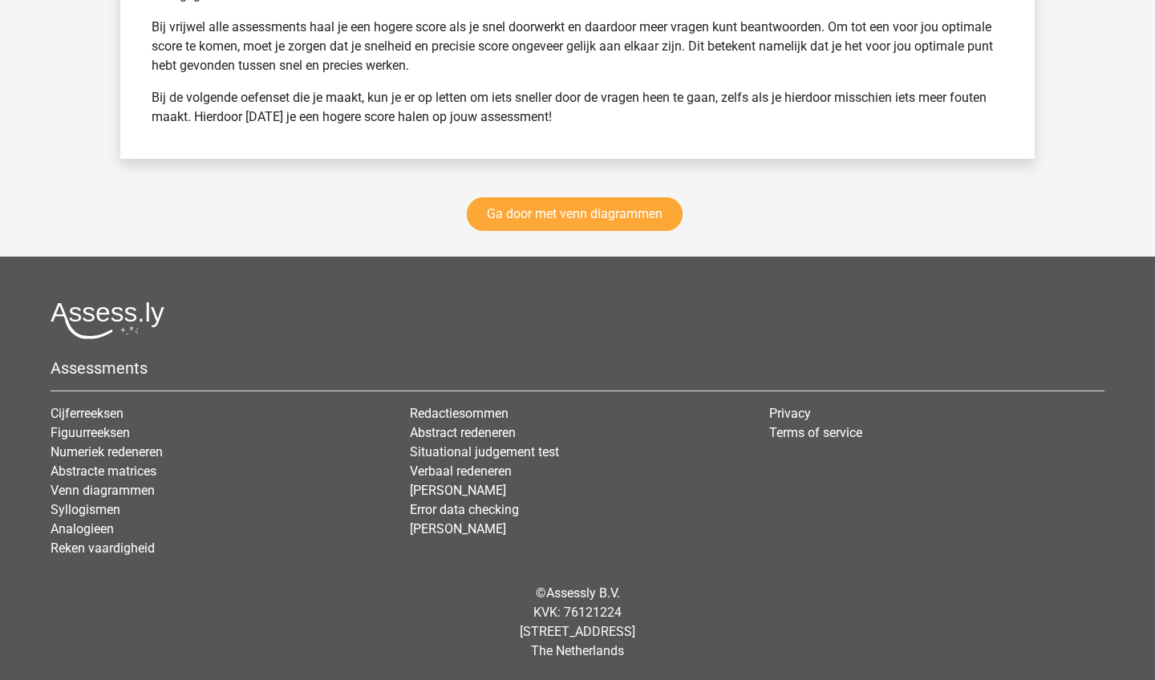
scroll to position [2286, 0]
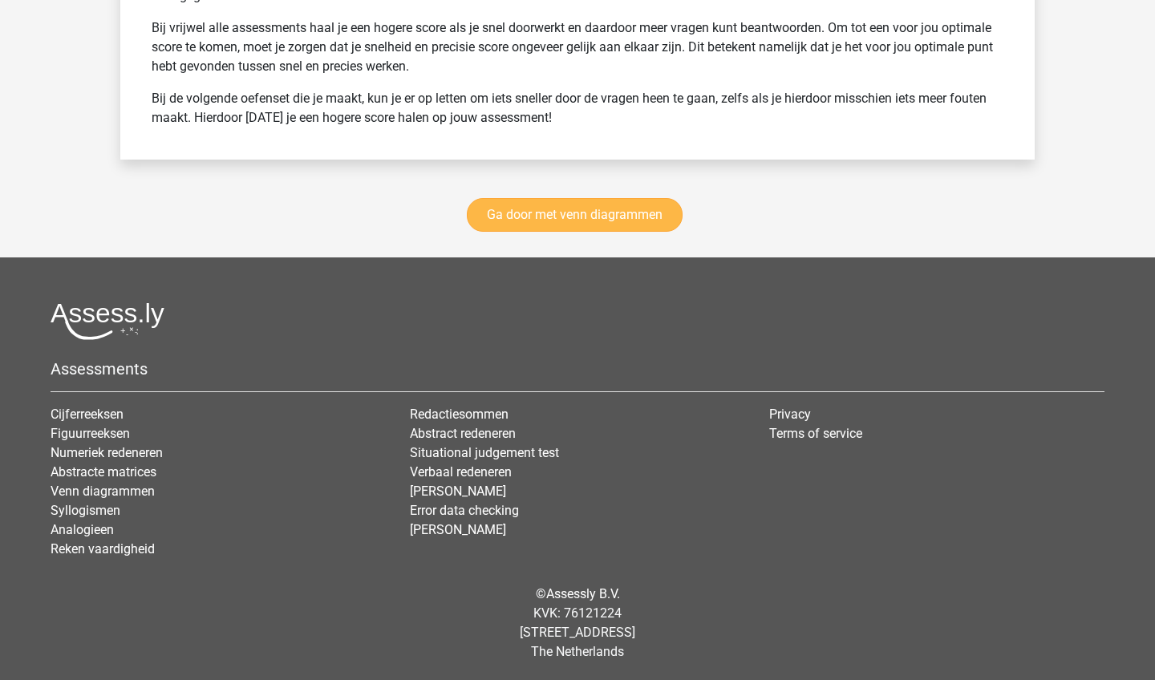
click at [662, 224] on link "Ga door met venn diagrammen" at bounding box center [575, 215] width 216 height 34
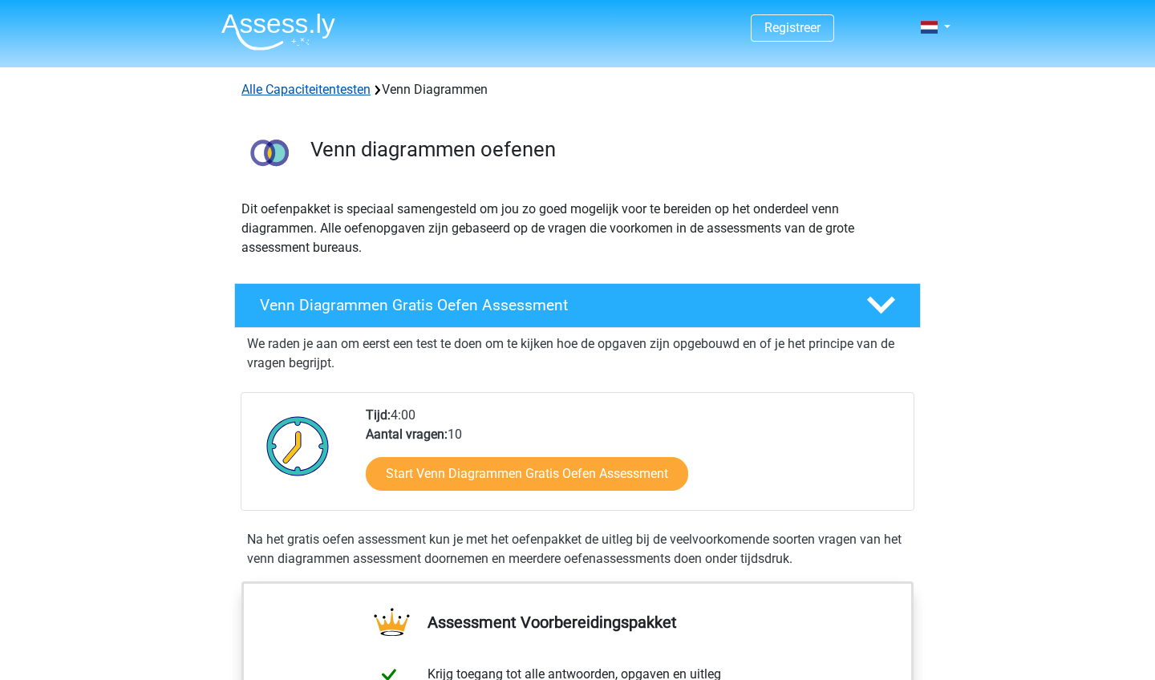
click at [338, 95] on link "Alle Capaciteitentesten" at bounding box center [305, 89] width 129 height 15
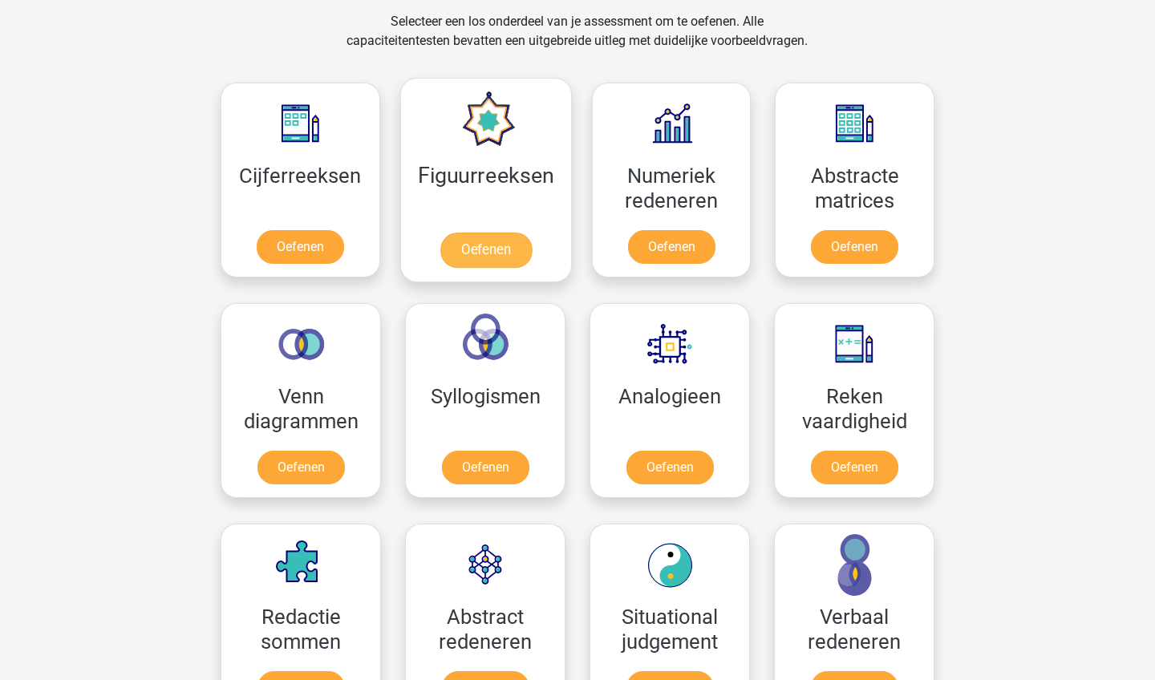
scroll to position [669, 0]
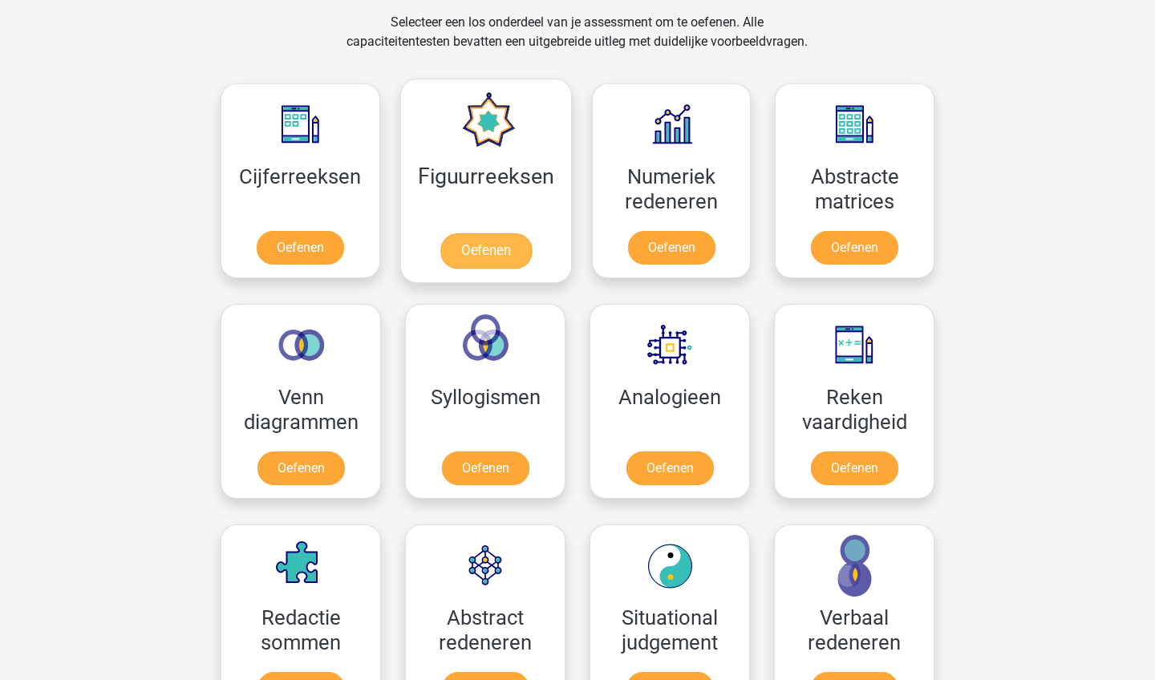
click at [521, 234] on link "Oefenen" at bounding box center [484, 250] width 91 height 35
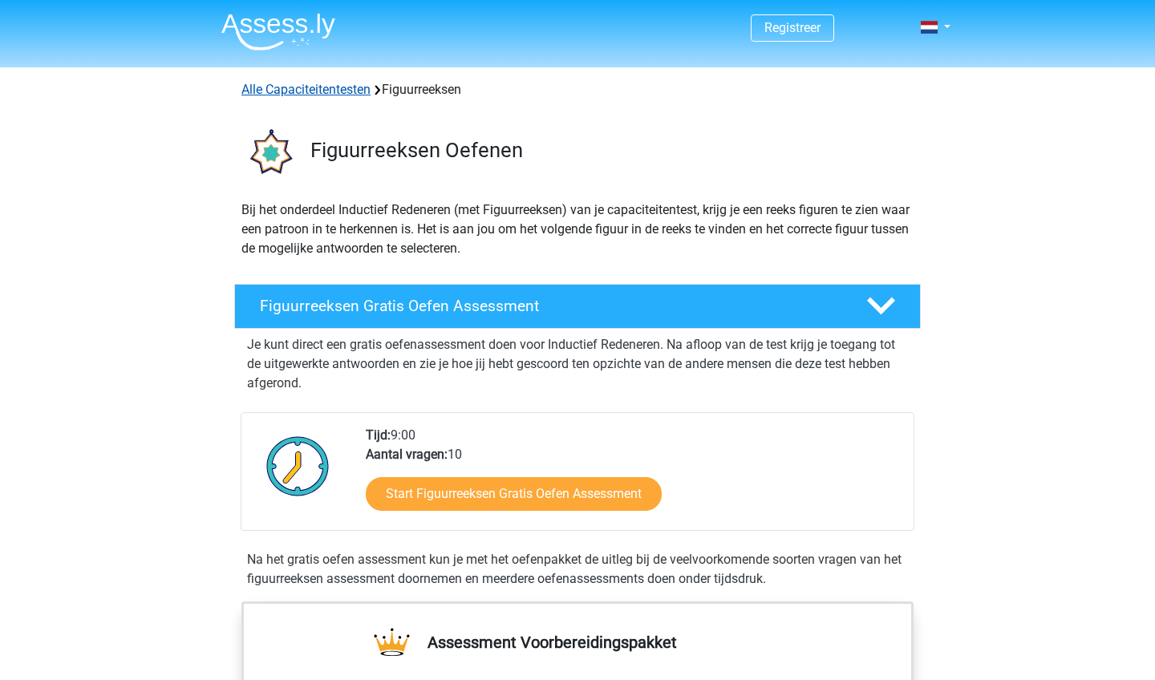
click at [330, 93] on link "Alle Capaciteitentesten" at bounding box center [305, 89] width 129 height 15
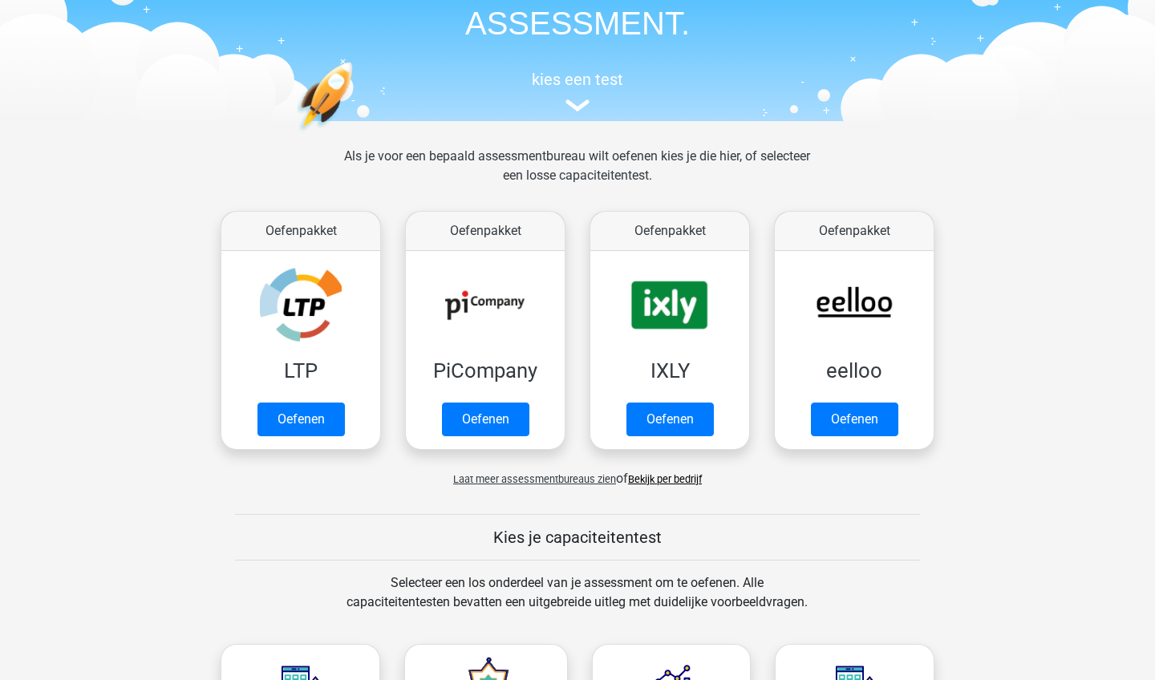
scroll to position [94, 0]
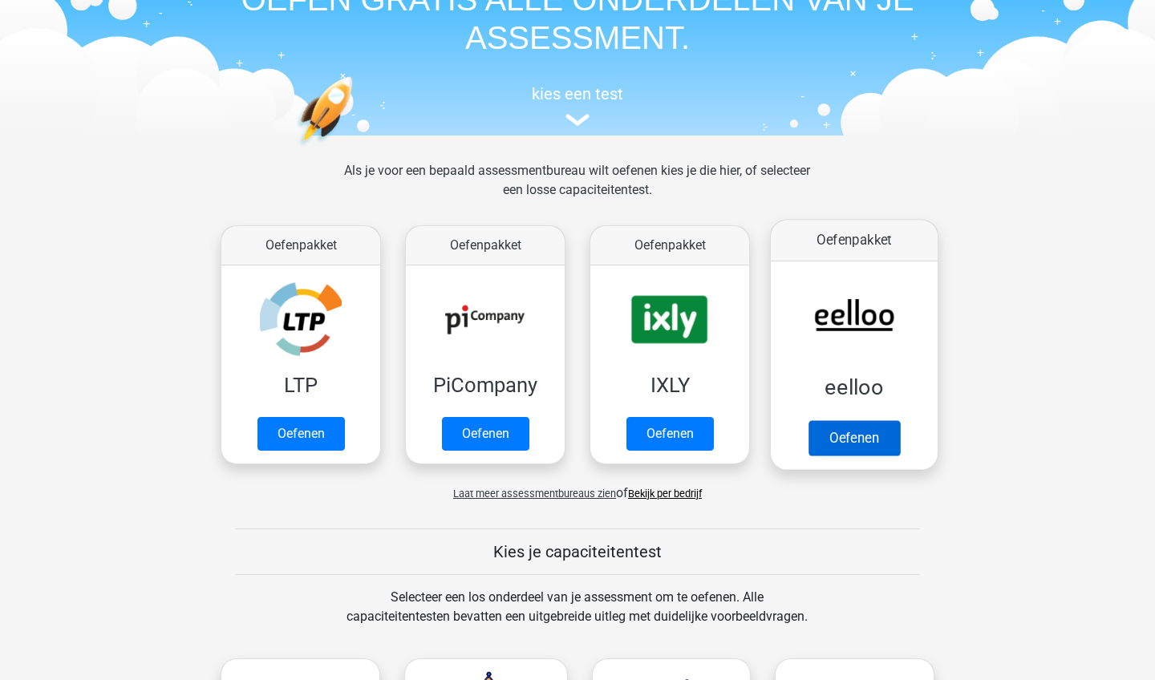
click at [859, 434] on link "Oefenen" at bounding box center [853, 437] width 91 height 35
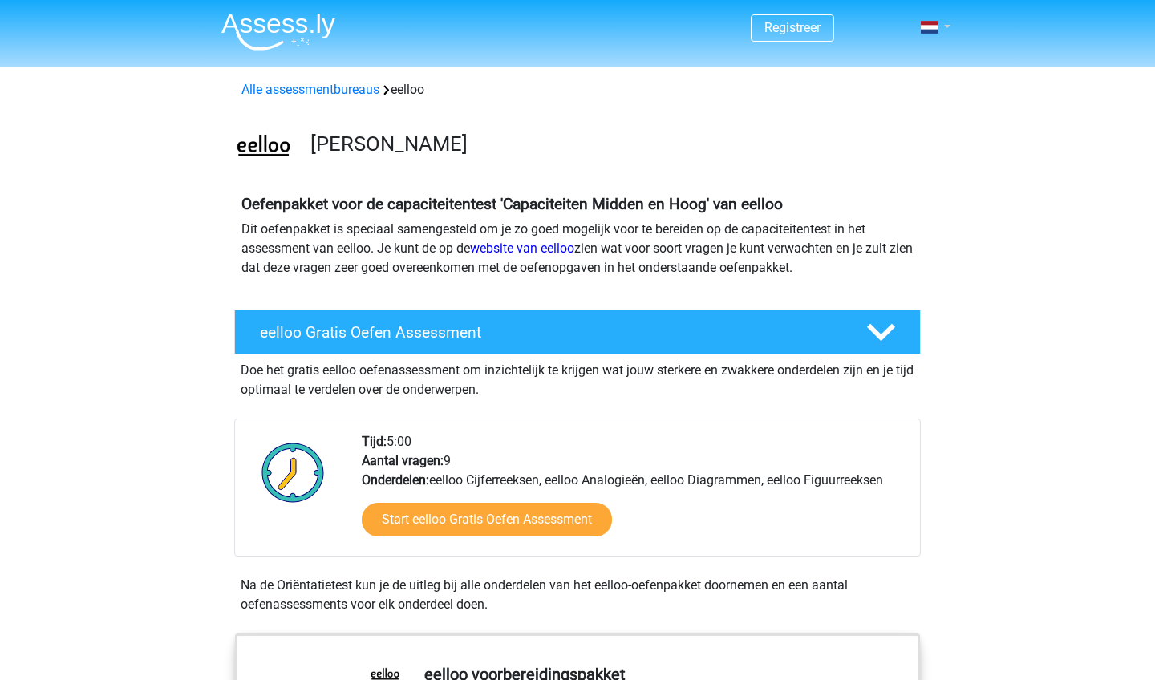
click at [938, 22] on link at bounding box center [930, 27] width 32 height 19
click at [897, 84] on link "Login" at bounding box center [888, 90] width 111 height 26
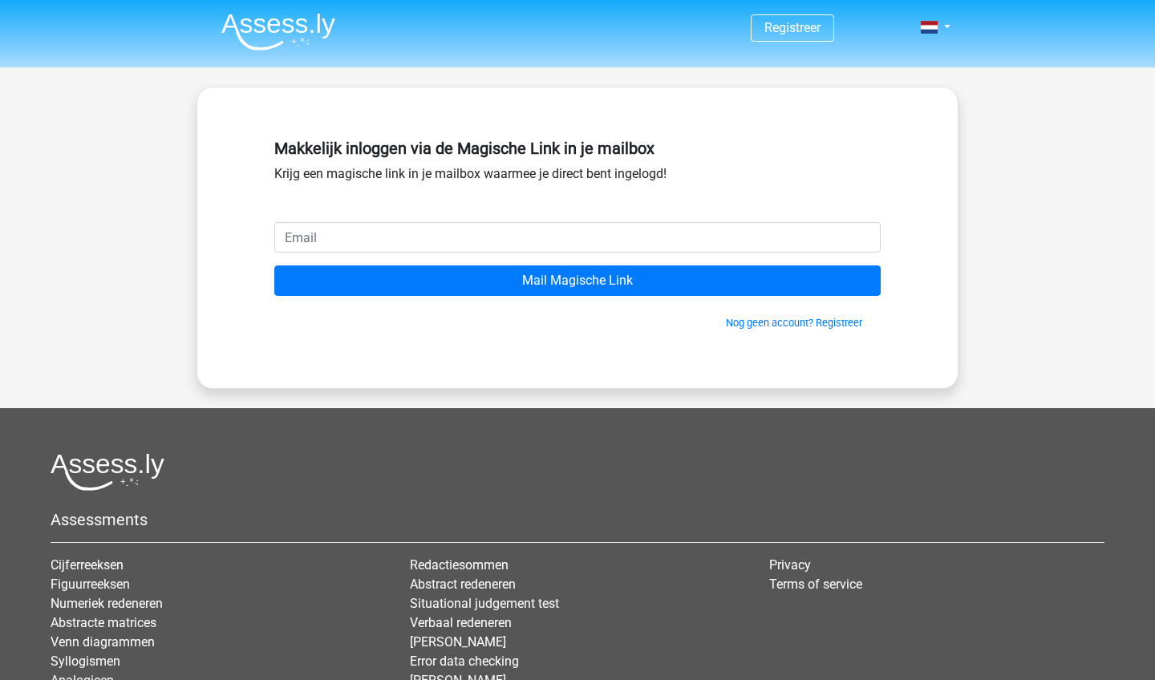
click at [313, 26] on img at bounding box center [278, 32] width 114 height 38
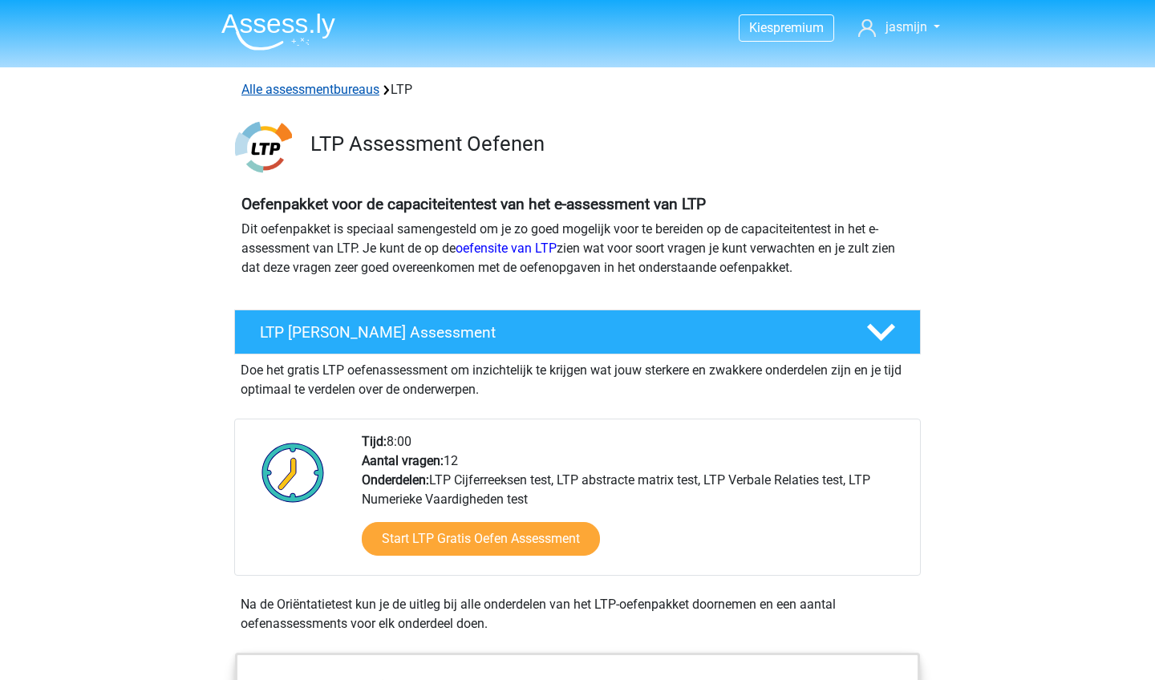
click at [358, 91] on link "Alle assessmentbureaus" at bounding box center [310, 89] width 138 height 15
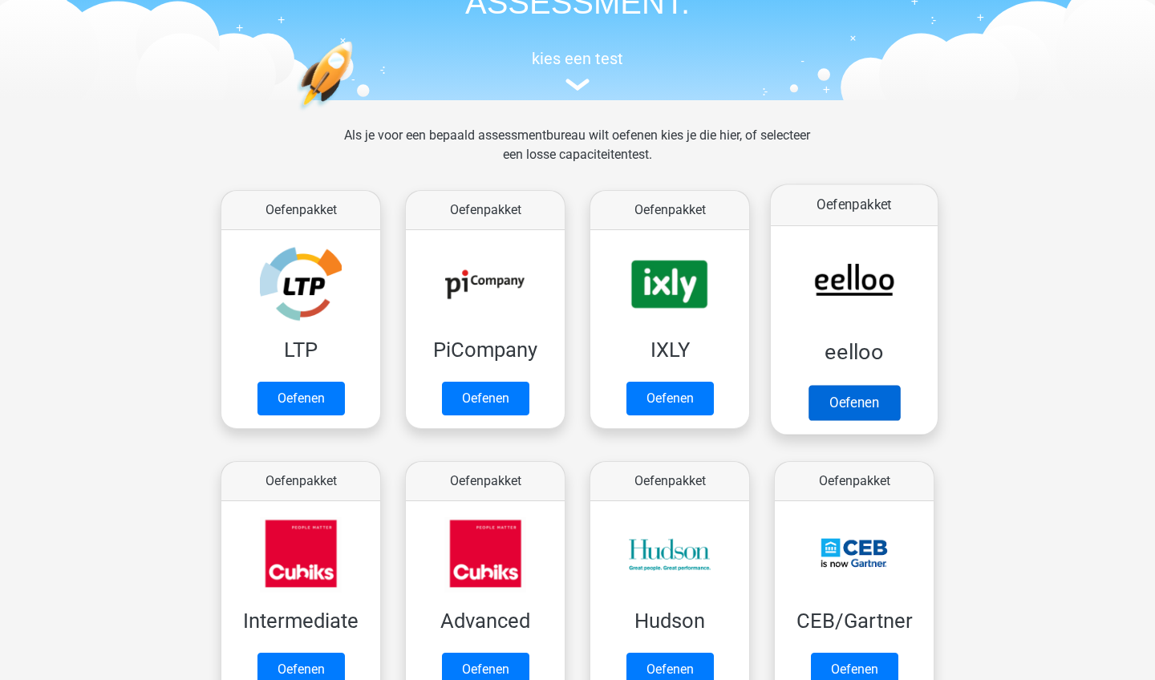
scroll to position [124, 0]
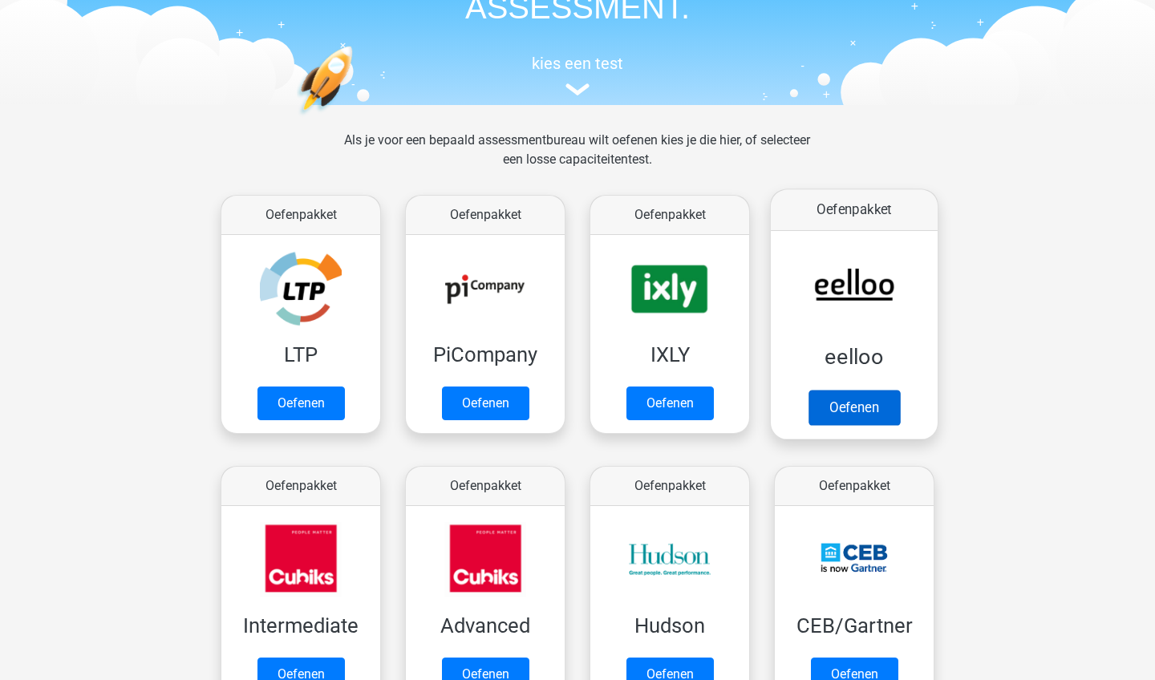
click at [834, 421] on link "Oefenen" at bounding box center [853, 407] width 91 height 35
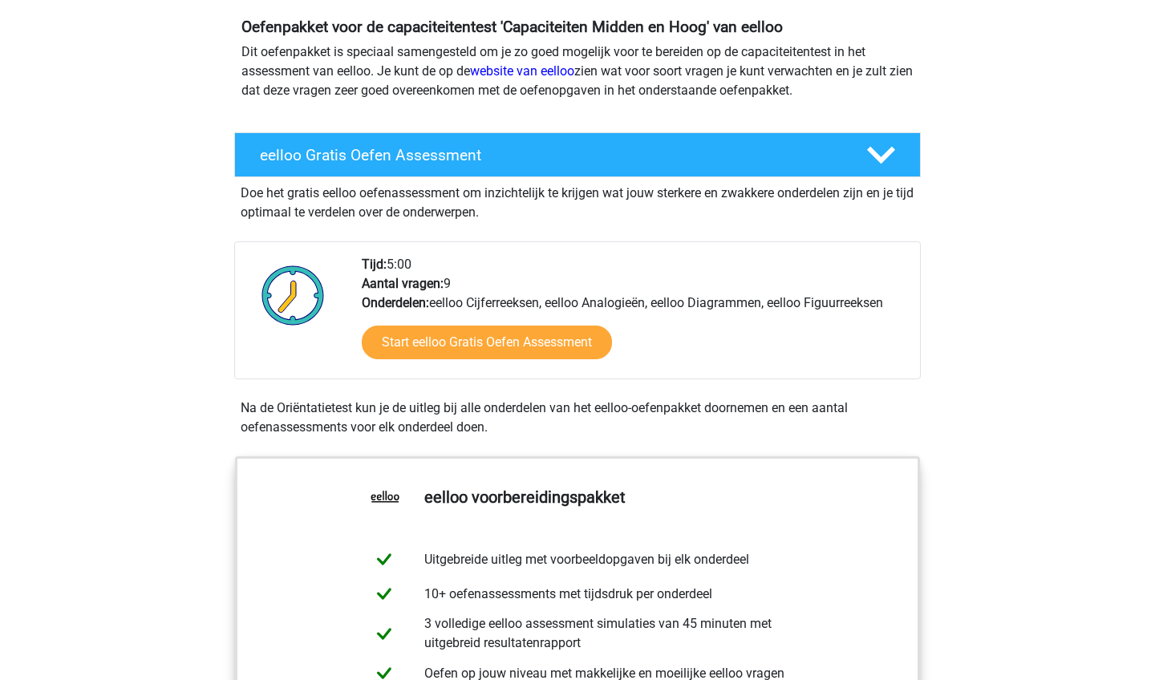
scroll to position [40, 0]
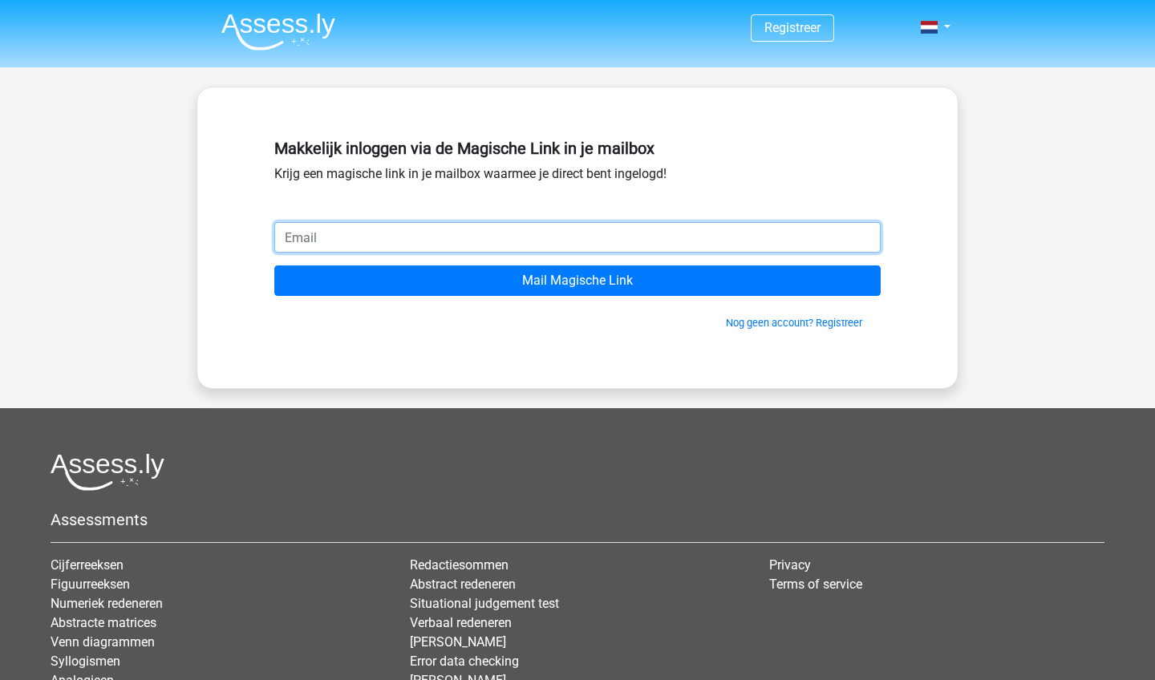
paste input "[EMAIL_ADDRESS][DOMAIN_NAME]"
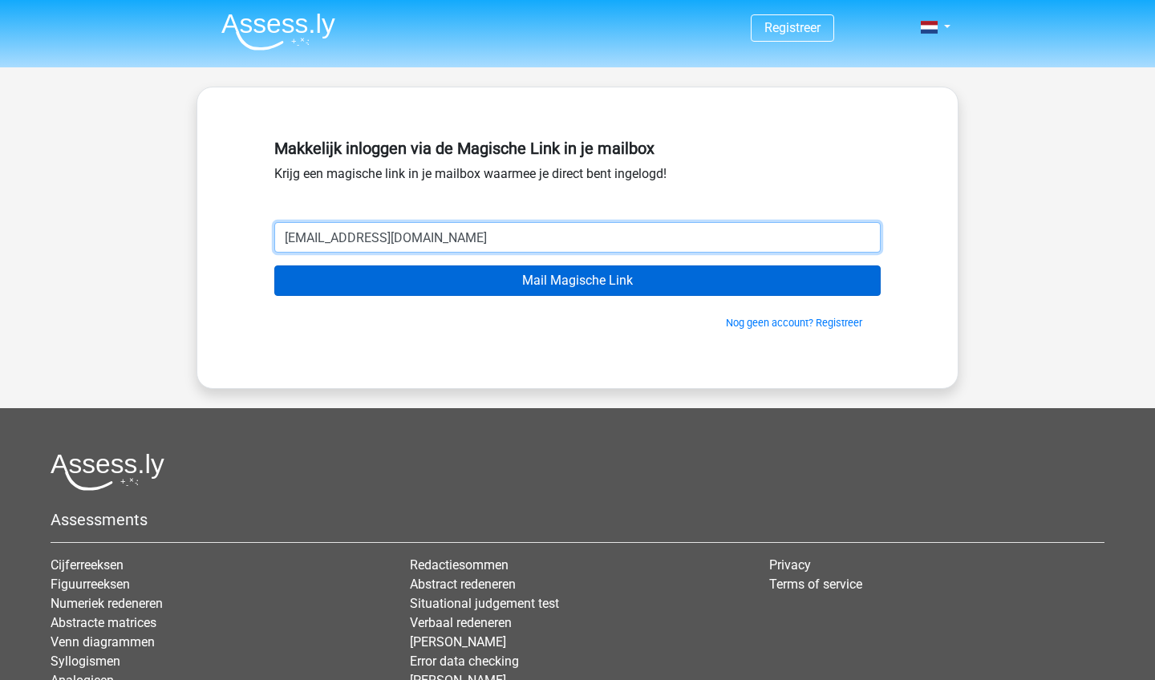
type input "[EMAIL_ADDRESS][DOMAIN_NAME]"
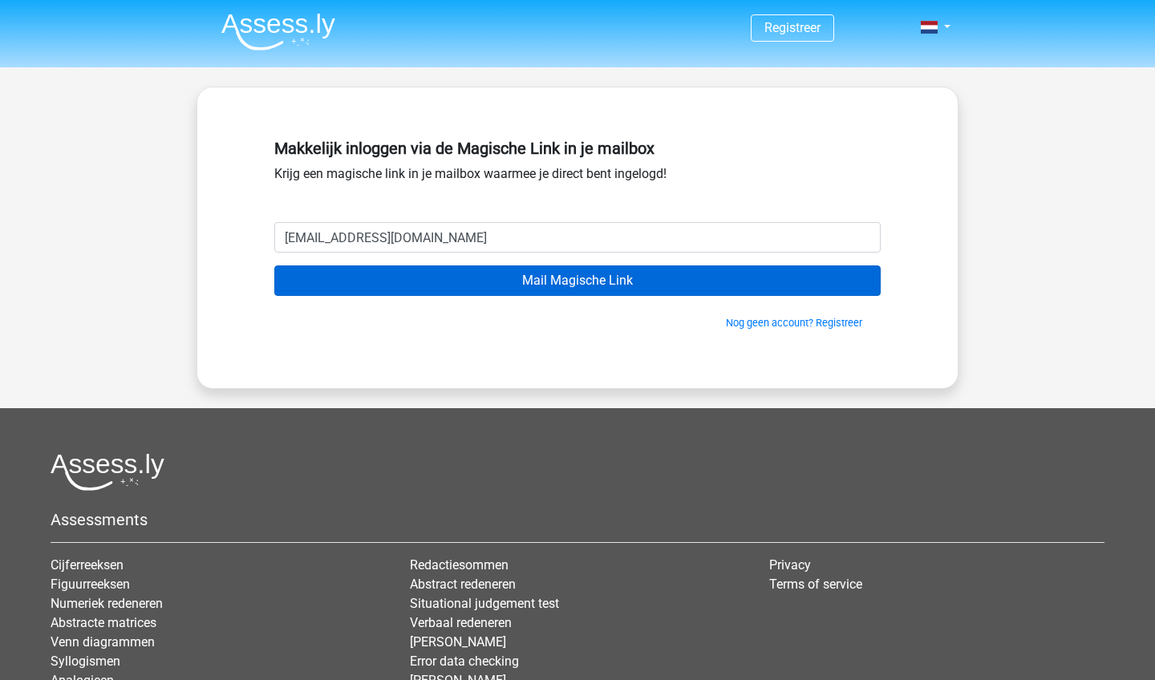
click at [543, 288] on input "Mail Magische Link" at bounding box center [577, 280] width 606 height 30
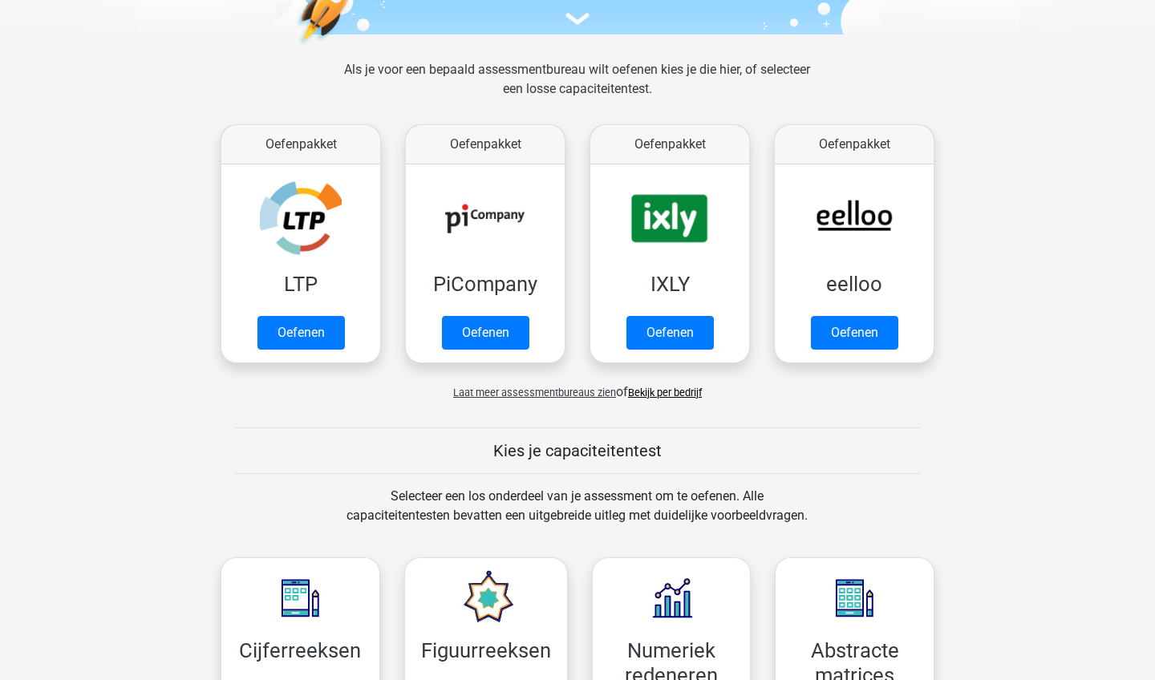
scroll to position [192, 0]
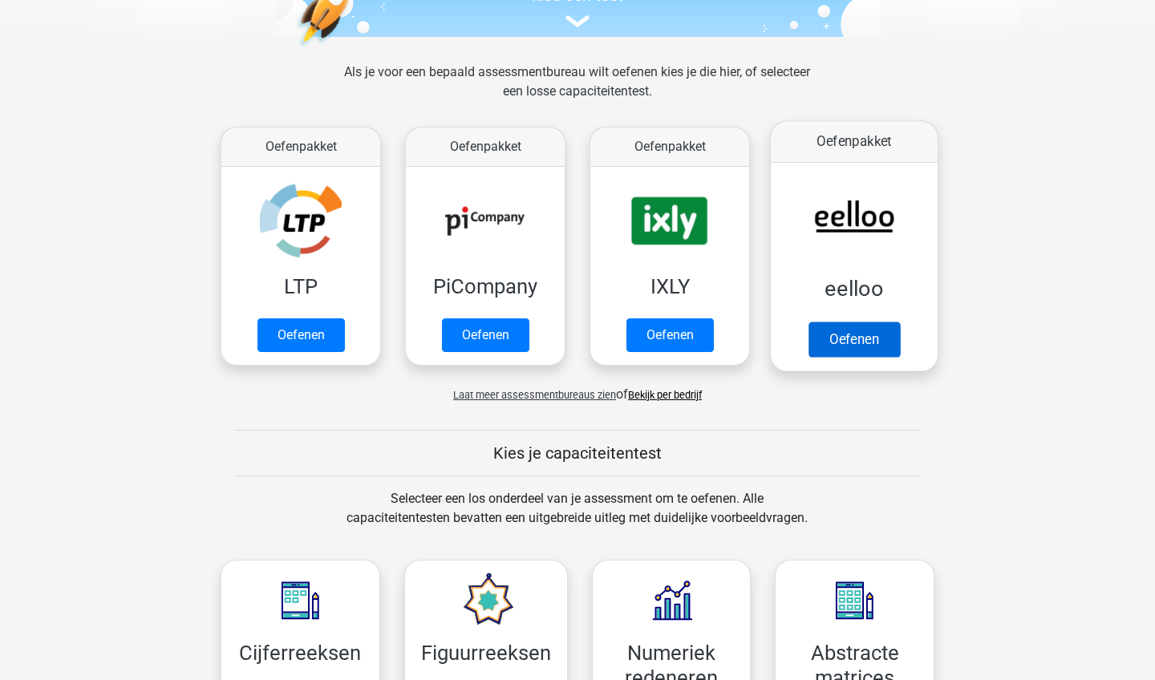
click at [835, 329] on link "Oefenen" at bounding box center [853, 339] width 91 height 35
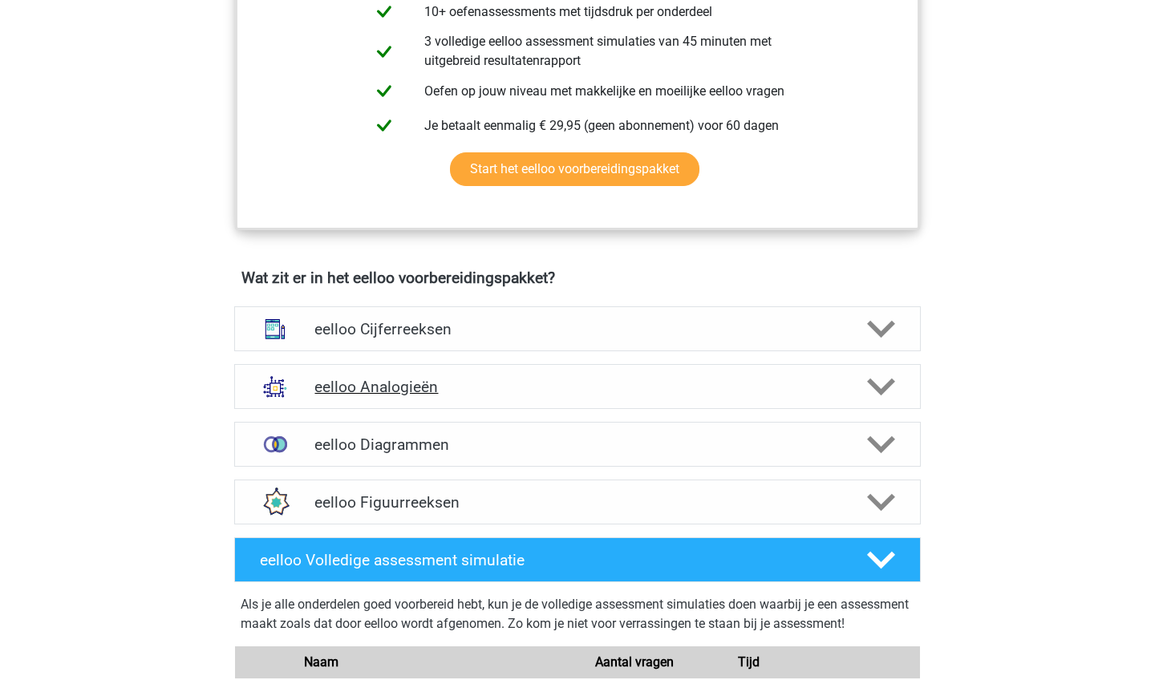
scroll to position [771, 0]
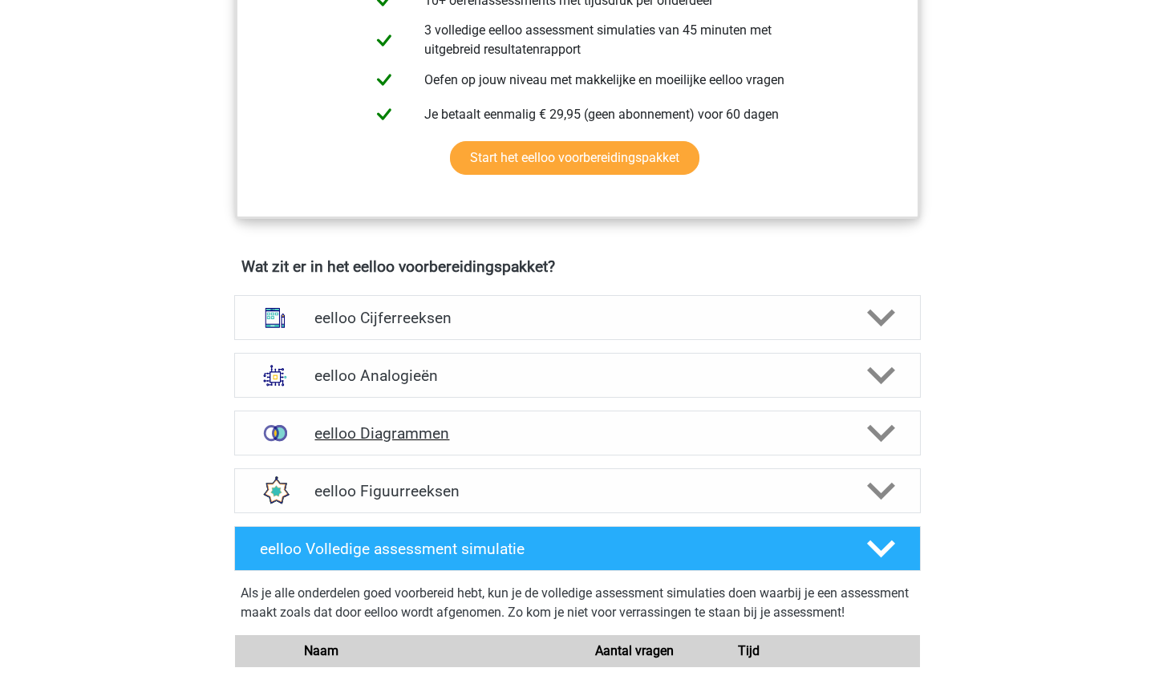
click at [782, 455] on div "eelloo Diagrammen" at bounding box center [577, 433] width 686 height 45
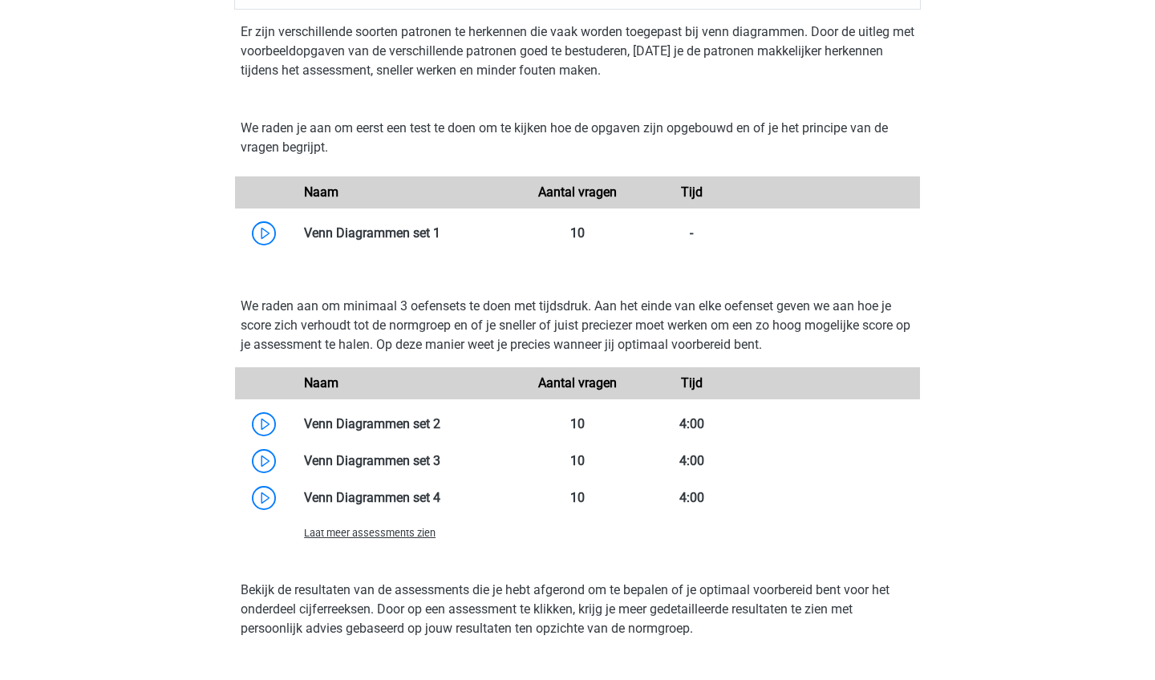
scroll to position [1240, 0]
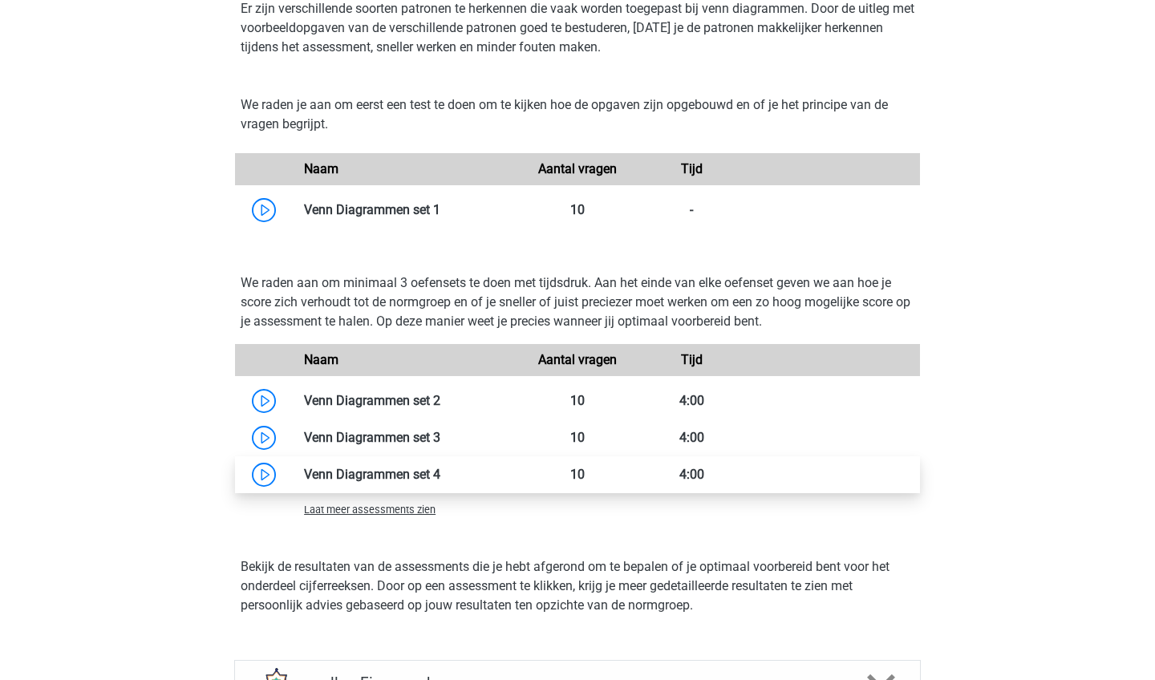
click at [440, 482] on link at bounding box center [440, 474] width 0 height 15
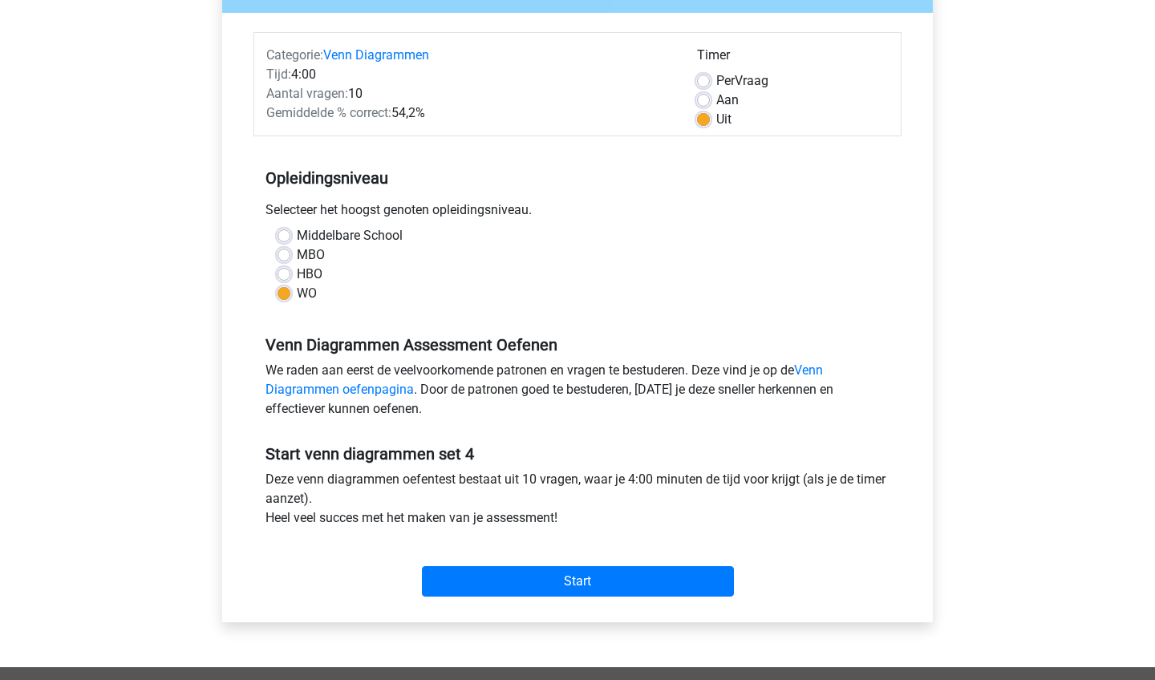
scroll to position [465, 0]
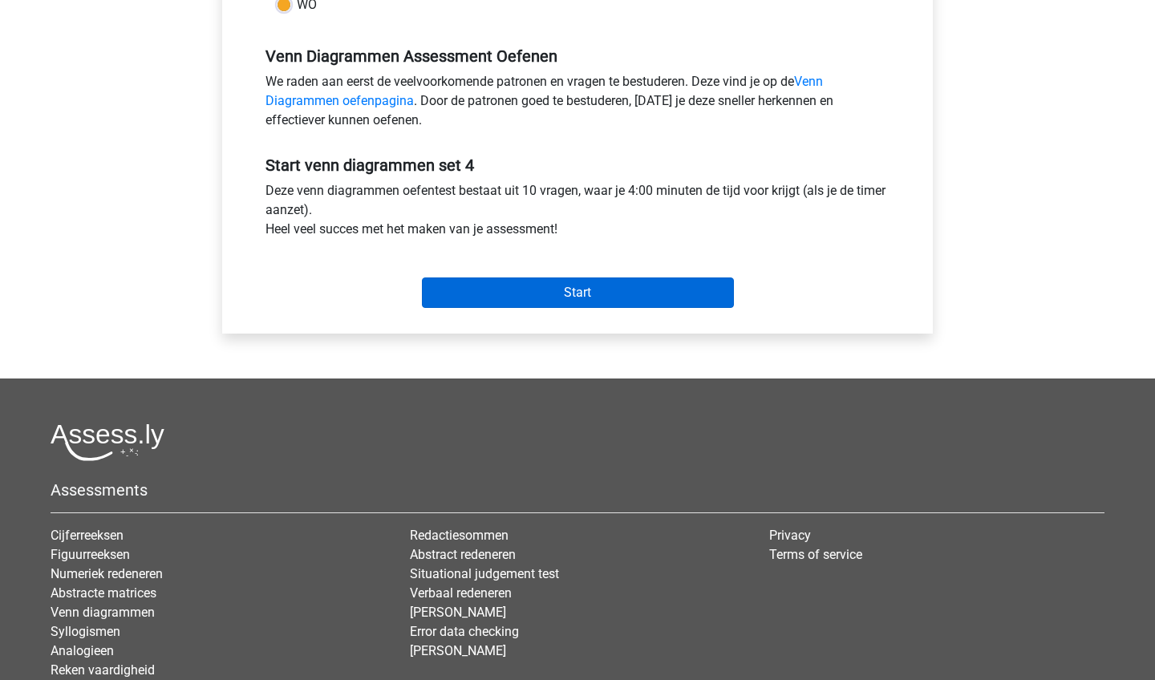
click at [515, 292] on input "Start" at bounding box center [578, 292] width 312 height 30
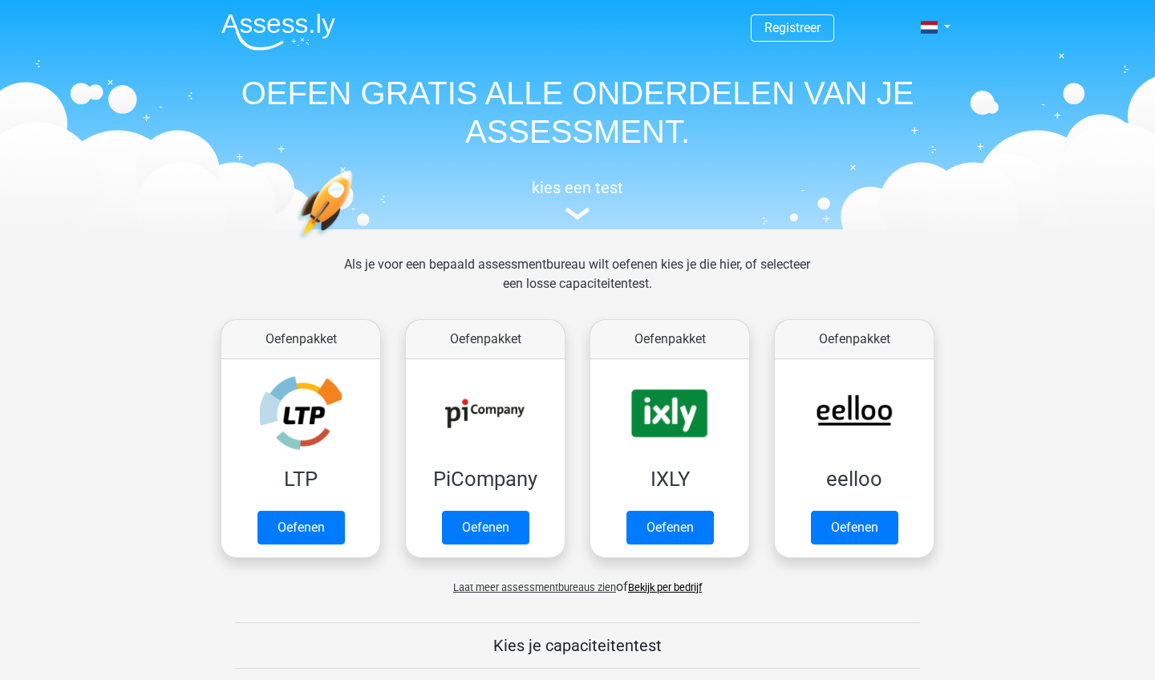
scroll to position [192, 0]
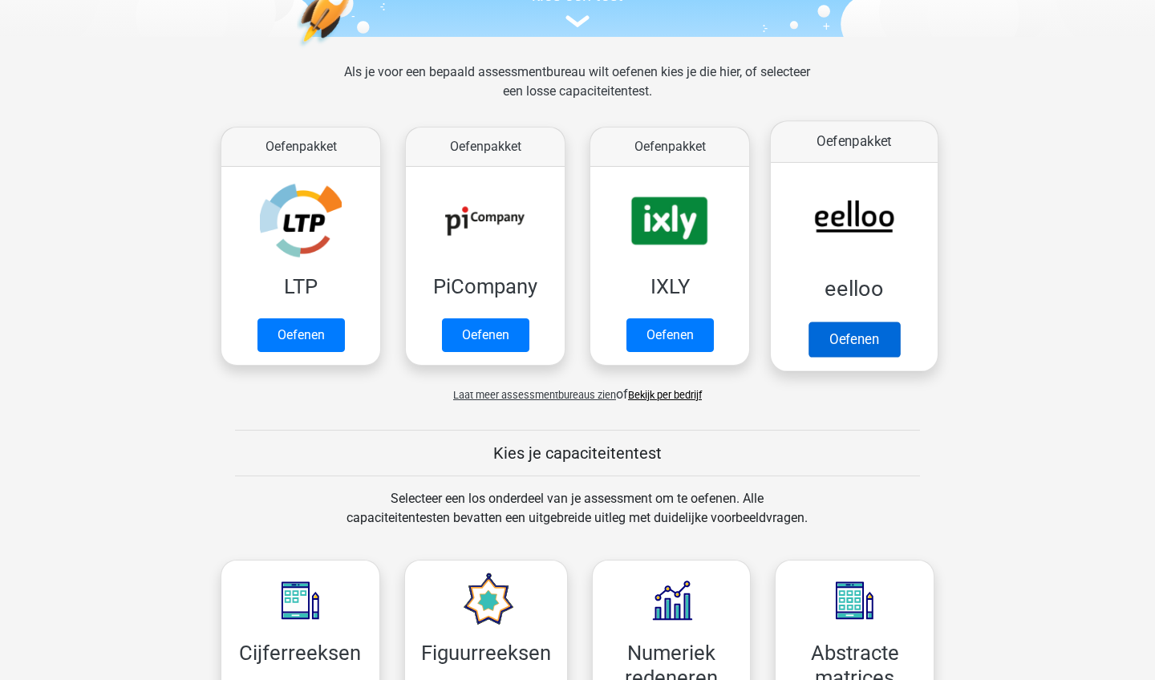
click at [880, 337] on link "Oefenen" at bounding box center [853, 339] width 91 height 35
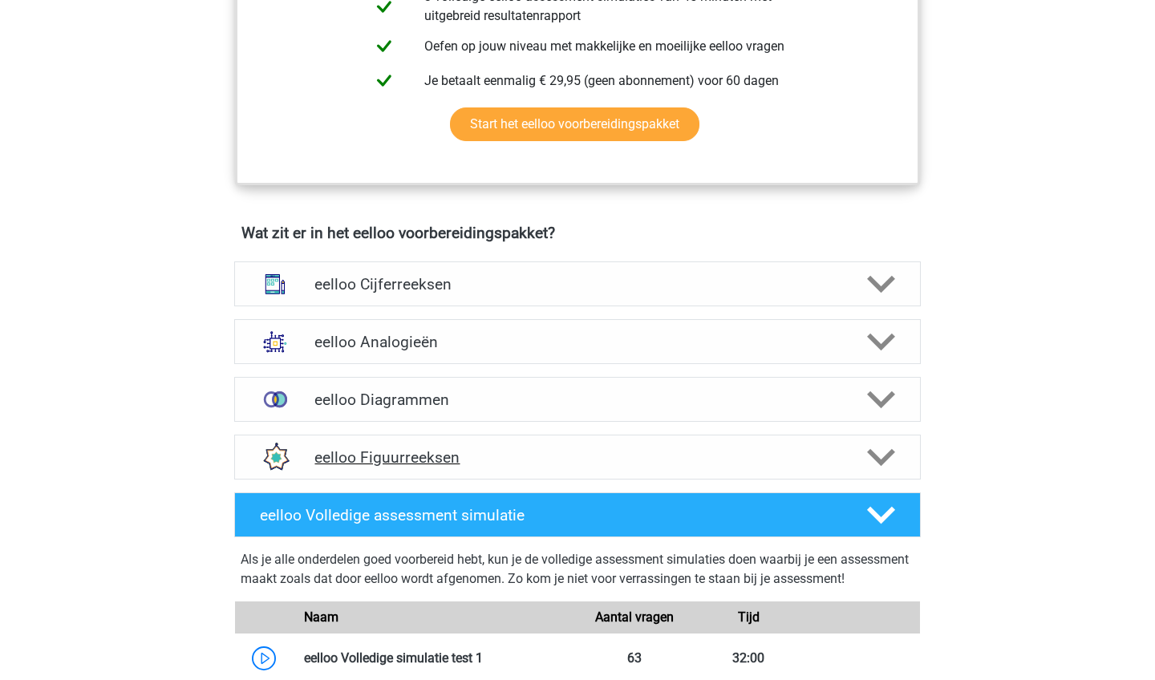
scroll to position [804, 0]
click at [655, 459] on h4 "eelloo Figuurreeksen" at bounding box center [576, 457] width 525 height 18
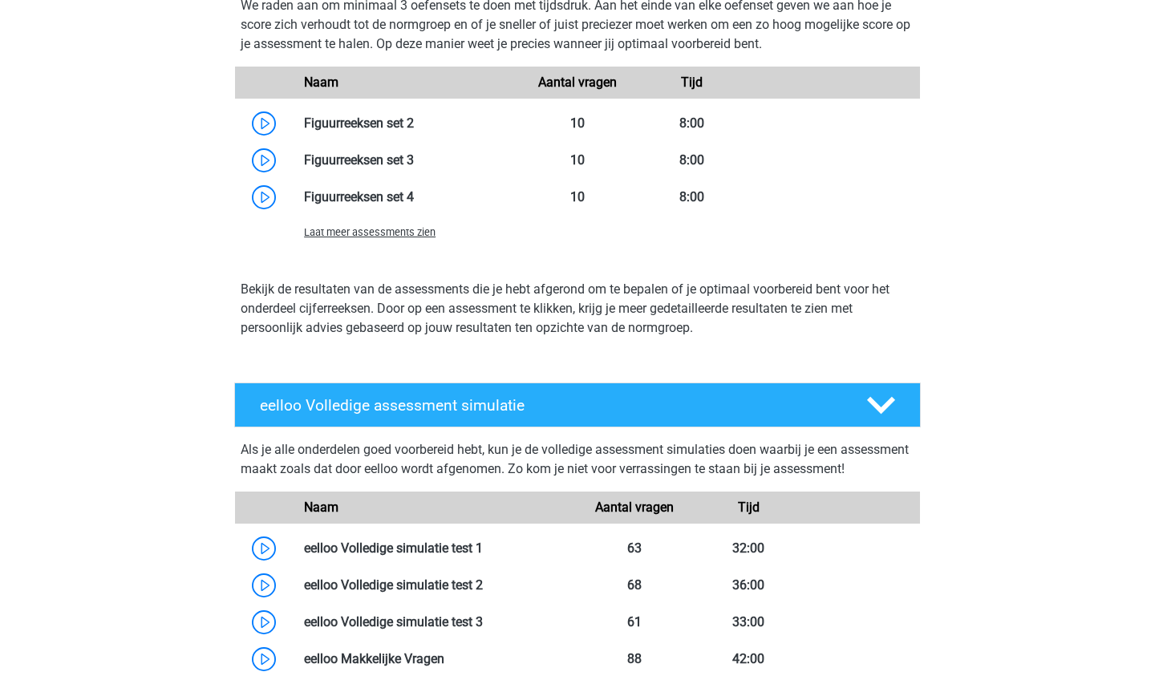
scroll to position [1590, 0]
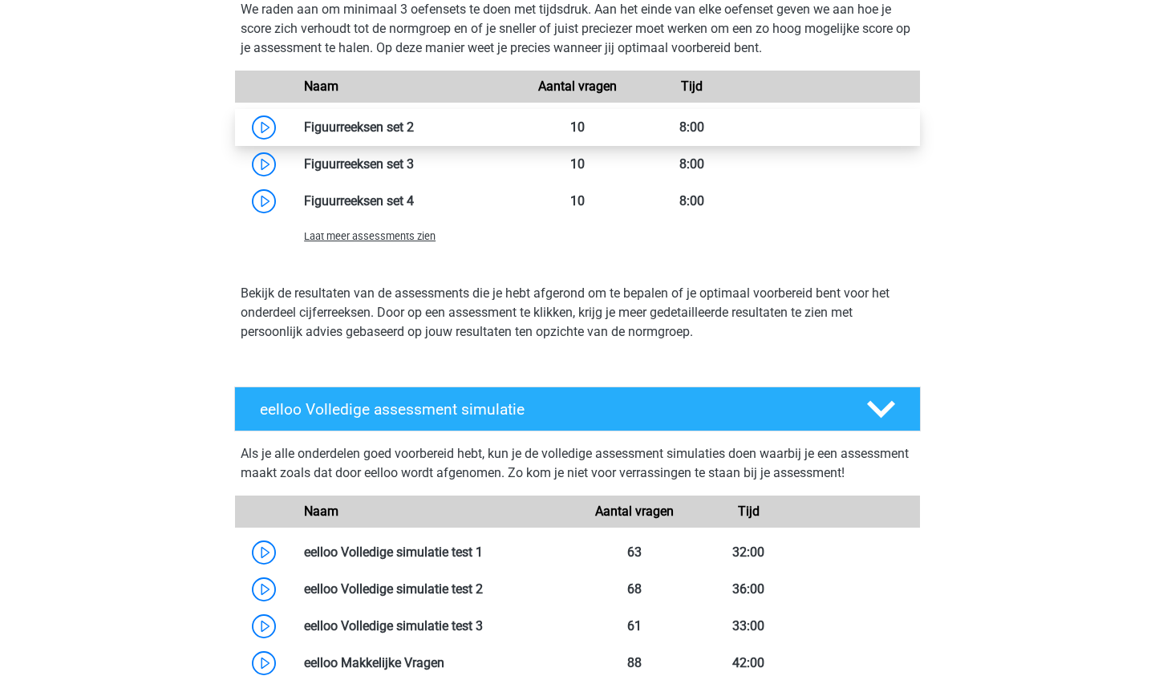
click at [414, 135] on link at bounding box center [414, 126] width 0 height 15
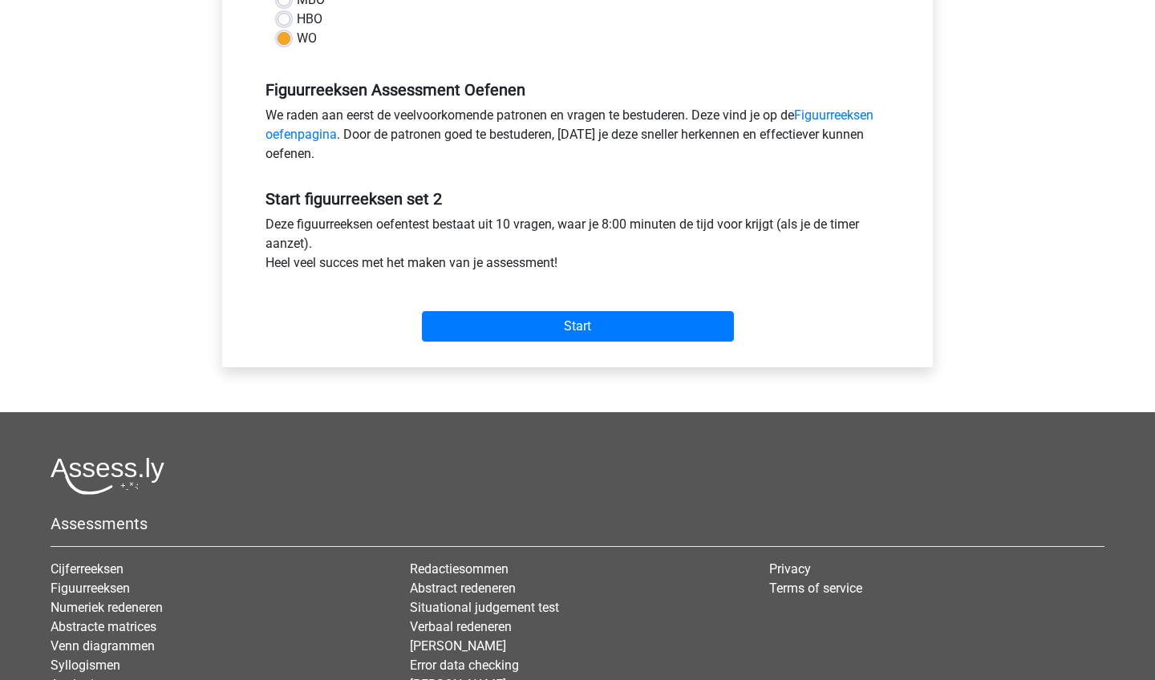
scroll to position [480, 0]
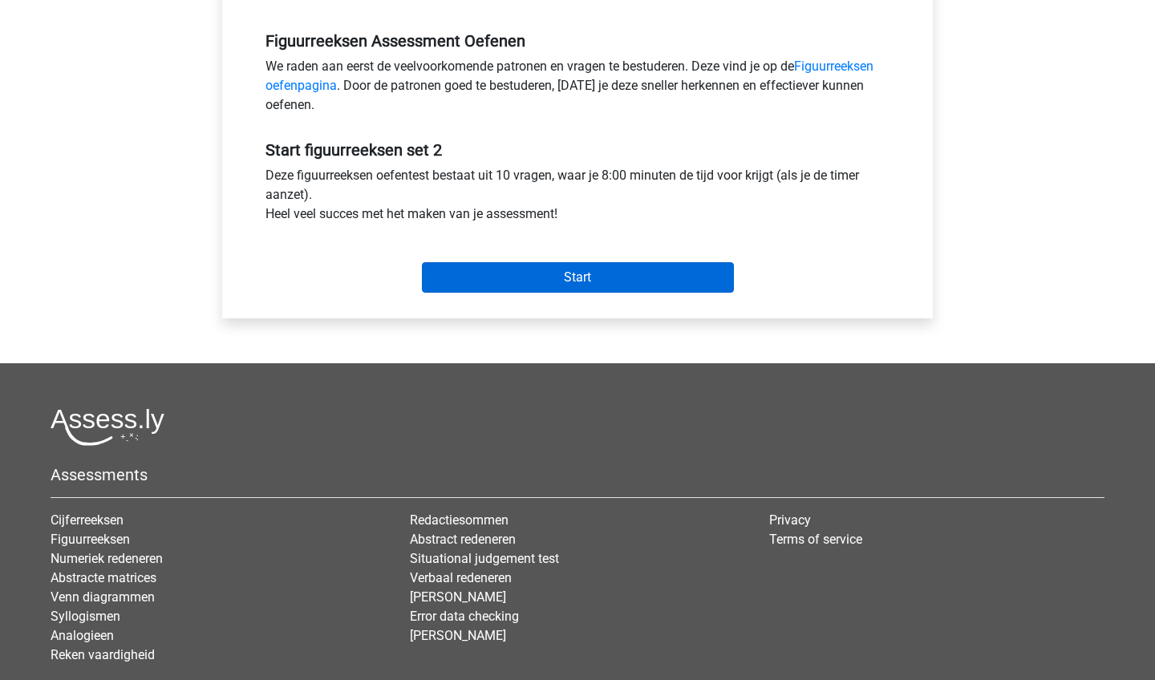
click at [505, 277] on input "Start" at bounding box center [578, 277] width 312 height 30
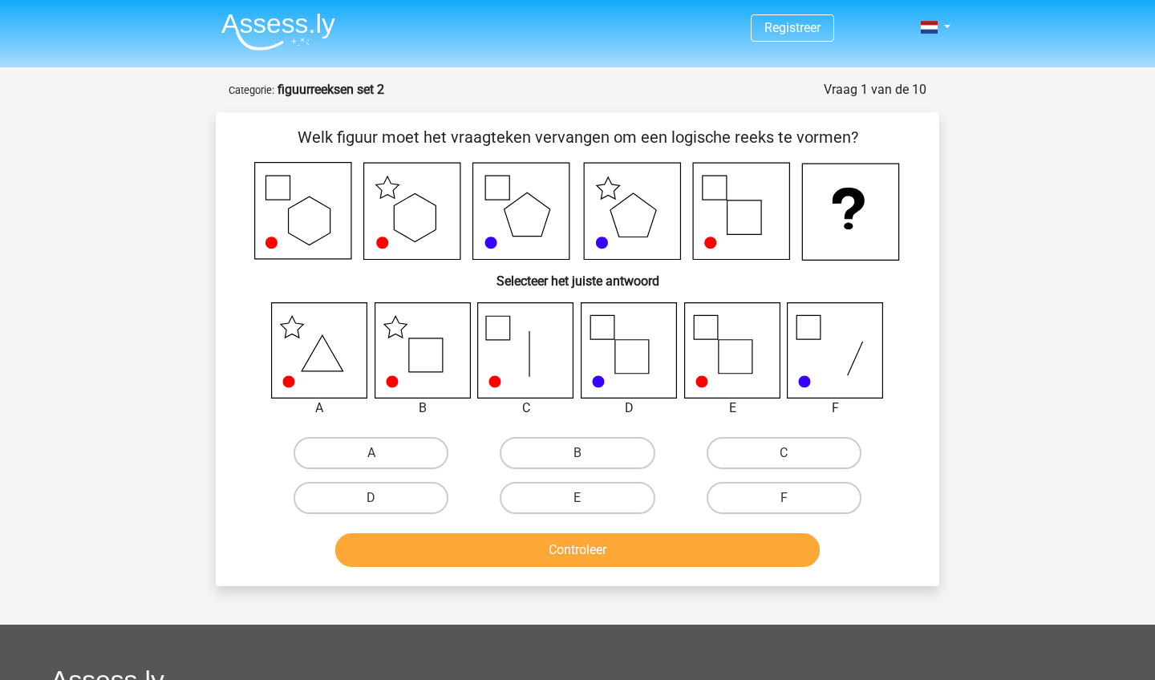
click at [413, 360] on icon at bounding box center [421, 349] width 95 height 95
click at [645, 471] on div "B" at bounding box center [577, 453] width 206 height 45
click at [627, 452] on label "B" at bounding box center [577, 453] width 155 height 32
click at [588, 453] on input "B" at bounding box center [582, 458] width 10 height 10
radio input "true"
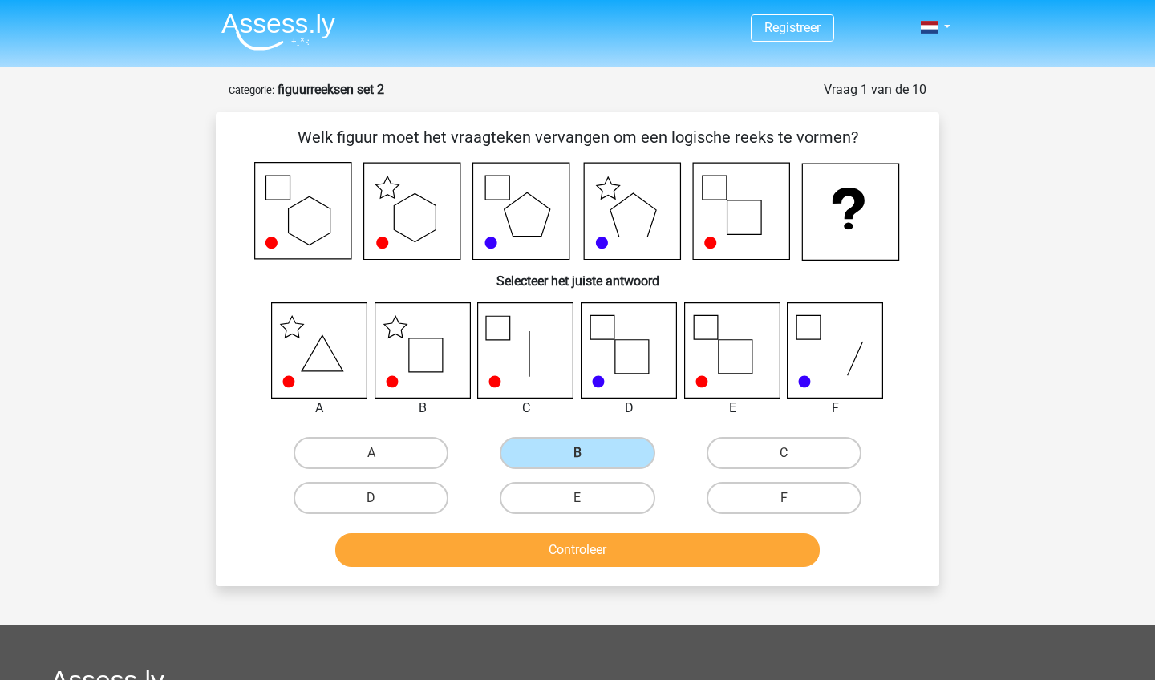
click at [621, 572] on div "Controleer" at bounding box center [577, 553] width 619 height 40
click at [635, 550] on button "Controleer" at bounding box center [577, 550] width 485 height 34
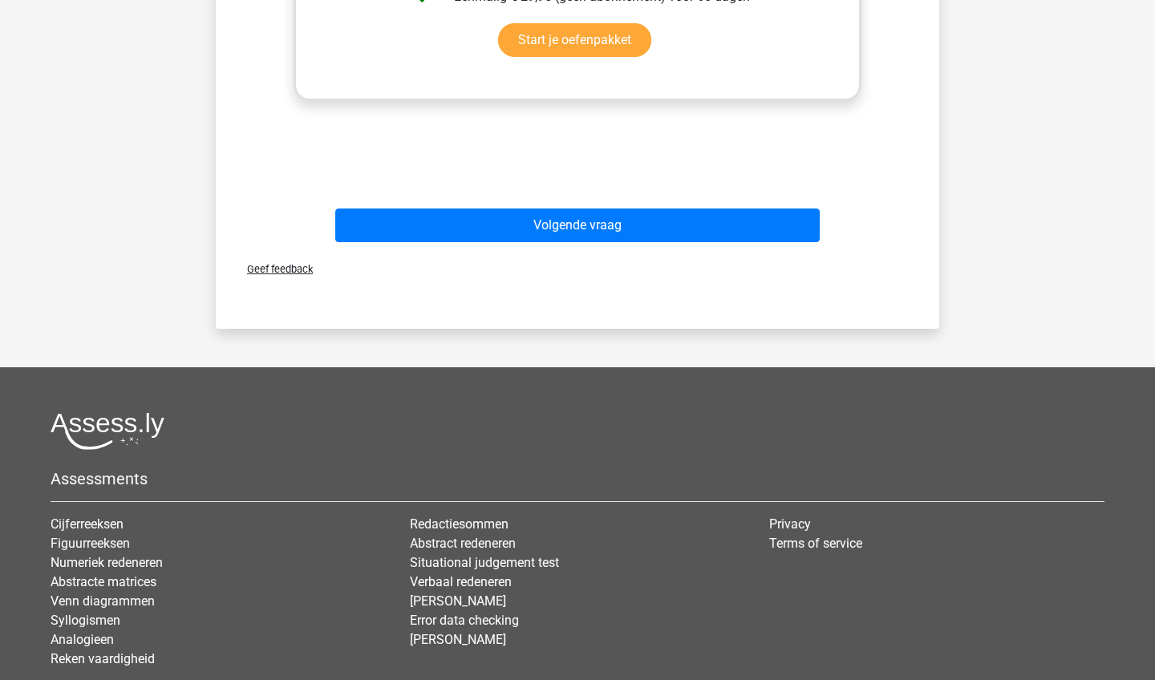
scroll to position [951, 0]
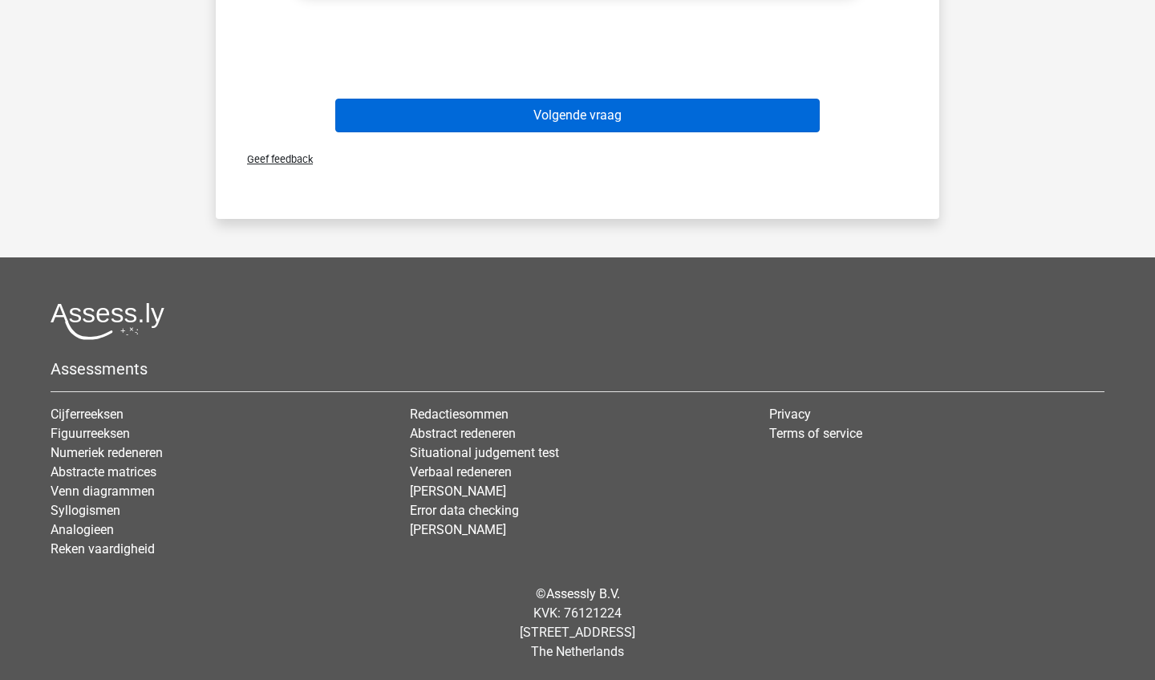
click at [622, 111] on button "Volgende vraag" at bounding box center [577, 116] width 485 height 34
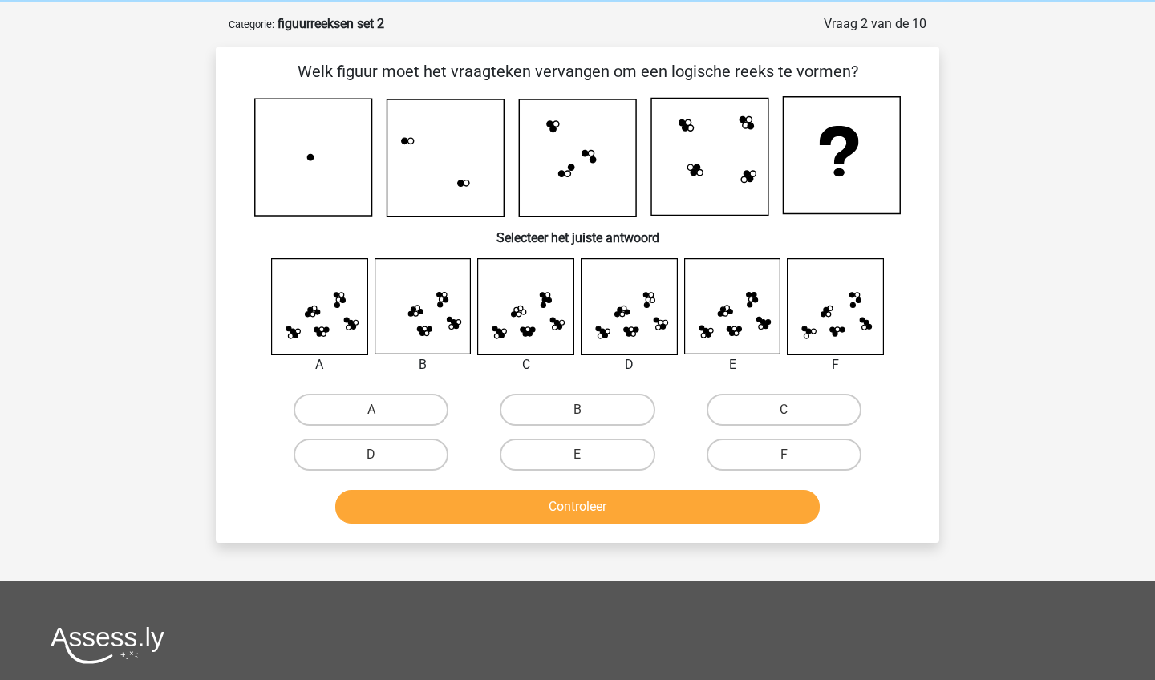
scroll to position [60, 0]
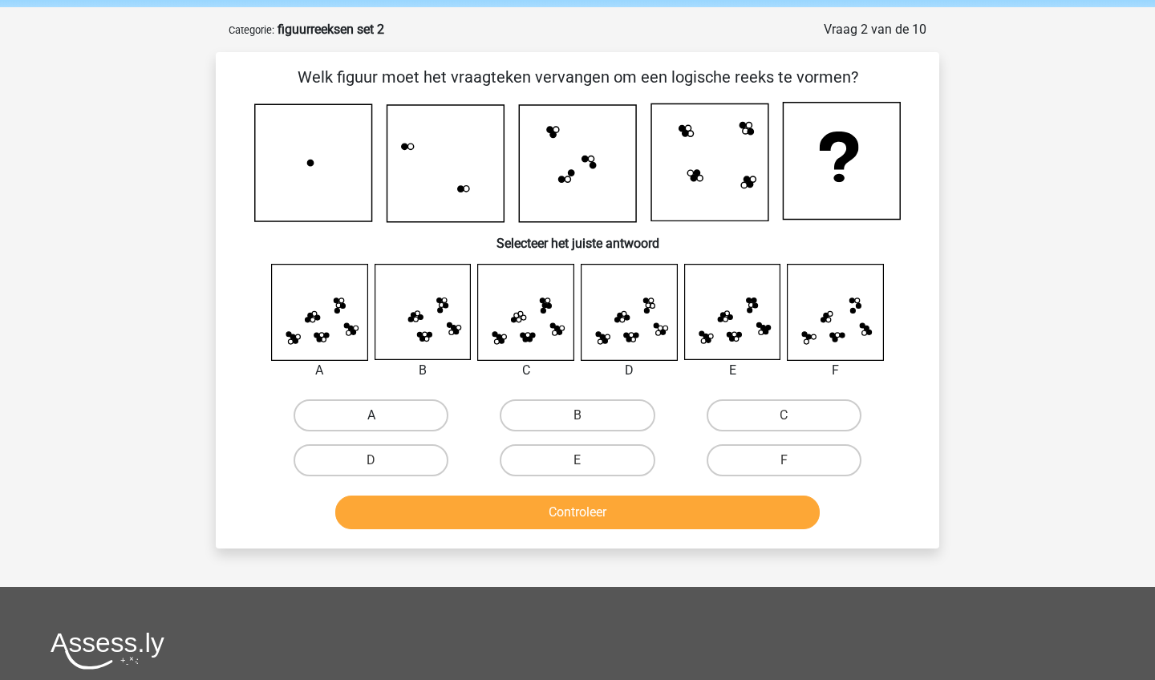
click at [422, 411] on label "A" at bounding box center [370, 415] width 155 height 32
click at [382, 415] on input "A" at bounding box center [376, 420] width 10 height 10
radio input "true"
click at [480, 517] on button "Controleer" at bounding box center [577, 512] width 485 height 34
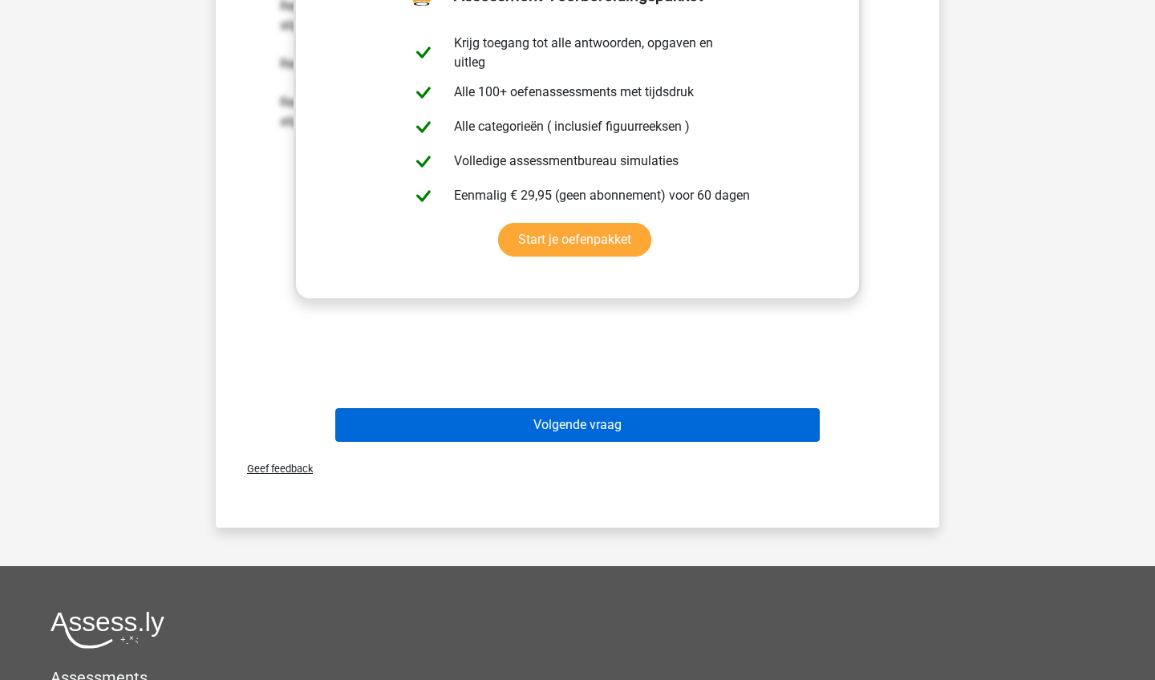
click at [512, 432] on button "Volgende vraag" at bounding box center [577, 425] width 485 height 34
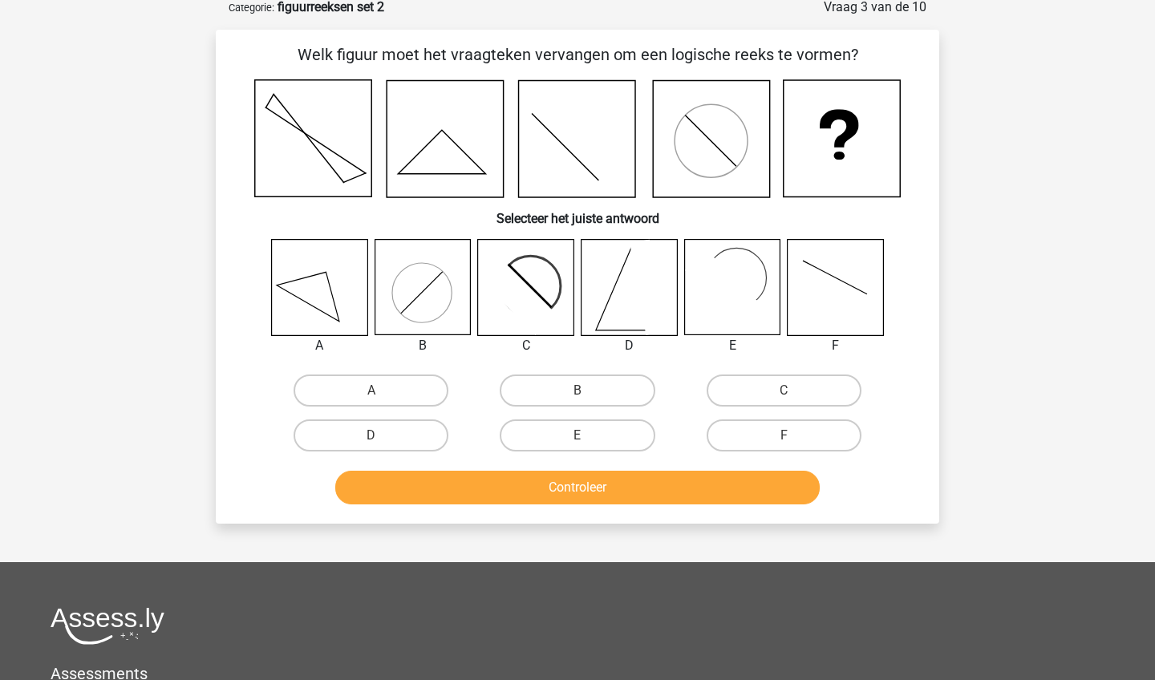
scroll to position [80, 0]
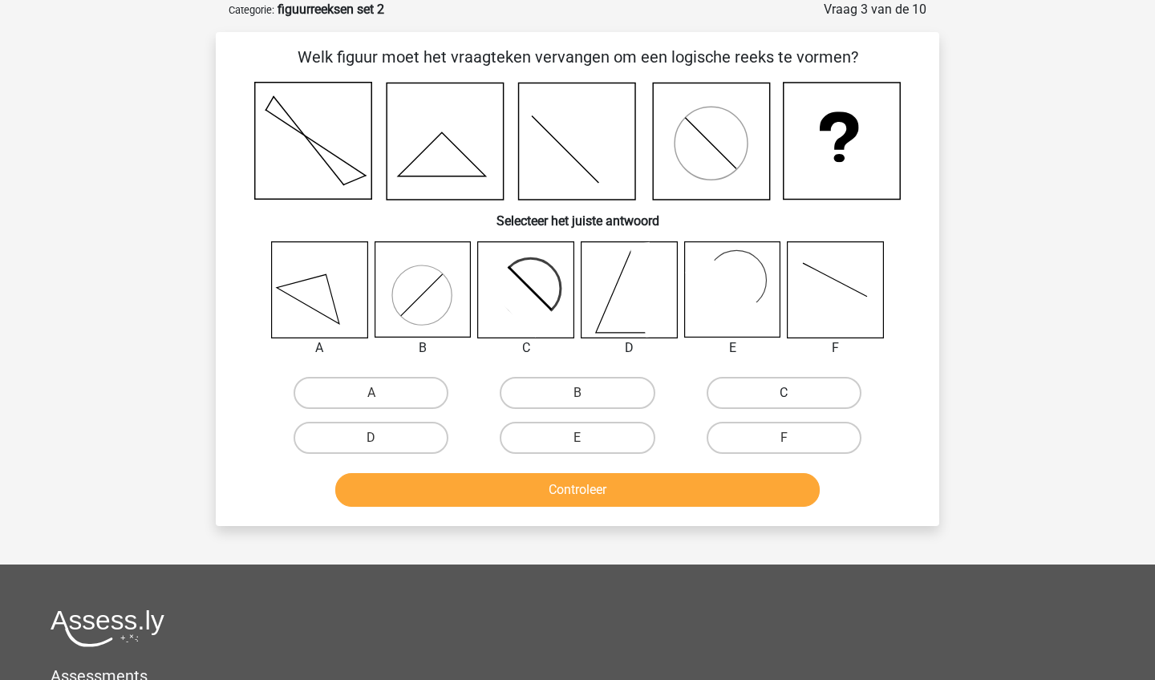
click at [794, 398] on label "C" at bounding box center [783, 393] width 155 height 32
click at [794, 398] on input "C" at bounding box center [788, 398] width 10 height 10
radio input "true"
click at [793, 398] on input "C" at bounding box center [788, 398] width 10 height 10
click at [775, 477] on button "Controleer" at bounding box center [577, 490] width 485 height 34
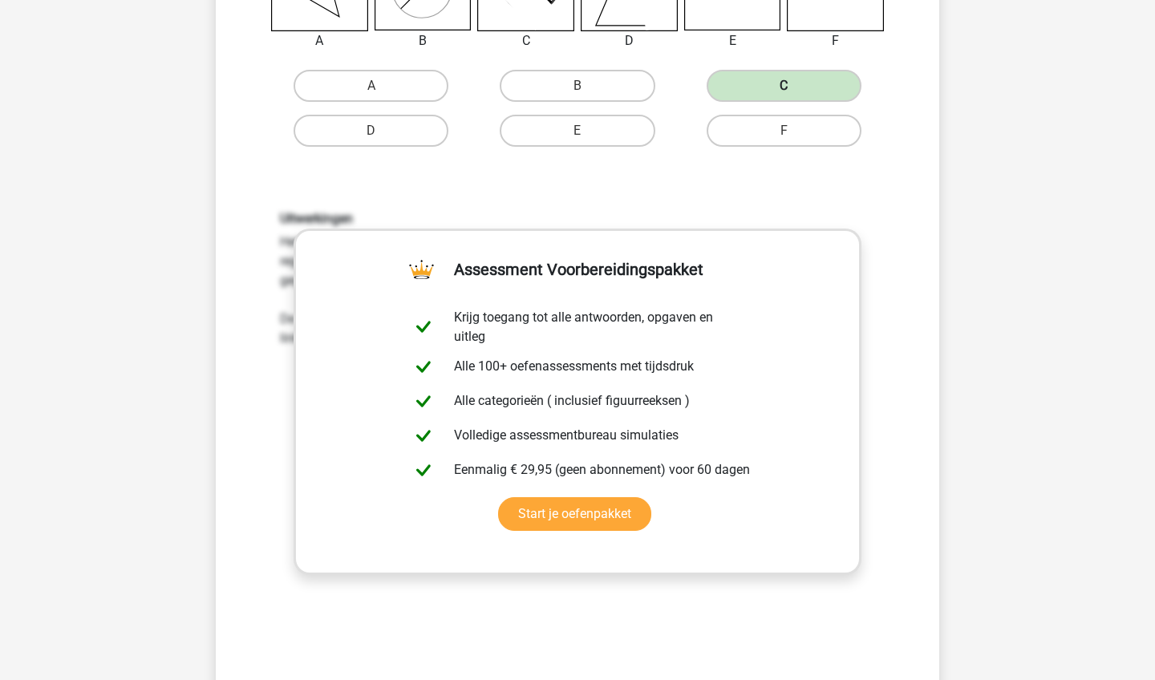
scroll to position [435, 0]
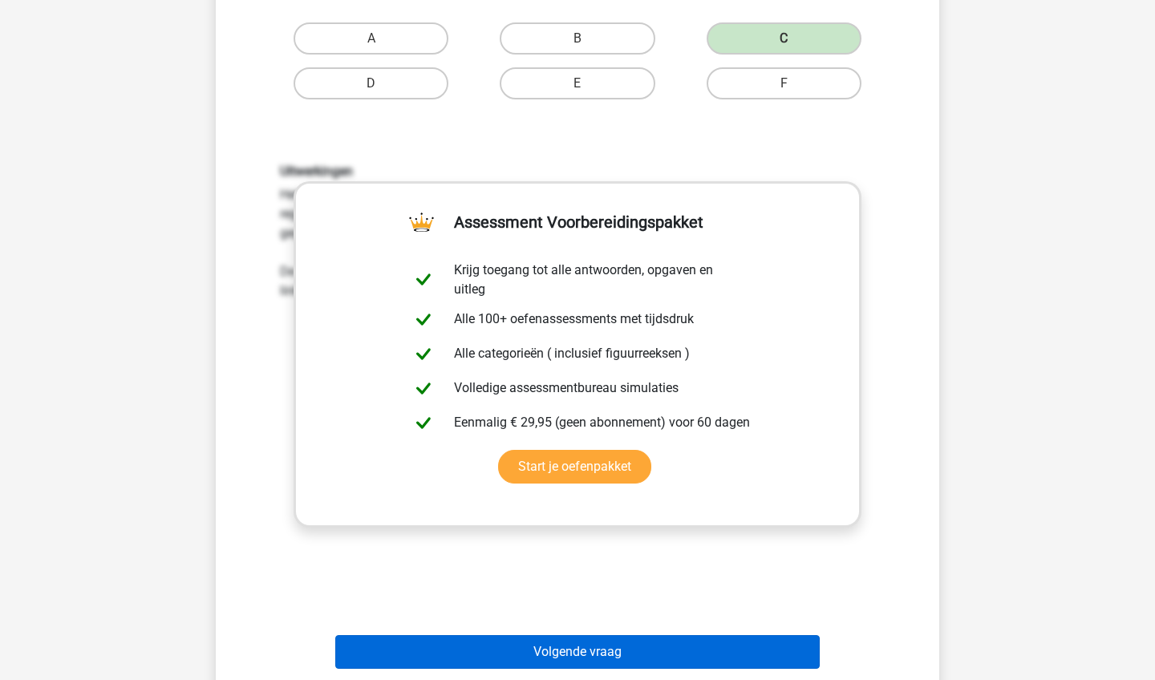
click at [752, 650] on button "Volgende vraag" at bounding box center [577, 652] width 485 height 34
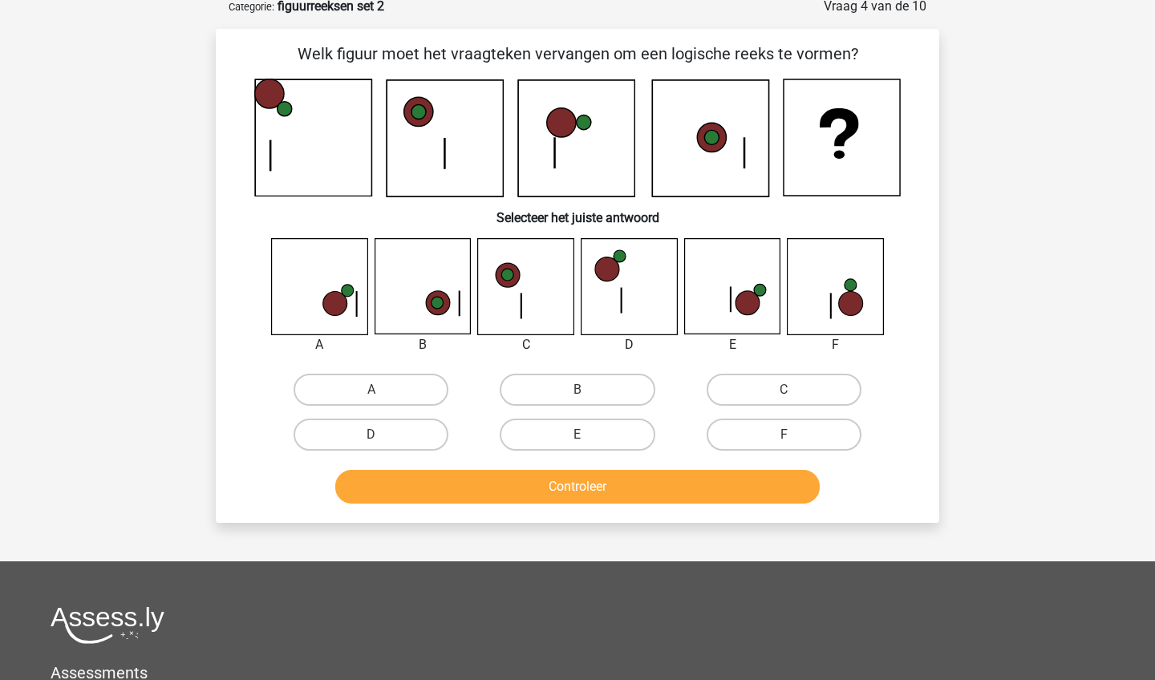
scroll to position [80, 0]
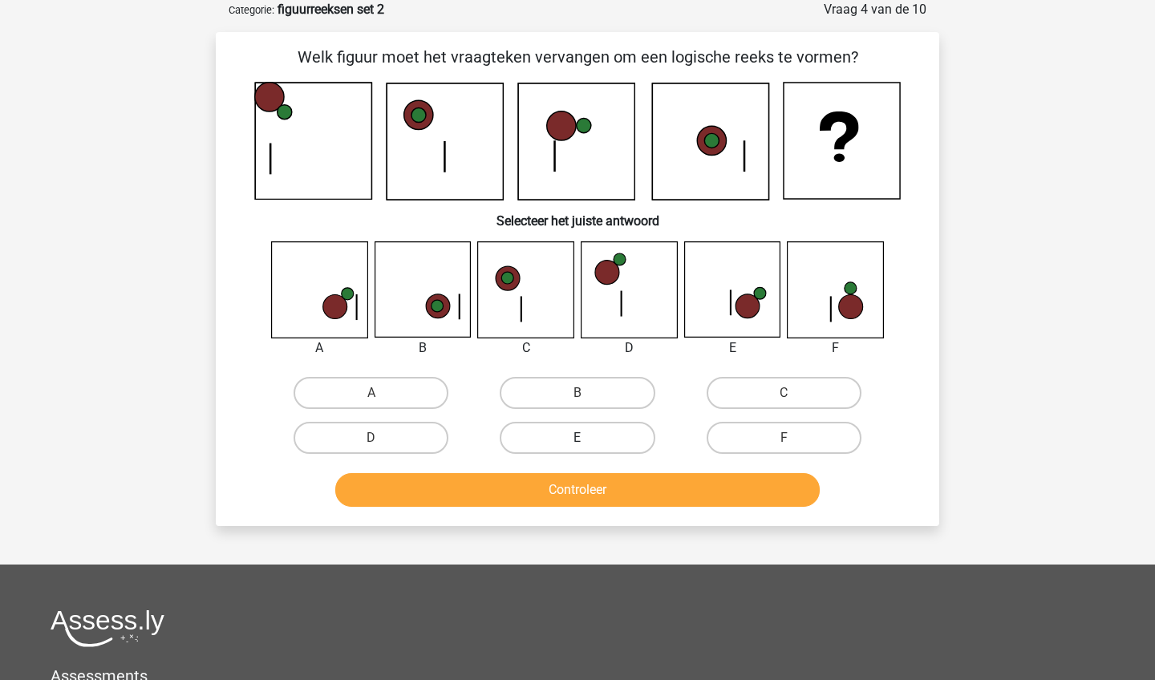
click at [544, 453] on label "E" at bounding box center [577, 438] width 155 height 32
click at [577, 448] on input "E" at bounding box center [582, 443] width 10 height 10
radio input "true"
click at [548, 480] on button "Controleer" at bounding box center [577, 490] width 485 height 34
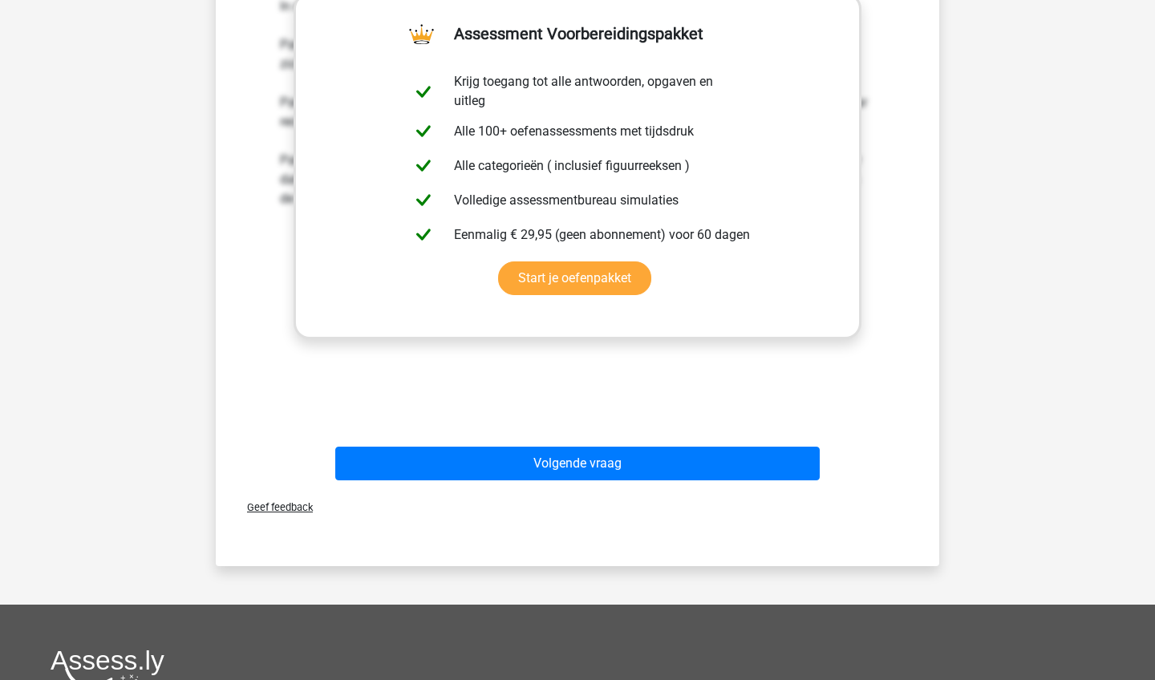
scroll to position [728, 0]
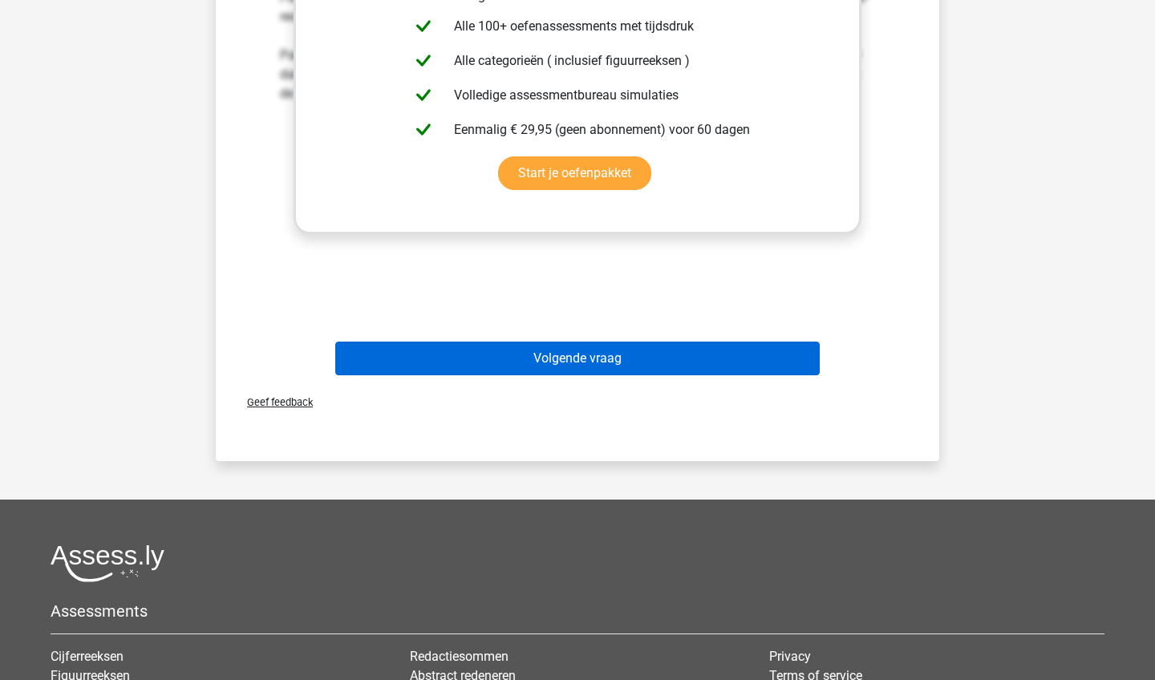
click at [566, 363] on button "Volgende vraag" at bounding box center [577, 359] width 485 height 34
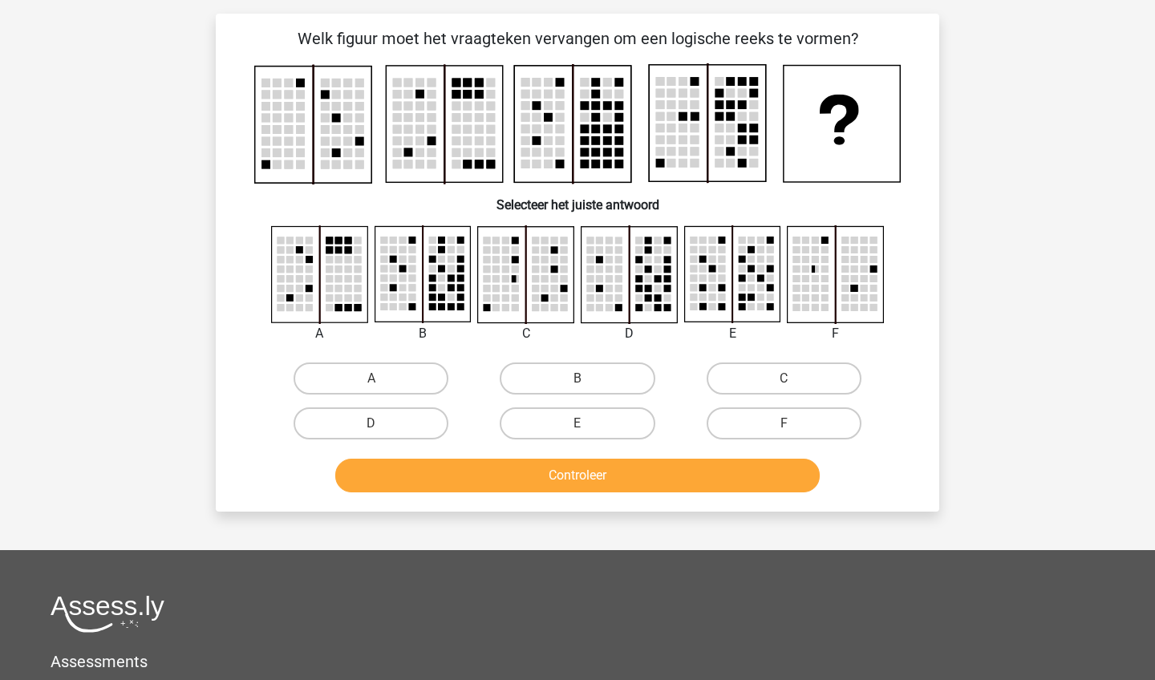
scroll to position [103, 0]
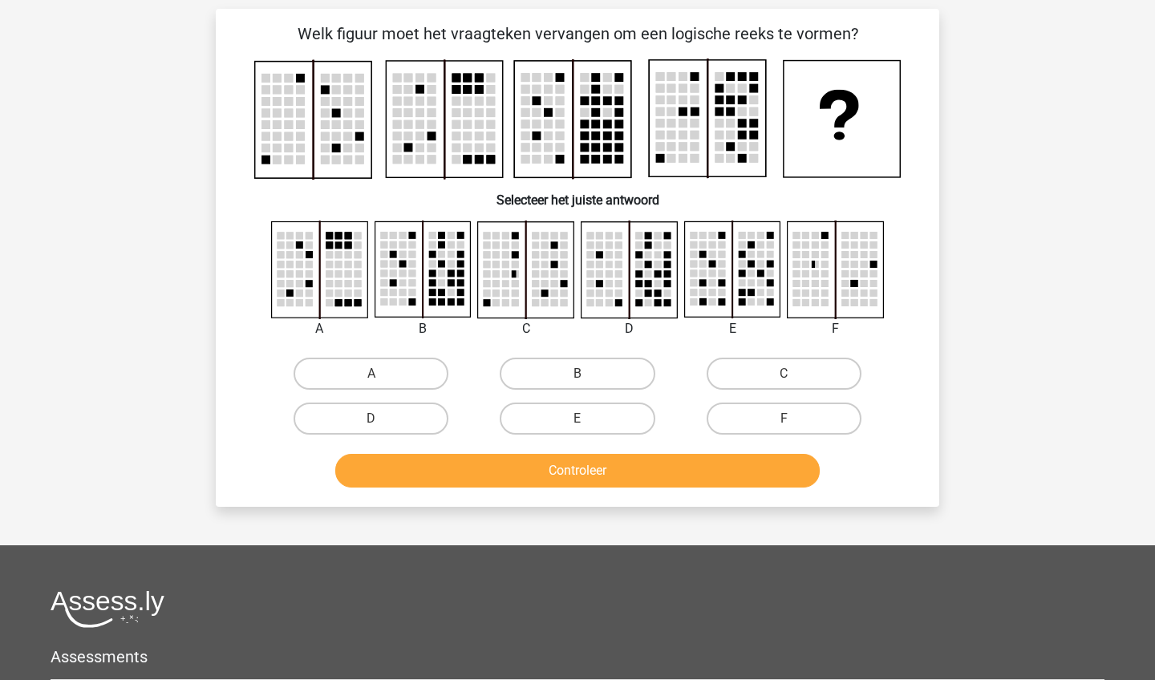
click at [763, 265] on rect at bounding box center [760, 264] width 7 height 7
click at [625, 419] on label "E" at bounding box center [577, 418] width 155 height 32
click at [588, 419] on input "E" at bounding box center [582, 424] width 10 height 10
radio input "true"
click at [633, 494] on div "Controleer" at bounding box center [577, 474] width 619 height 40
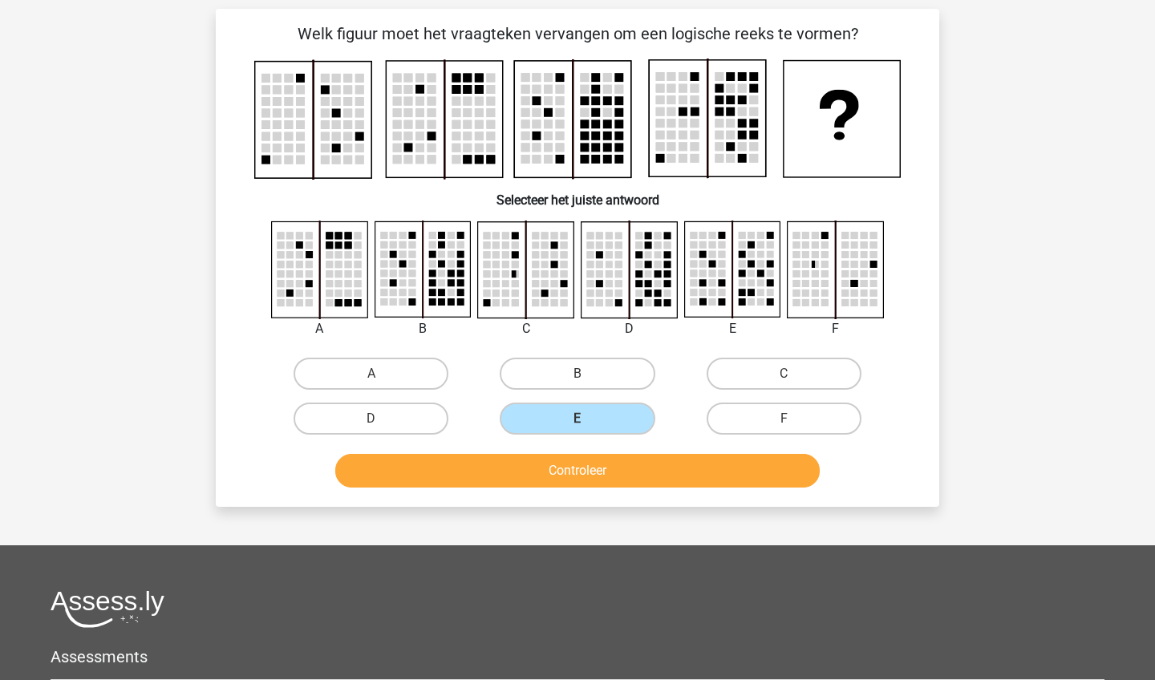
click at [636, 472] on button "Controleer" at bounding box center [577, 471] width 485 height 34
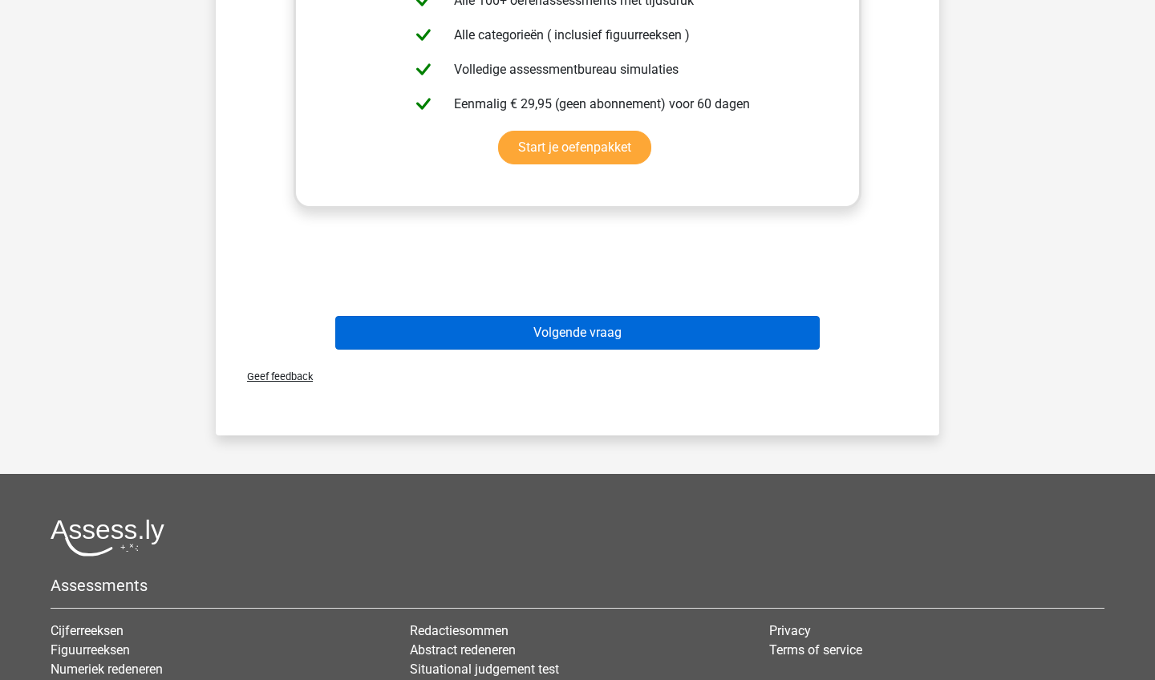
click at [811, 335] on button "Volgende vraag" at bounding box center [577, 333] width 485 height 34
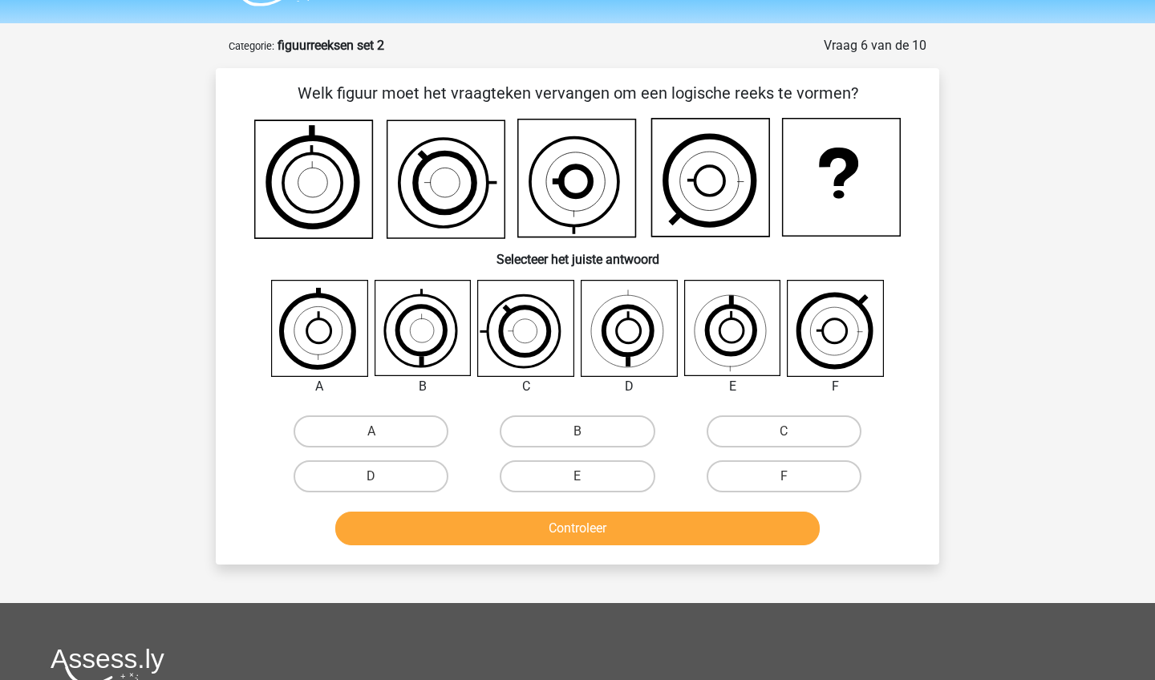
scroll to position [44, 0]
click at [633, 305] on icon at bounding box center [626, 330] width 67 height 67
click at [390, 487] on label "D" at bounding box center [370, 476] width 155 height 32
click at [382, 487] on input "D" at bounding box center [376, 481] width 10 height 10
radio input "true"
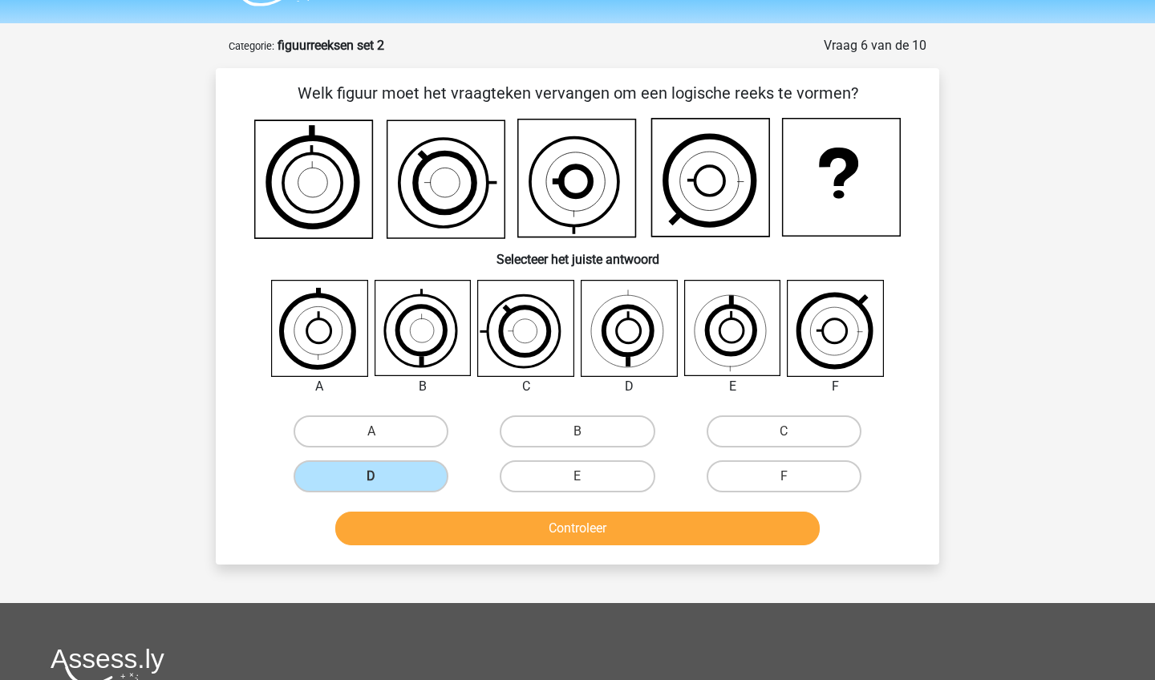
click at [480, 530] on button "Controleer" at bounding box center [577, 529] width 485 height 34
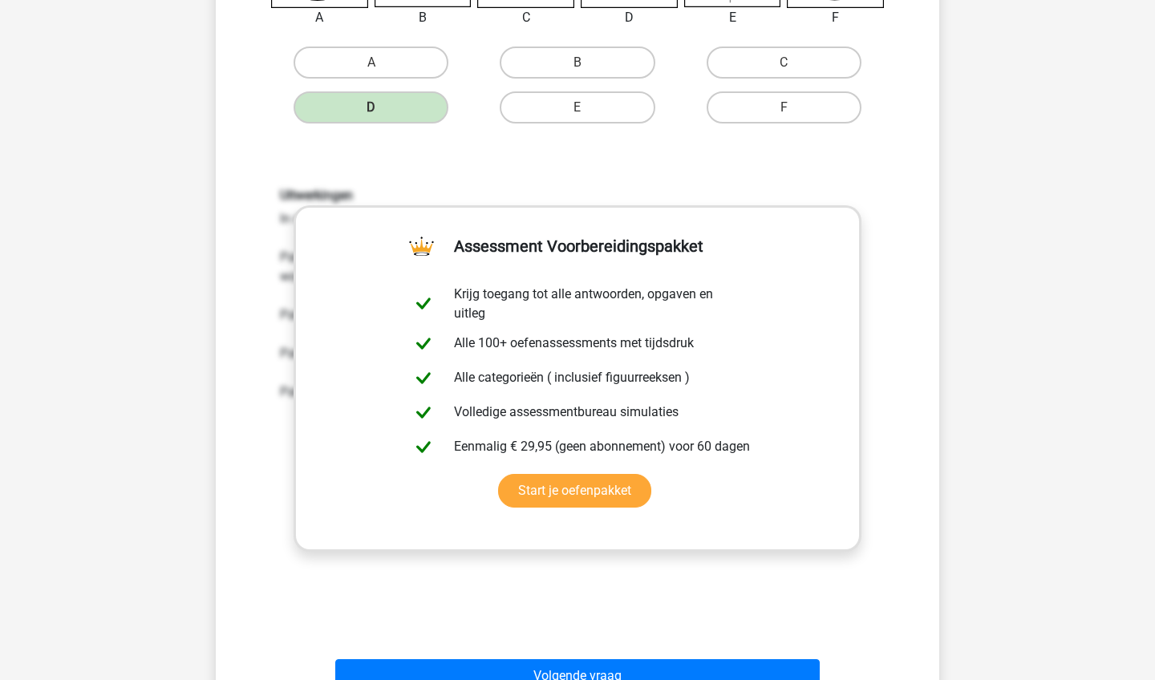
scroll to position [773, 0]
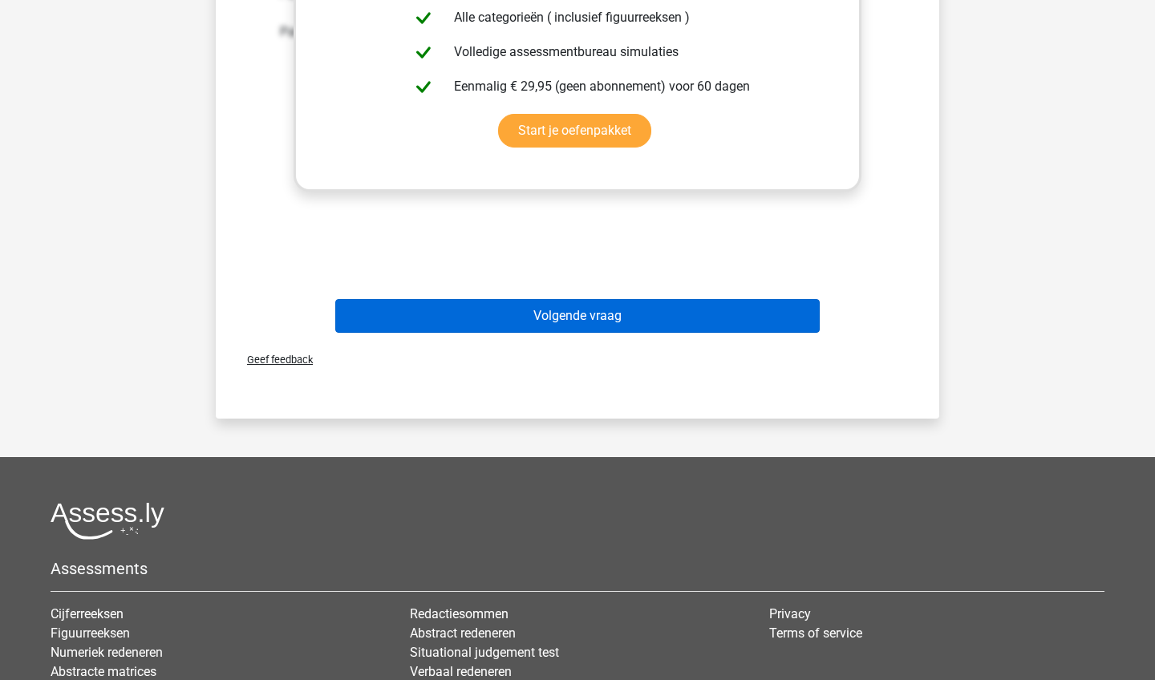
click at [570, 328] on button "Volgende vraag" at bounding box center [577, 316] width 485 height 34
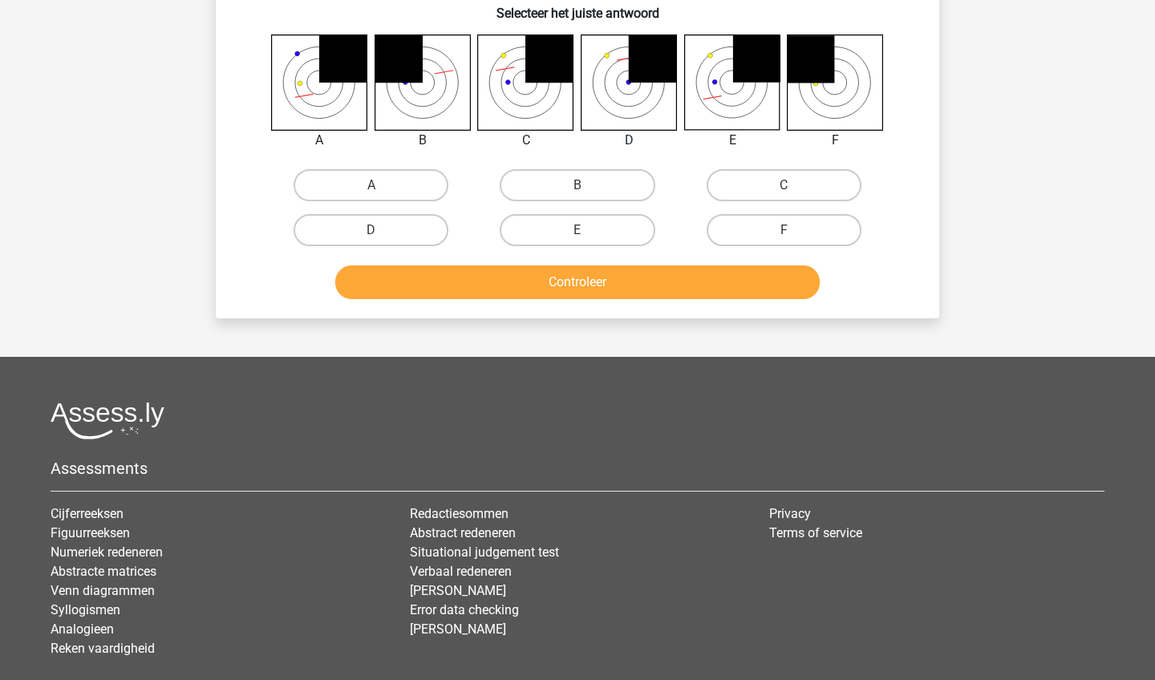
scroll to position [273, 0]
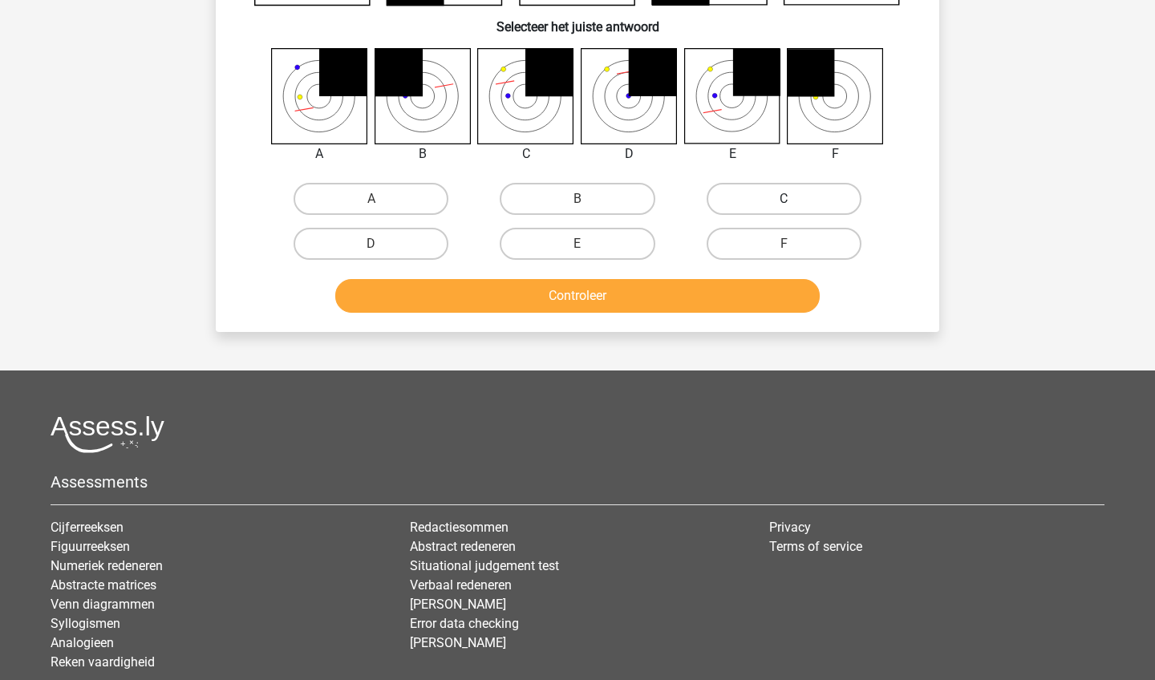
click at [742, 200] on label "C" at bounding box center [783, 199] width 155 height 32
click at [783, 200] on input "C" at bounding box center [788, 204] width 10 height 10
radio input "true"
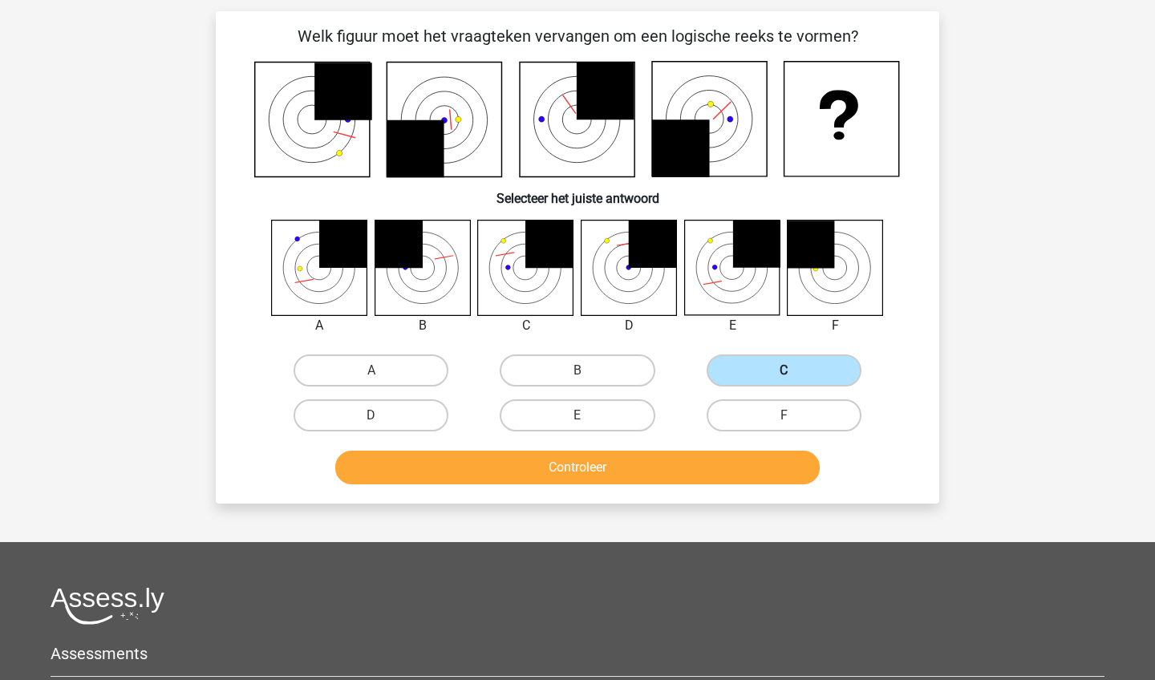
scroll to position [88, 0]
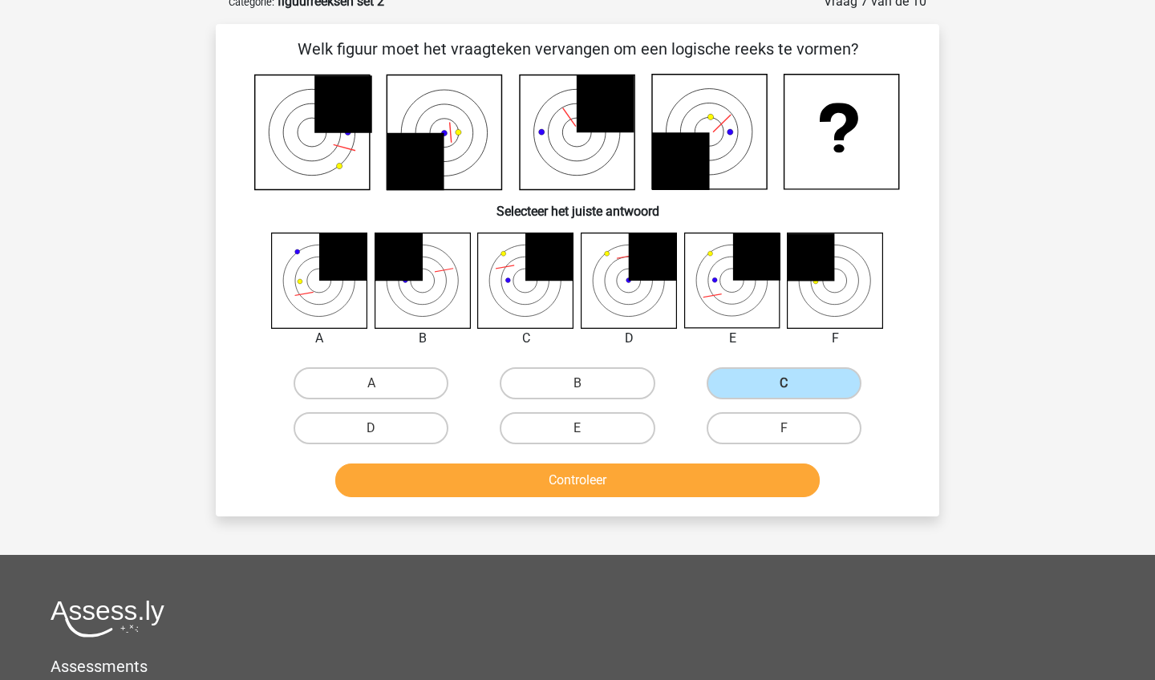
click at [591, 483] on button "Controleer" at bounding box center [577, 480] width 485 height 34
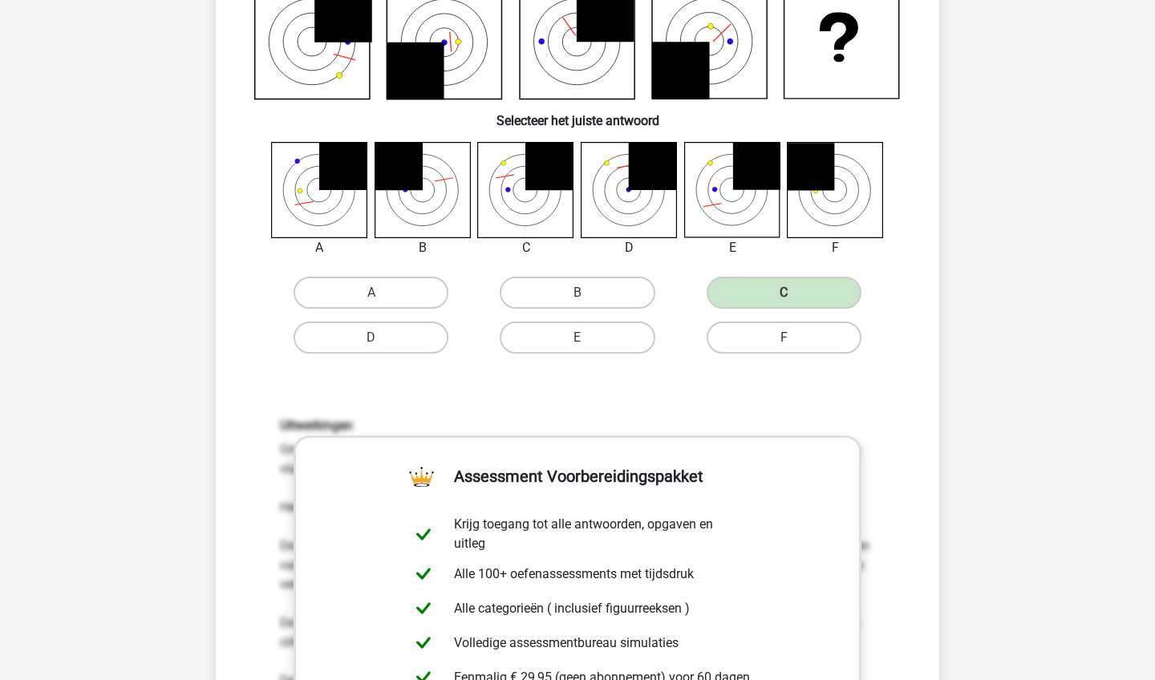
scroll to position [633, 0]
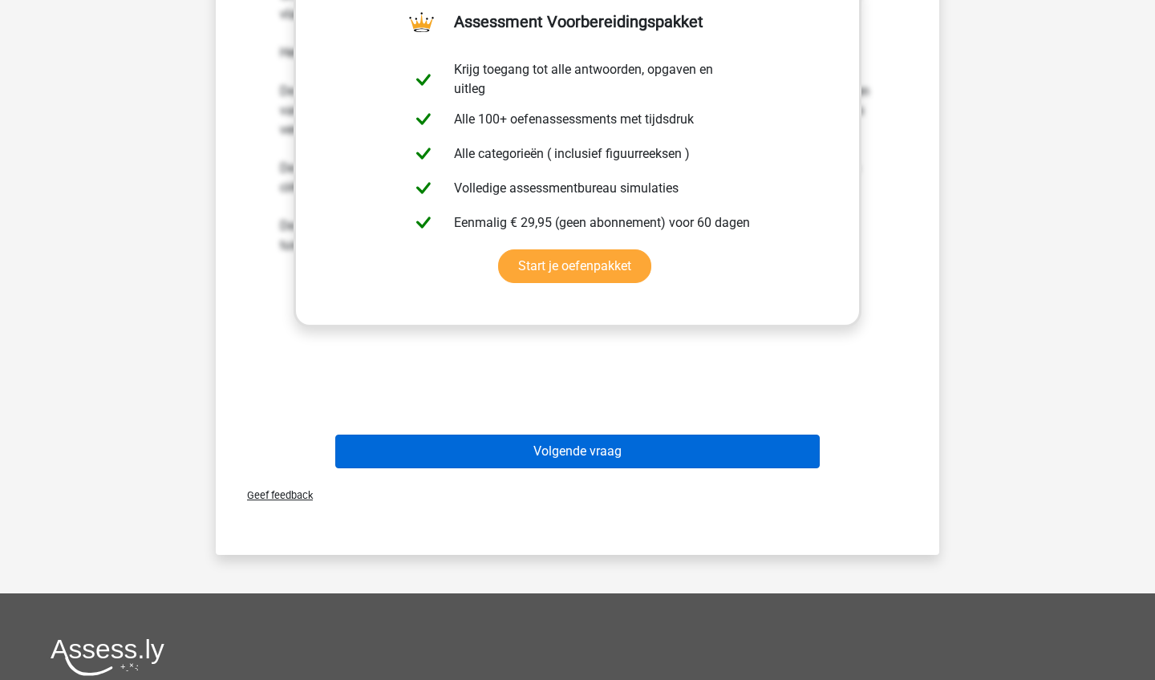
click at [597, 459] on button "Volgende vraag" at bounding box center [577, 452] width 485 height 34
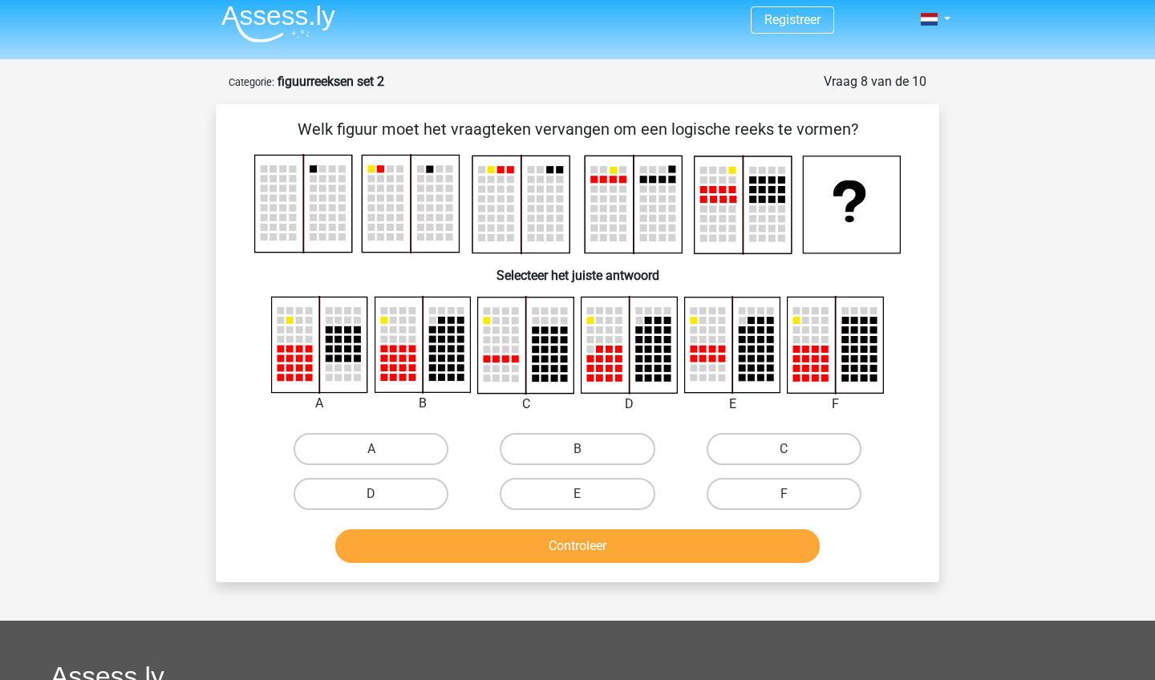
scroll to position [8, 0]
click at [562, 442] on label "B" at bounding box center [577, 449] width 155 height 32
click at [577, 449] on input "B" at bounding box center [582, 454] width 10 height 10
radio input "true"
click at [566, 548] on button "Controleer" at bounding box center [577, 546] width 485 height 34
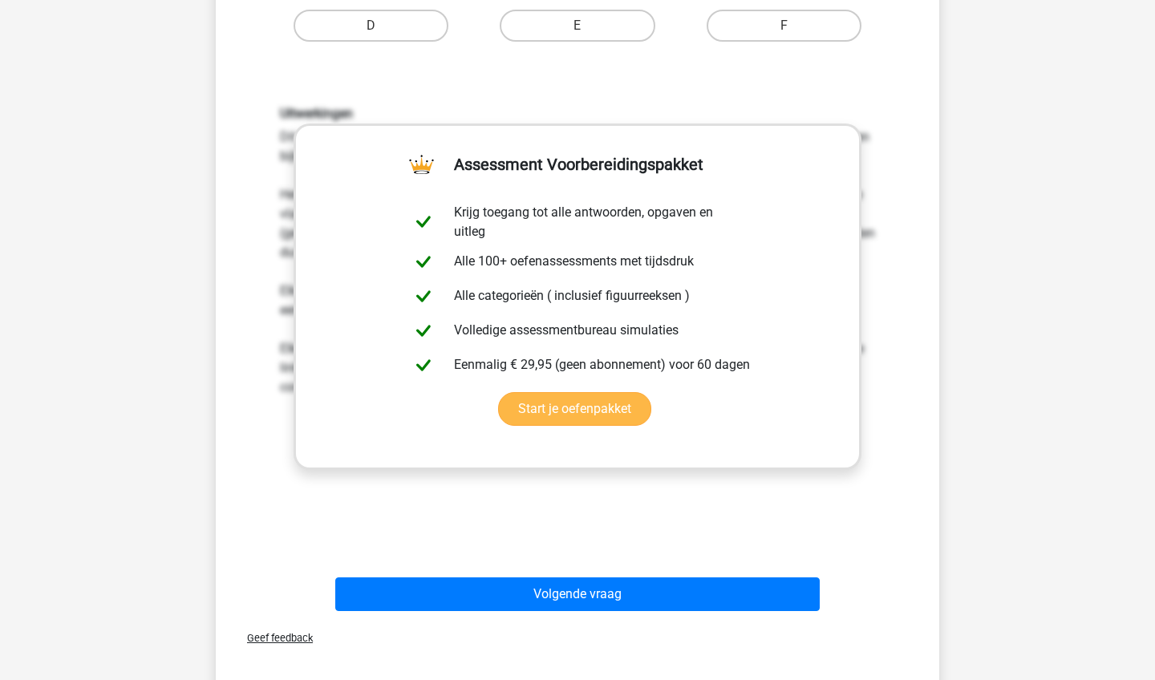
scroll to position [600, 0]
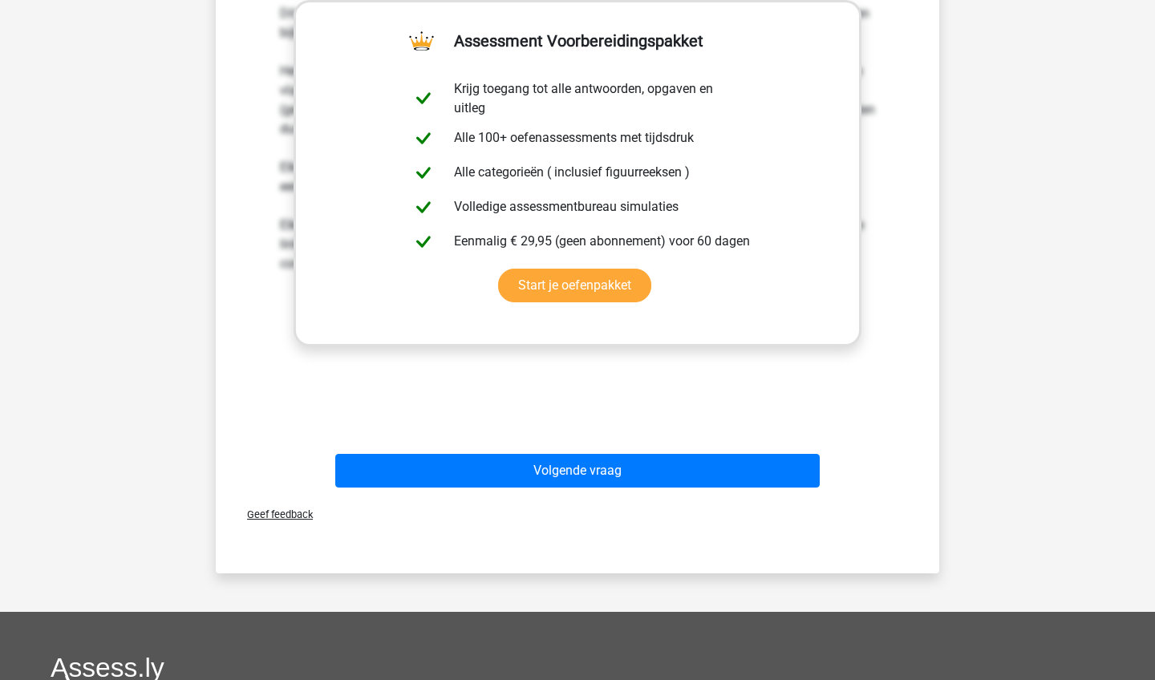
click at [591, 449] on div "Volgende vraag" at bounding box center [577, 467] width 672 height 53
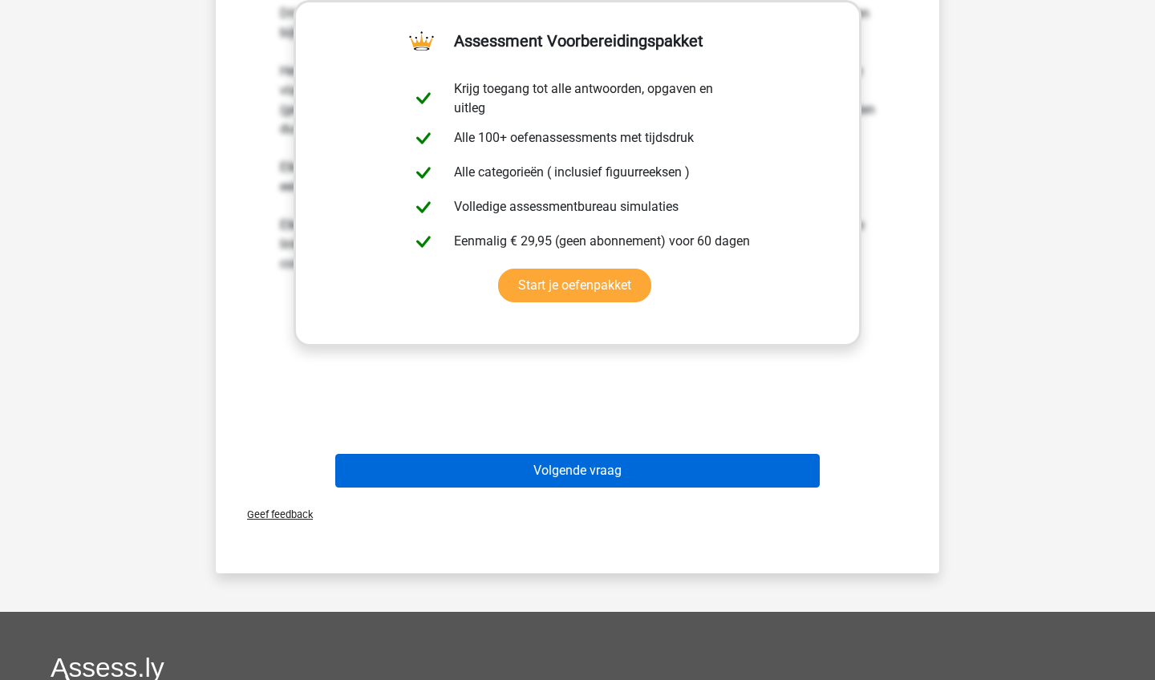
click at [592, 460] on button "Volgende vraag" at bounding box center [577, 471] width 485 height 34
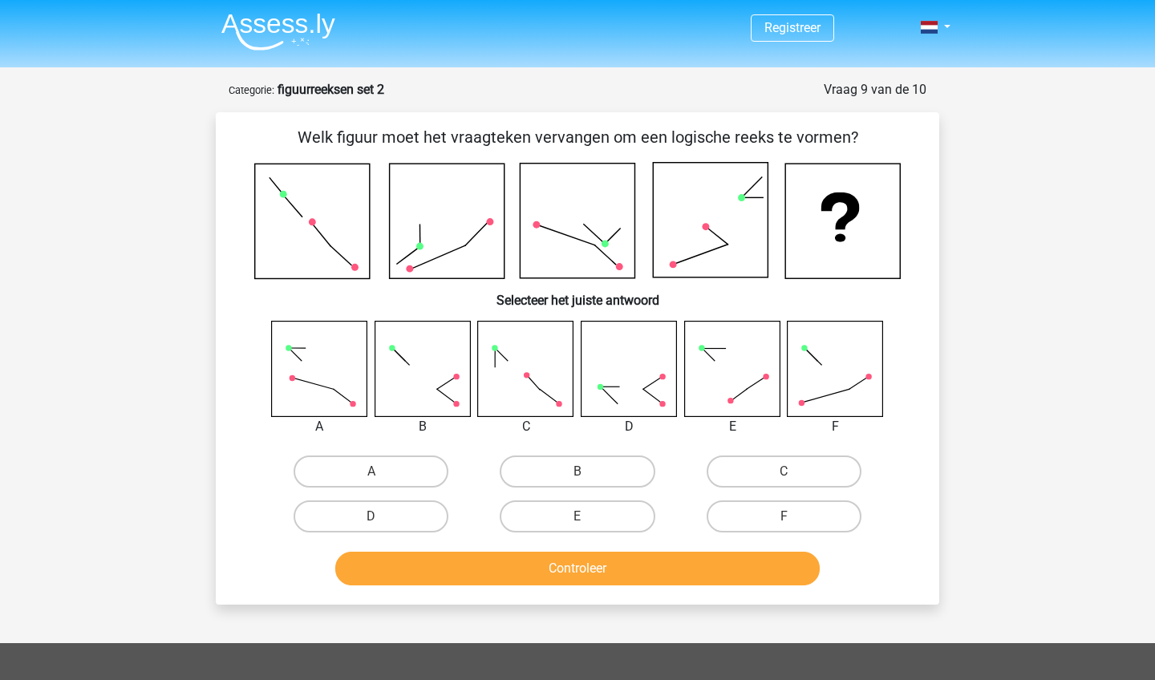
scroll to position [0, 0]
click at [573, 514] on label "E" at bounding box center [577, 516] width 155 height 32
click at [577, 516] on input "E" at bounding box center [582, 521] width 10 height 10
radio input "true"
click at [591, 583] on button "Controleer" at bounding box center [577, 569] width 485 height 34
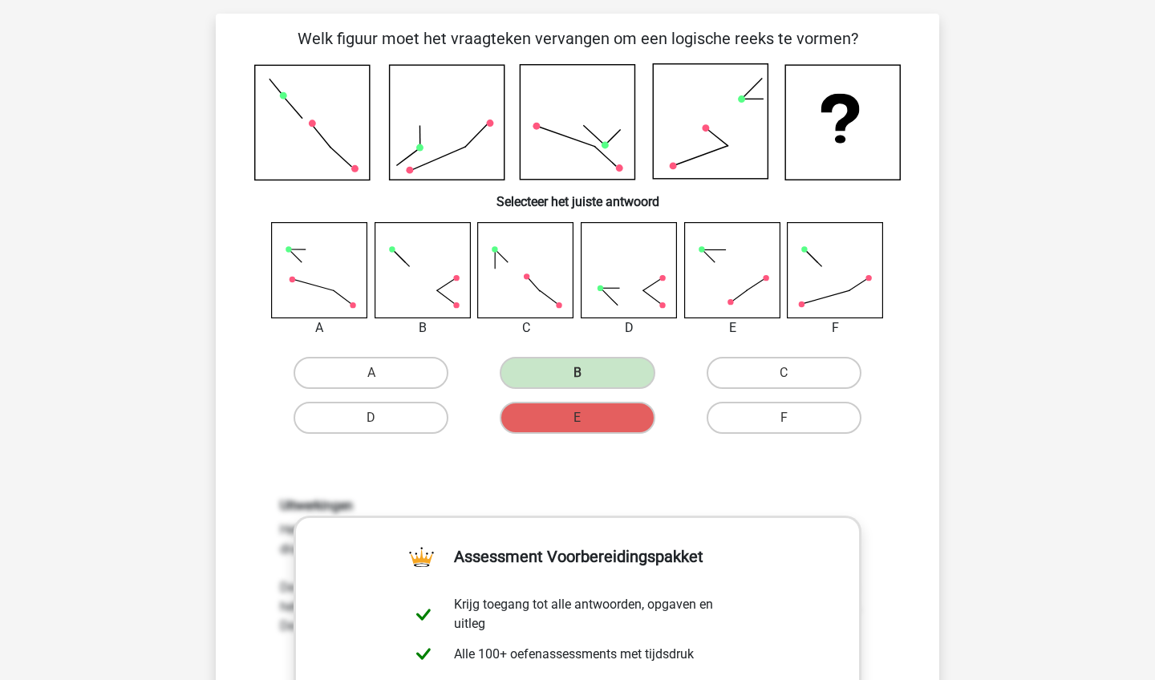
scroll to position [100, 0]
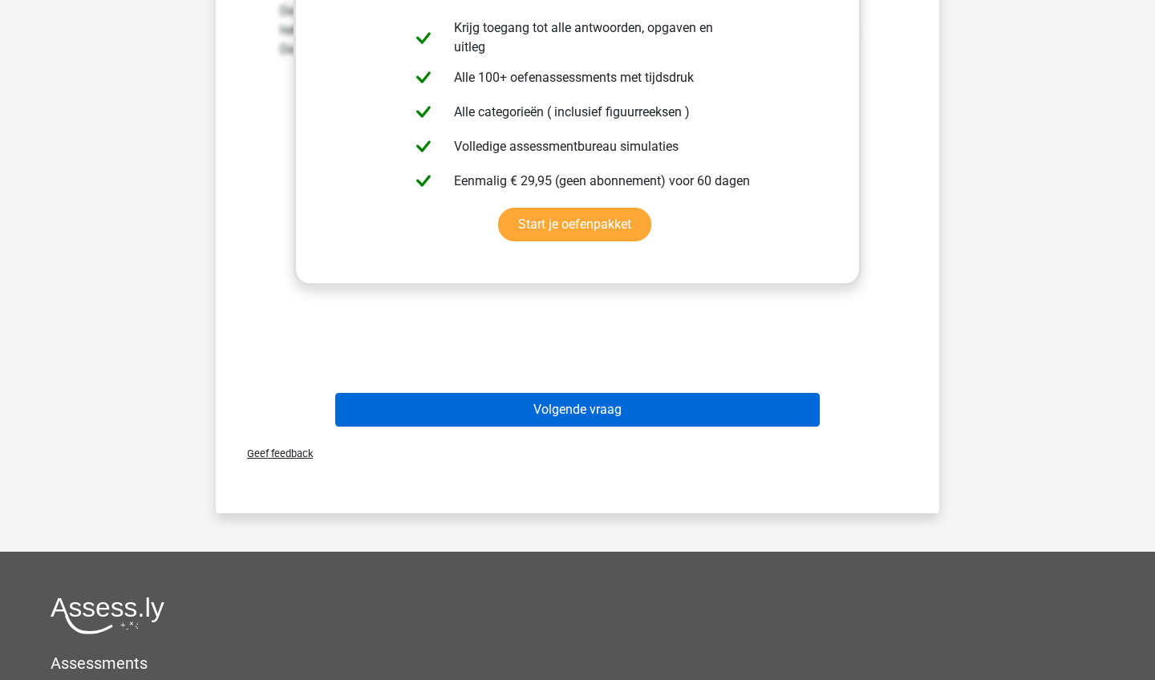
click at [593, 416] on button "Volgende vraag" at bounding box center [577, 410] width 485 height 34
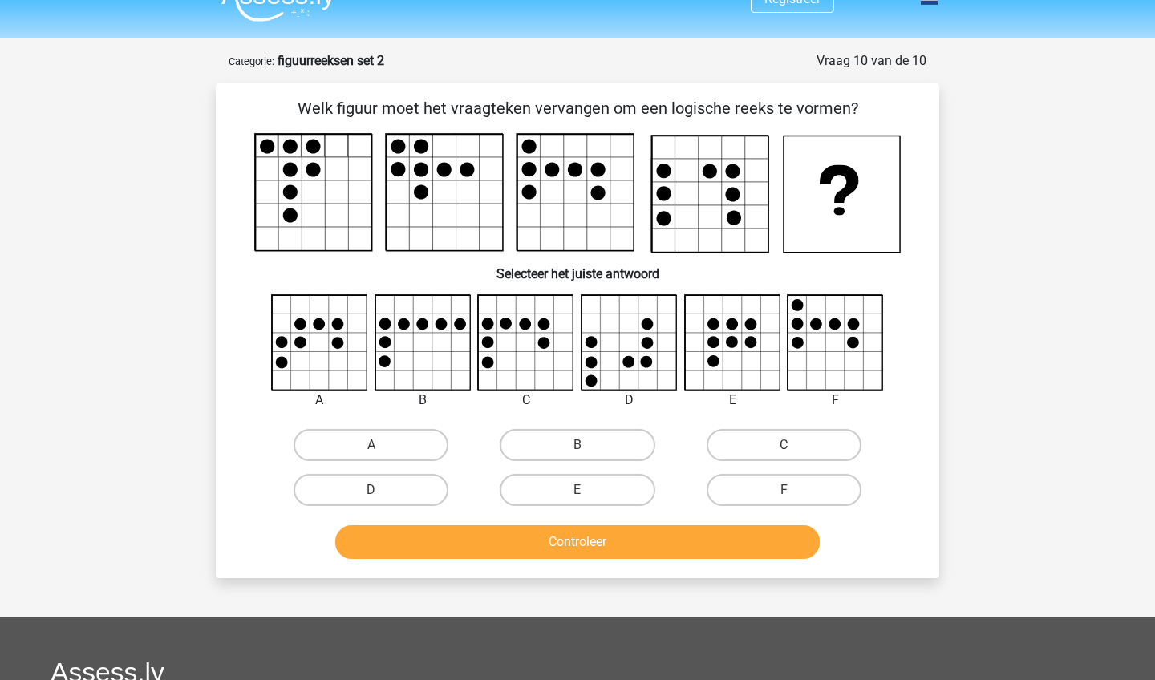
scroll to position [29, 0]
click at [417, 453] on label "A" at bounding box center [370, 445] width 155 height 32
click at [382, 453] on input "A" at bounding box center [376, 450] width 10 height 10
radio input "true"
click at [443, 524] on div "Controleer" at bounding box center [577, 538] width 672 height 53
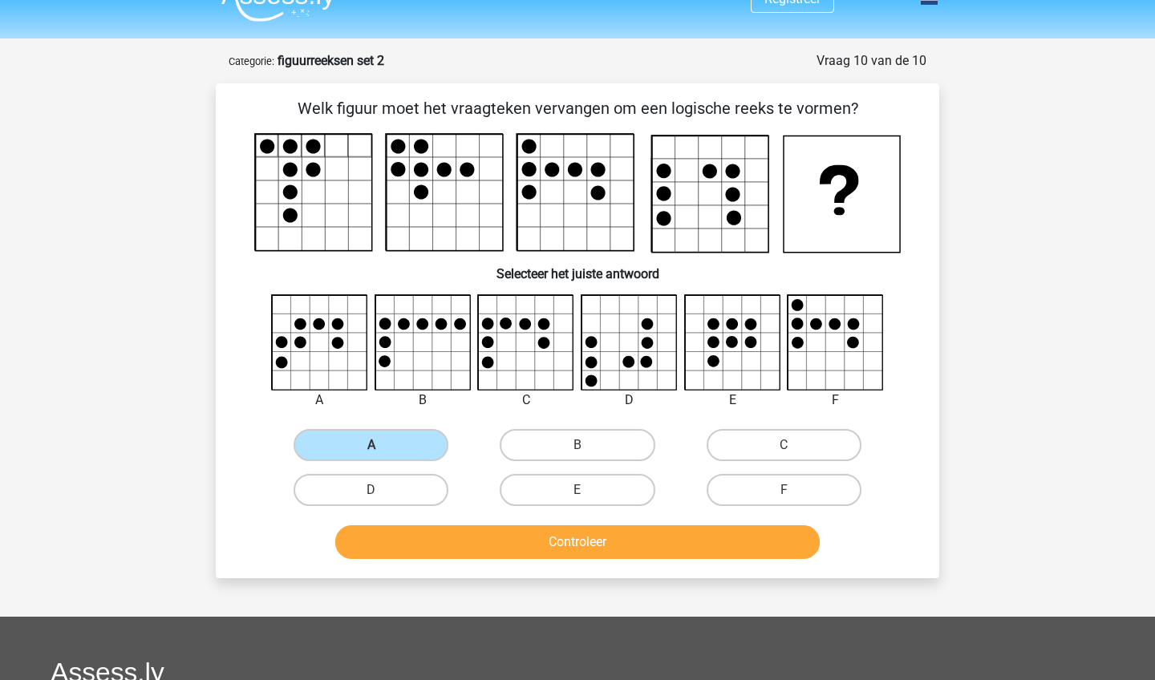
click at [449, 540] on button "Controleer" at bounding box center [577, 542] width 485 height 34
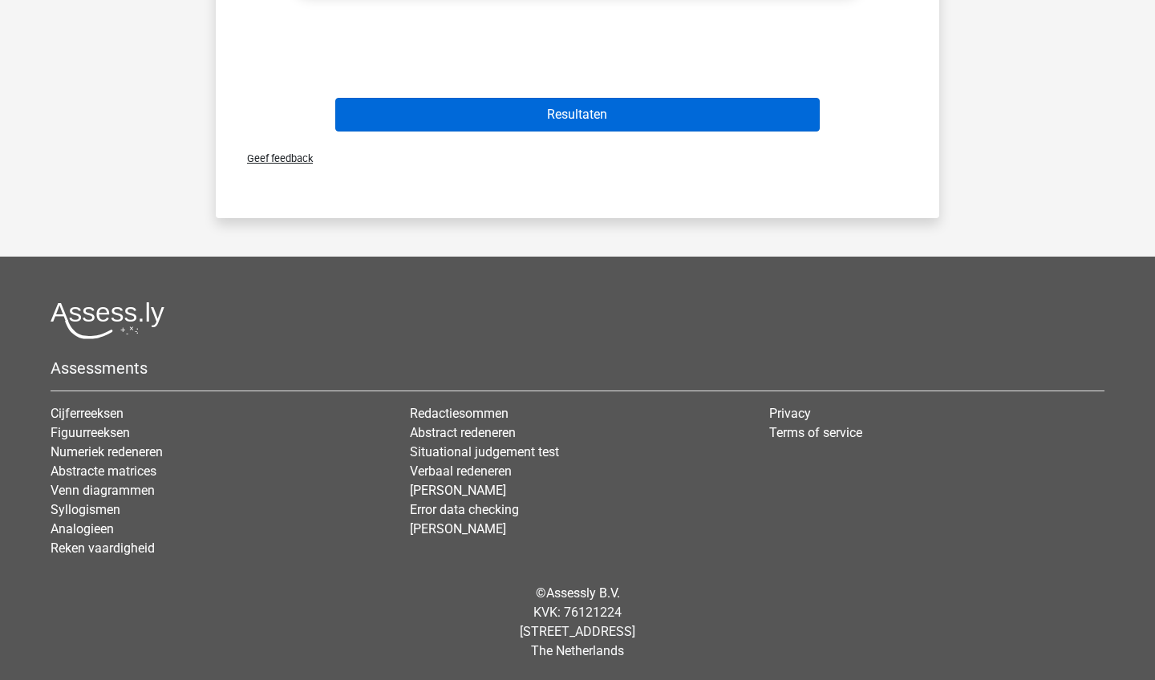
scroll to position [972, 0]
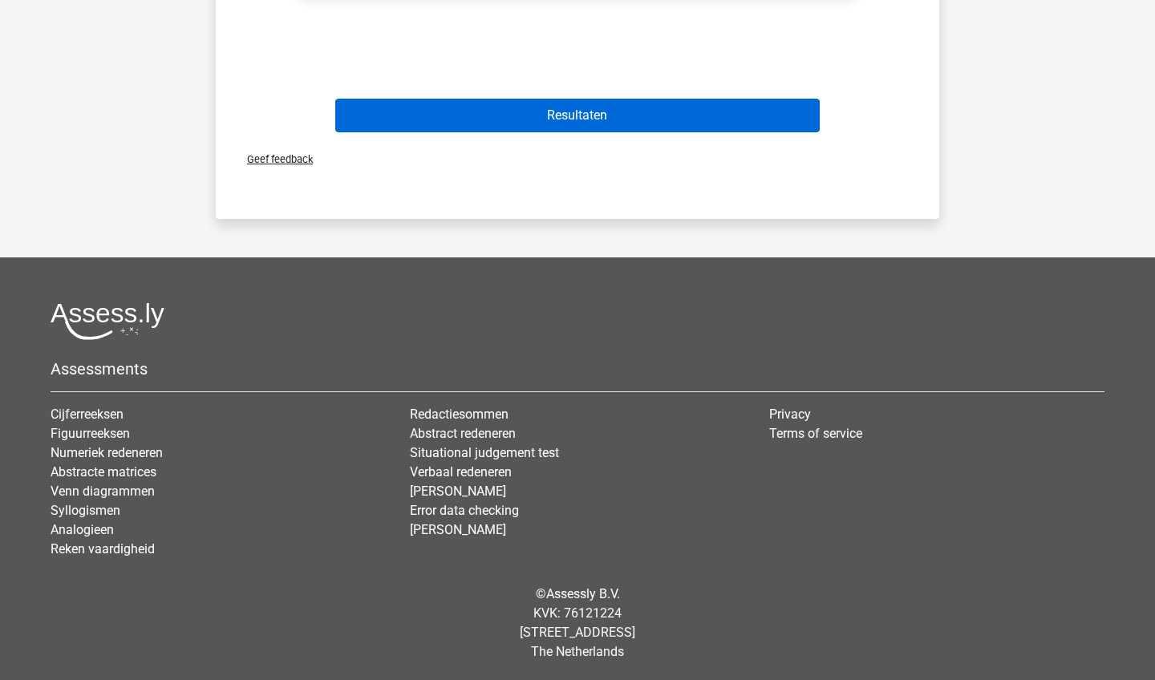
click at [666, 101] on button "Resultaten" at bounding box center [577, 116] width 485 height 34
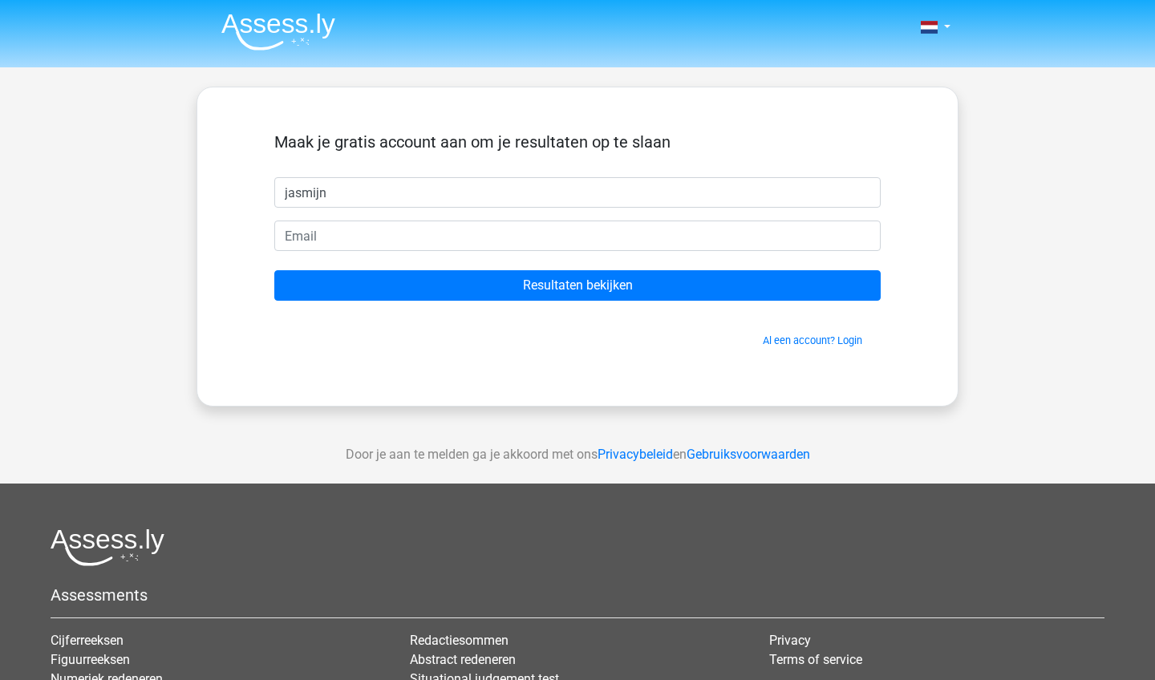
type input "jasmijn"
click at [304, 41] on img at bounding box center [278, 32] width 114 height 38
